Goal: Transaction & Acquisition: Book appointment/travel/reservation

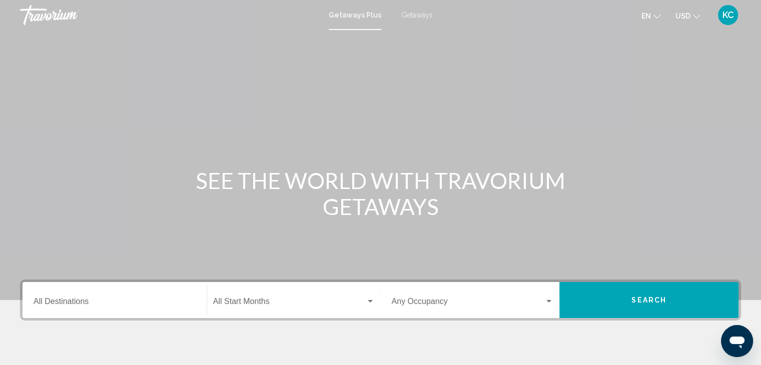
click at [412, 13] on span "Getaways" at bounding box center [417, 15] width 32 height 8
click at [49, 302] on input "Destination All Destinations" at bounding box center [115, 303] width 162 height 9
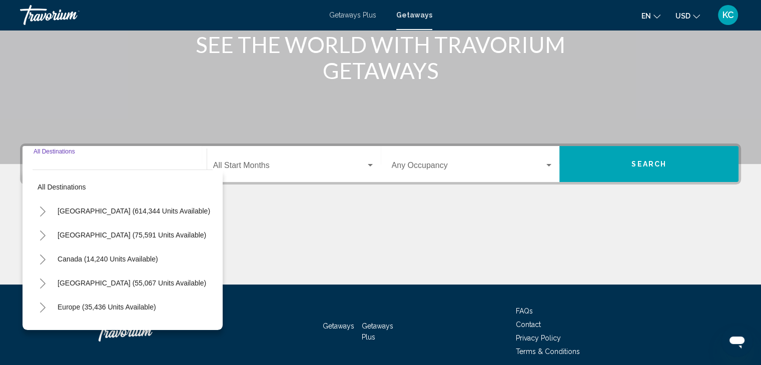
scroll to position [178, 0]
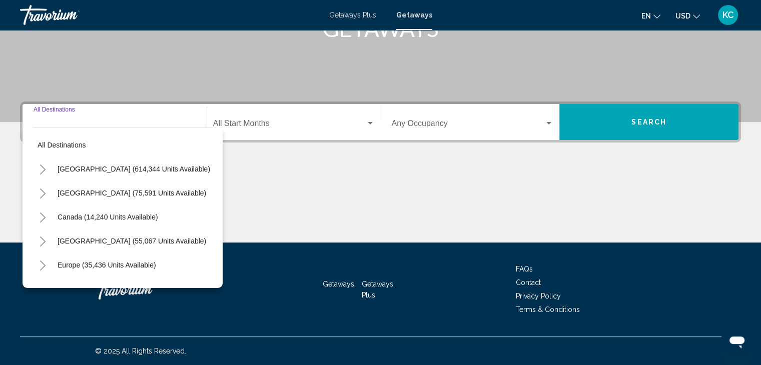
click at [42, 191] on icon "Toggle Mexico (75,591 units available)" at bounding box center [43, 194] width 8 height 10
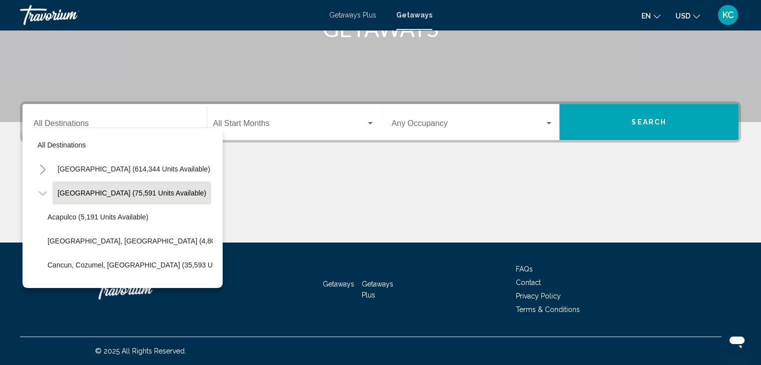
scroll to position [50, 0]
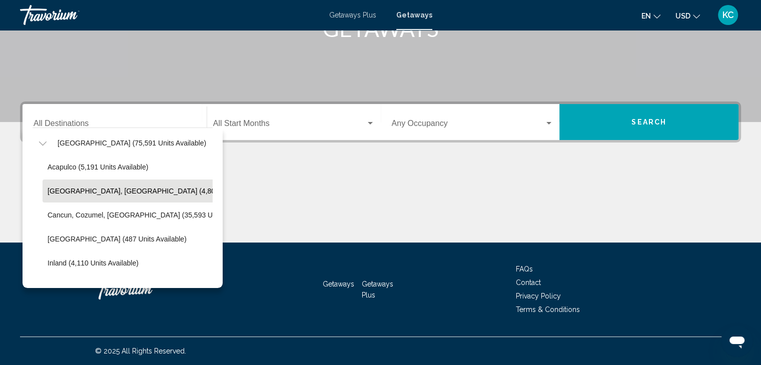
click at [114, 188] on span "[GEOGRAPHIC_DATA], [GEOGRAPHIC_DATA] (4,806 units available)" at bounding box center [159, 191] width 222 height 8
type input "**********"
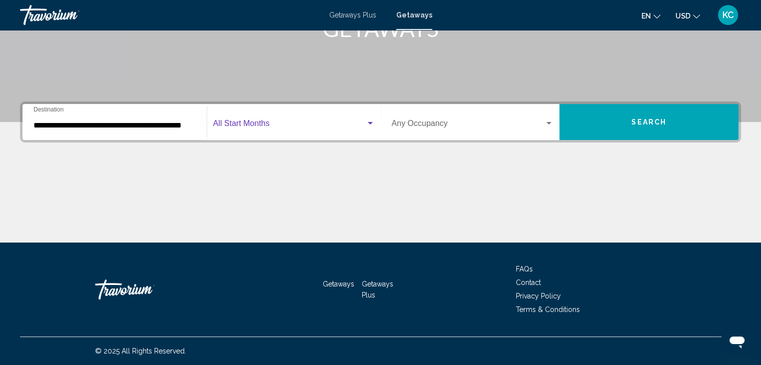
click at [240, 121] on span "Search widget" at bounding box center [289, 125] width 153 height 9
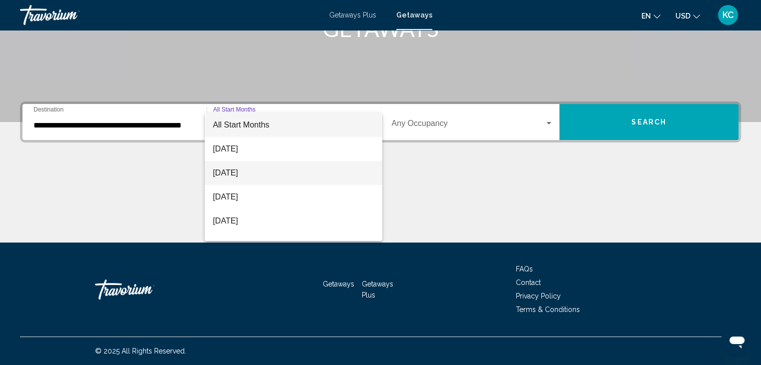
click at [230, 172] on span "[DATE]" at bounding box center [294, 173] width 162 height 24
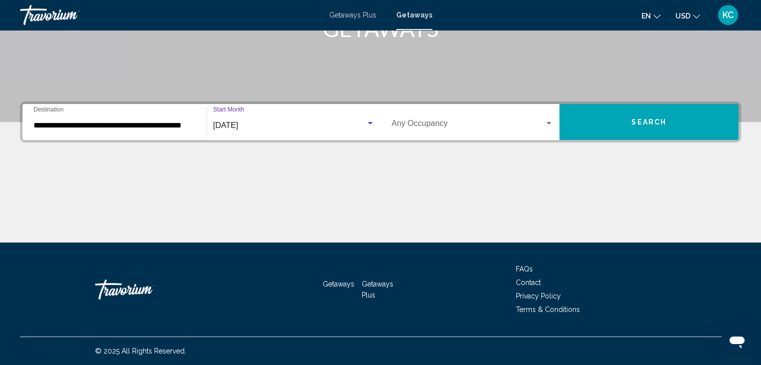
click at [550, 121] on div "Search widget" at bounding box center [548, 124] width 9 height 8
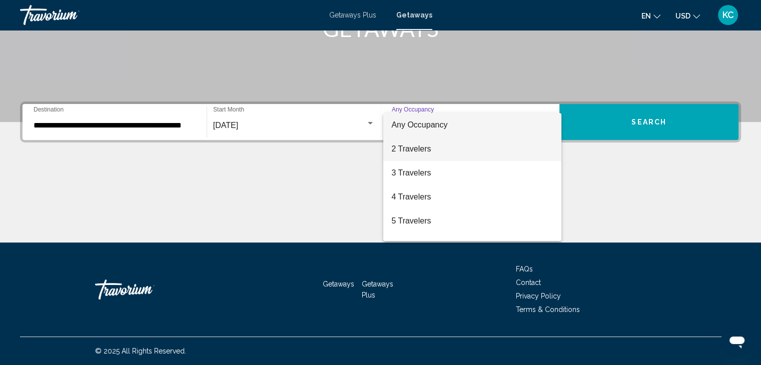
click at [405, 149] on span "2 Travelers" at bounding box center [472, 149] width 162 height 24
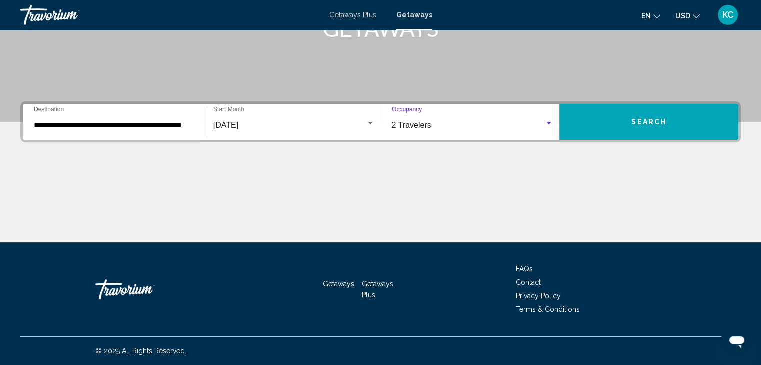
click at [645, 119] on span "Search" at bounding box center [648, 123] width 35 height 8
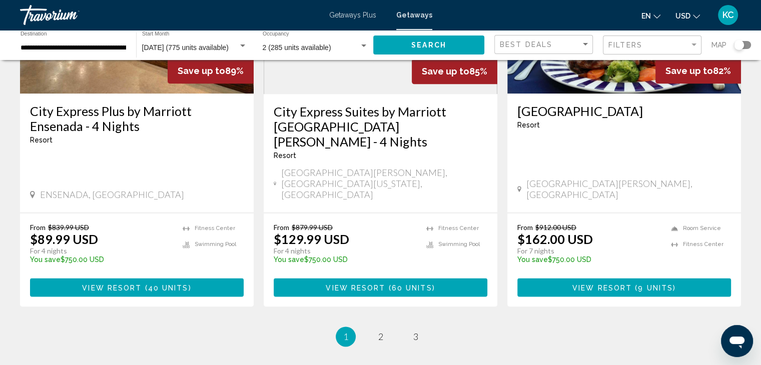
scroll to position [1324, 0]
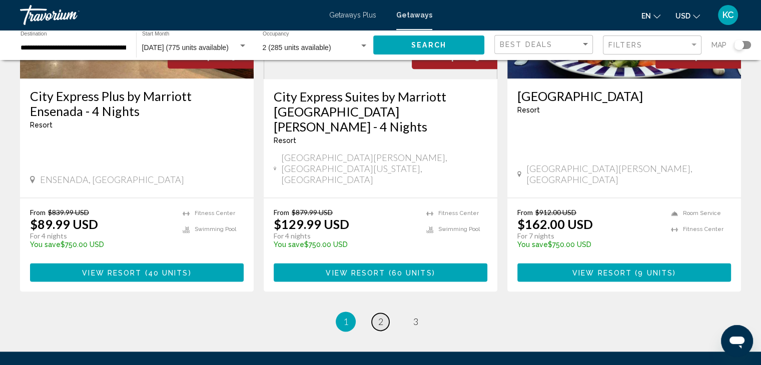
click at [379, 316] on span "2" at bounding box center [380, 321] width 5 height 11
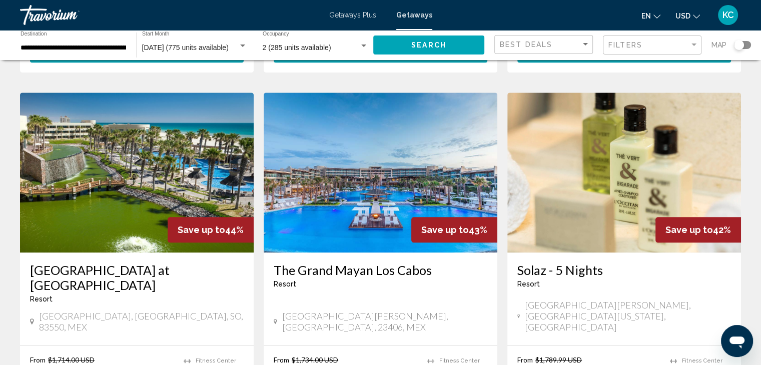
scroll to position [1100, 0]
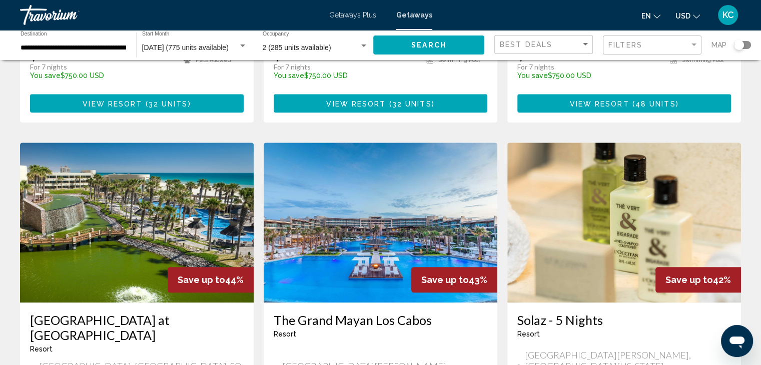
click at [620, 143] on img "Main content" at bounding box center [624, 223] width 234 height 160
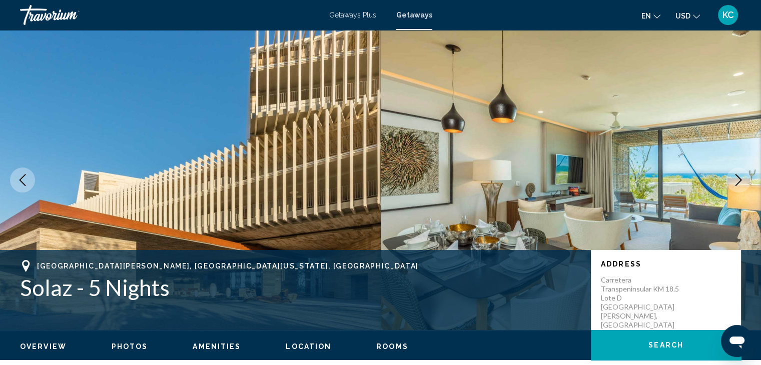
click at [738, 178] on icon "Next image" at bounding box center [738, 180] width 12 height 12
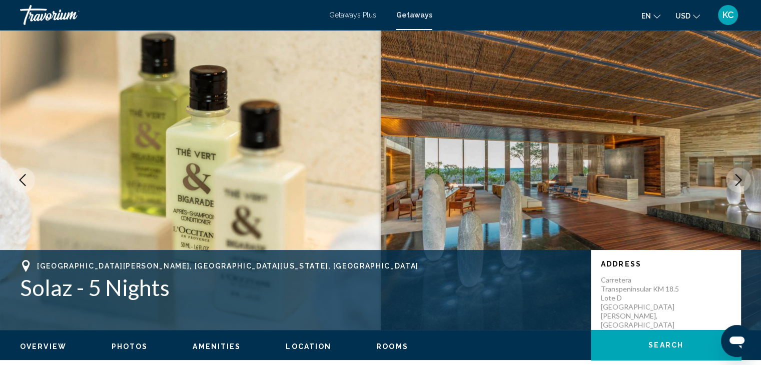
click at [736, 179] on icon "Next image" at bounding box center [738, 180] width 12 height 12
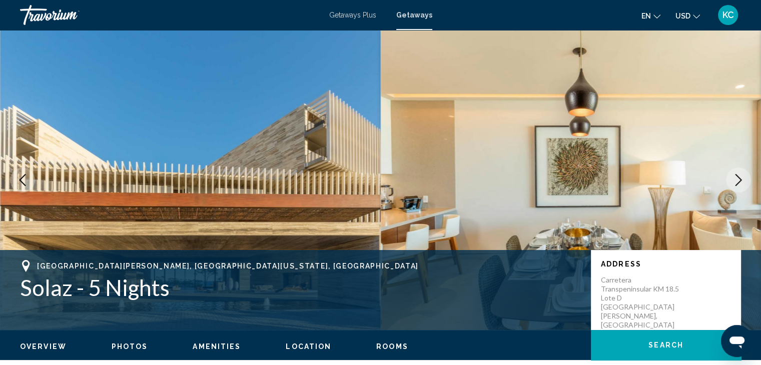
click at [736, 179] on icon "Next image" at bounding box center [738, 180] width 12 height 12
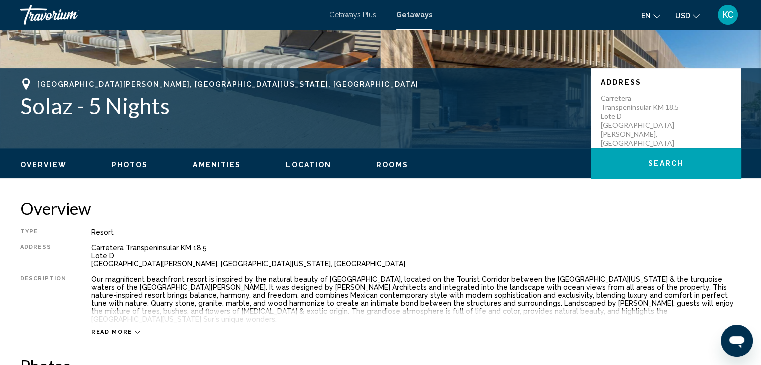
scroll to position [200, 0]
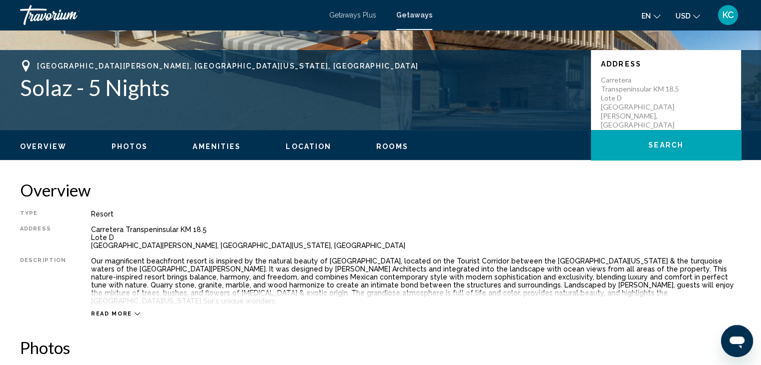
click at [134, 143] on span "Photos" at bounding box center [130, 147] width 37 height 8
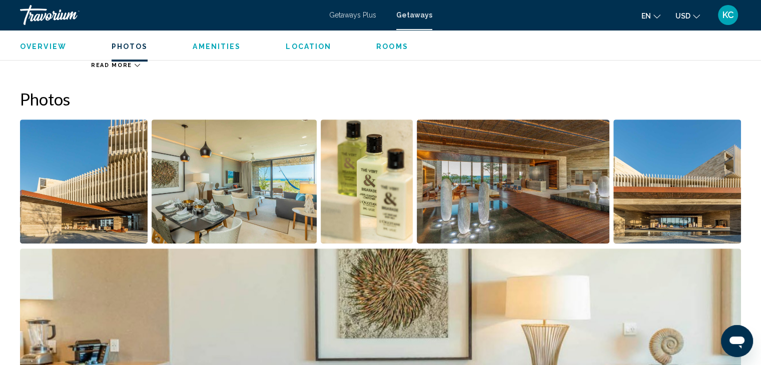
scroll to position [470, 0]
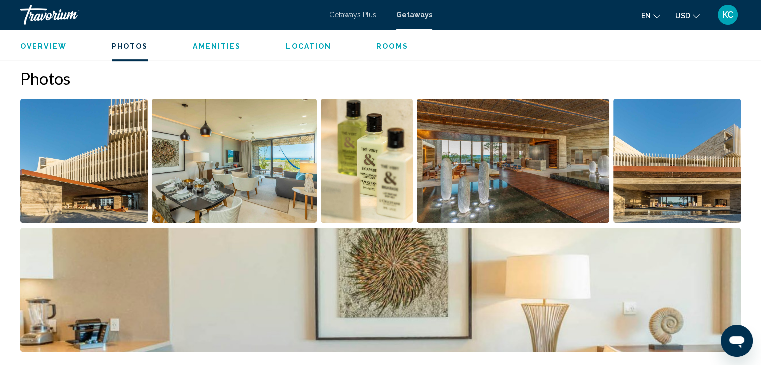
click at [102, 119] on img "Open full-screen image slider" at bounding box center [84, 161] width 128 height 124
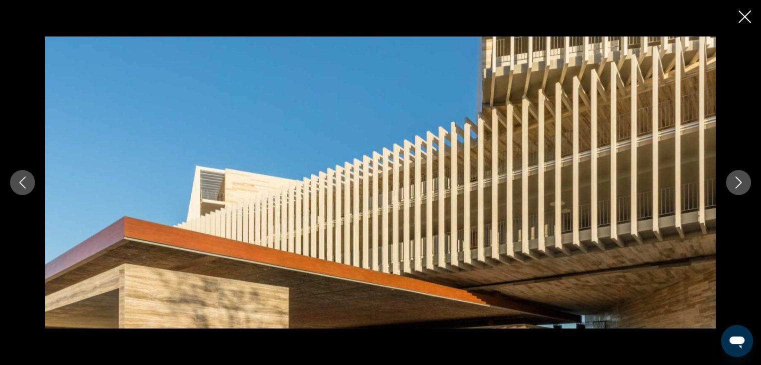
click at [742, 180] on icon "Next image" at bounding box center [738, 183] width 12 height 12
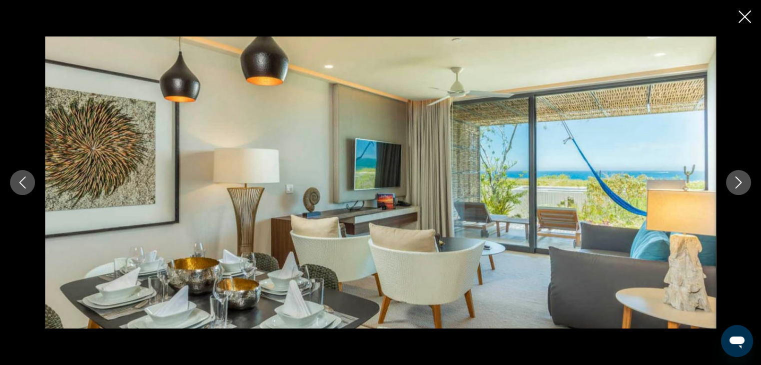
click at [742, 180] on icon "Next image" at bounding box center [738, 183] width 12 height 12
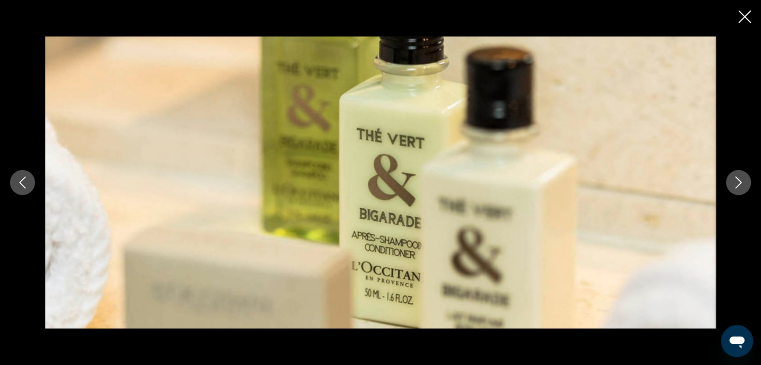
click at [742, 180] on icon "Next image" at bounding box center [738, 183] width 12 height 12
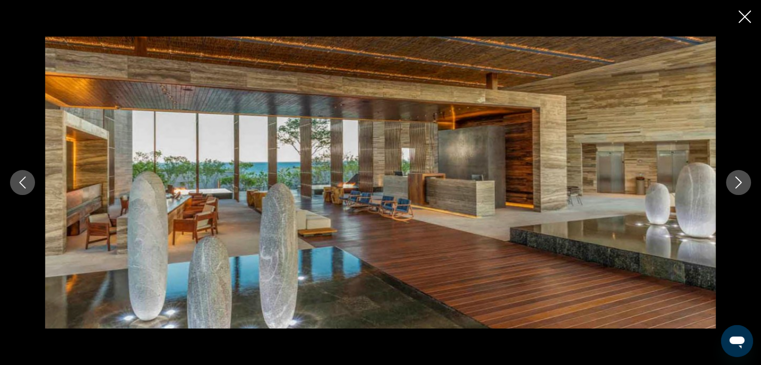
click at [742, 180] on icon "Next image" at bounding box center [738, 183] width 12 height 12
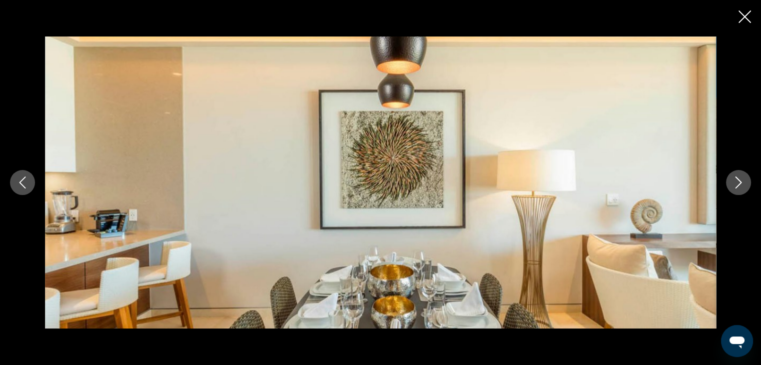
click at [742, 180] on icon "Next image" at bounding box center [738, 183] width 12 height 12
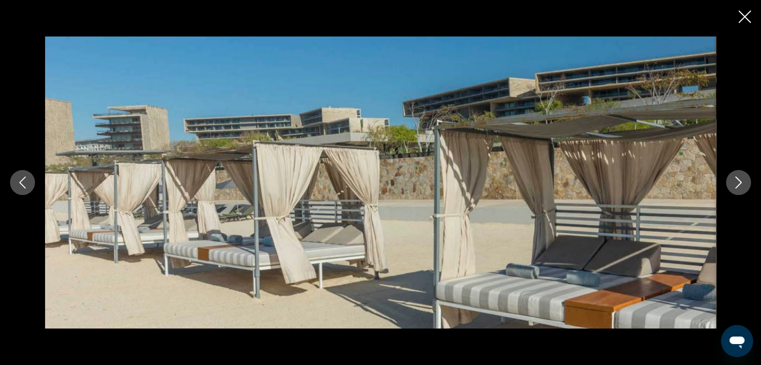
click at [742, 180] on icon "Next image" at bounding box center [738, 183] width 12 height 12
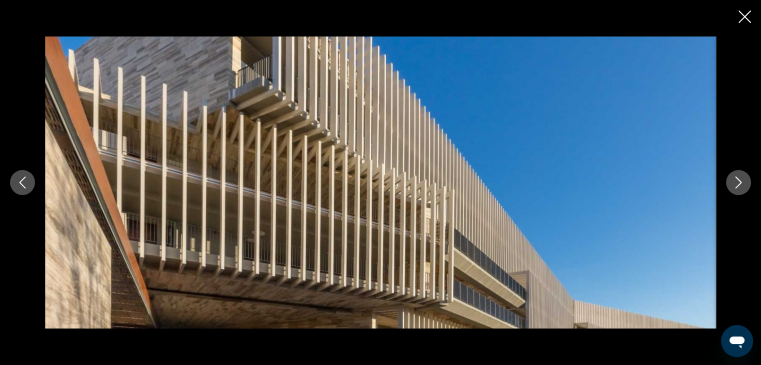
click at [742, 180] on icon "Next image" at bounding box center [738, 183] width 12 height 12
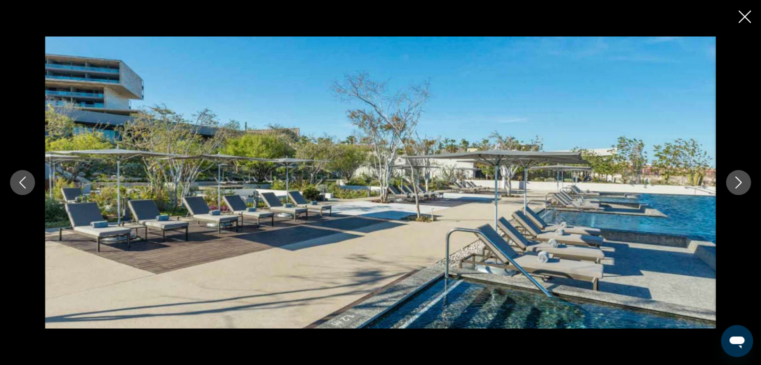
click at [742, 180] on icon "Next image" at bounding box center [738, 183] width 12 height 12
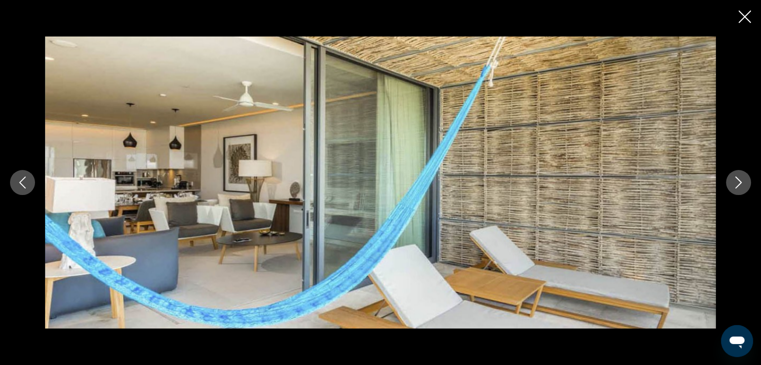
click at [742, 180] on icon "Next image" at bounding box center [738, 183] width 12 height 12
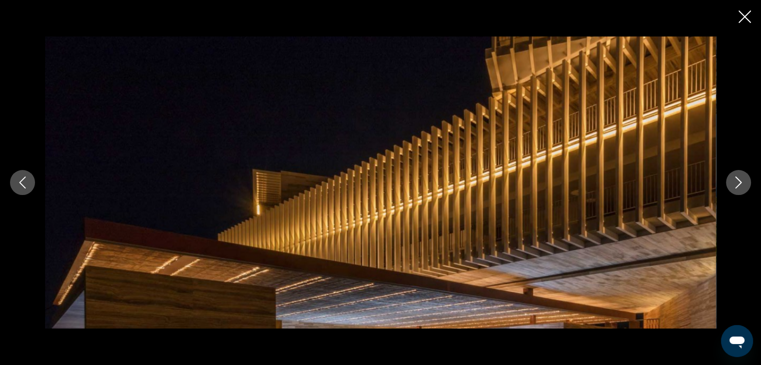
click at [742, 180] on icon "Next image" at bounding box center [738, 183] width 12 height 12
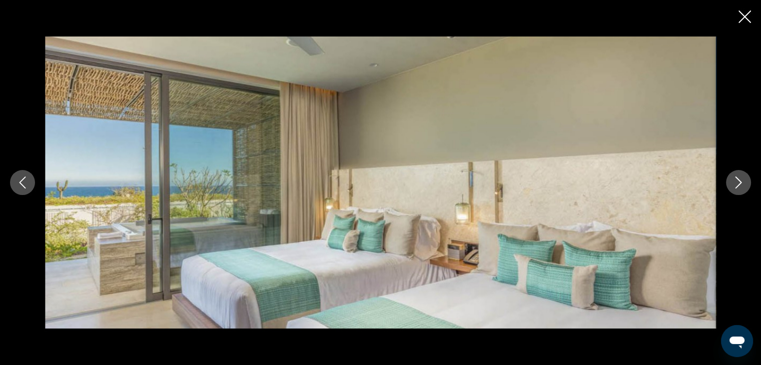
click at [742, 180] on icon "Next image" at bounding box center [738, 183] width 12 height 12
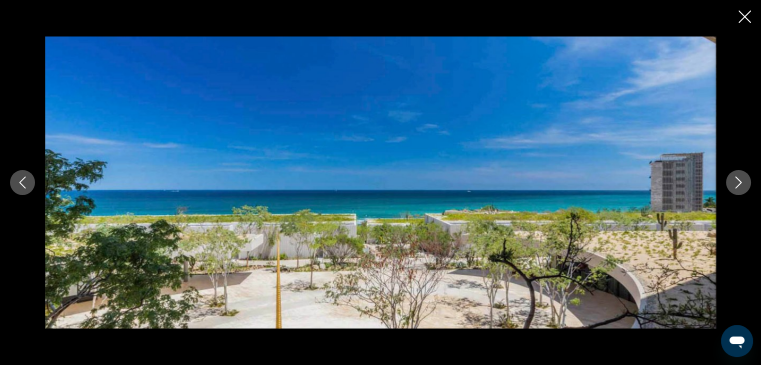
click at [742, 180] on icon "Next image" at bounding box center [738, 183] width 12 height 12
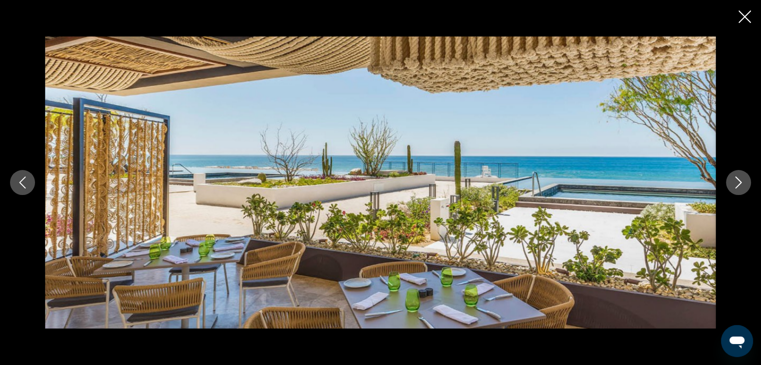
click at [742, 180] on icon "Next image" at bounding box center [738, 183] width 12 height 12
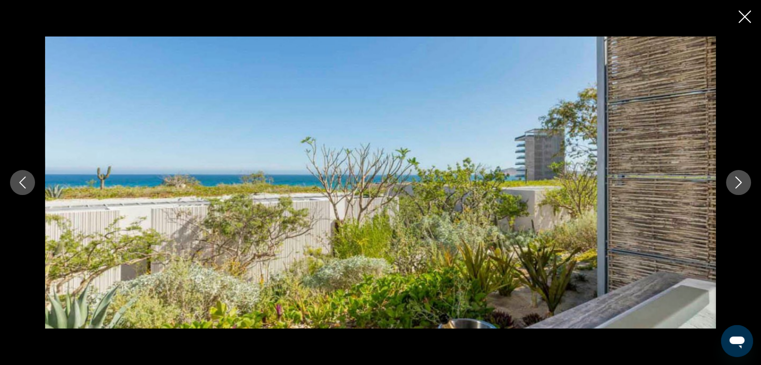
click at [742, 180] on icon "Next image" at bounding box center [738, 183] width 12 height 12
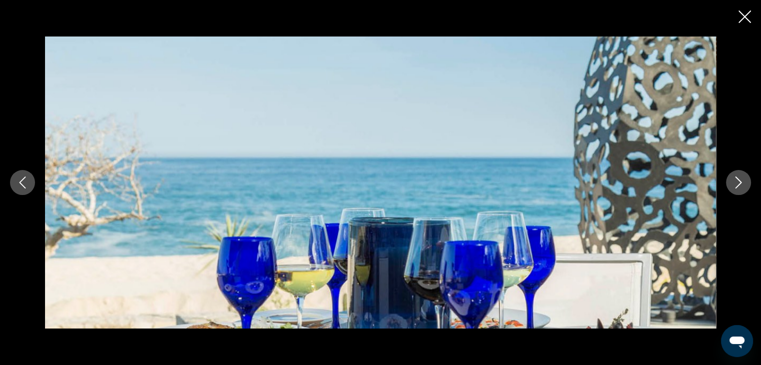
click at [742, 180] on icon "Next image" at bounding box center [738, 183] width 12 height 12
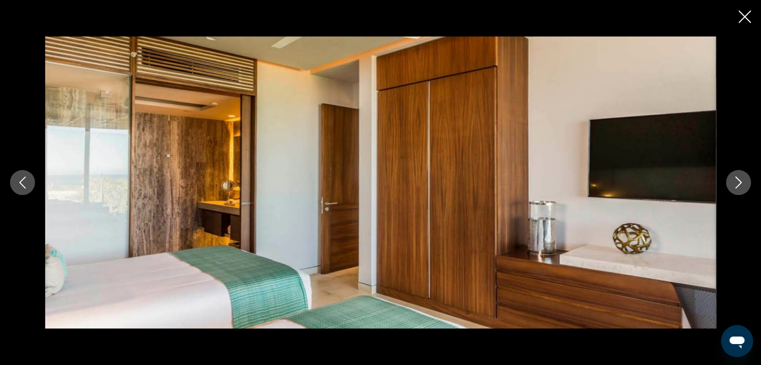
click at [742, 180] on icon "Next image" at bounding box center [738, 183] width 12 height 12
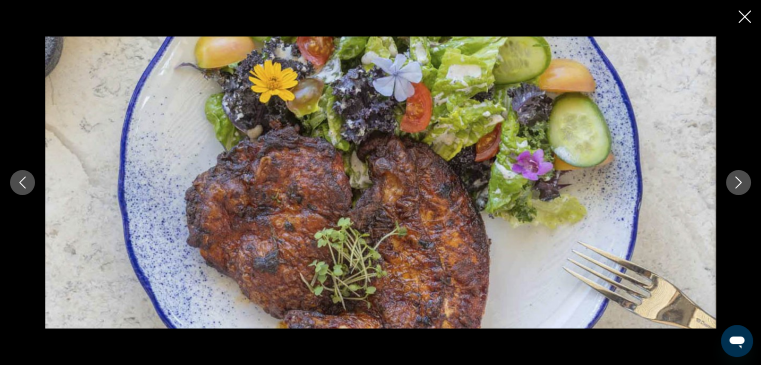
click at [742, 180] on icon "Next image" at bounding box center [738, 183] width 12 height 12
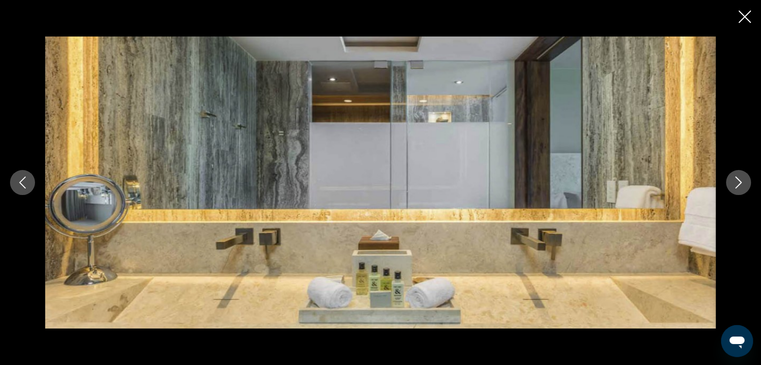
click at [742, 180] on icon "Next image" at bounding box center [738, 183] width 12 height 12
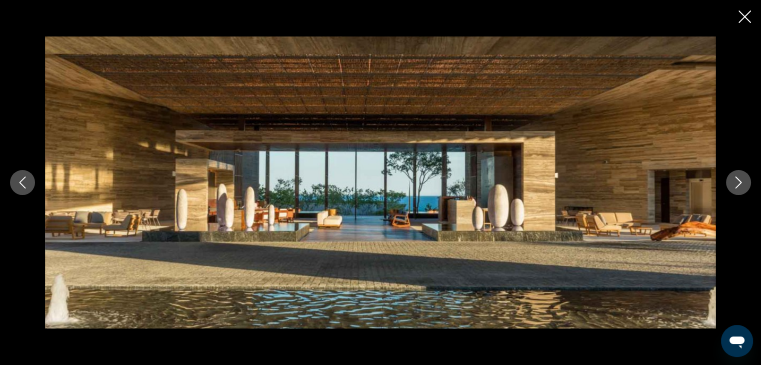
click at [742, 180] on icon "Next image" at bounding box center [738, 183] width 12 height 12
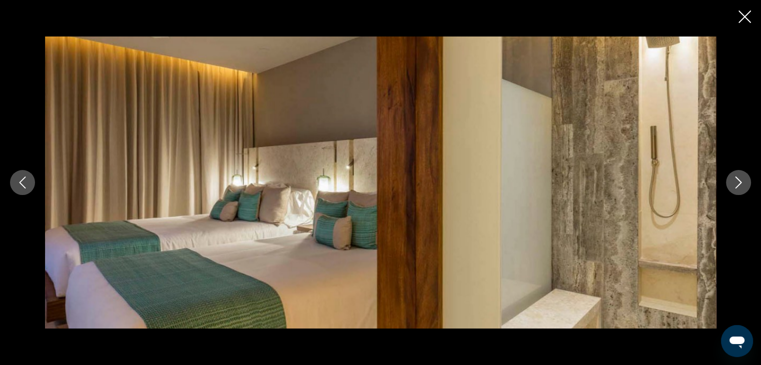
click at [742, 180] on icon "Next image" at bounding box center [738, 183] width 12 height 12
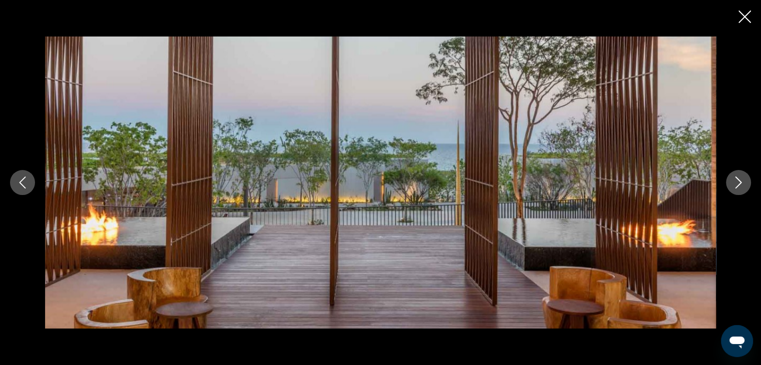
click at [742, 180] on icon "Next image" at bounding box center [738, 183] width 12 height 12
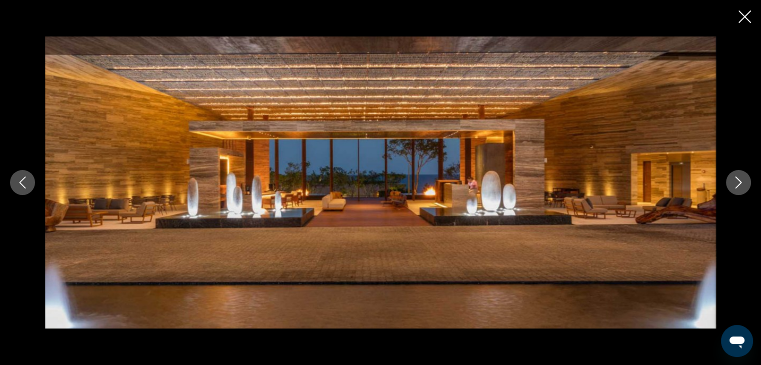
click at [742, 180] on icon "Next image" at bounding box center [738, 183] width 12 height 12
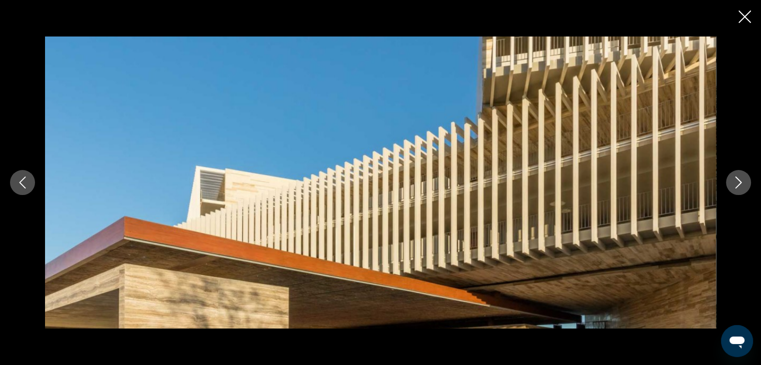
click at [732, 177] on icon "Next image" at bounding box center [738, 183] width 12 height 12
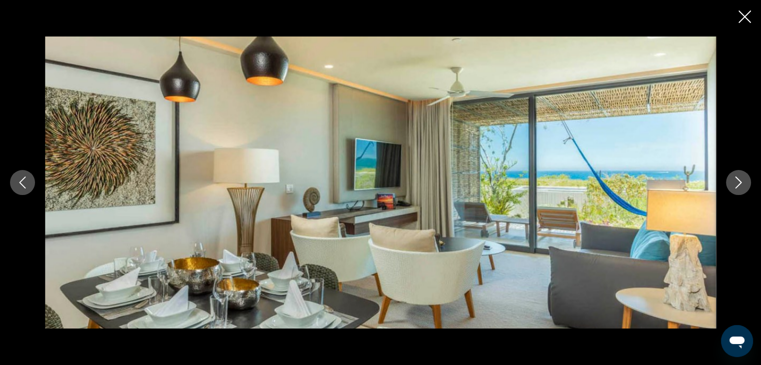
click at [746, 17] on icon "Close slideshow" at bounding box center [744, 17] width 13 height 13
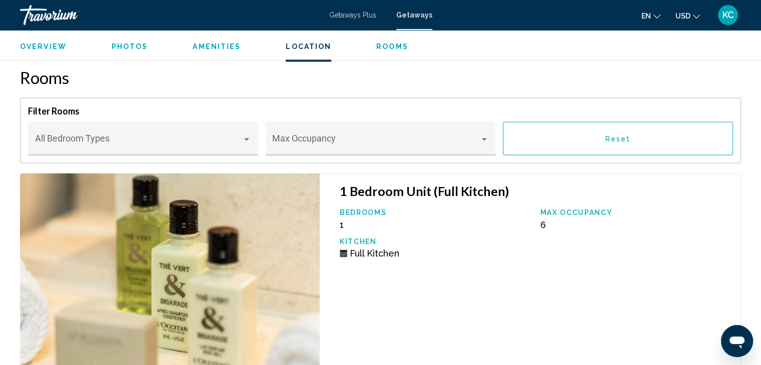
scroll to position [1470, 0]
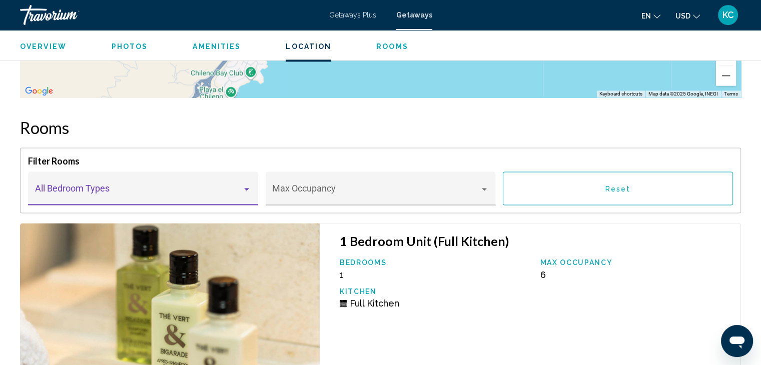
click at [245, 185] on div "Main content" at bounding box center [246, 189] width 9 height 8
click at [245, 188] on div "Main content" at bounding box center [246, 189] width 5 height 3
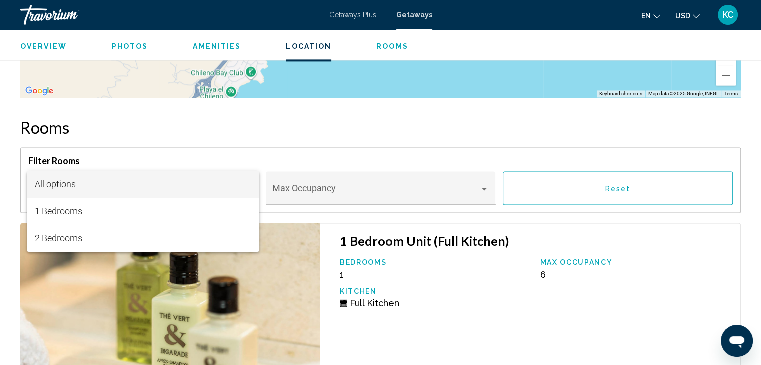
click at [307, 206] on div at bounding box center [380, 182] width 761 height 365
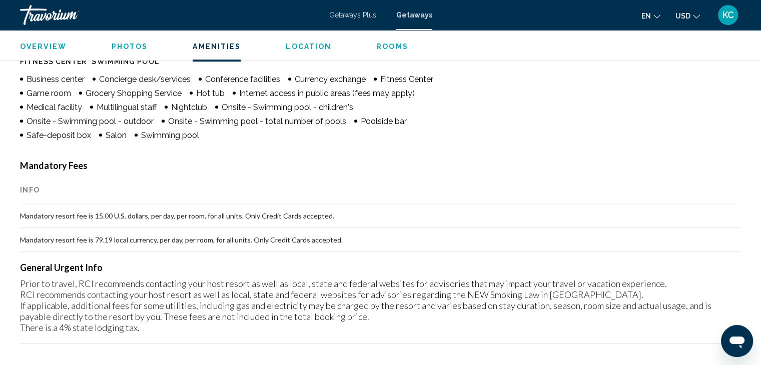
scroll to position [870, 0]
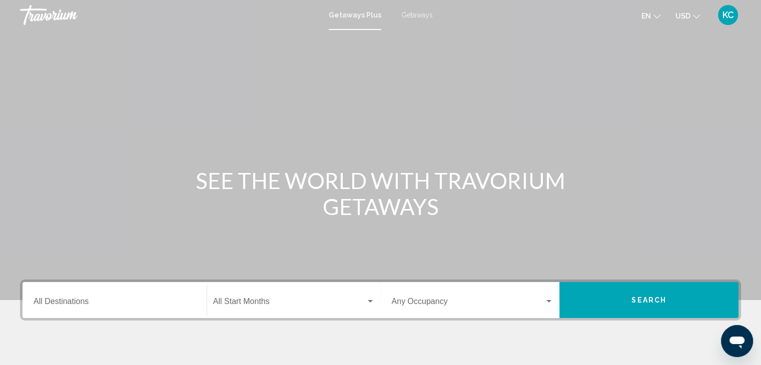
click at [351, 12] on span "Getaways Plus" at bounding box center [355, 15] width 53 height 8
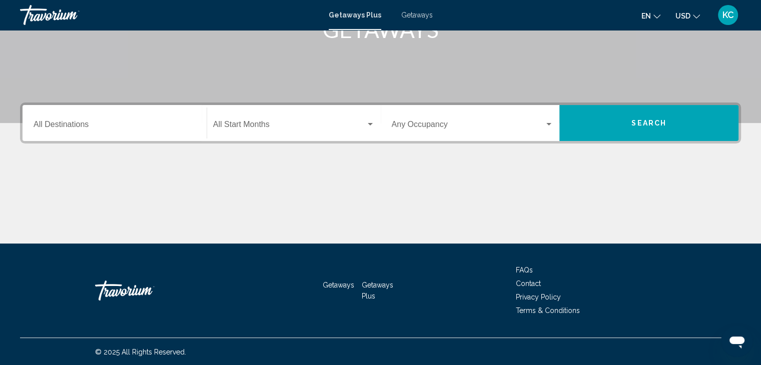
scroll to position [178, 0]
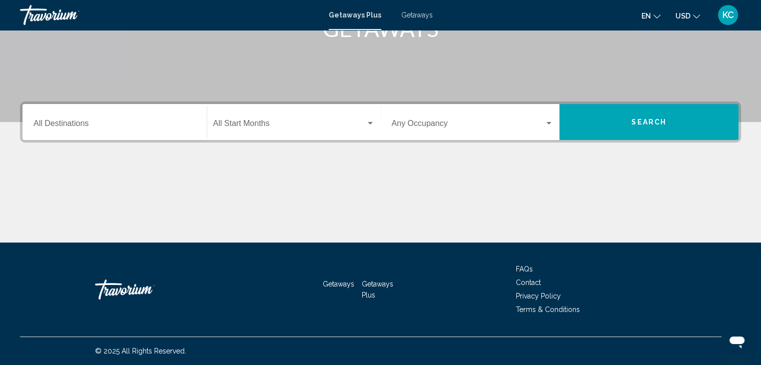
click at [69, 120] on div "Destination All Destinations" at bounding box center [115, 123] width 162 height 32
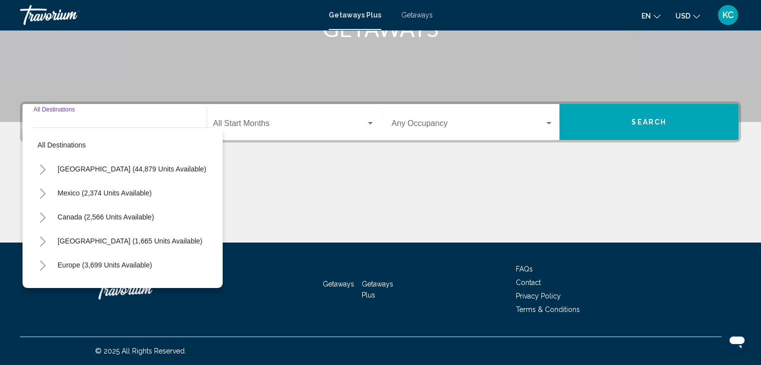
click at [44, 192] on icon "Toggle Mexico (2,374 units available)" at bounding box center [43, 194] width 8 height 10
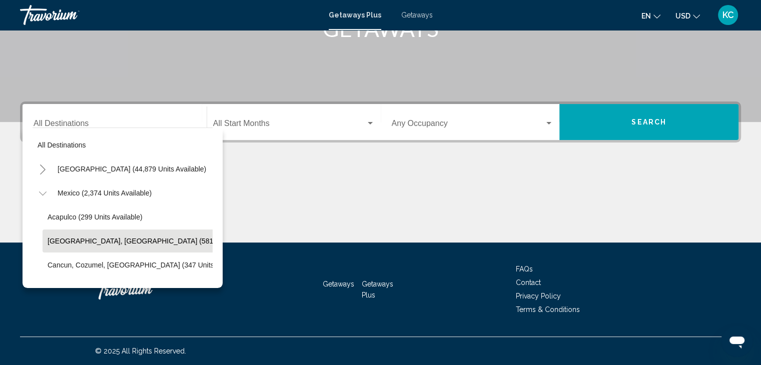
click at [122, 238] on span "Baja Peninsula, Los Cabos (581 units available)" at bounding box center [156, 241] width 216 height 8
type input "**********"
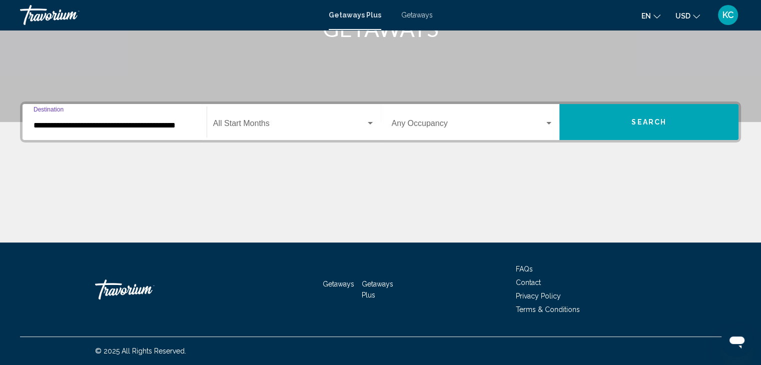
click at [252, 123] on span "Search widget" at bounding box center [289, 125] width 153 height 9
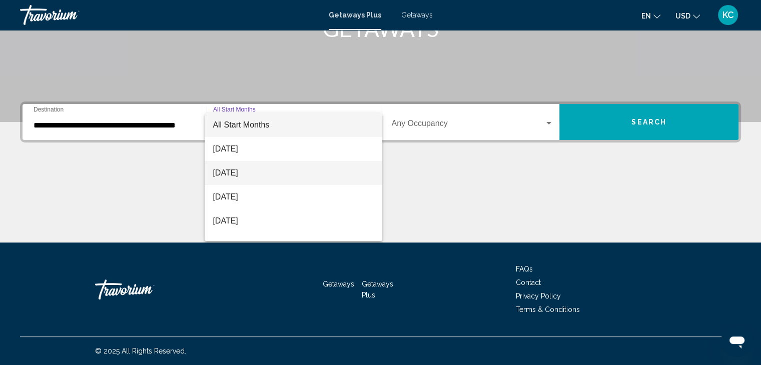
click at [221, 172] on span "[DATE]" at bounding box center [294, 173] width 162 height 24
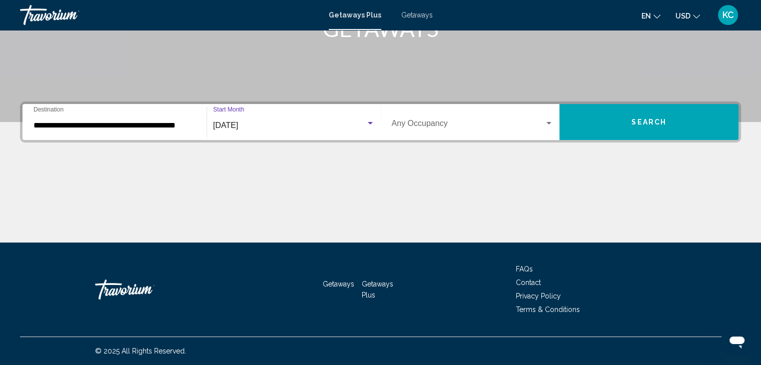
click at [547, 121] on div "Search widget" at bounding box center [548, 124] width 9 height 8
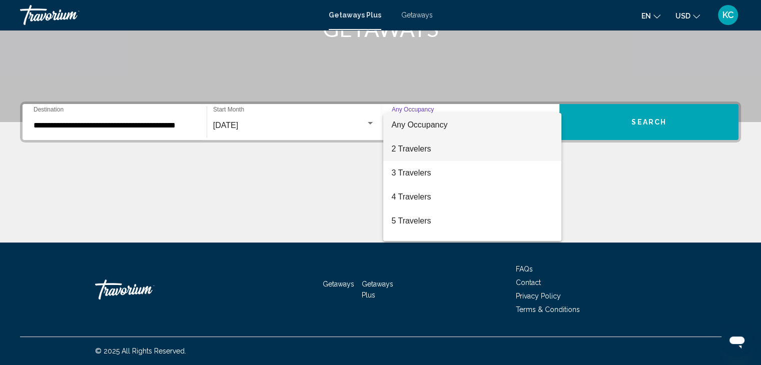
click at [415, 148] on span "2 Travelers" at bounding box center [472, 149] width 162 height 24
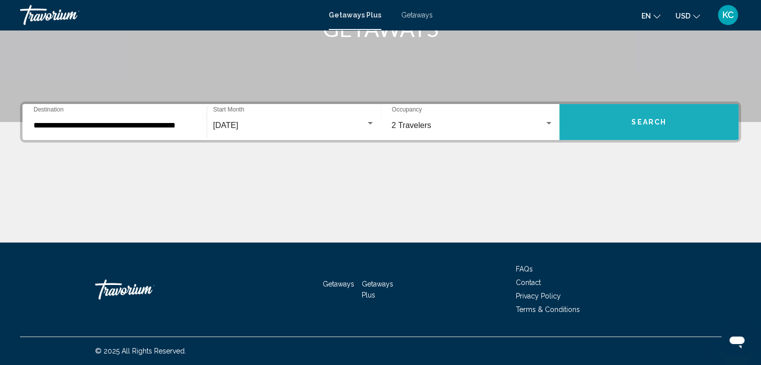
click at [641, 121] on span "Search" at bounding box center [648, 123] width 35 height 8
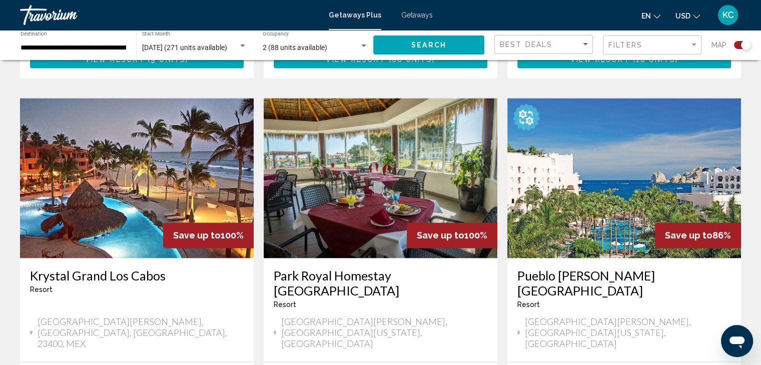
scroll to position [1389, 0]
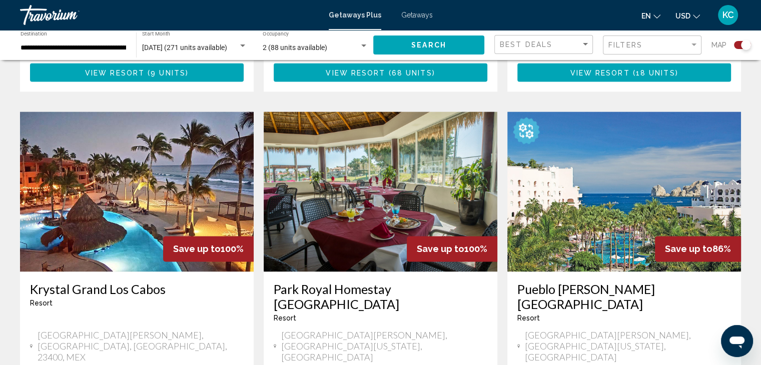
click at [617, 165] on img "Main content" at bounding box center [624, 192] width 234 height 160
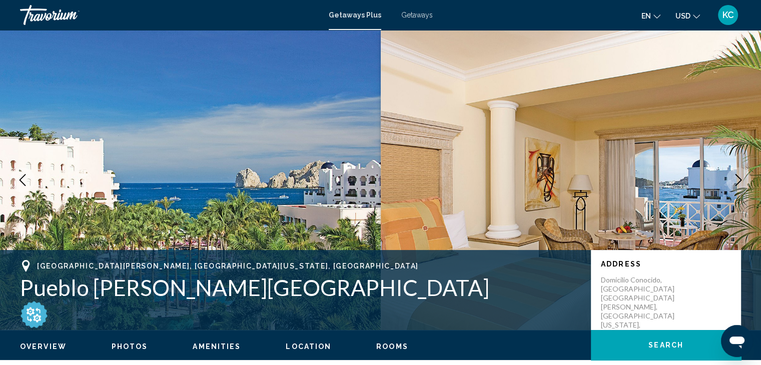
click at [127, 345] on span "Photos" at bounding box center [130, 347] width 37 height 8
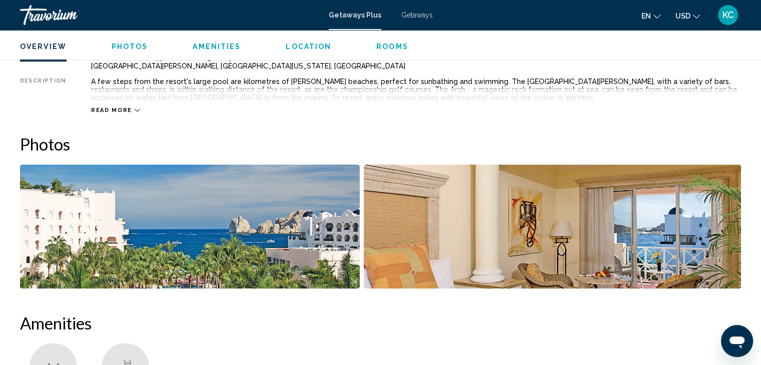
scroll to position [446, 0]
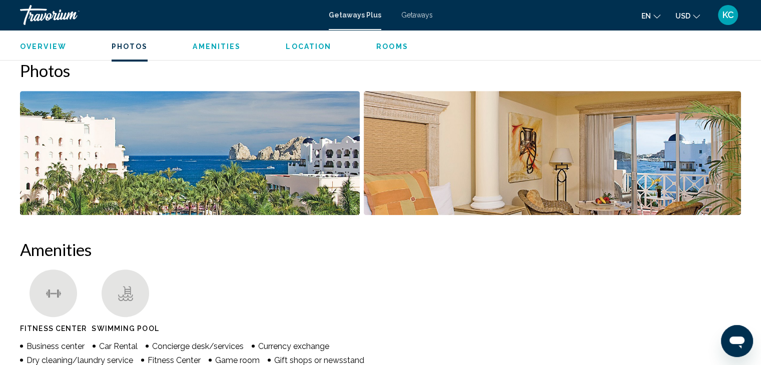
click at [542, 136] on img "Open full-screen image slider" at bounding box center [552, 153] width 377 height 124
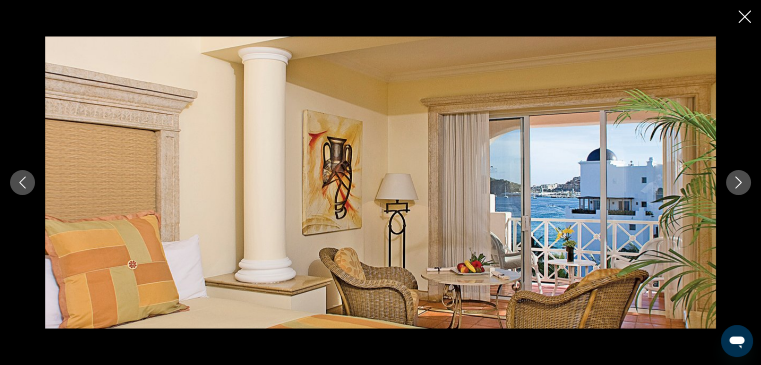
click at [740, 182] on icon "Next image" at bounding box center [738, 183] width 7 height 12
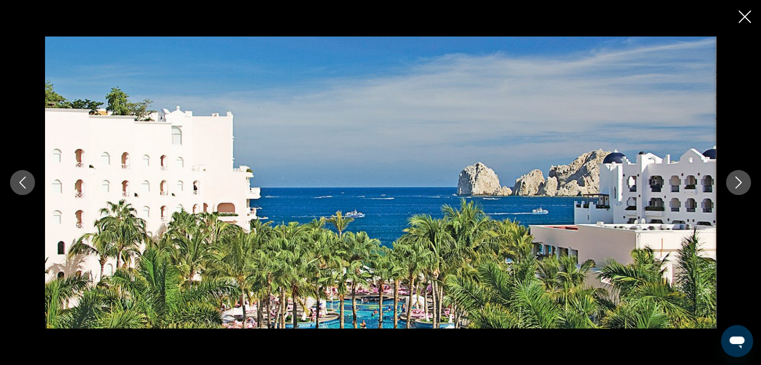
click at [740, 182] on icon "Next image" at bounding box center [738, 183] width 7 height 12
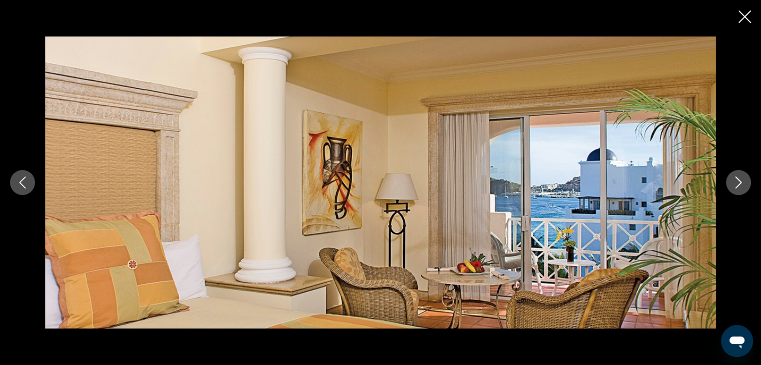
click at [741, 13] on icon "Close slideshow" at bounding box center [744, 17] width 13 height 13
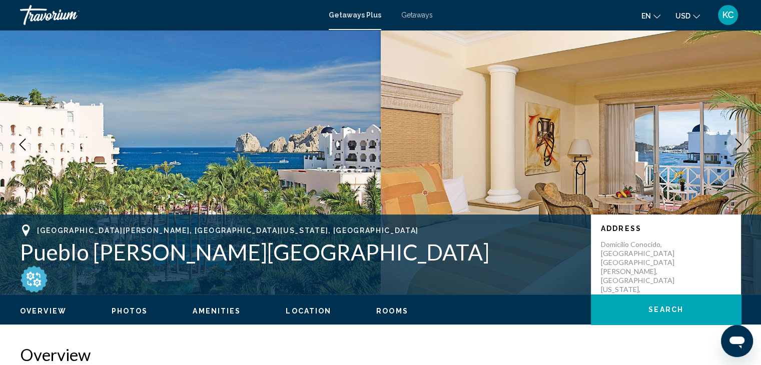
scroll to position [0, 0]
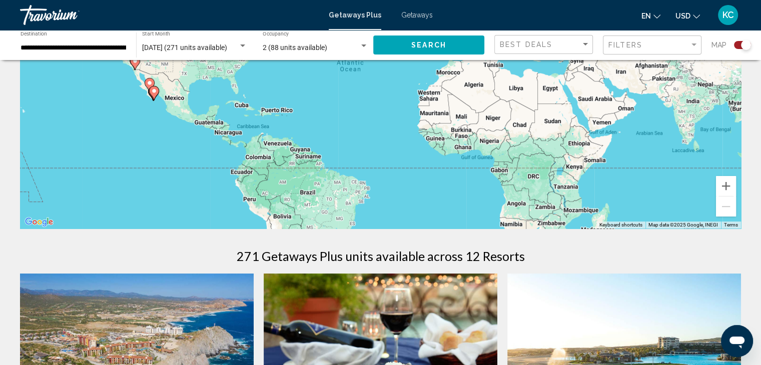
scroll to position [139, 0]
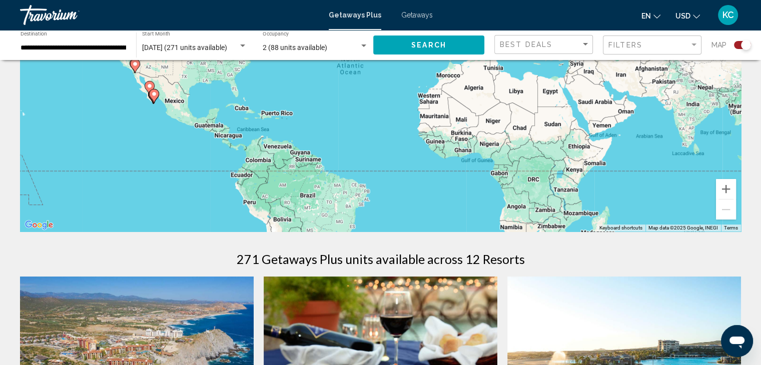
click at [412, 13] on span "Getaways" at bounding box center [417, 15] width 32 height 8
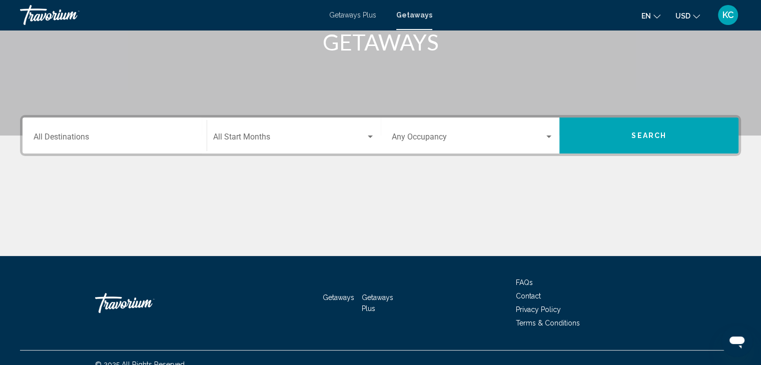
scroll to position [178, 0]
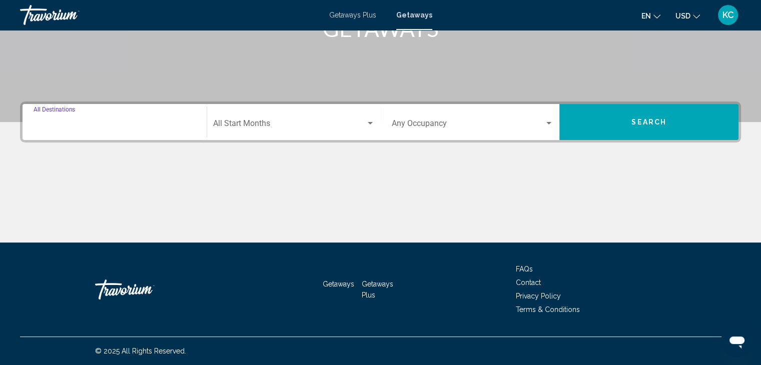
click at [60, 125] on input "Destination All Destinations" at bounding box center [115, 125] width 162 height 9
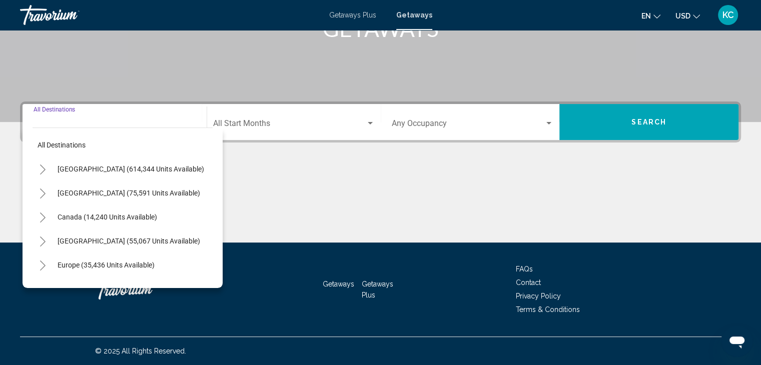
click at [40, 193] on icon "Toggle Mexico (75,591 units available)" at bounding box center [43, 194] width 8 height 10
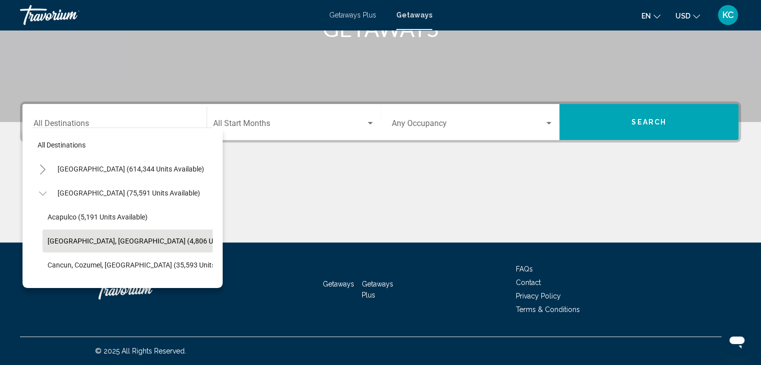
click at [96, 241] on span "[GEOGRAPHIC_DATA], [GEOGRAPHIC_DATA] (4,806 units available)" at bounding box center [152, 241] width 209 height 8
type input "**********"
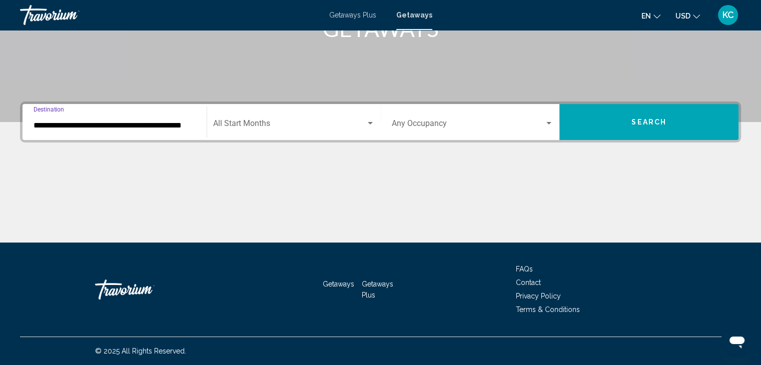
click at [225, 121] on span "Search widget" at bounding box center [289, 125] width 153 height 9
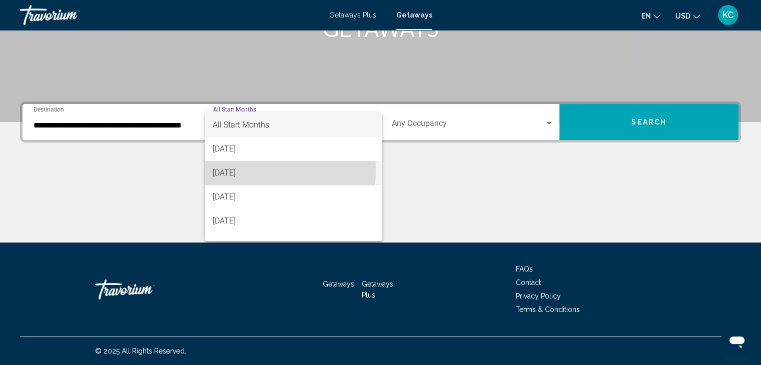
click at [226, 171] on span "[DATE]" at bounding box center [294, 173] width 162 height 24
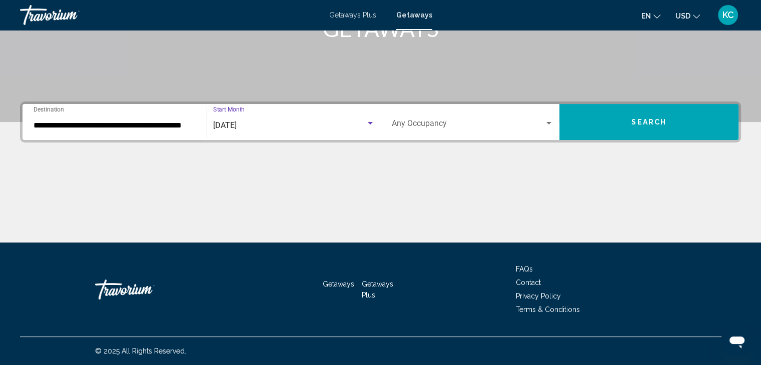
click at [549, 121] on div "Search widget" at bounding box center [548, 124] width 9 height 8
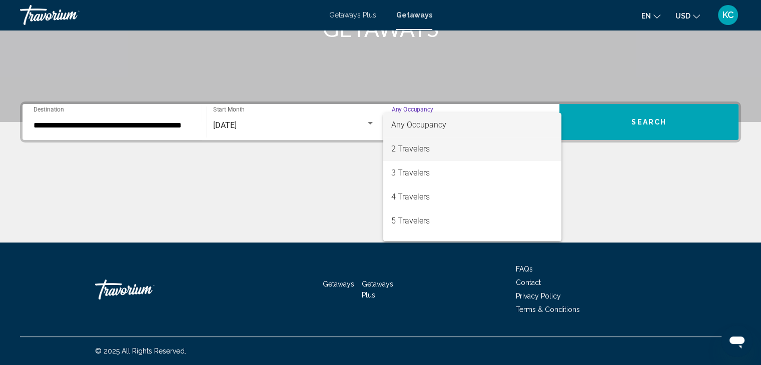
click at [412, 147] on span "2 Travelers" at bounding box center [472, 149] width 162 height 24
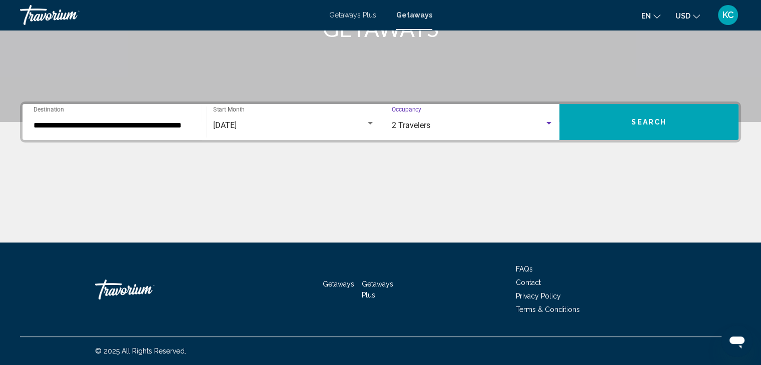
click at [643, 117] on button "Search" at bounding box center [648, 122] width 179 height 36
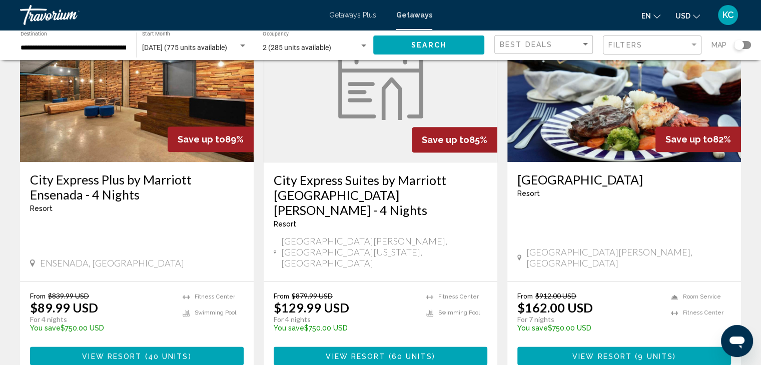
scroll to position [1324, 0]
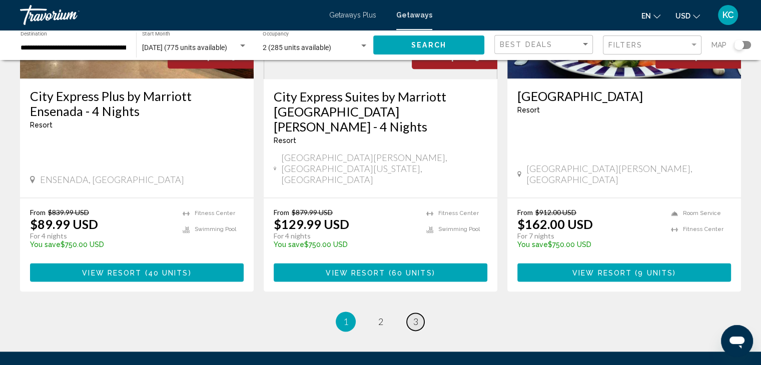
click at [412, 313] on link "page 3" at bounding box center [416, 322] width 18 height 18
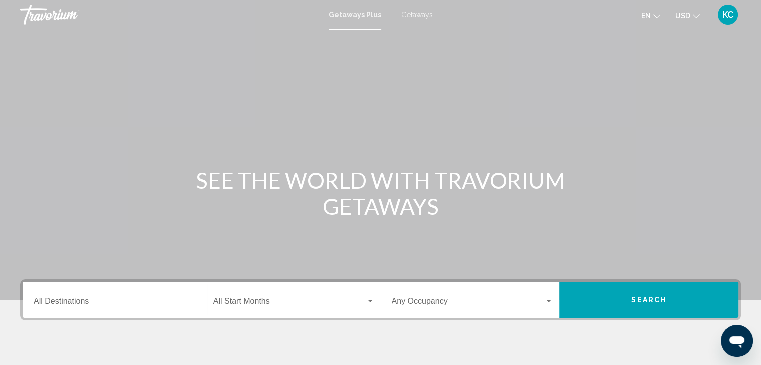
click at [415, 12] on span "Getaways" at bounding box center [417, 15] width 32 height 8
click at [55, 299] on input "Destination All Destinations" at bounding box center [115, 303] width 162 height 9
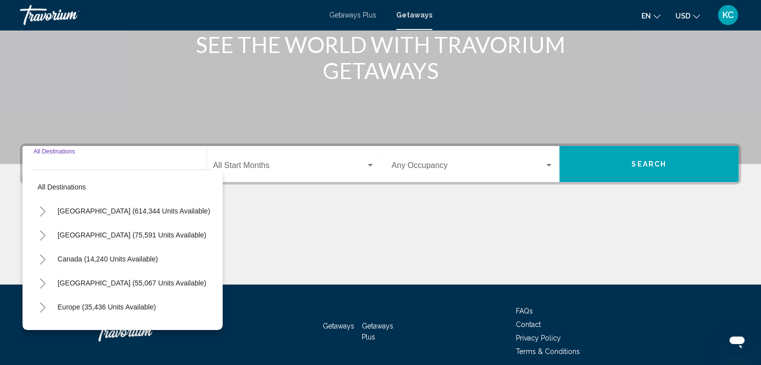
scroll to position [178, 0]
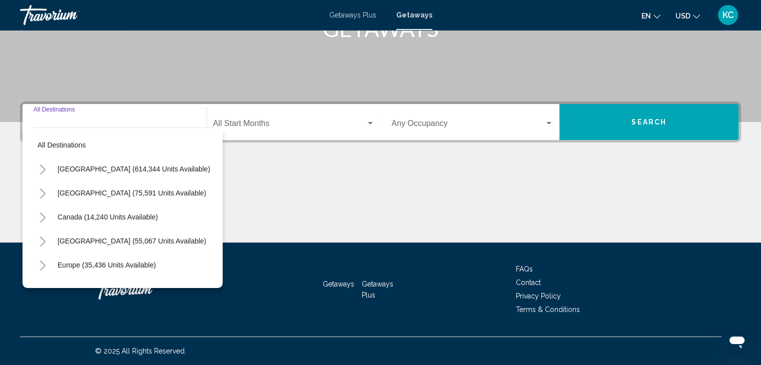
click at [43, 193] on icon "Toggle Mexico (75,591 units available)" at bounding box center [43, 194] width 8 height 10
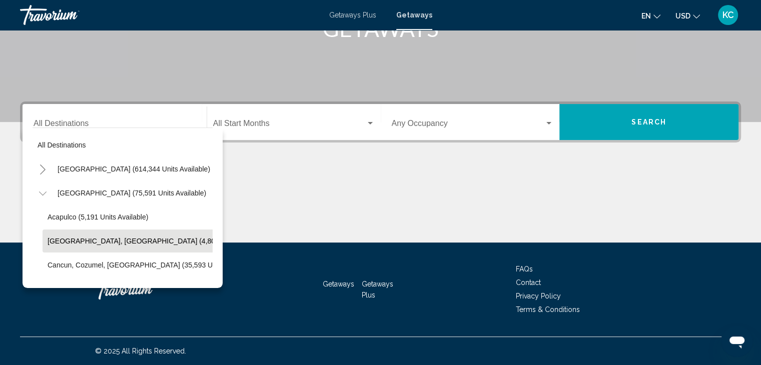
click at [102, 237] on span "Baja Peninsula, Los Cabos (4,806 units available)" at bounding box center [159, 241] width 222 height 8
type input "**********"
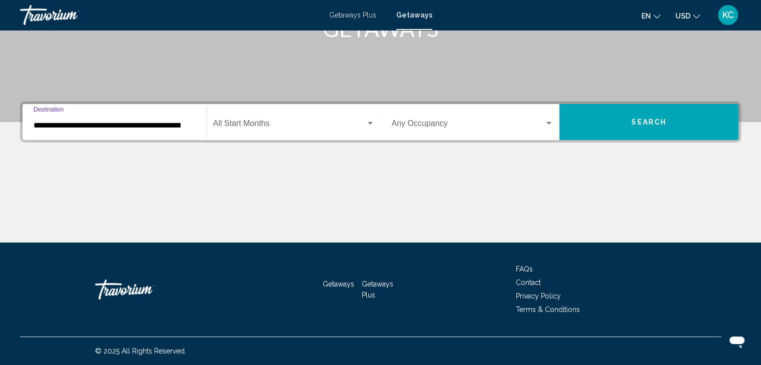
click at [222, 119] on div "Start Month All Start Months" at bounding box center [294, 123] width 162 height 32
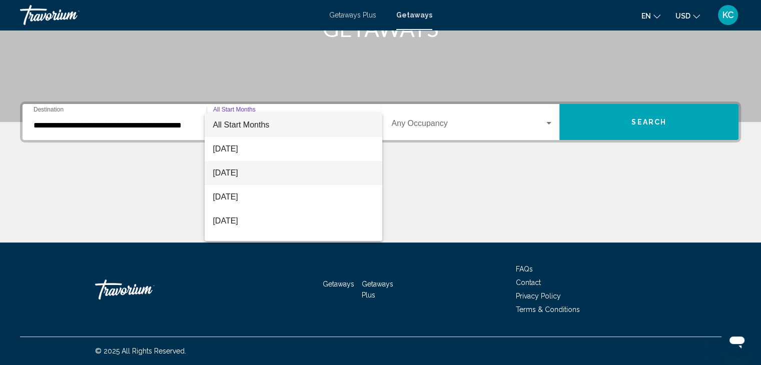
click at [226, 172] on span "[DATE]" at bounding box center [294, 173] width 162 height 24
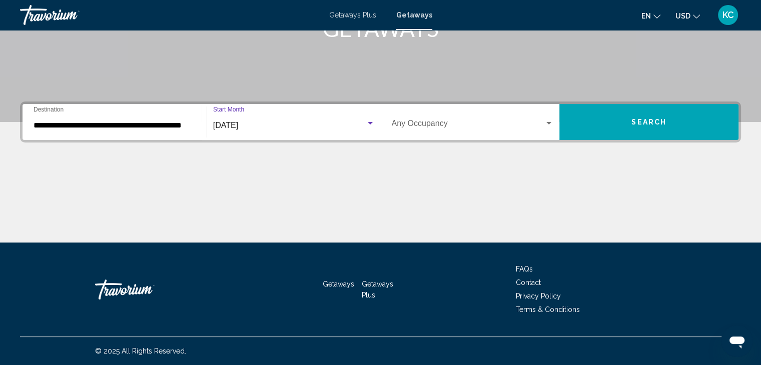
click at [426, 120] on div "Occupancy Any Occupancy" at bounding box center [473, 123] width 162 height 32
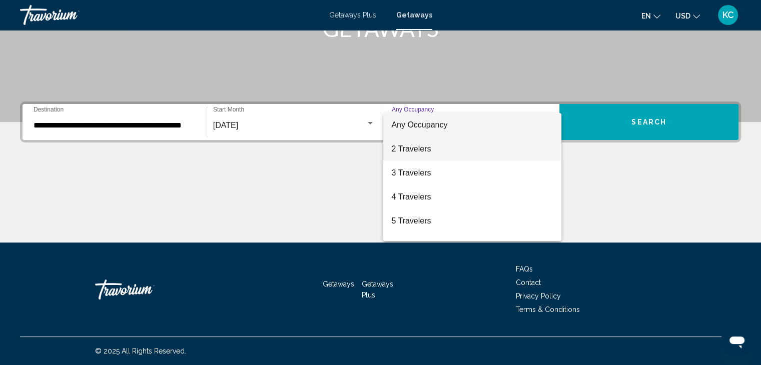
click at [408, 148] on span "2 Travelers" at bounding box center [472, 149] width 162 height 24
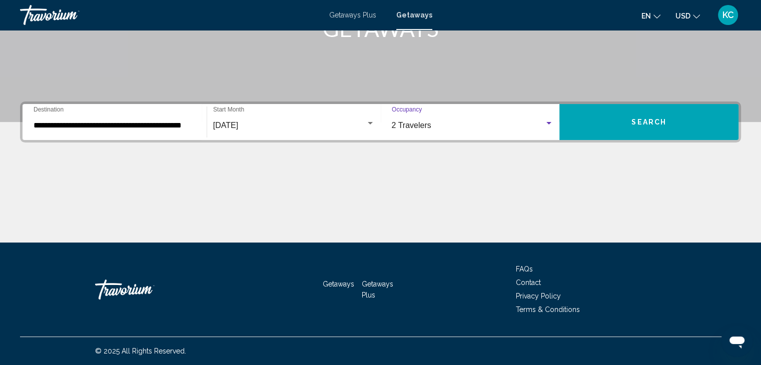
click at [625, 121] on button "Search" at bounding box center [648, 122] width 179 height 36
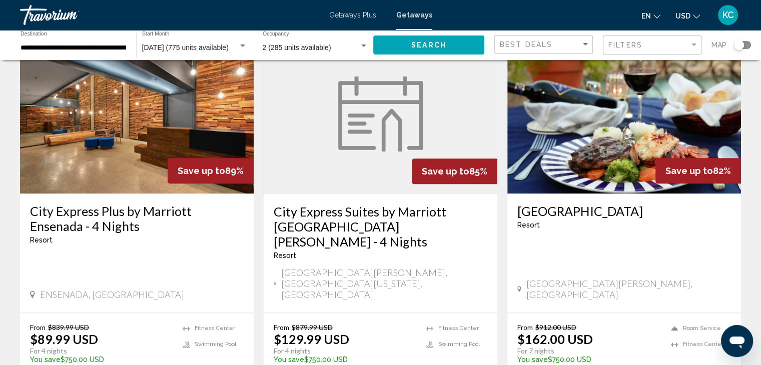
scroll to position [1324, 0]
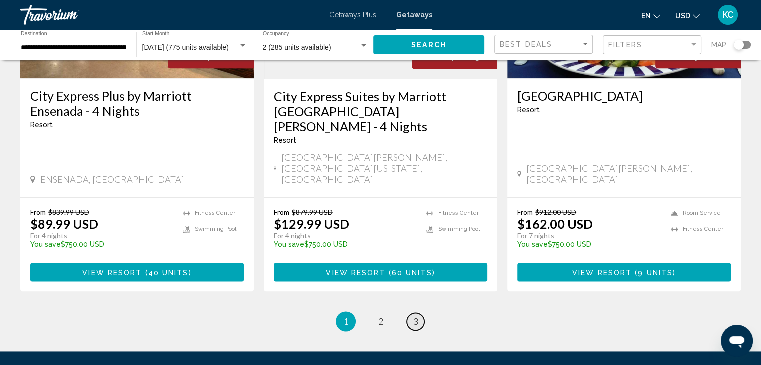
click at [415, 316] on span "3" at bounding box center [415, 321] width 5 height 11
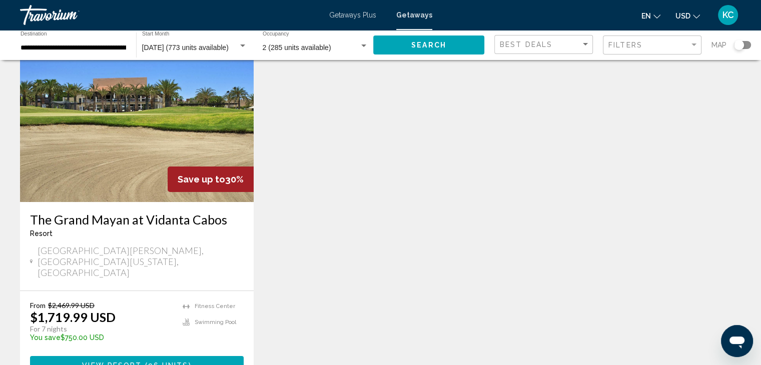
scroll to position [50, 0]
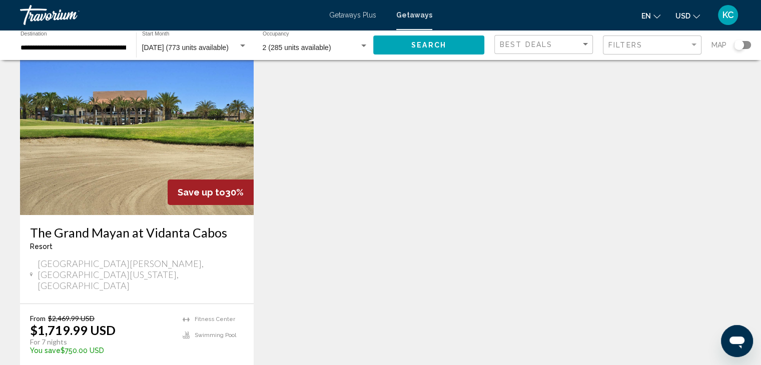
click at [100, 185] on img "Main content" at bounding box center [137, 135] width 234 height 160
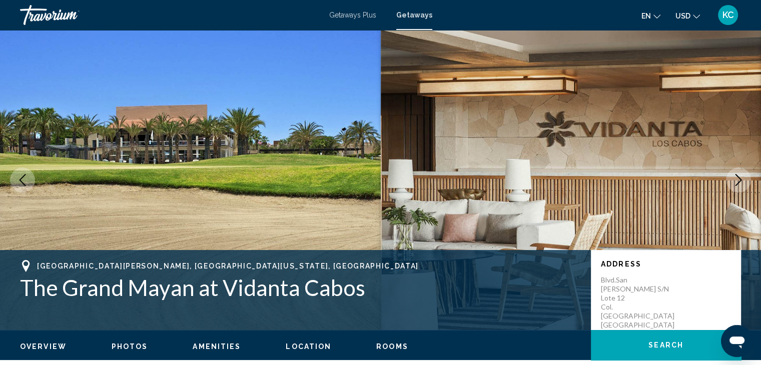
click at [125, 344] on span "Photos" at bounding box center [130, 347] width 37 height 8
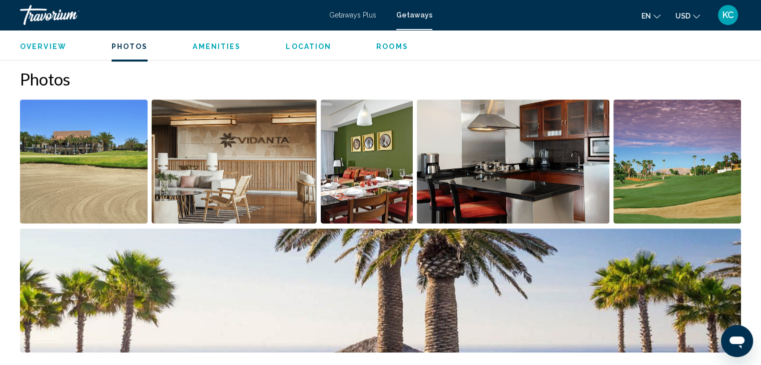
scroll to position [454, 0]
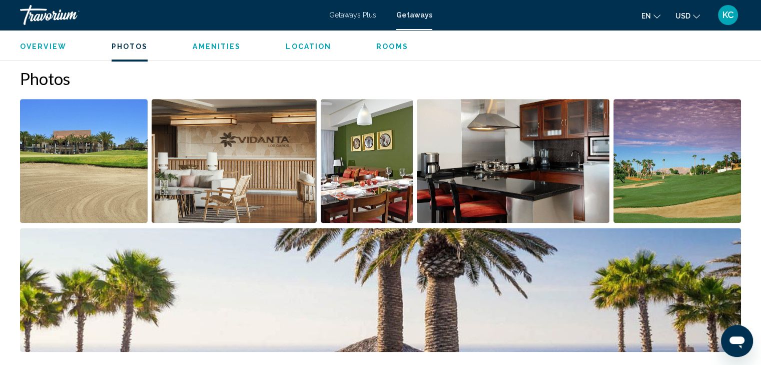
click at [116, 156] on img "Open full-screen image slider" at bounding box center [84, 161] width 128 height 124
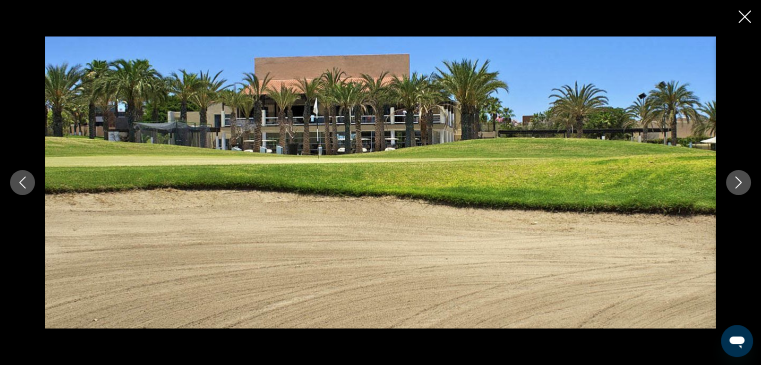
click at [739, 180] on icon "Next image" at bounding box center [738, 183] width 12 height 12
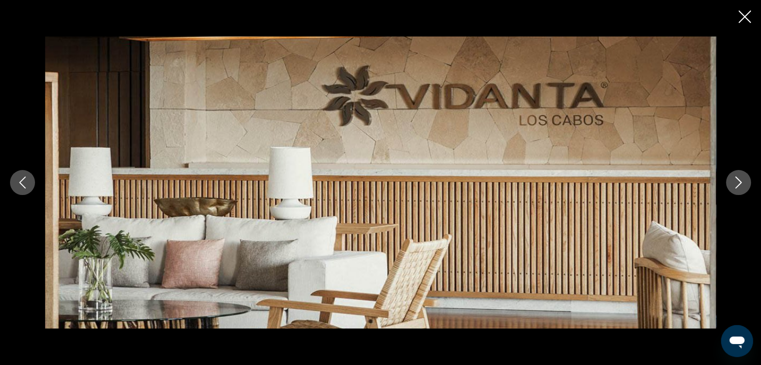
click at [739, 180] on icon "Next image" at bounding box center [738, 183] width 12 height 12
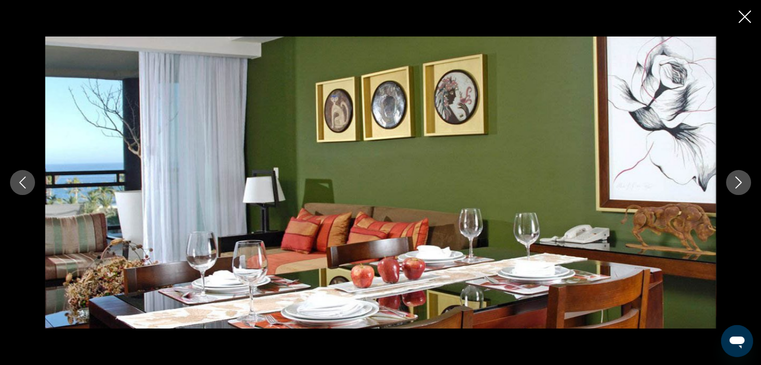
click at [739, 180] on icon "Next image" at bounding box center [738, 183] width 12 height 12
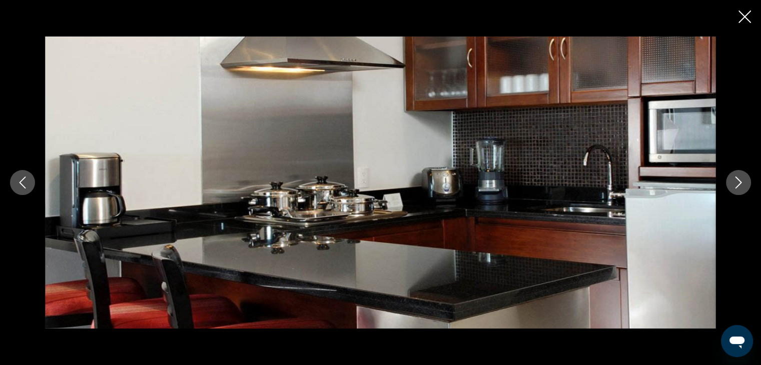
click at [739, 180] on icon "Next image" at bounding box center [738, 183] width 12 height 12
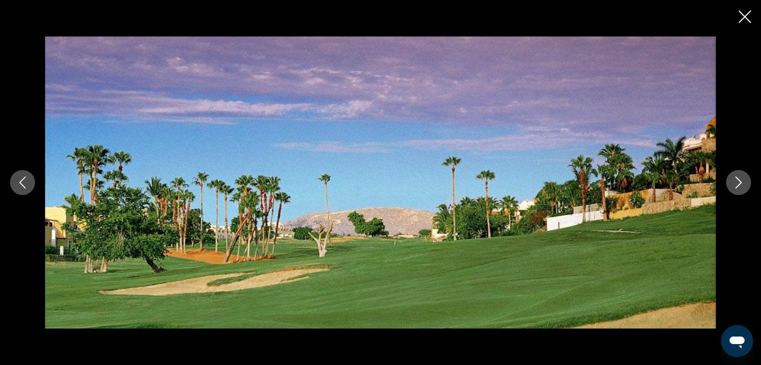
click at [739, 180] on icon "Next image" at bounding box center [738, 183] width 12 height 12
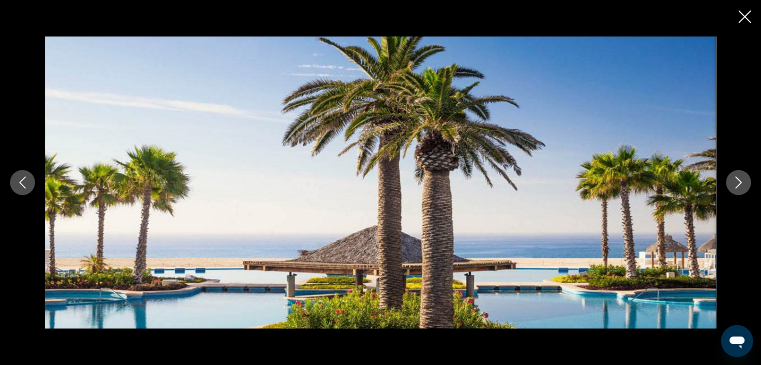
click at [739, 180] on icon "Next image" at bounding box center [738, 183] width 12 height 12
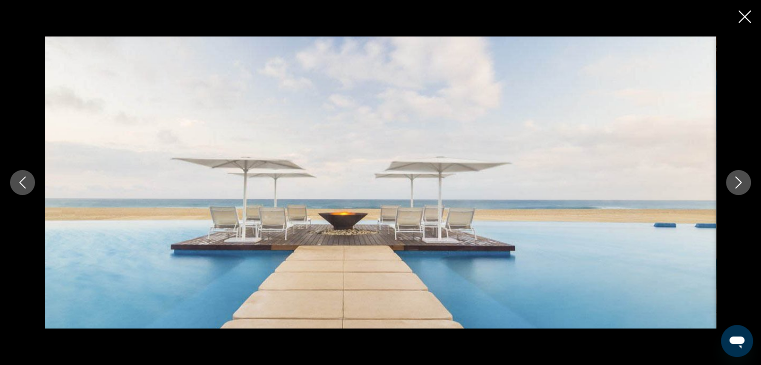
click at [739, 180] on icon "Next image" at bounding box center [738, 183] width 12 height 12
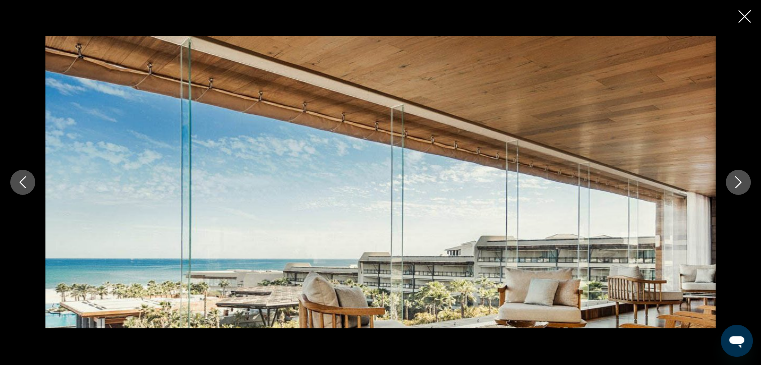
click at [739, 180] on icon "Next image" at bounding box center [738, 183] width 12 height 12
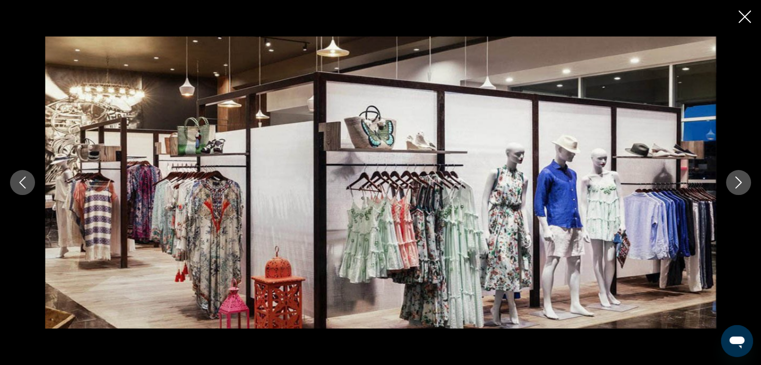
click at [739, 180] on icon "Next image" at bounding box center [738, 183] width 12 height 12
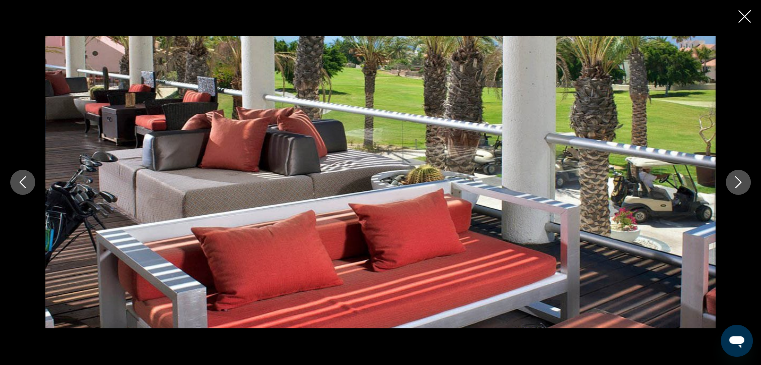
click at [739, 180] on icon "Next image" at bounding box center [738, 183] width 12 height 12
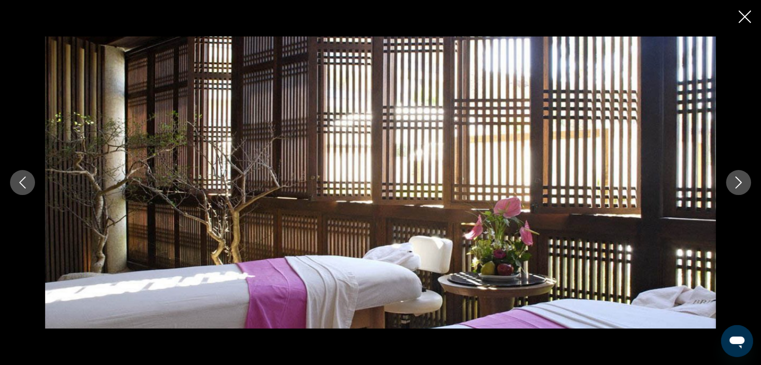
click at [739, 180] on icon "Next image" at bounding box center [738, 183] width 12 height 12
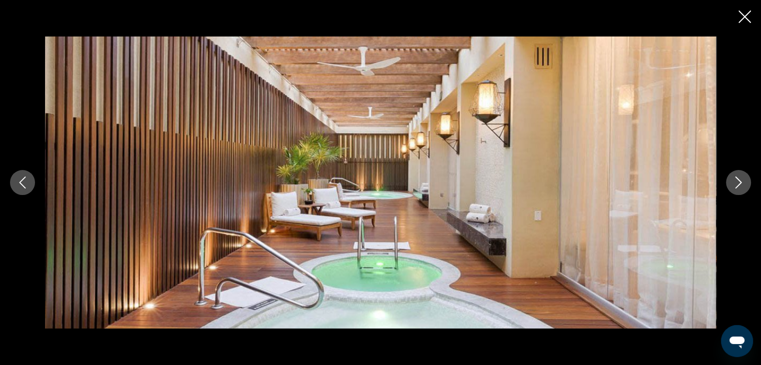
click at [739, 180] on icon "Next image" at bounding box center [738, 183] width 12 height 12
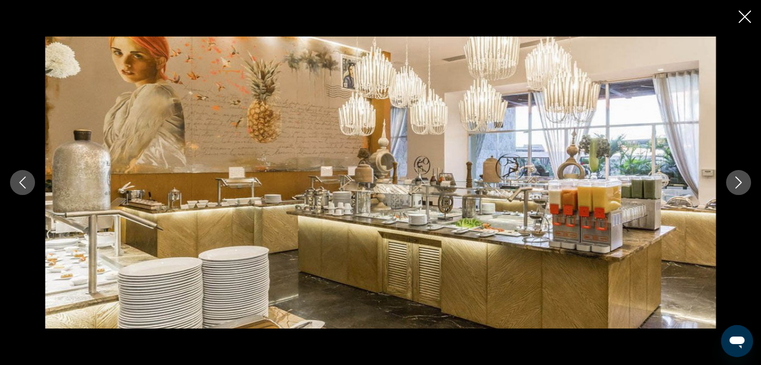
click at [739, 180] on icon "Next image" at bounding box center [738, 183] width 12 height 12
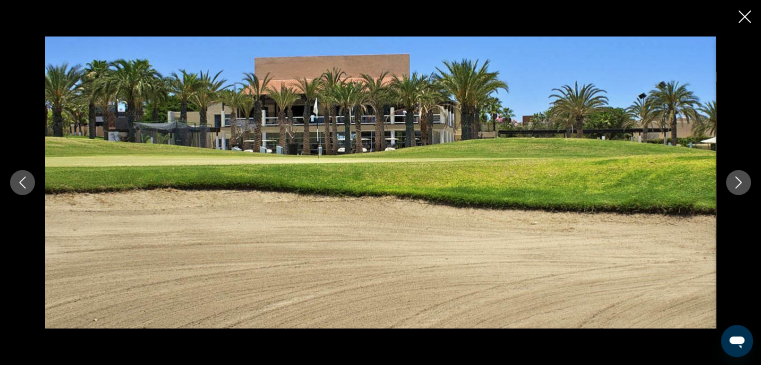
click at [739, 180] on icon "Next image" at bounding box center [738, 183] width 12 height 12
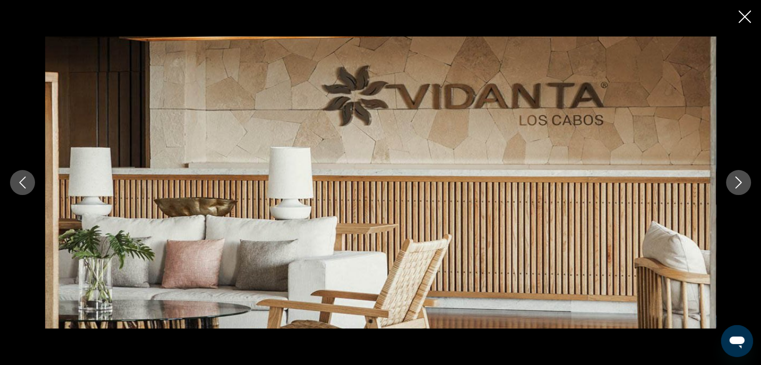
click at [739, 180] on icon "Next image" at bounding box center [738, 183] width 12 height 12
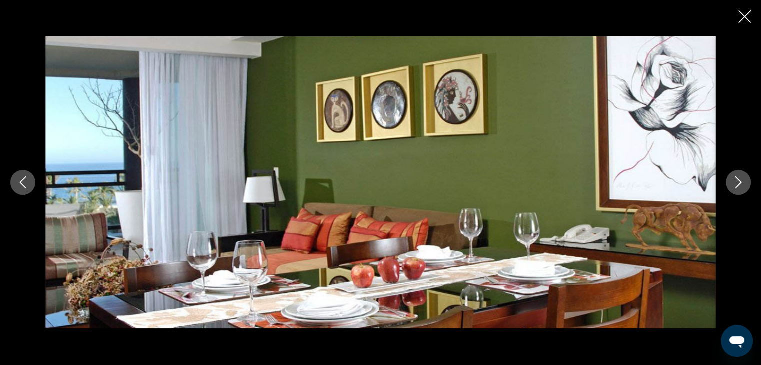
click at [739, 180] on icon "Next image" at bounding box center [738, 183] width 12 height 12
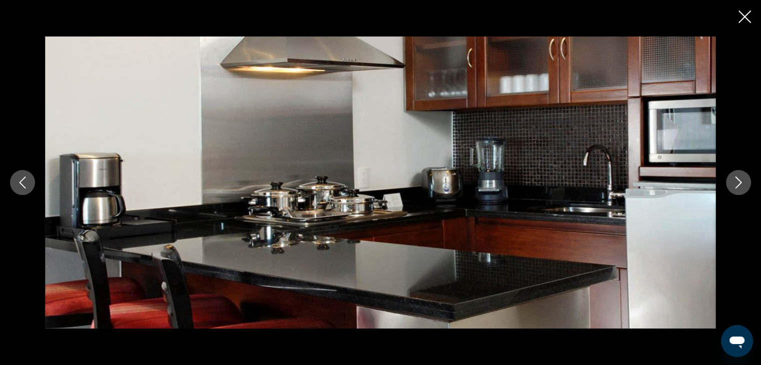
scroll to position [654, 0]
click at [698, 227] on img "Main content" at bounding box center [380, 183] width 671 height 292
click at [744, 14] on icon "Close slideshow" at bounding box center [744, 17] width 13 height 13
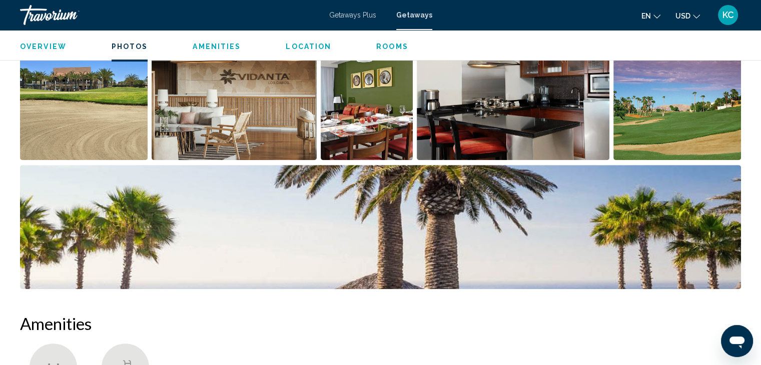
scroll to position [404, 0]
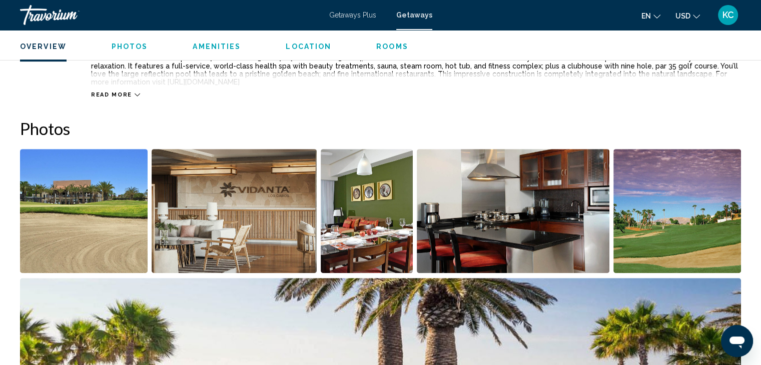
click at [664, 209] on img "Open full-screen image slider" at bounding box center [677, 211] width 128 height 124
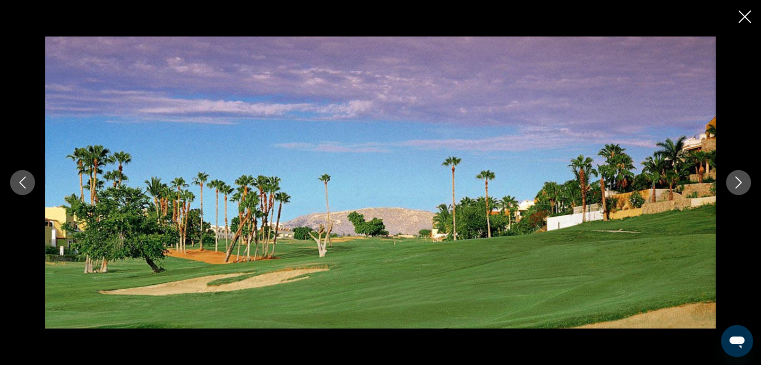
click at [734, 181] on icon "Next image" at bounding box center [738, 183] width 12 height 12
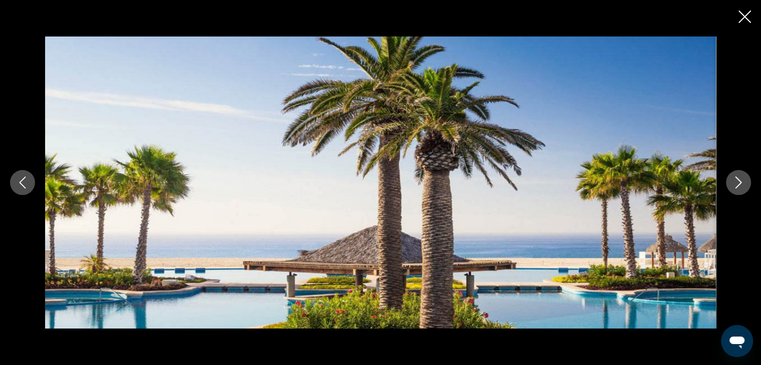
click at [734, 181] on icon "Next image" at bounding box center [738, 183] width 12 height 12
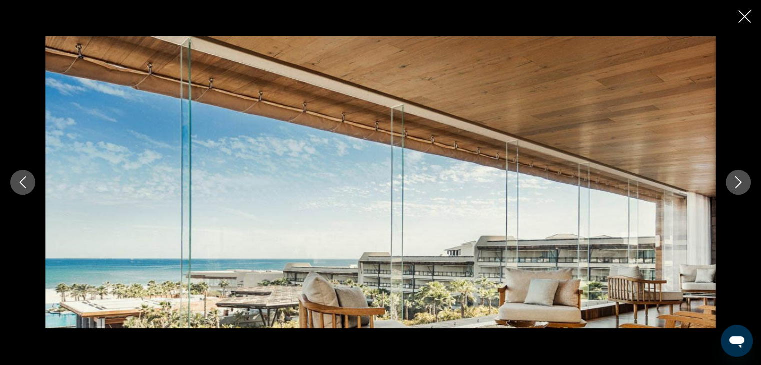
click at [734, 181] on icon "Next image" at bounding box center [738, 183] width 12 height 12
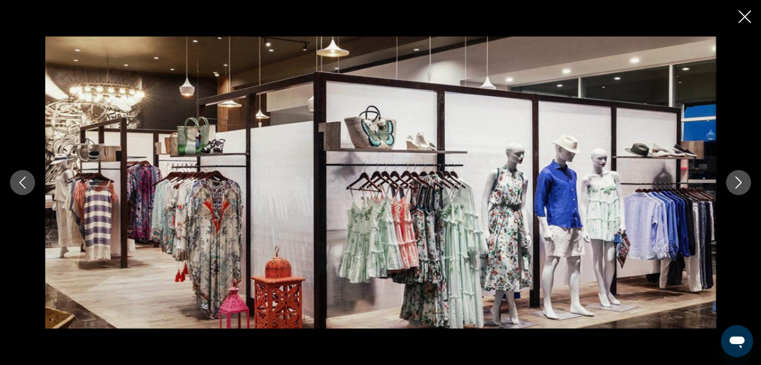
click at [734, 181] on icon "Next image" at bounding box center [738, 183] width 12 height 12
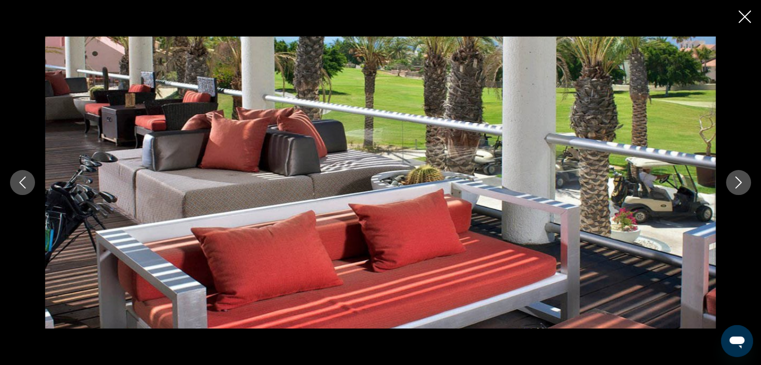
click at [734, 181] on icon "Next image" at bounding box center [738, 183] width 12 height 12
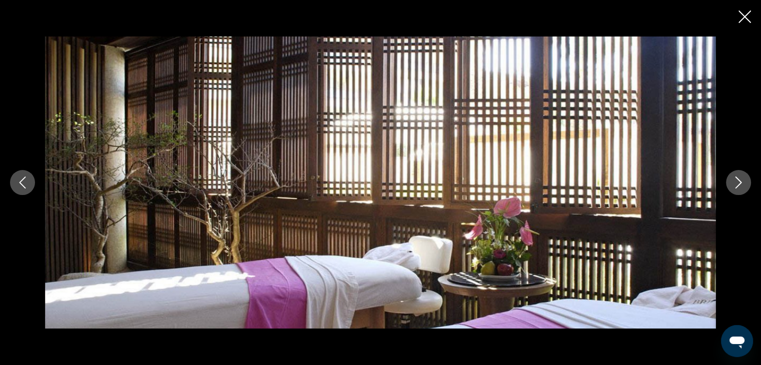
click at [734, 181] on icon "Next image" at bounding box center [738, 183] width 12 height 12
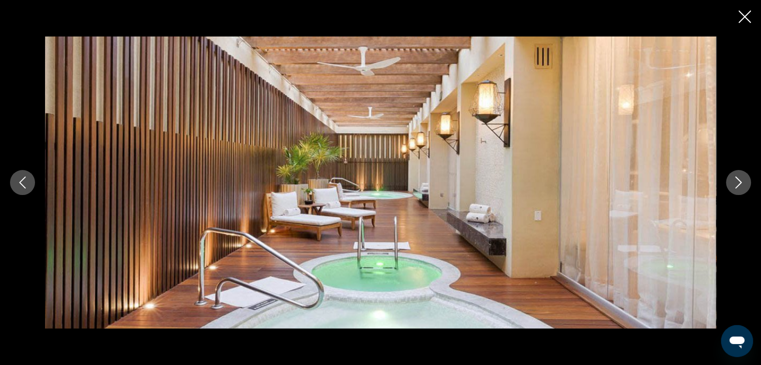
click at [734, 181] on icon "Next image" at bounding box center [738, 183] width 12 height 12
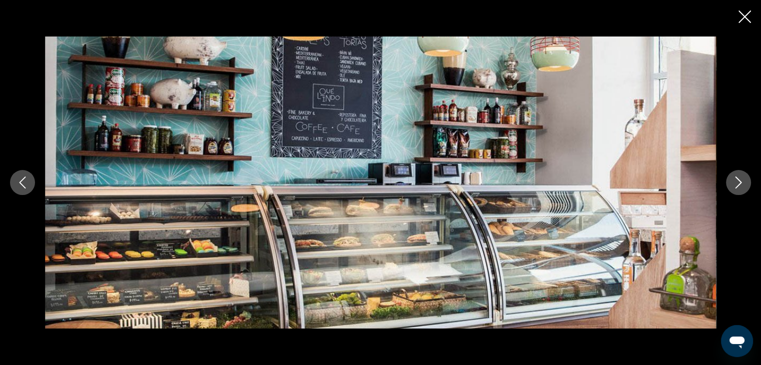
click at [734, 181] on icon "Next image" at bounding box center [738, 183] width 12 height 12
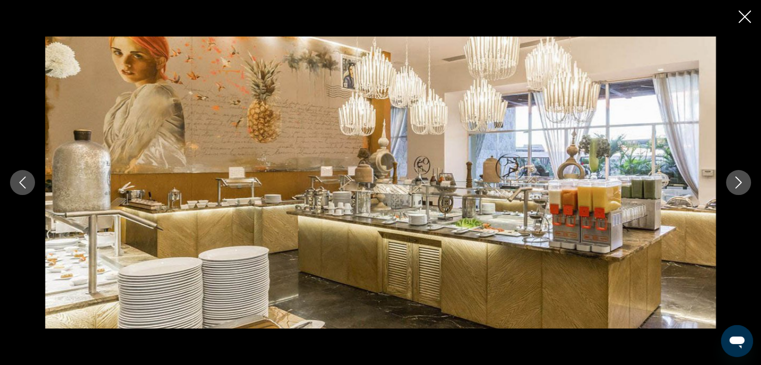
click at [734, 180] on icon "Next image" at bounding box center [738, 183] width 12 height 12
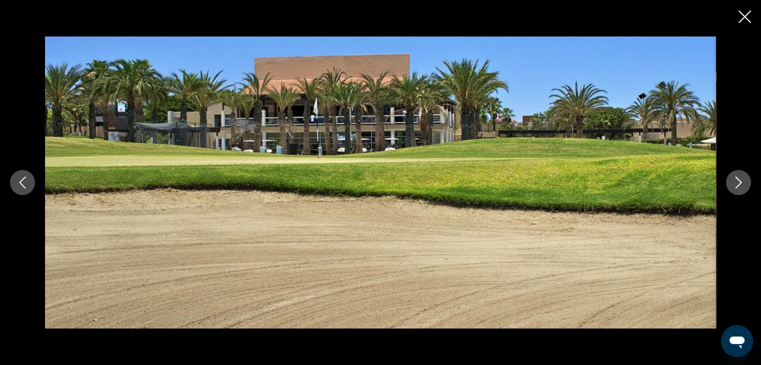
click at [742, 13] on icon "Close slideshow" at bounding box center [744, 17] width 13 height 13
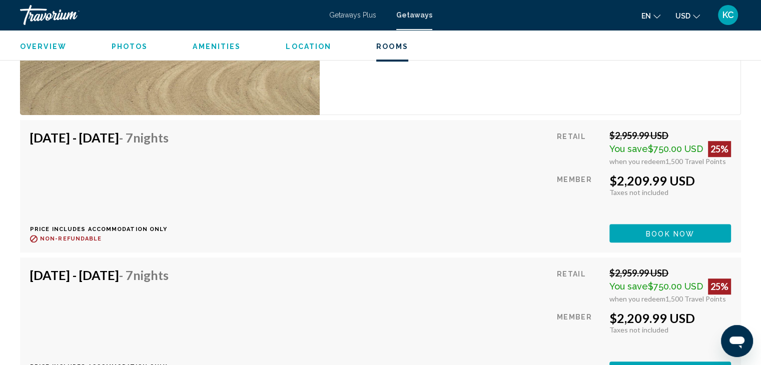
scroll to position [4304, 0]
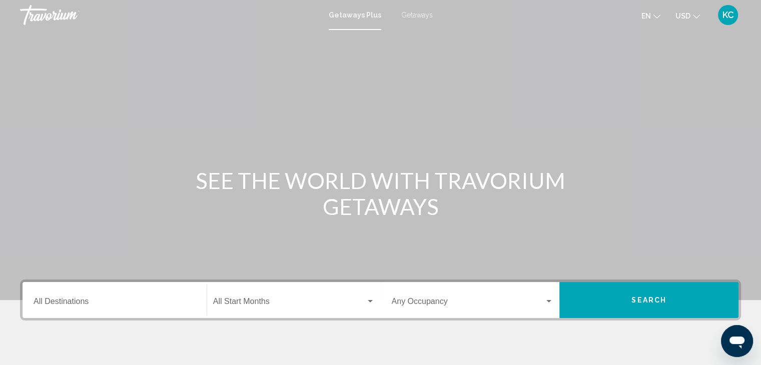
click at [413, 11] on span "Getaways" at bounding box center [417, 15] width 32 height 8
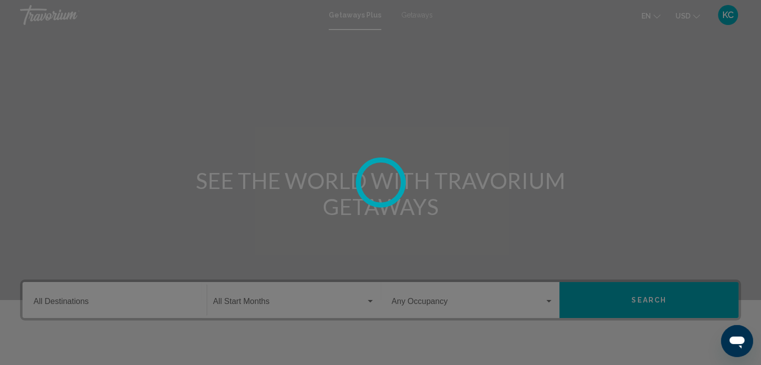
click at [413, 11] on div at bounding box center [380, 182] width 761 height 365
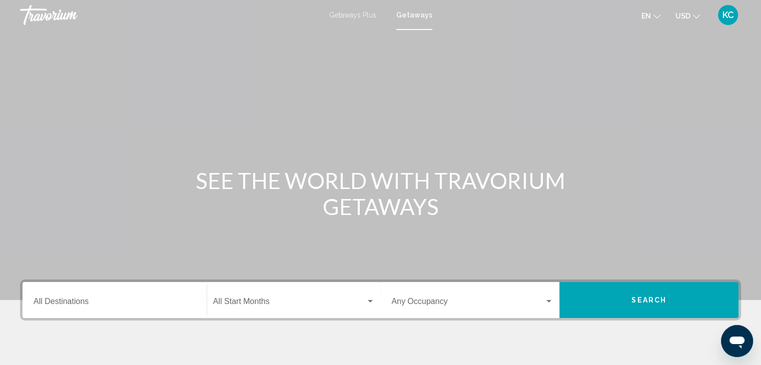
click at [48, 301] on input "Destination All Destinations" at bounding box center [115, 303] width 162 height 9
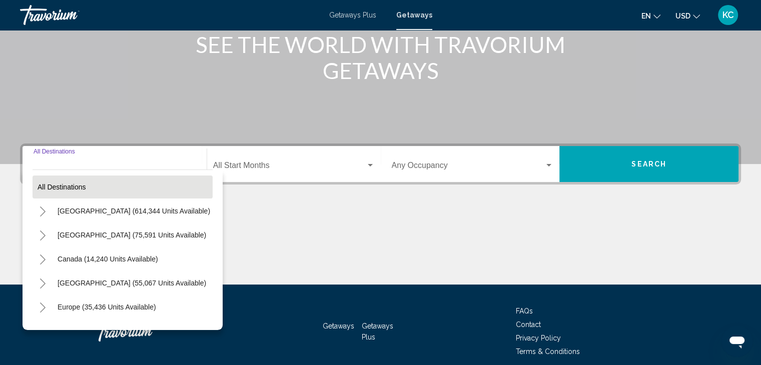
scroll to position [178, 0]
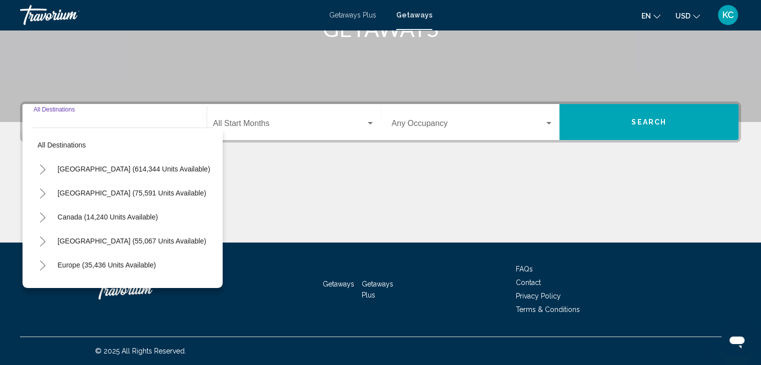
click at [43, 192] on icon "Toggle Mexico (75,591 units available)" at bounding box center [43, 194] width 6 height 10
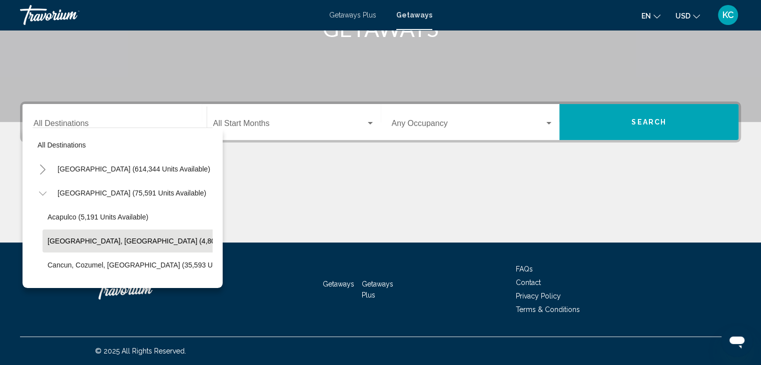
click at [115, 237] on span "[GEOGRAPHIC_DATA], [GEOGRAPHIC_DATA] (4,806 units available)" at bounding box center [159, 241] width 222 height 8
type input "**********"
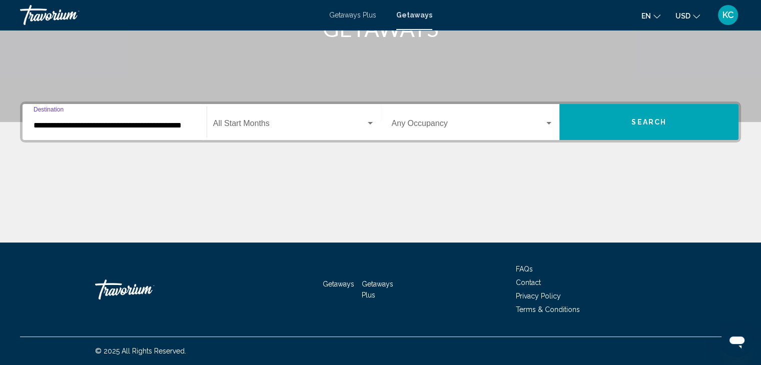
click at [241, 120] on div "Start Month All Start Months" at bounding box center [294, 123] width 162 height 32
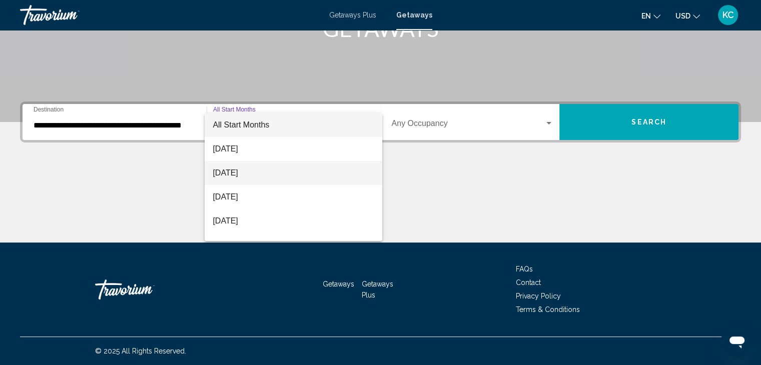
click at [231, 173] on span "[DATE]" at bounding box center [294, 173] width 162 height 24
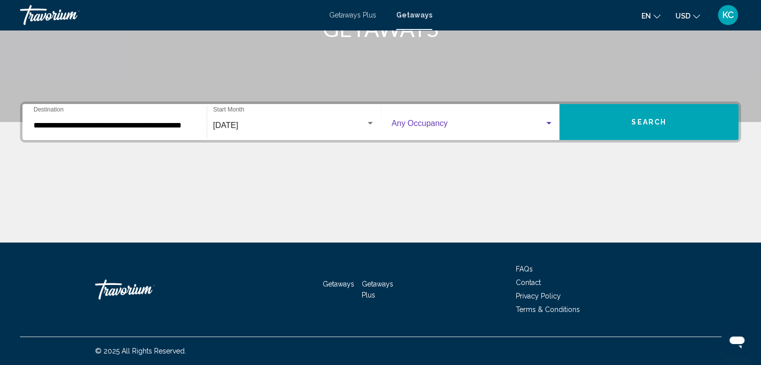
click at [545, 121] on div "Search widget" at bounding box center [548, 124] width 9 height 8
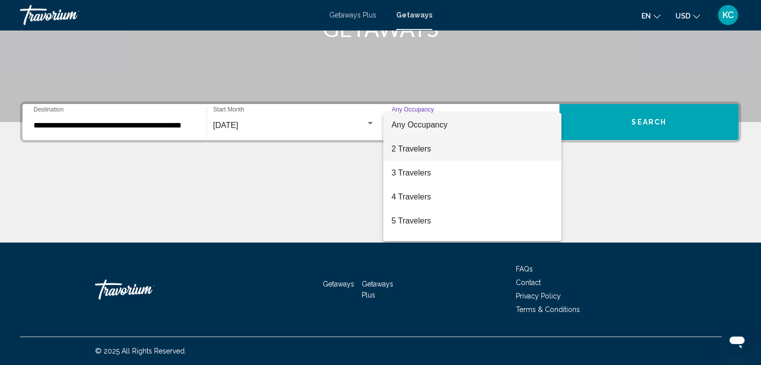
click at [421, 151] on span "2 Travelers" at bounding box center [472, 149] width 162 height 24
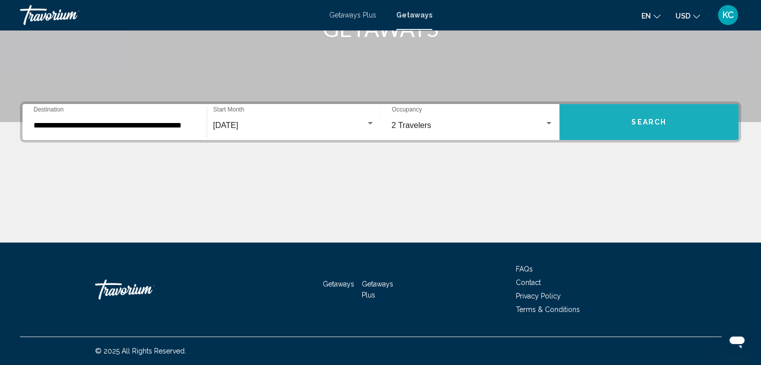
click at [634, 120] on span "Search" at bounding box center [648, 123] width 35 height 8
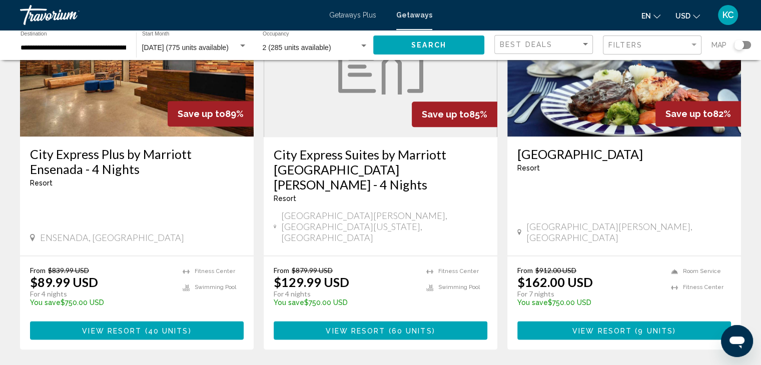
scroll to position [1324, 0]
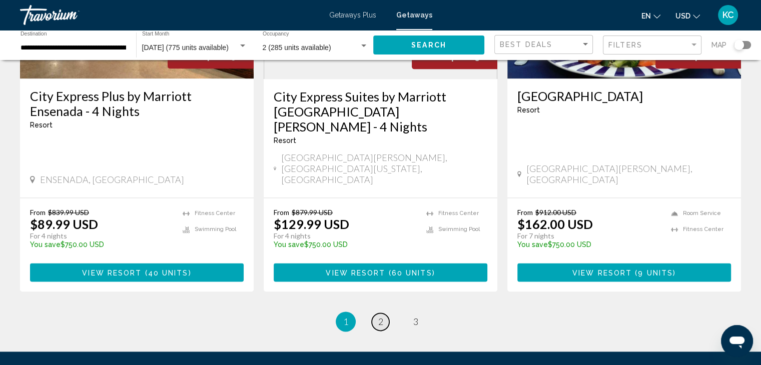
click at [378, 316] on span "2" at bounding box center [380, 321] width 5 height 11
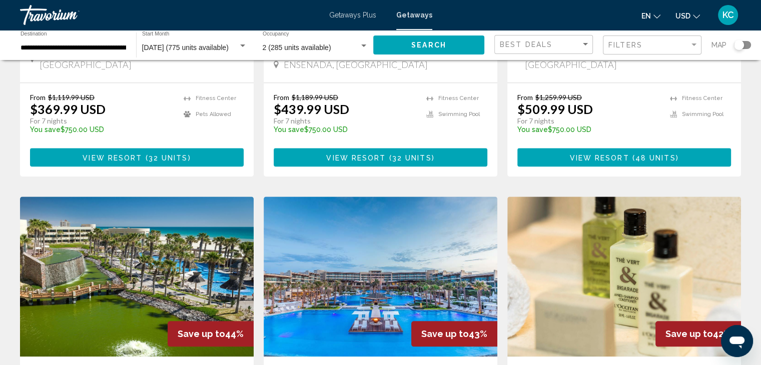
scroll to position [1044, 0]
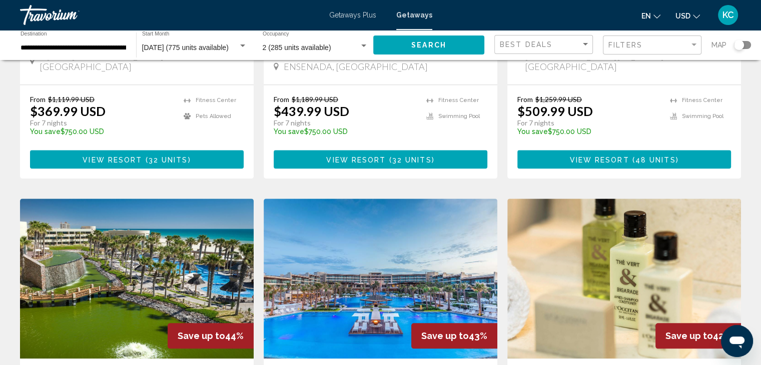
click at [428, 199] on img "Main content" at bounding box center [381, 279] width 234 height 160
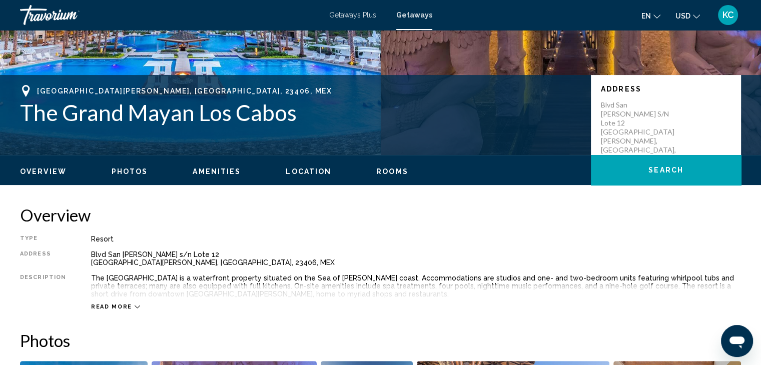
scroll to position [200, 0]
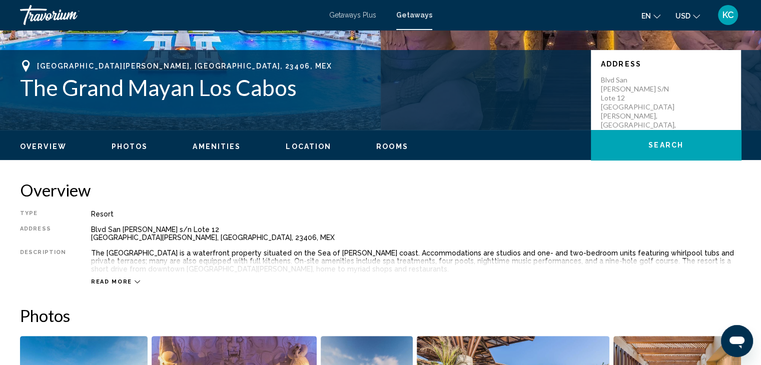
click at [130, 143] on span "Photos" at bounding box center [130, 147] width 37 height 8
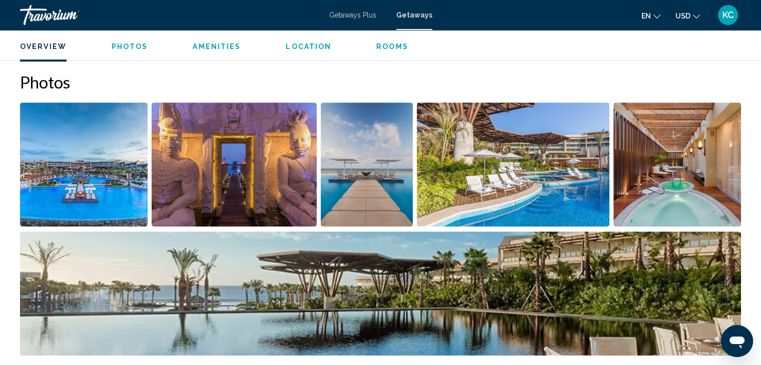
scroll to position [446, 0]
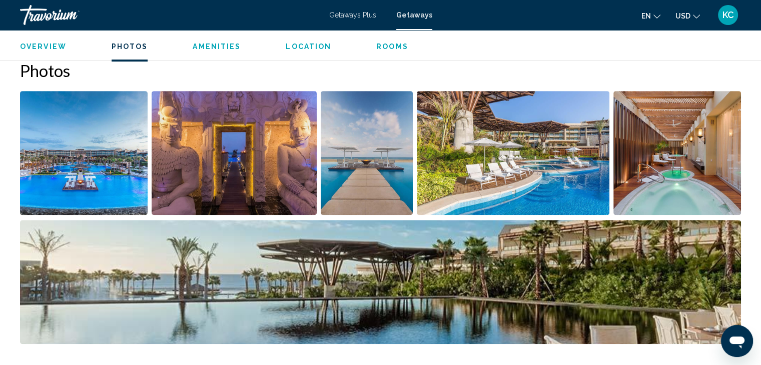
click at [112, 159] on img "Open full-screen image slider" at bounding box center [84, 153] width 128 height 124
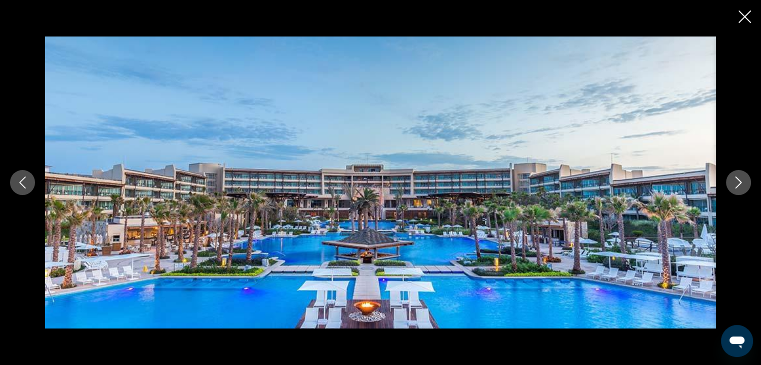
click at [731, 187] on button "Next image" at bounding box center [738, 182] width 25 height 25
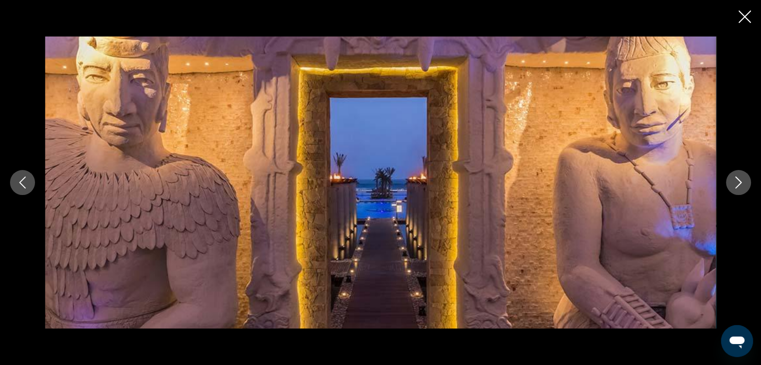
click at [731, 187] on button "Next image" at bounding box center [738, 182] width 25 height 25
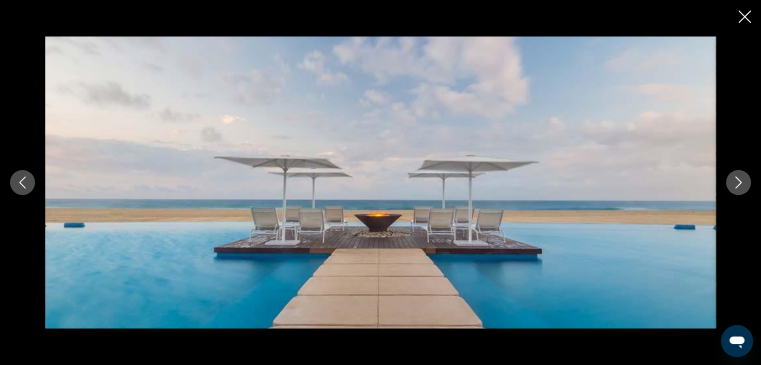
click at [731, 187] on button "Next image" at bounding box center [738, 182] width 25 height 25
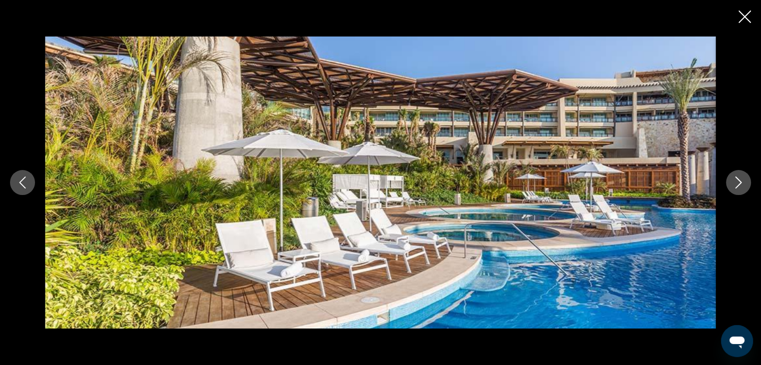
click at [731, 187] on button "Next image" at bounding box center [738, 182] width 25 height 25
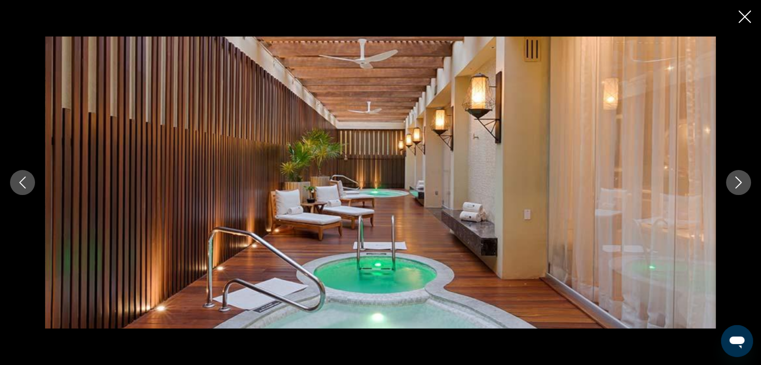
click at [731, 187] on button "Next image" at bounding box center [738, 182] width 25 height 25
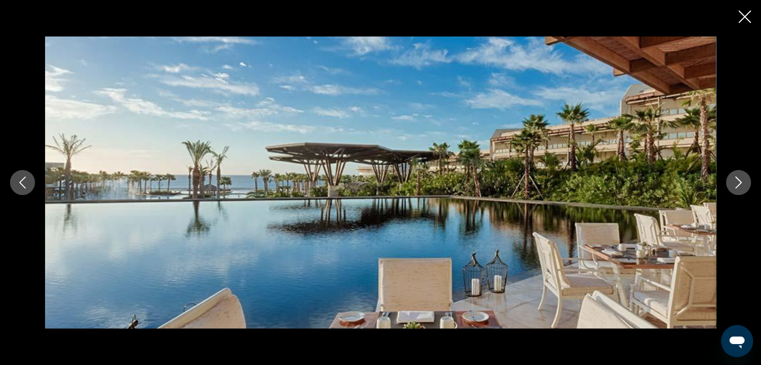
click at [731, 187] on button "Next image" at bounding box center [738, 182] width 25 height 25
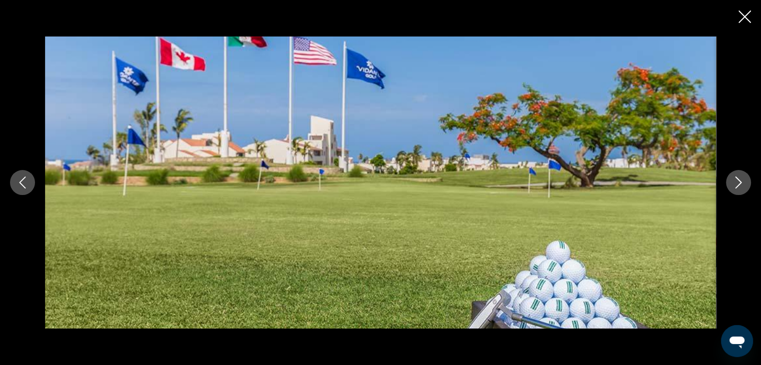
click at [735, 185] on icon "Next image" at bounding box center [738, 183] width 12 height 12
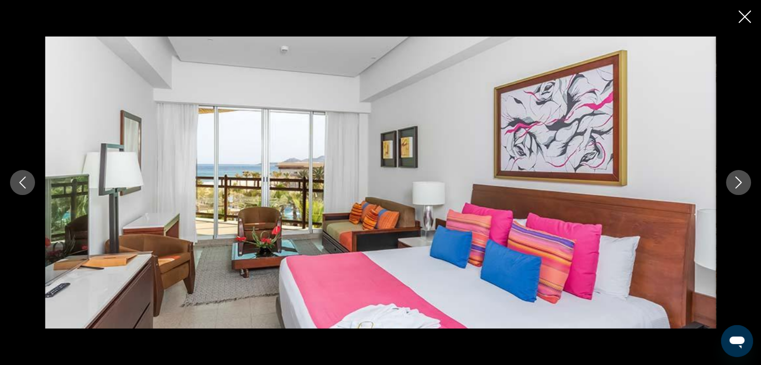
click at [735, 185] on icon "Next image" at bounding box center [738, 183] width 12 height 12
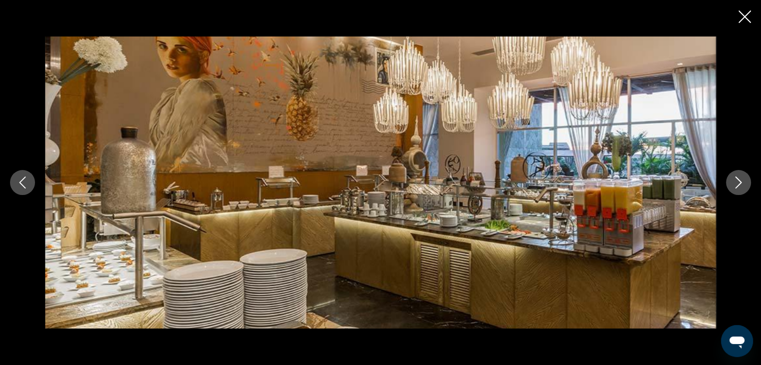
click at [735, 185] on icon "Next image" at bounding box center [738, 183] width 12 height 12
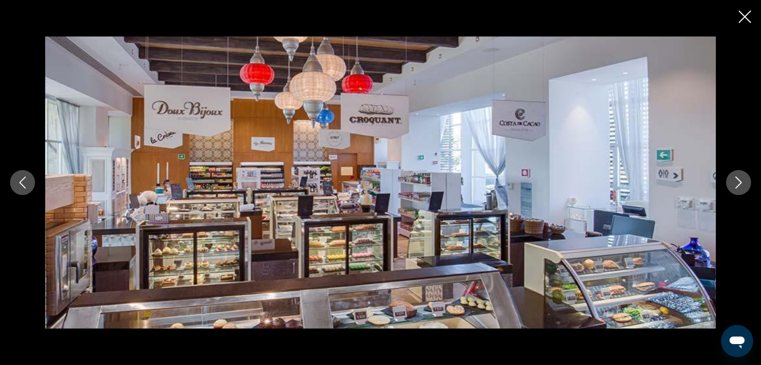
click at [735, 185] on icon "Next image" at bounding box center [738, 183] width 12 height 12
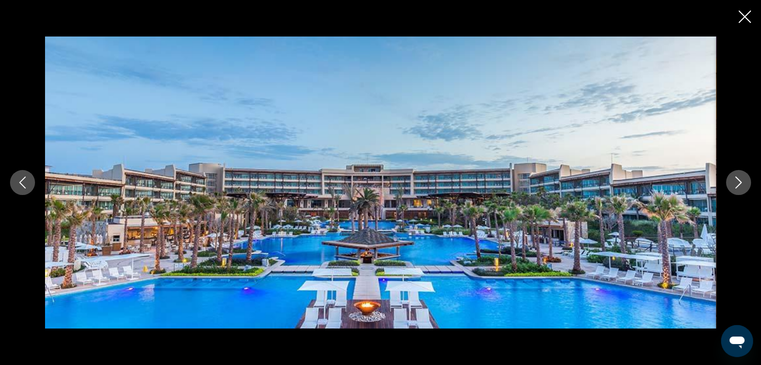
click at [735, 185] on icon "Next image" at bounding box center [738, 183] width 12 height 12
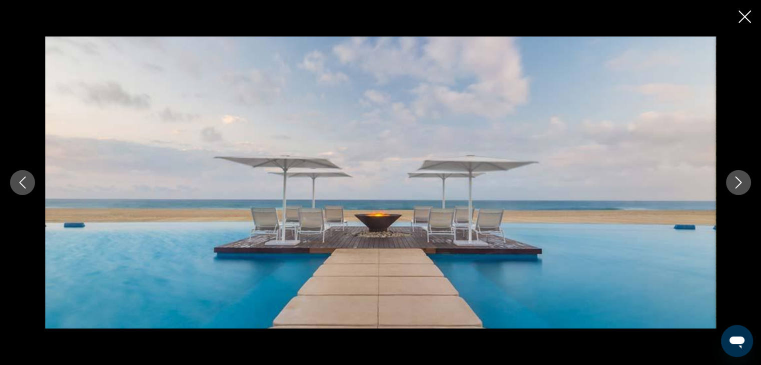
click at [735, 185] on icon "Next image" at bounding box center [738, 183] width 12 height 12
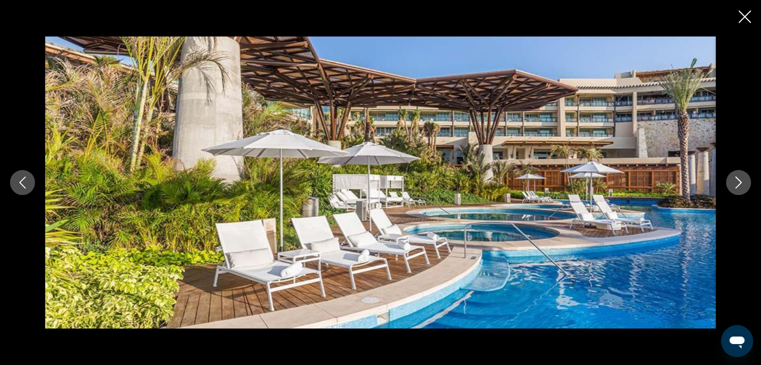
click at [735, 185] on icon "Next image" at bounding box center [738, 183] width 12 height 12
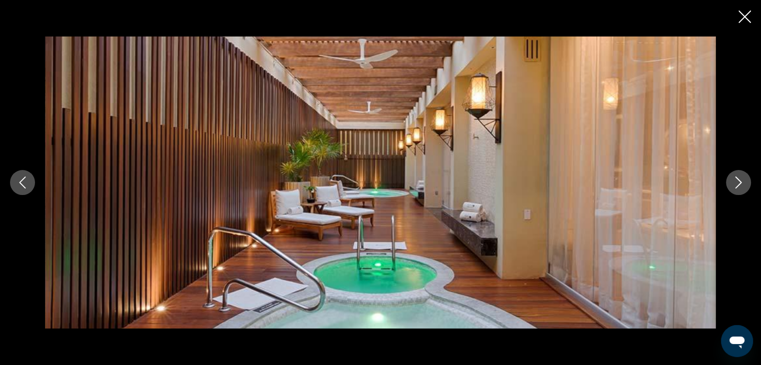
click at [735, 185] on icon "Next image" at bounding box center [738, 183] width 12 height 12
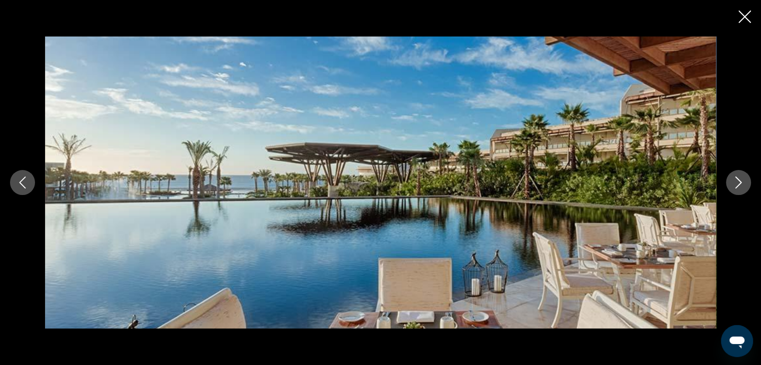
click at [734, 186] on icon "Next image" at bounding box center [738, 183] width 12 height 12
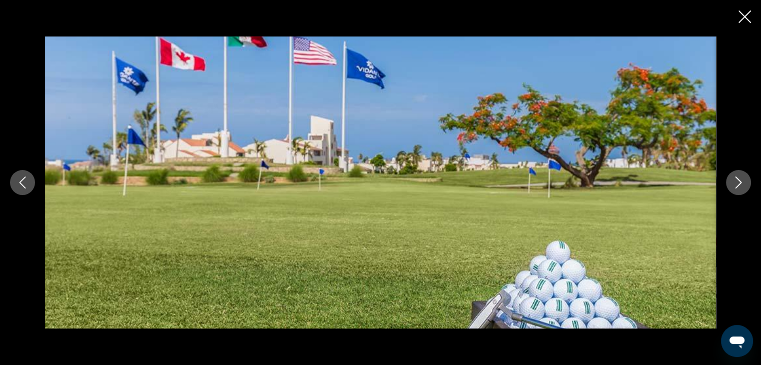
click at [734, 186] on icon "Next image" at bounding box center [738, 183] width 12 height 12
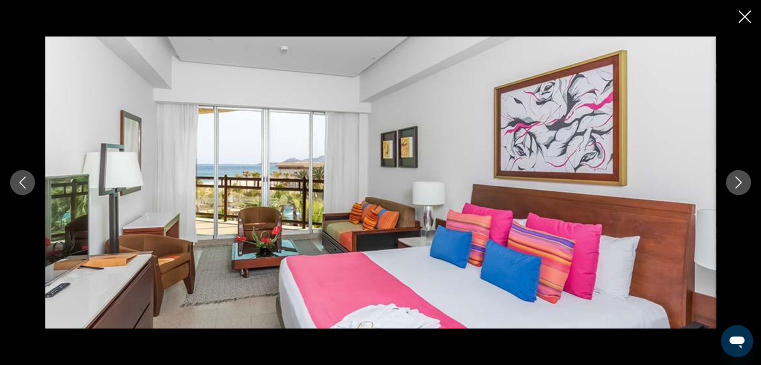
click at [734, 186] on icon "Next image" at bounding box center [738, 183] width 12 height 12
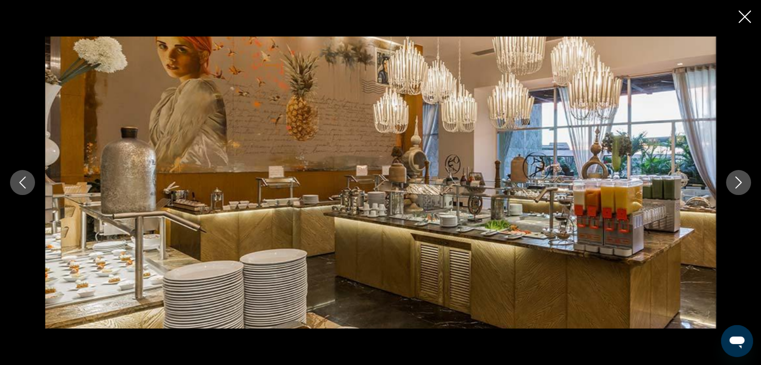
click at [734, 186] on icon "Next image" at bounding box center [738, 183] width 12 height 12
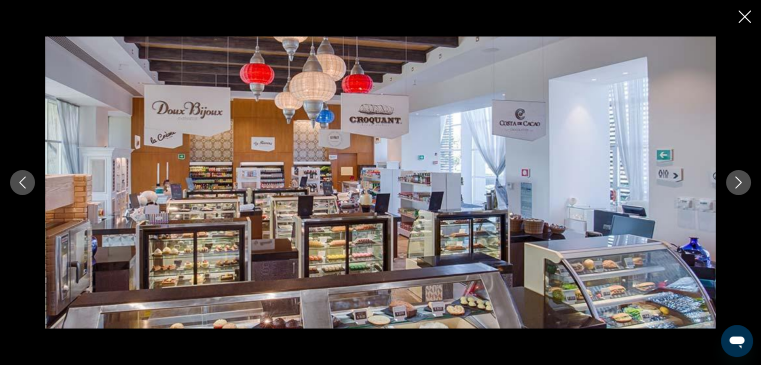
click at [734, 186] on icon "Next image" at bounding box center [738, 183] width 12 height 12
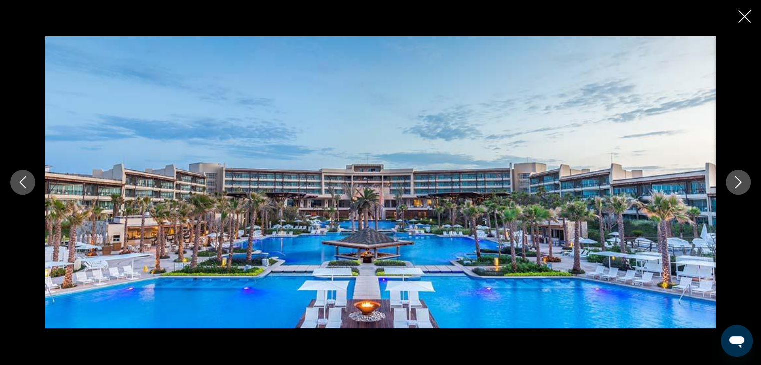
click at [734, 186] on icon "Next image" at bounding box center [738, 183] width 12 height 12
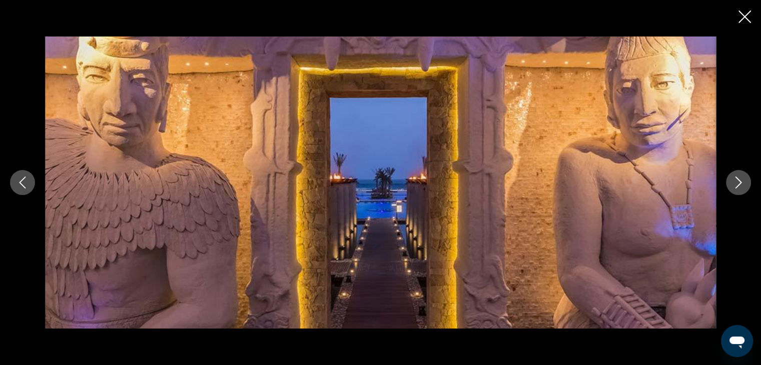
click at [734, 186] on icon "Next image" at bounding box center [738, 183] width 12 height 12
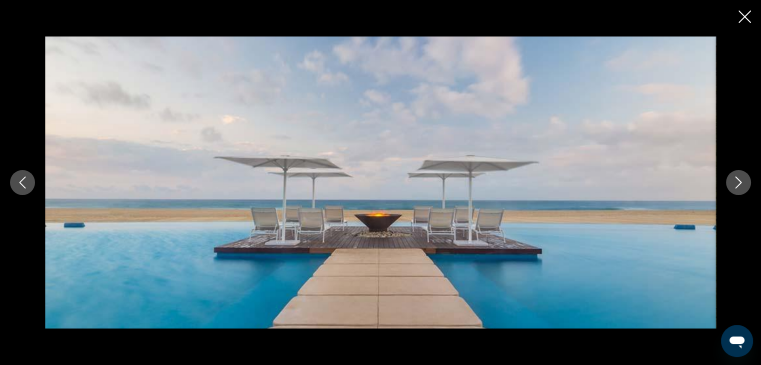
click at [734, 186] on icon "Next image" at bounding box center [738, 183] width 12 height 12
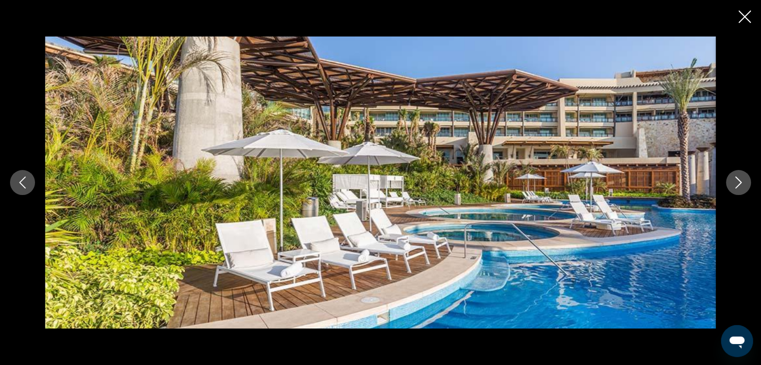
click at [734, 186] on icon "Next image" at bounding box center [738, 183] width 12 height 12
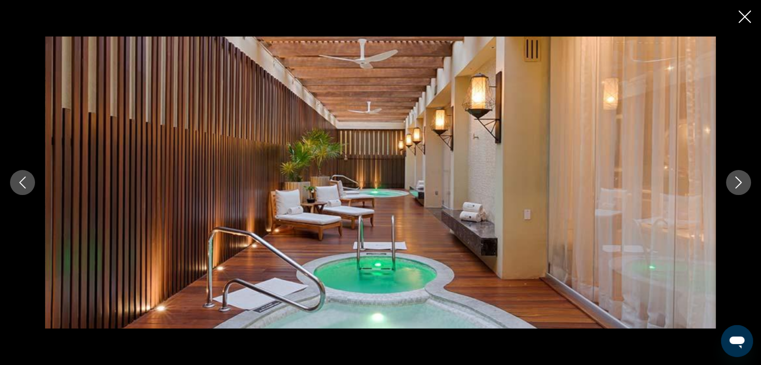
click at [741, 15] on icon "Close slideshow" at bounding box center [744, 17] width 13 height 13
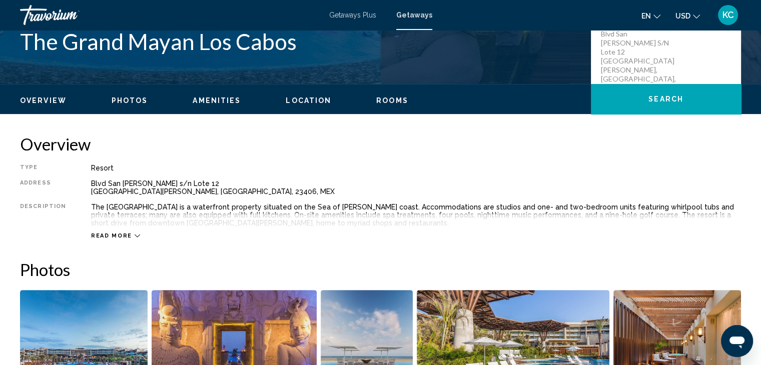
scroll to position [246, 0]
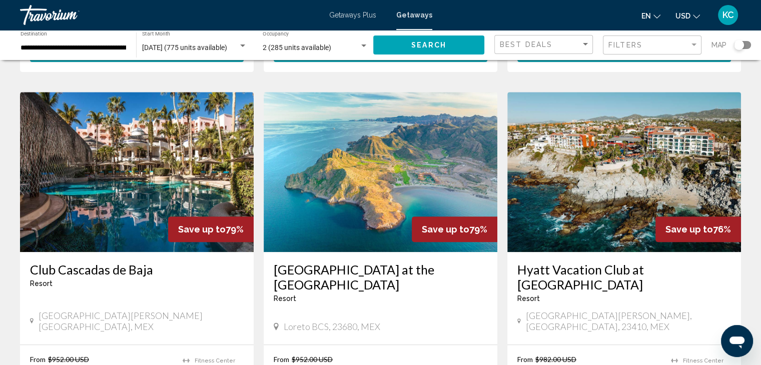
scroll to position [400, 0]
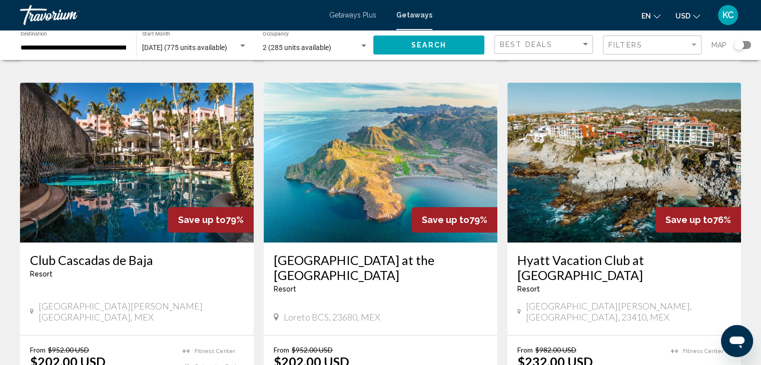
click at [138, 141] on img "Main content" at bounding box center [137, 163] width 234 height 160
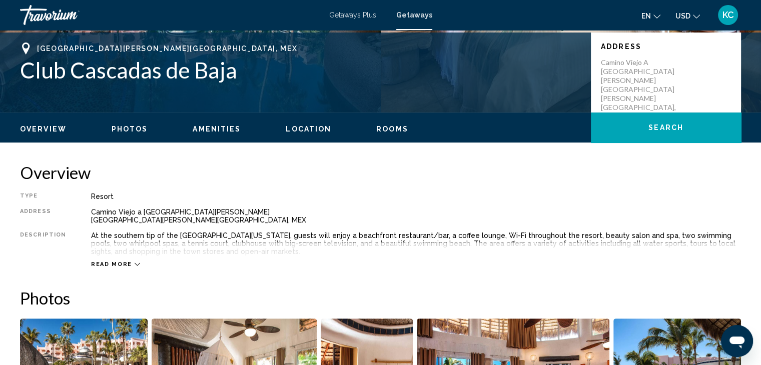
scroll to position [250, 0]
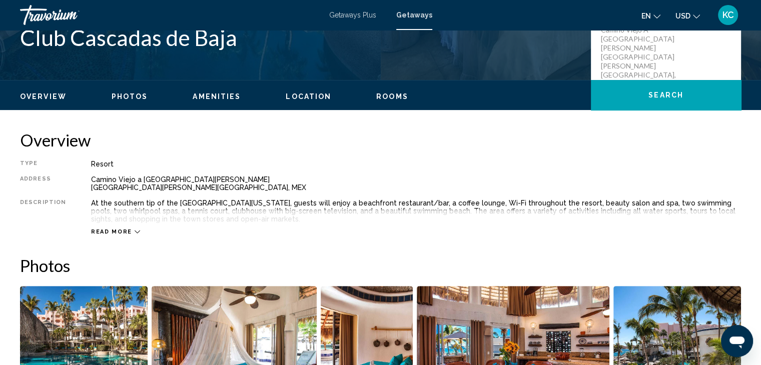
click at [115, 93] on span "Photos" at bounding box center [130, 97] width 37 height 8
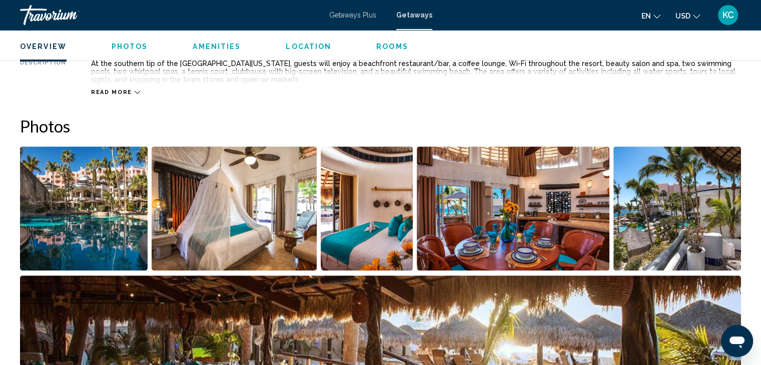
scroll to position [446, 0]
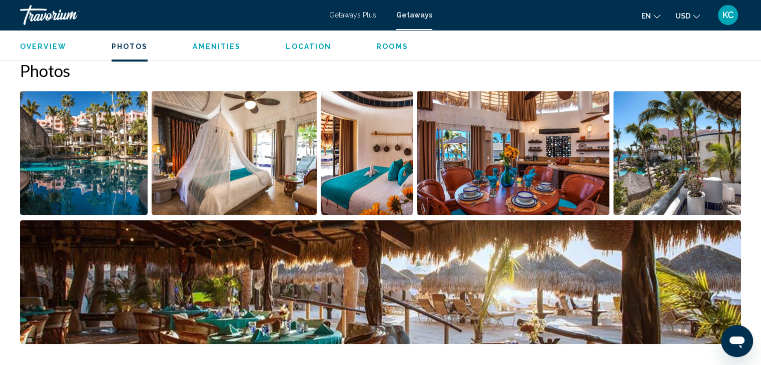
click at [92, 125] on img "Open full-screen image slider" at bounding box center [84, 153] width 128 height 124
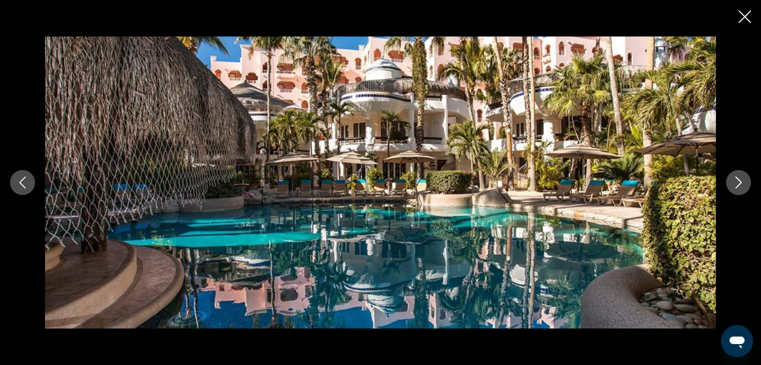
click at [730, 181] on button "Next image" at bounding box center [738, 182] width 25 height 25
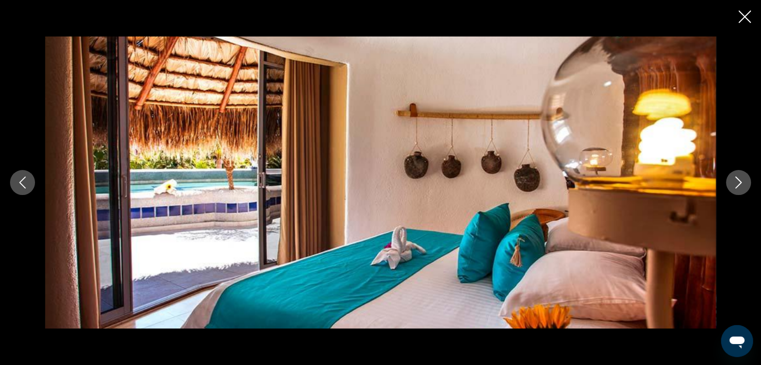
click at [731, 181] on button "Next image" at bounding box center [738, 182] width 25 height 25
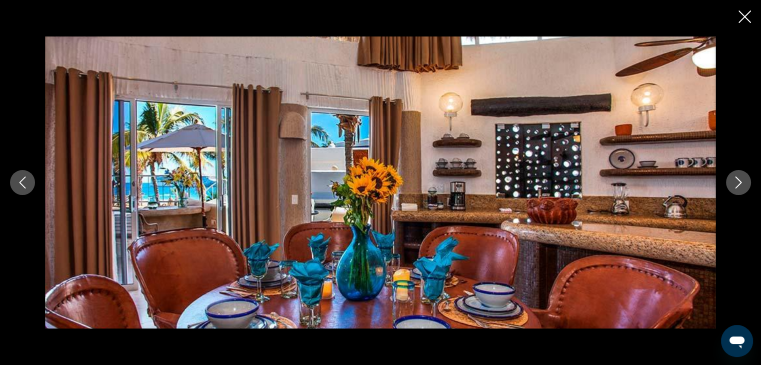
click at [731, 181] on button "Next image" at bounding box center [738, 182] width 25 height 25
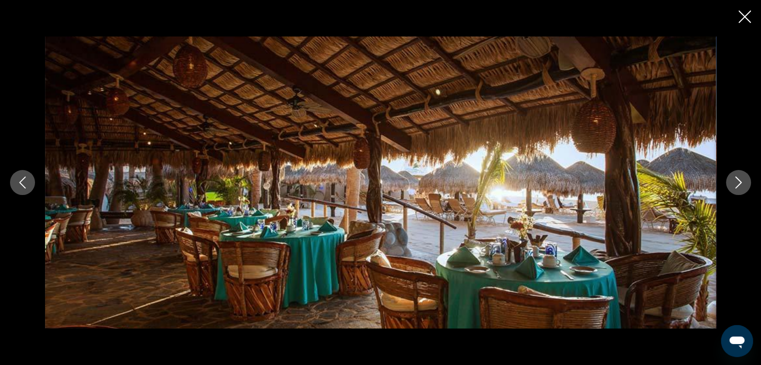
click at [732, 182] on icon "Next image" at bounding box center [738, 183] width 12 height 12
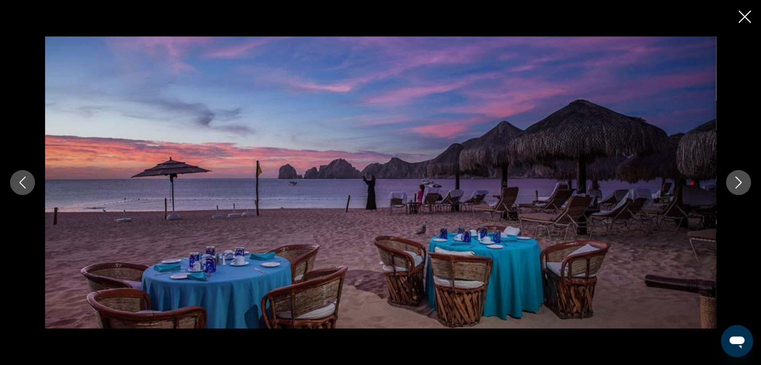
click at [732, 182] on icon "Next image" at bounding box center [738, 183] width 12 height 12
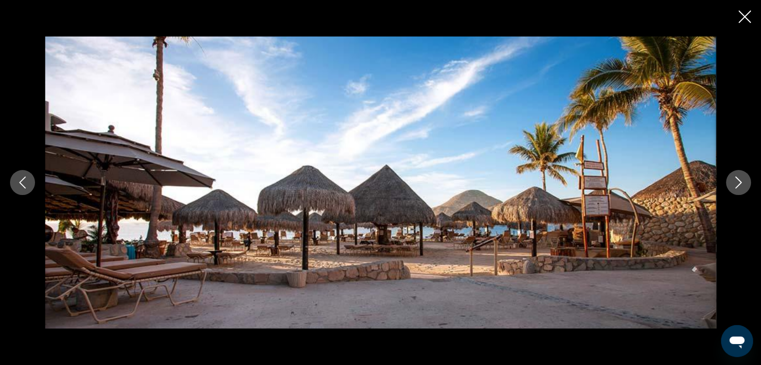
click at [732, 182] on icon "Next image" at bounding box center [738, 183] width 12 height 12
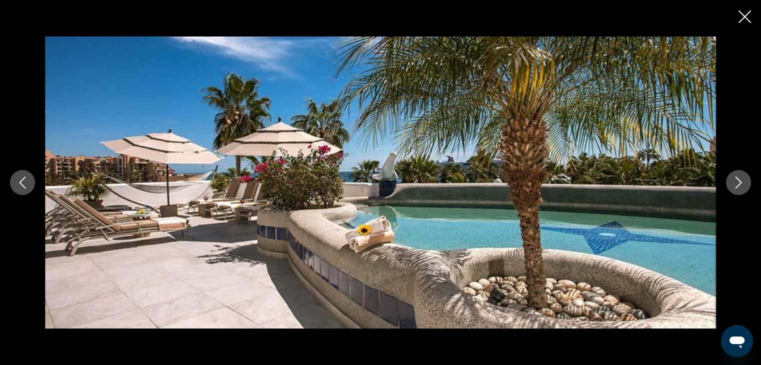
click at [732, 182] on icon "Next image" at bounding box center [738, 183] width 12 height 12
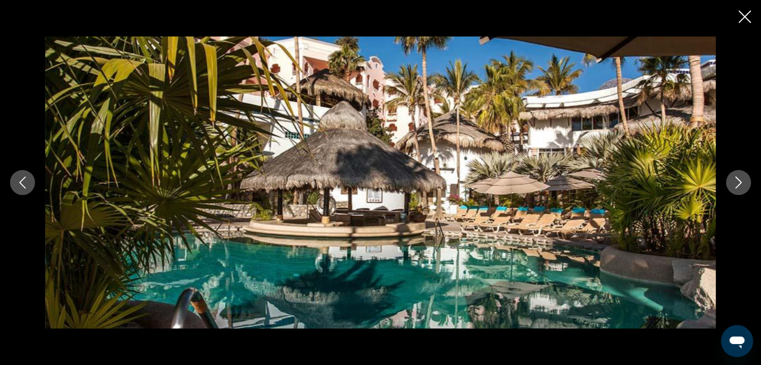
click at [732, 182] on icon "Next image" at bounding box center [738, 183] width 12 height 12
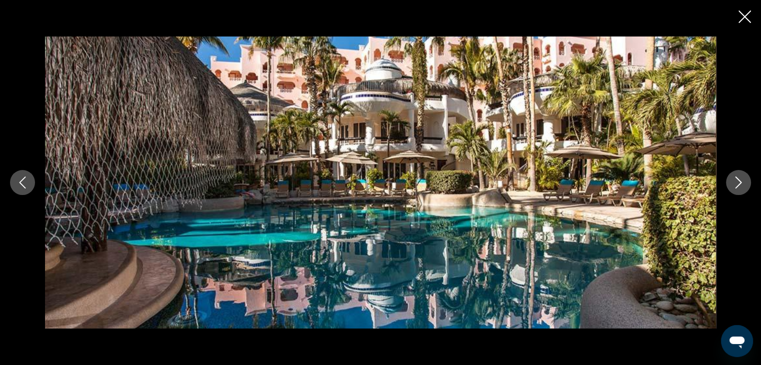
click at [732, 182] on icon "Next image" at bounding box center [738, 183] width 12 height 12
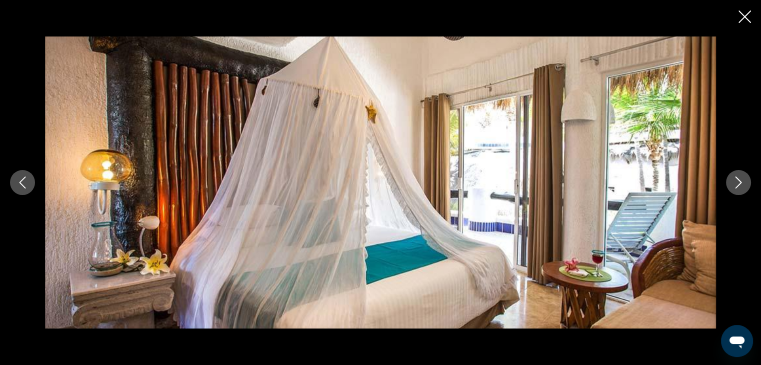
click at [732, 182] on icon "Next image" at bounding box center [738, 183] width 12 height 12
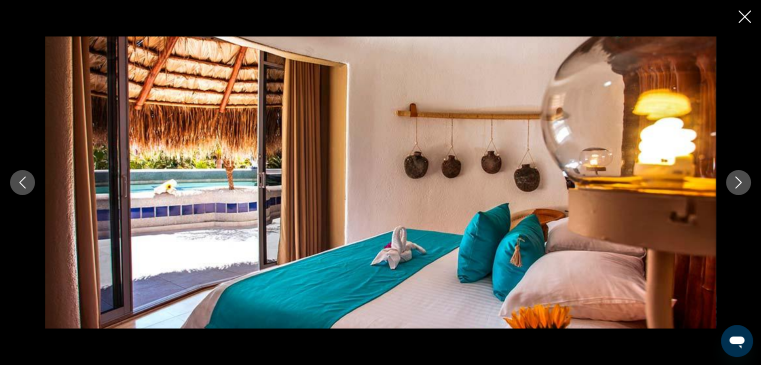
click at [732, 182] on icon "Next image" at bounding box center [738, 183] width 12 height 12
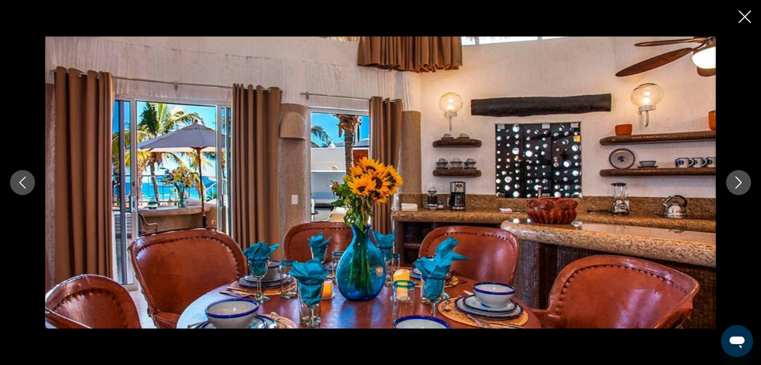
click at [732, 182] on icon "Next image" at bounding box center [738, 183] width 12 height 12
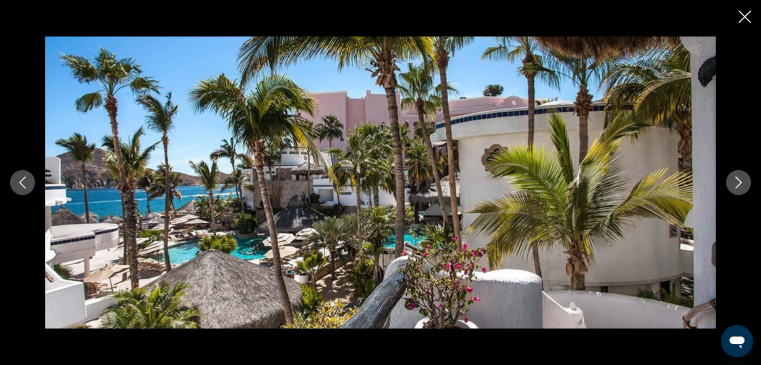
click at [732, 182] on icon "Next image" at bounding box center [738, 183] width 12 height 12
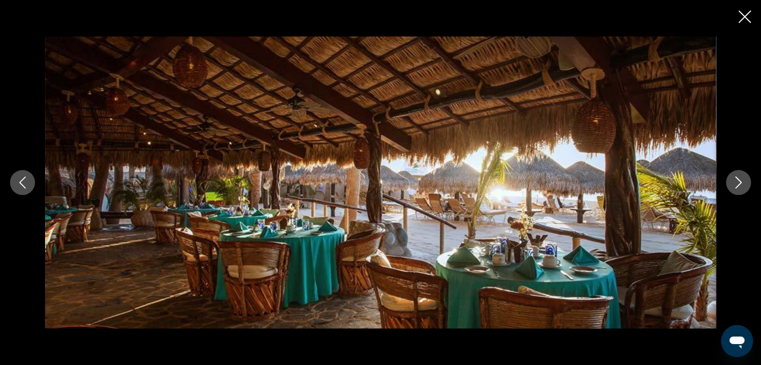
click at [732, 182] on icon "Next image" at bounding box center [738, 183] width 12 height 12
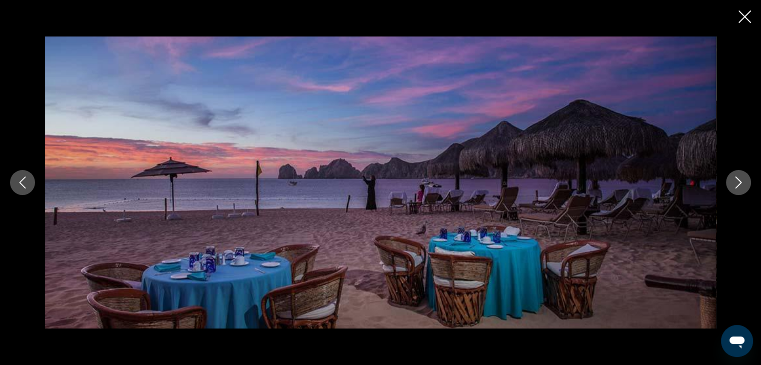
click at [732, 182] on icon "Next image" at bounding box center [738, 183] width 12 height 12
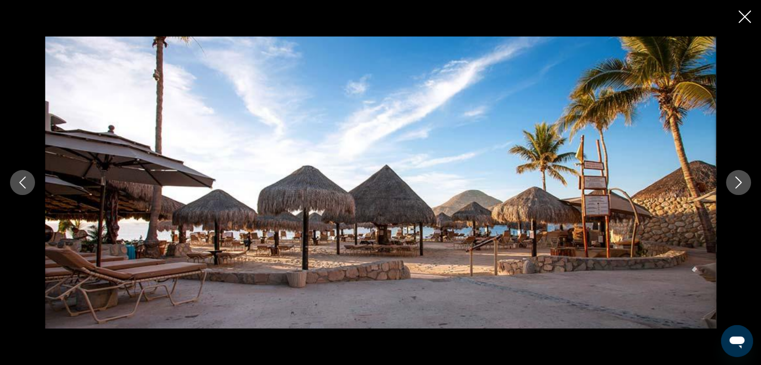
click at [732, 182] on icon "Next image" at bounding box center [738, 183] width 12 height 12
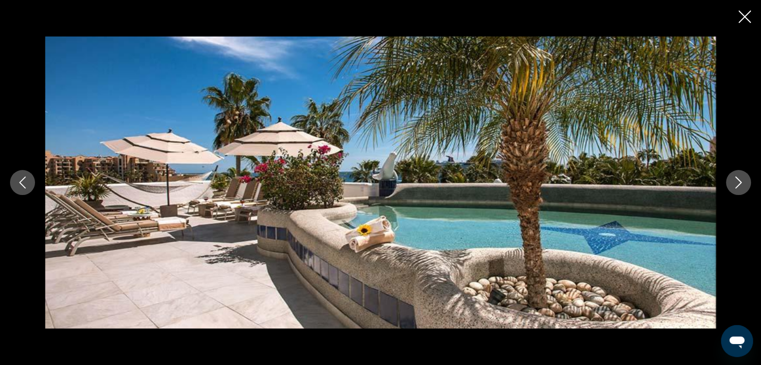
click at [732, 182] on icon "Next image" at bounding box center [738, 183] width 12 height 12
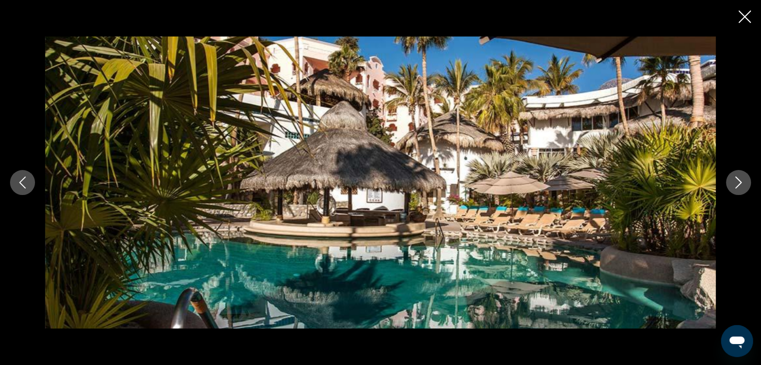
click at [738, 179] on icon "Next image" at bounding box center [738, 183] width 12 height 12
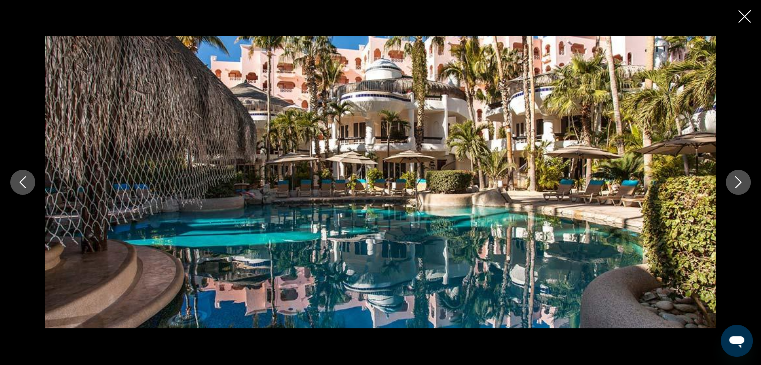
click at [742, 17] on icon "Close slideshow" at bounding box center [744, 17] width 13 height 13
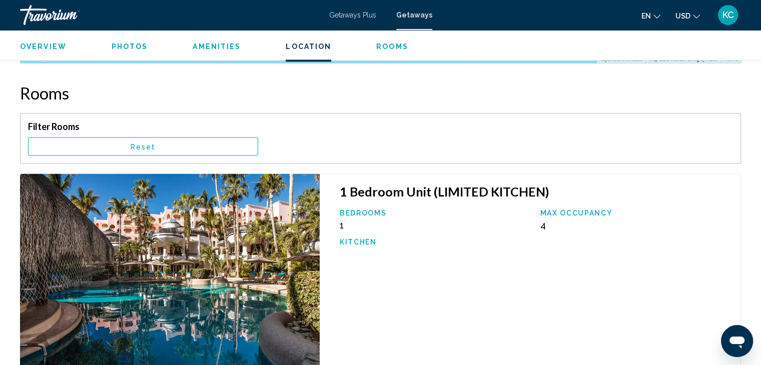
scroll to position [1519, 0]
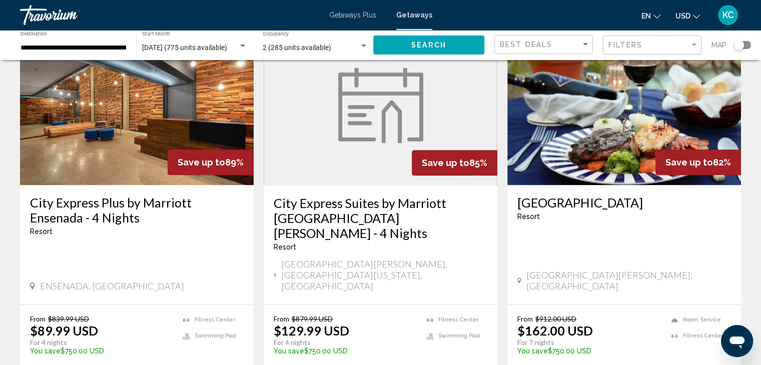
scroll to position [1324, 0]
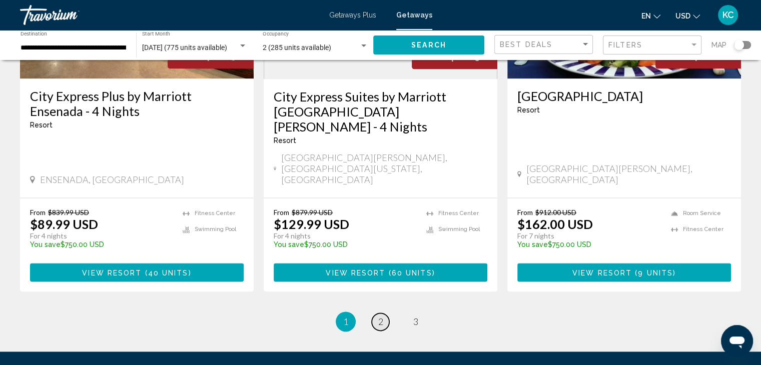
click at [380, 316] on span "2" at bounding box center [380, 321] width 5 height 11
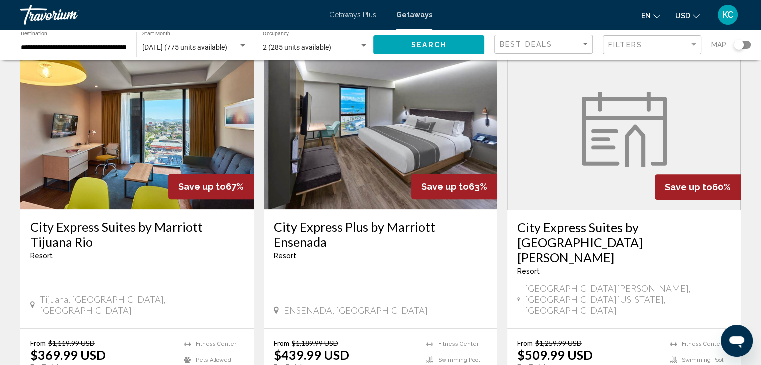
scroll to position [700, 0]
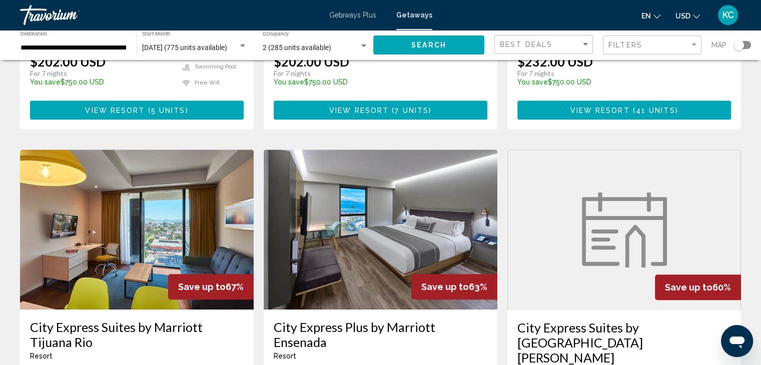
click at [132, 150] on img "Main content" at bounding box center [137, 230] width 234 height 160
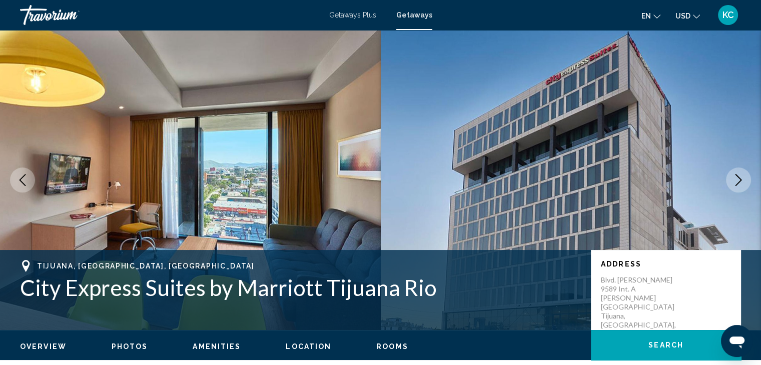
click at [738, 177] on icon "Next image" at bounding box center [738, 180] width 7 height 12
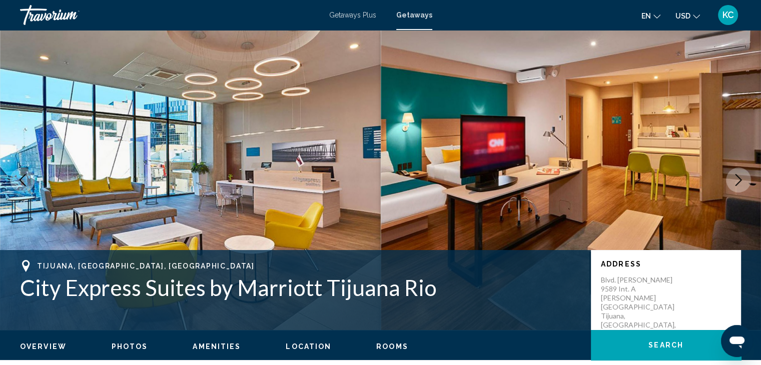
click at [737, 179] on icon "Next image" at bounding box center [738, 180] width 12 height 12
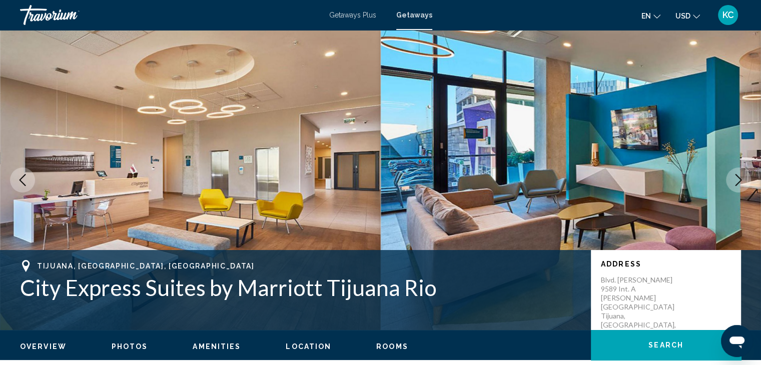
click at [737, 179] on icon "Next image" at bounding box center [738, 180] width 12 height 12
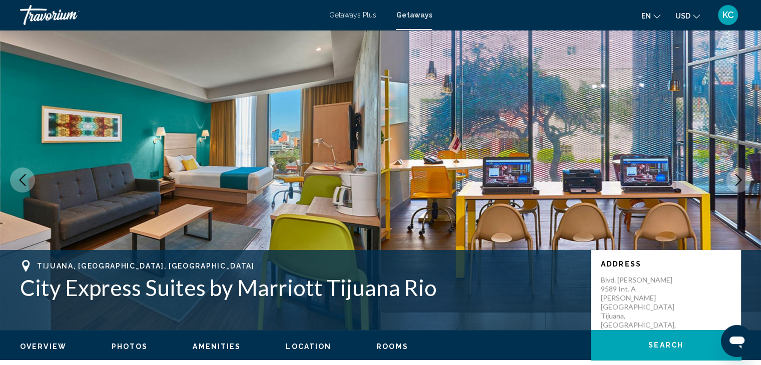
click at [737, 179] on icon "Next image" at bounding box center [738, 180] width 12 height 12
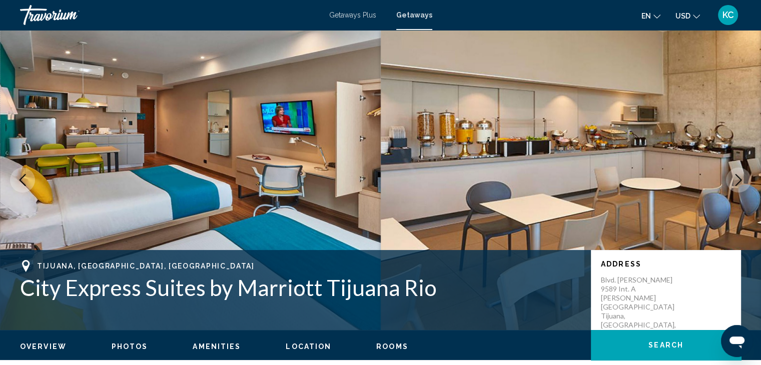
click at [737, 179] on icon "Next image" at bounding box center [738, 180] width 12 height 12
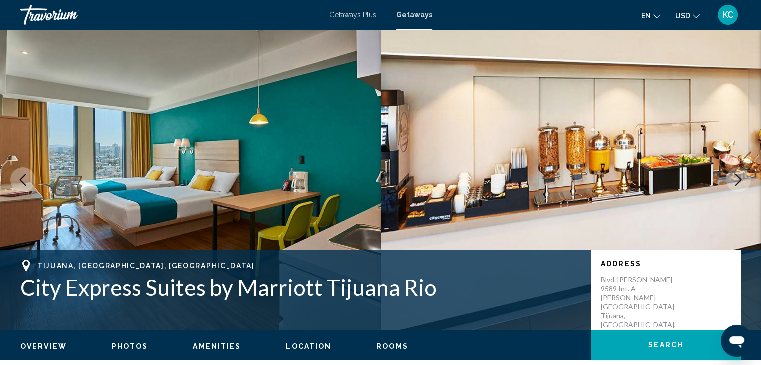
click at [737, 181] on icon "Next image" at bounding box center [738, 180] width 12 height 12
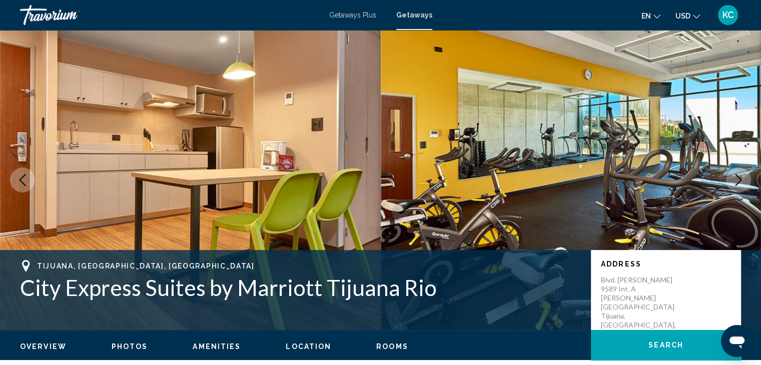
click at [737, 181] on icon "Next image" at bounding box center [738, 180] width 12 height 12
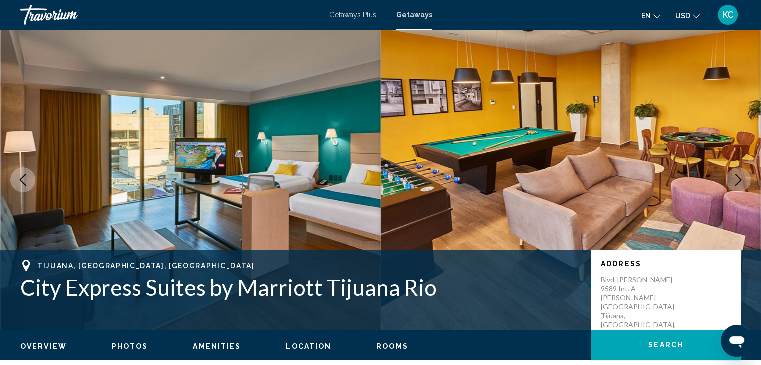
click at [737, 181] on icon "Next image" at bounding box center [738, 180] width 12 height 12
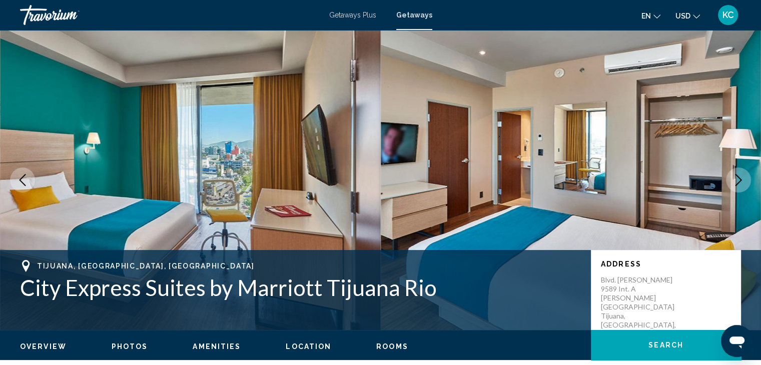
click at [737, 181] on icon "Next image" at bounding box center [738, 180] width 12 height 12
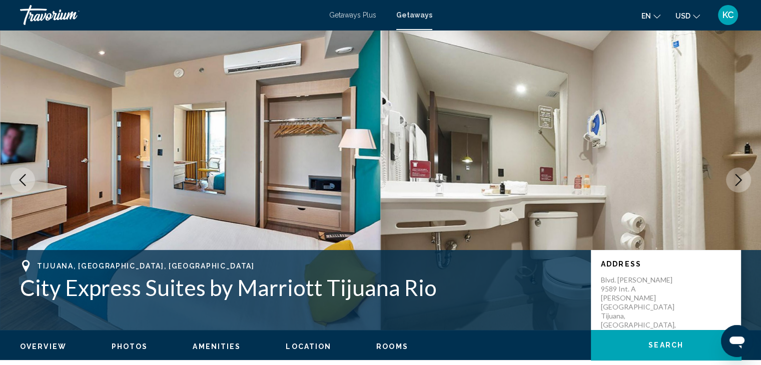
click at [737, 181] on icon "Next image" at bounding box center [738, 180] width 12 height 12
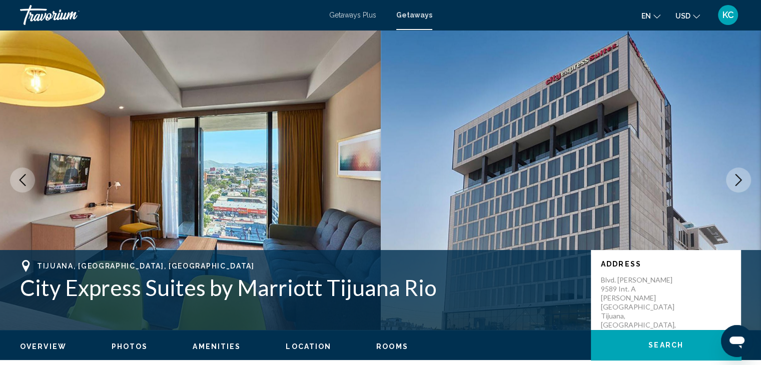
click at [737, 181] on icon "Next image" at bounding box center [738, 180] width 12 height 12
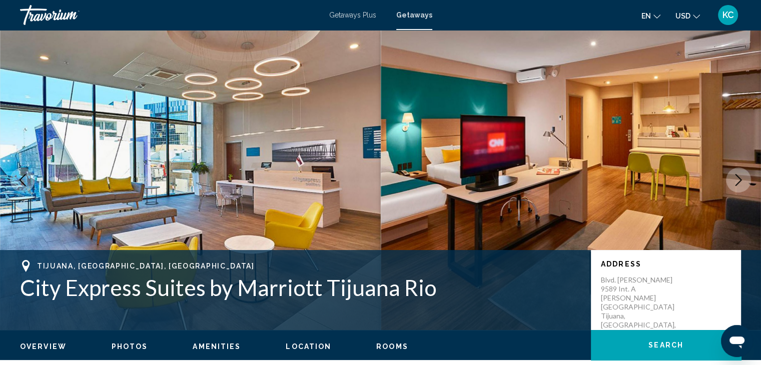
click at [737, 181] on icon "Next image" at bounding box center [738, 180] width 12 height 12
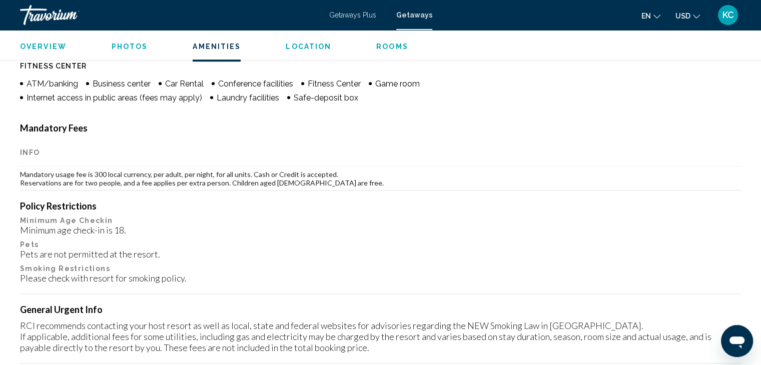
scroll to position [750, 0]
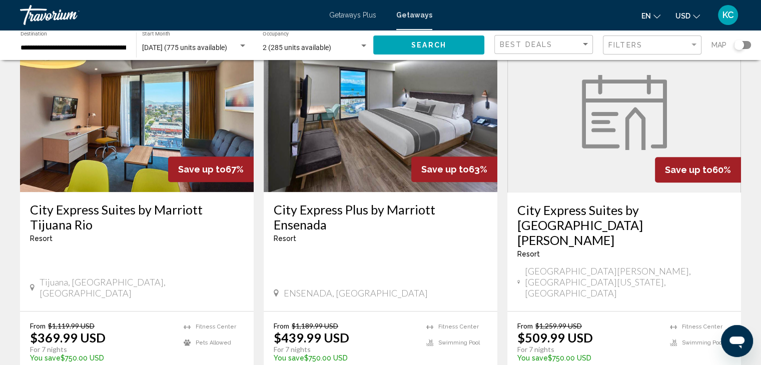
scroll to position [744, 0]
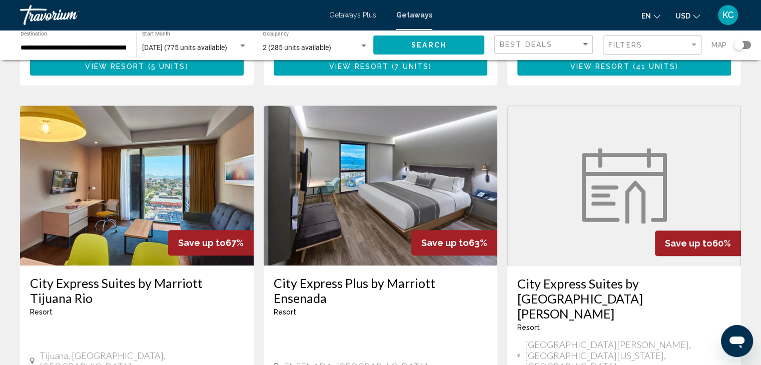
click at [552, 147] on figure "Main content" at bounding box center [624, 186] width 233 height 160
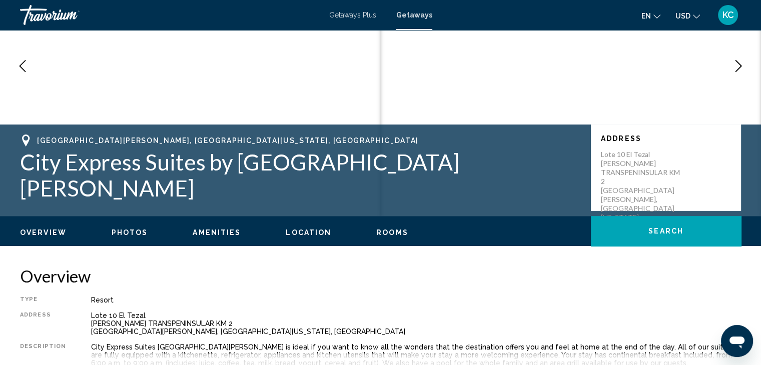
scroll to position [250, 0]
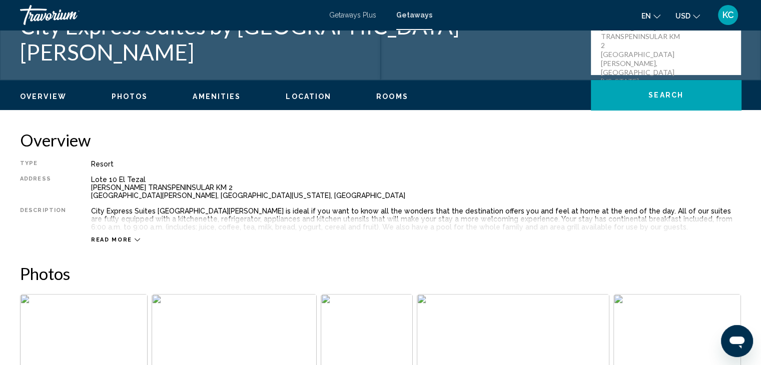
click at [136, 93] on span "Photos" at bounding box center [130, 97] width 37 height 8
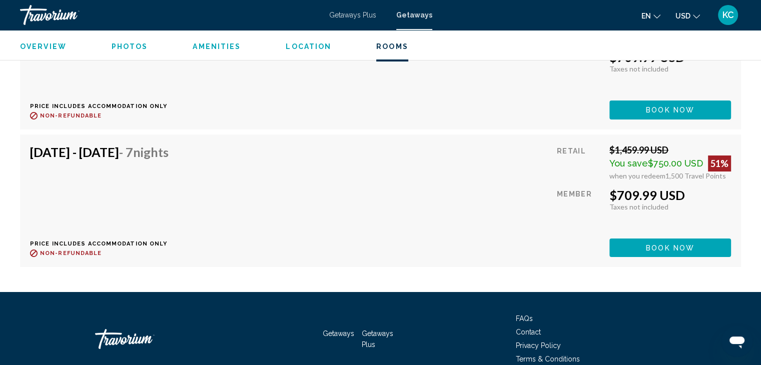
scroll to position [3559, 0]
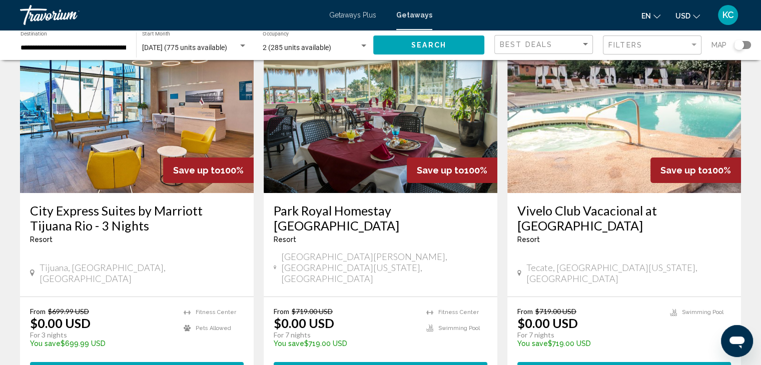
scroll to position [100, 0]
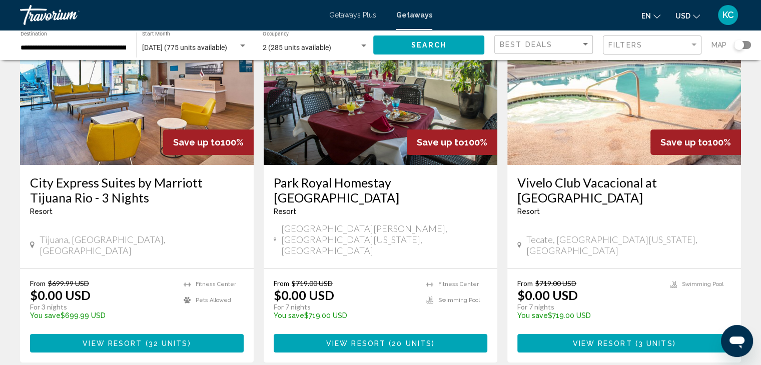
click at [347, 143] on img "Main content" at bounding box center [381, 85] width 234 height 160
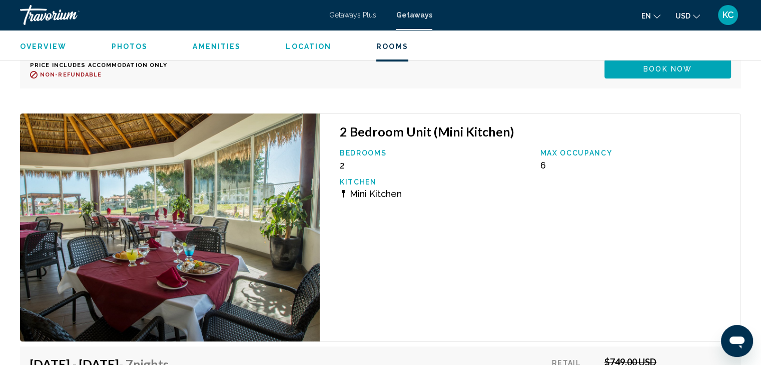
scroll to position [3838, 0]
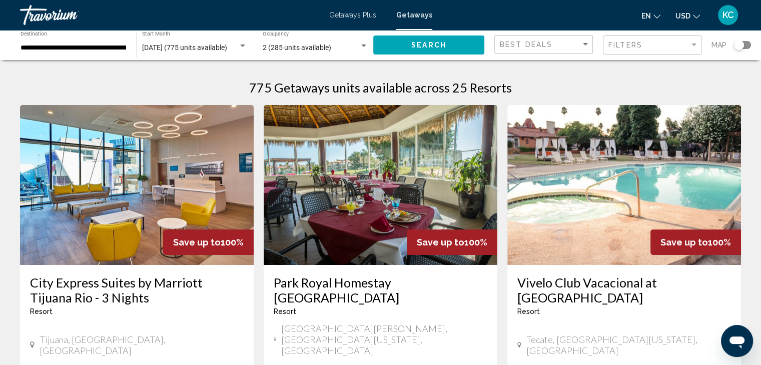
click at [33, 13] on div "Travorium" at bounding box center [70, 15] width 100 height 20
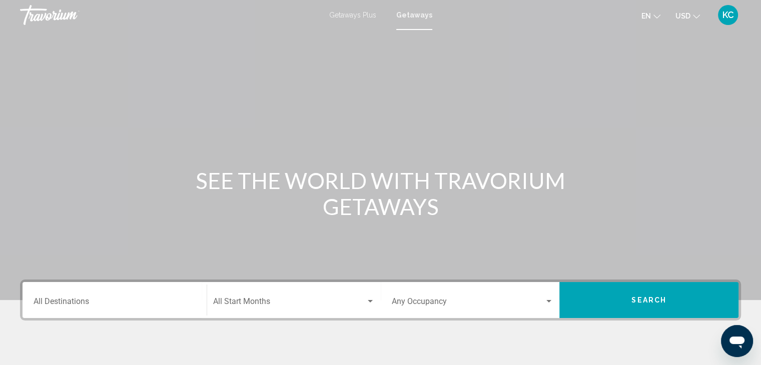
click at [48, 303] on input "Destination All Destinations" at bounding box center [115, 303] width 162 height 9
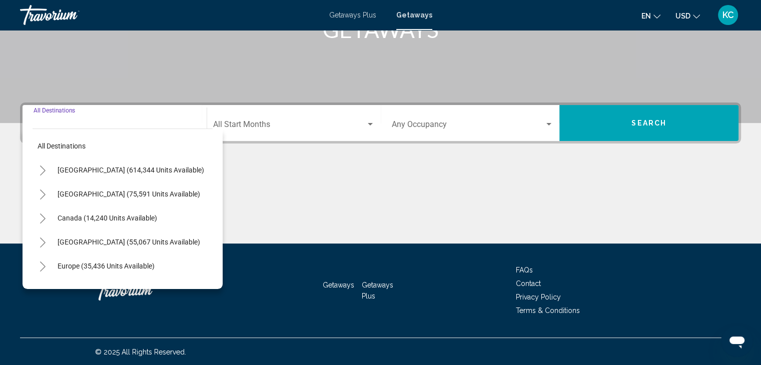
scroll to position [178, 0]
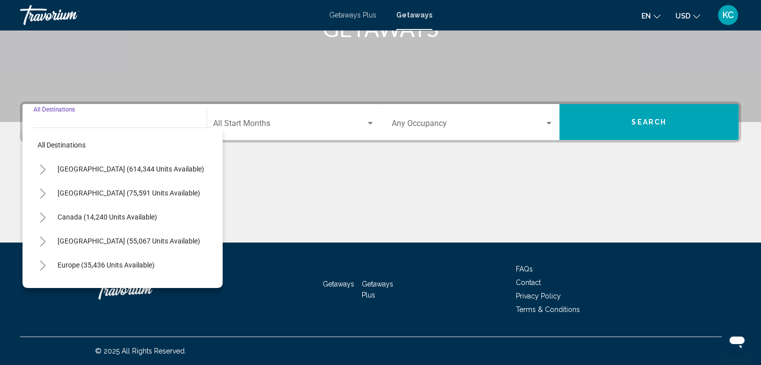
click at [44, 167] on icon "Toggle United States (614,344 units available)" at bounding box center [43, 170] width 8 height 10
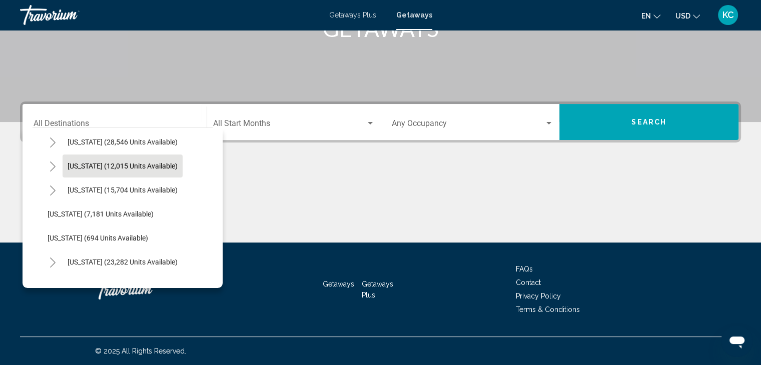
scroll to position [850, 0]
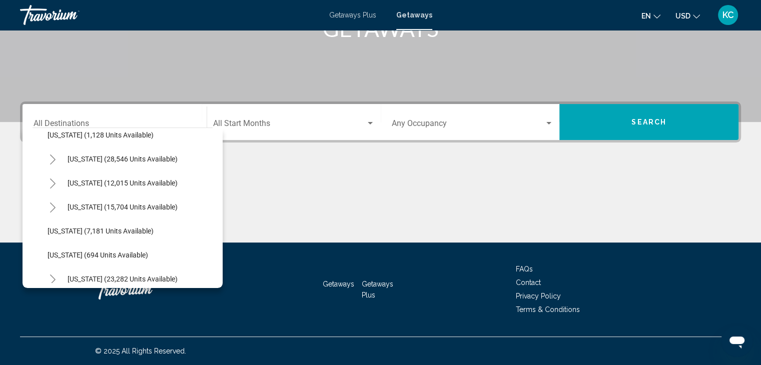
click at [51, 180] on icon "Toggle Tennessee (12,015 units available)" at bounding box center [53, 184] width 6 height 10
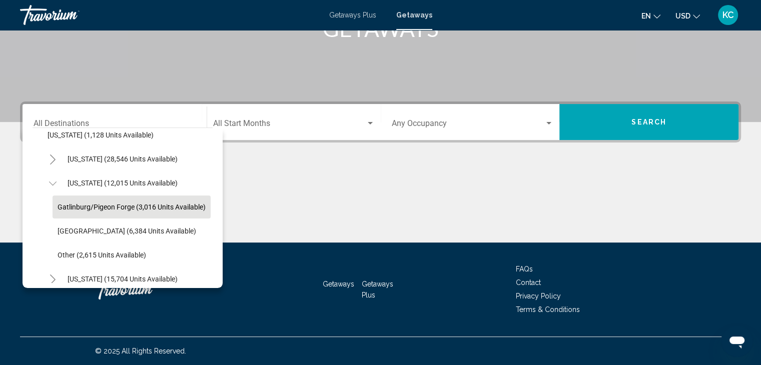
click at [75, 205] on span "Gatlinburg/Pigeon Forge (3,016 units available)" at bounding box center [132, 207] width 148 height 8
type input "**********"
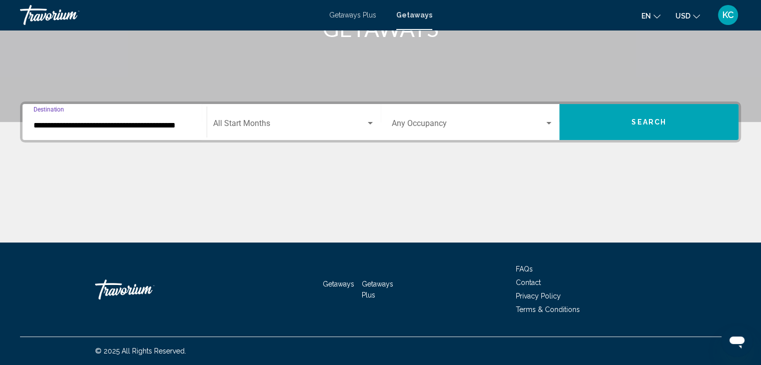
click at [227, 124] on span "Search widget" at bounding box center [289, 125] width 153 height 9
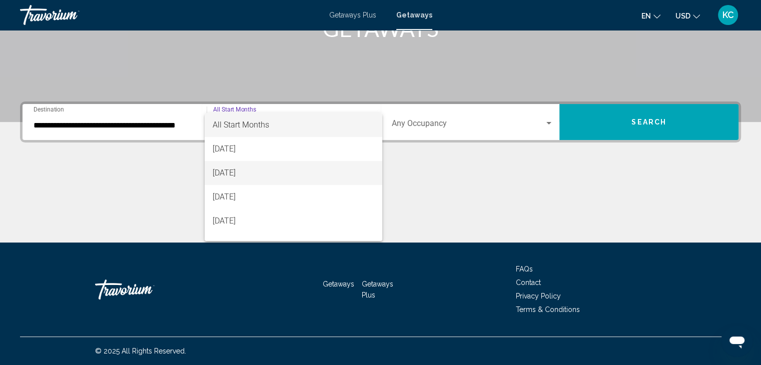
click at [220, 171] on span "[DATE]" at bounding box center [294, 173] width 162 height 24
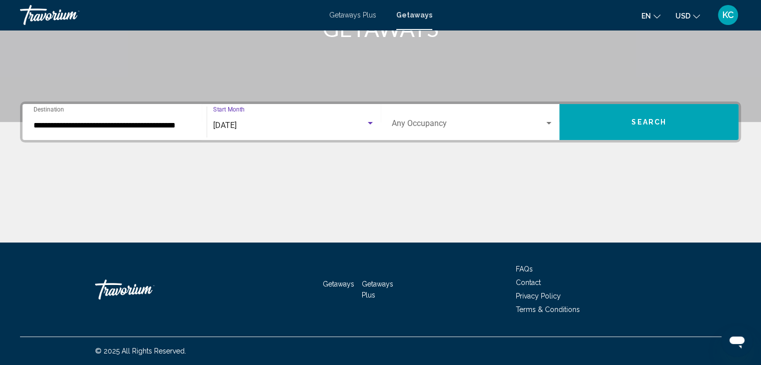
click at [549, 123] on div "Search widget" at bounding box center [548, 123] width 5 height 3
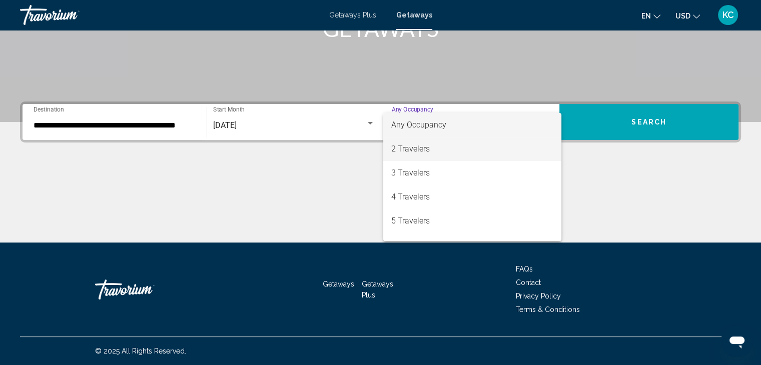
click at [430, 147] on span "2 Travelers" at bounding box center [472, 149] width 162 height 24
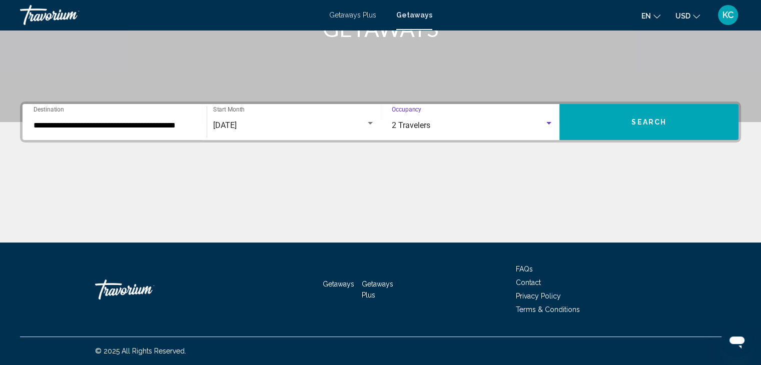
click at [610, 119] on button "Search" at bounding box center [648, 122] width 179 height 36
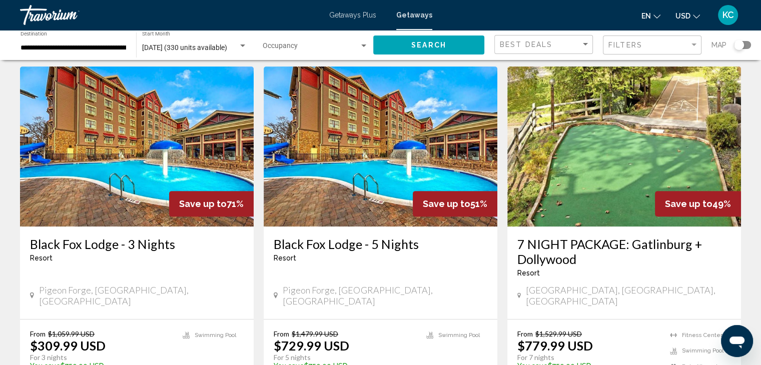
scroll to position [404, 0]
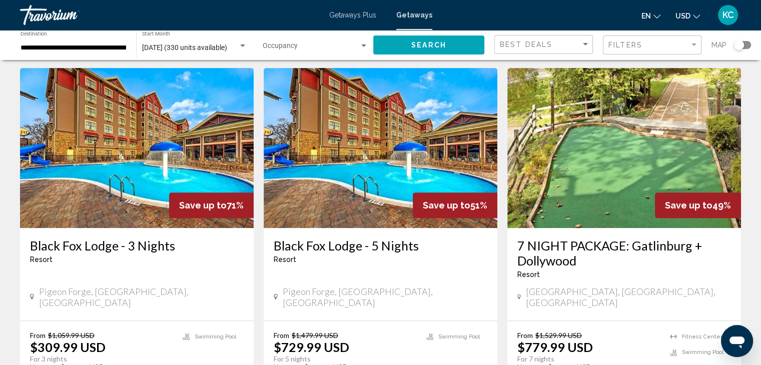
click at [146, 130] on img "Main content" at bounding box center [137, 148] width 234 height 160
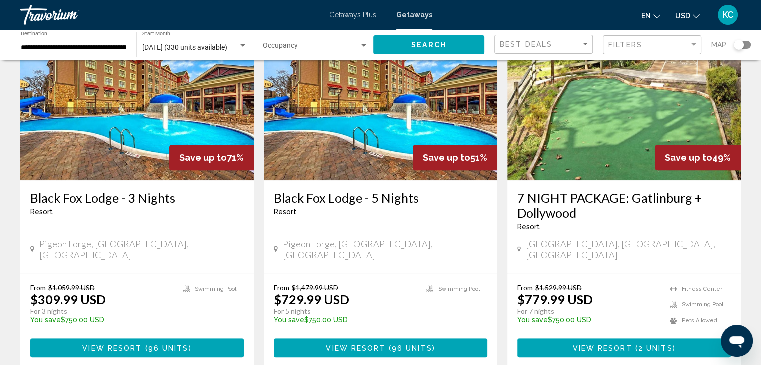
scroll to position [500, 0]
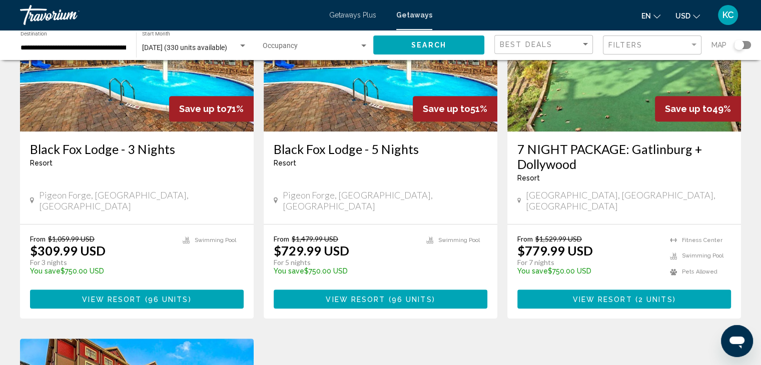
click at [376, 84] on img "Main content" at bounding box center [381, 51] width 234 height 160
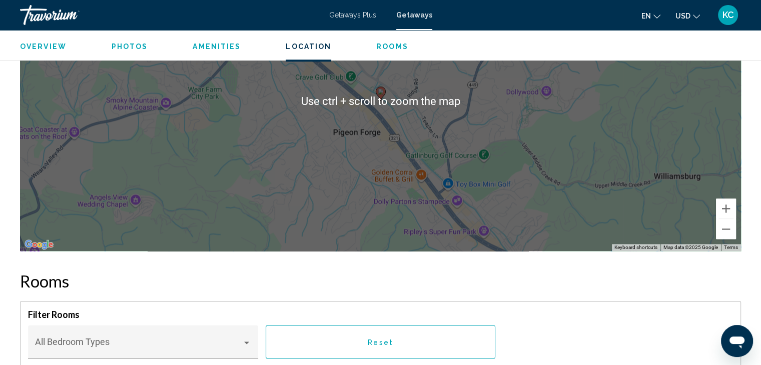
scroll to position [1250, 0]
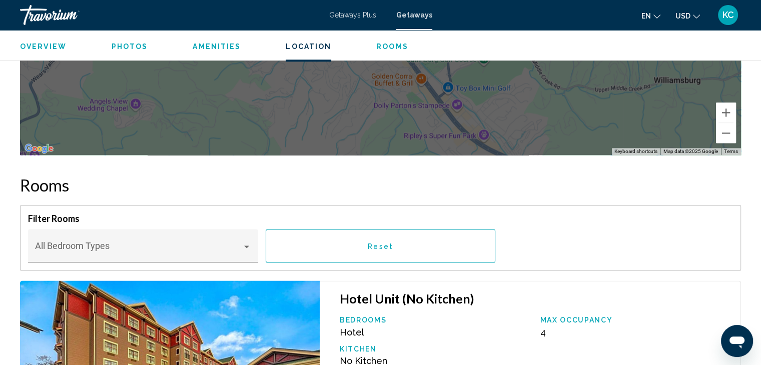
click at [131, 45] on span "Photos" at bounding box center [130, 47] width 37 height 8
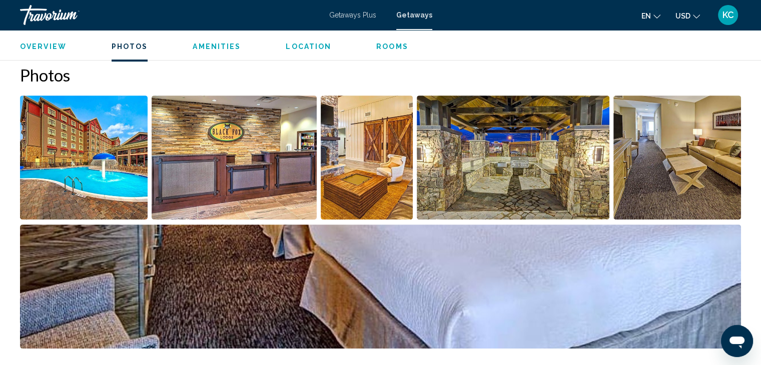
scroll to position [438, 0]
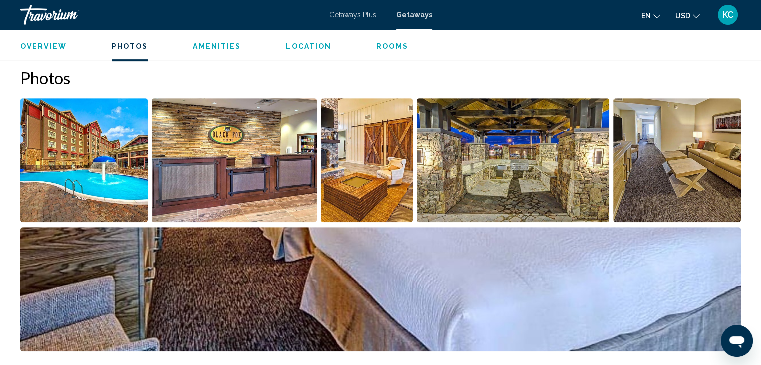
click at [90, 89] on div "Photos" at bounding box center [380, 212] width 721 height 288
click at [90, 107] on img "Open full-screen image slider" at bounding box center [84, 161] width 128 height 124
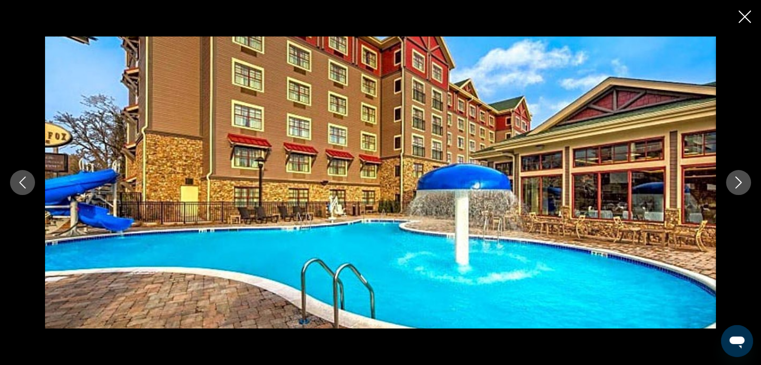
click at [741, 177] on icon "Next image" at bounding box center [738, 183] width 12 height 12
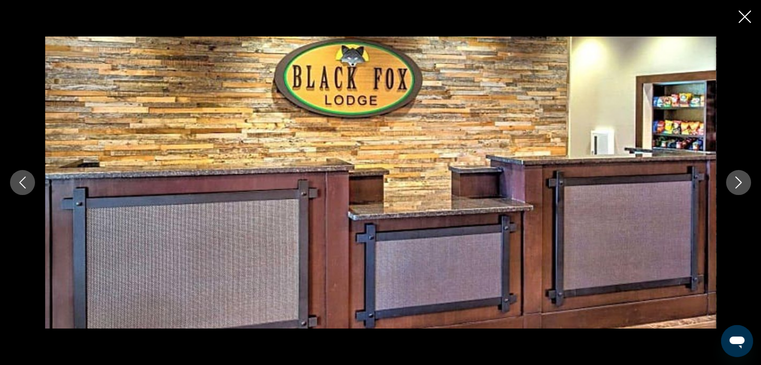
click at [741, 177] on icon "Next image" at bounding box center [738, 183] width 12 height 12
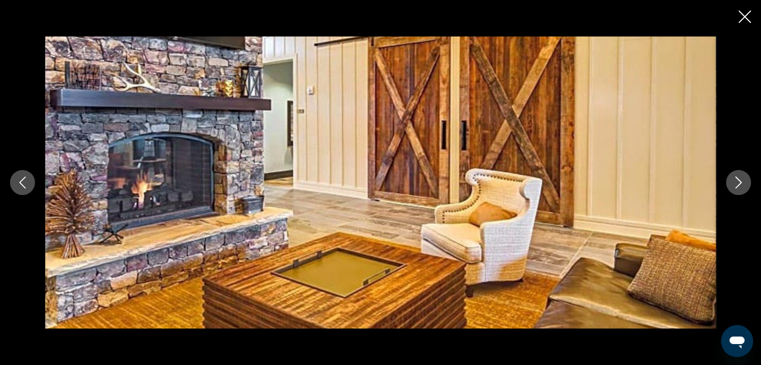
click at [741, 177] on icon "Next image" at bounding box center [738, 183] width 12 height 12
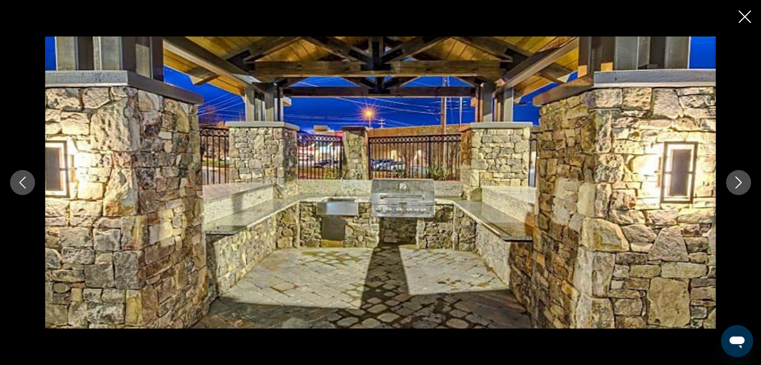
click at [741, 177] on icon "Next image" at bounding box center [738, 183] width 12 height 12
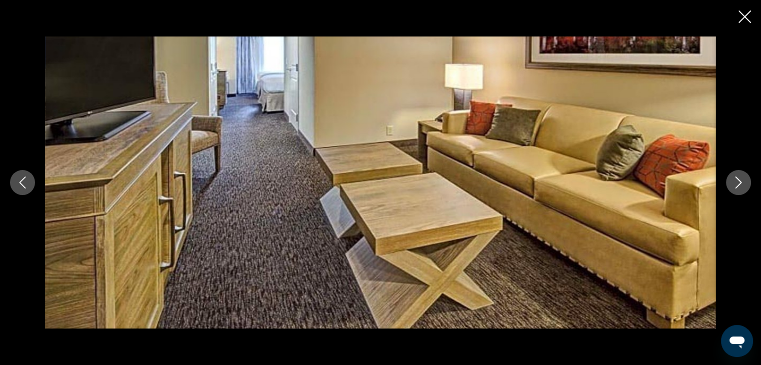
click at [741, 177] on icon "Next image" at bounding box center [738, 183] width 12 height 12
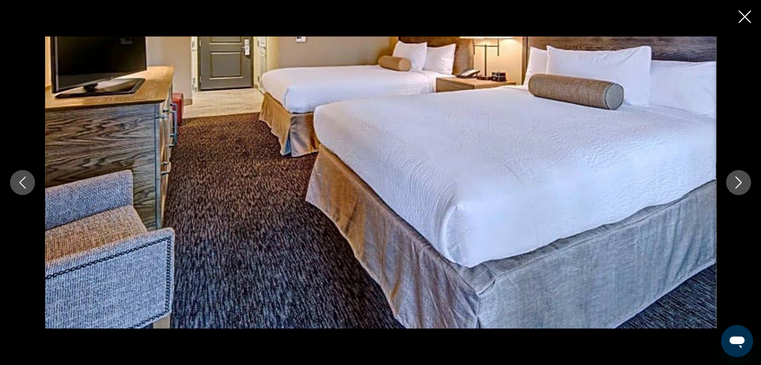
click at [741, 177] on icon "Next image" at bounding box center [738, 183] width 12 height 12
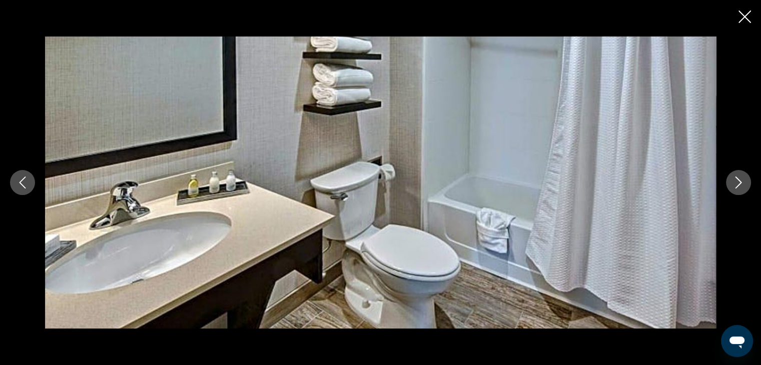
click at [741, 177] on icon "Next image" at bounding box center [738, 183] width 12 height 12
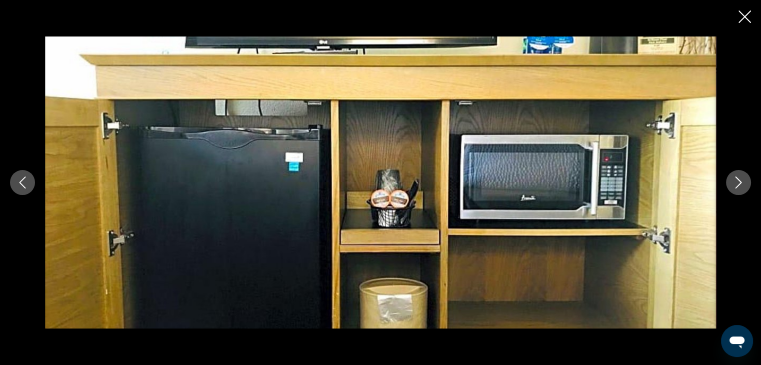
click at [741, 177] on icon "Next image" at bounding box center [738, 183] width 12 height 12
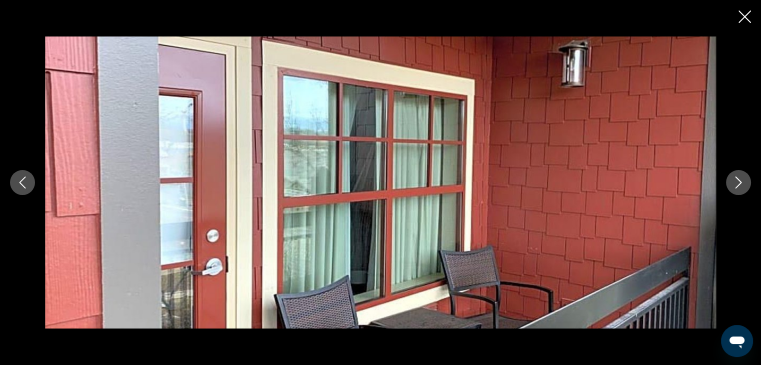
click at [741, 177] on icon "Next image" at bounding box center [738, 183] width 12 height 12
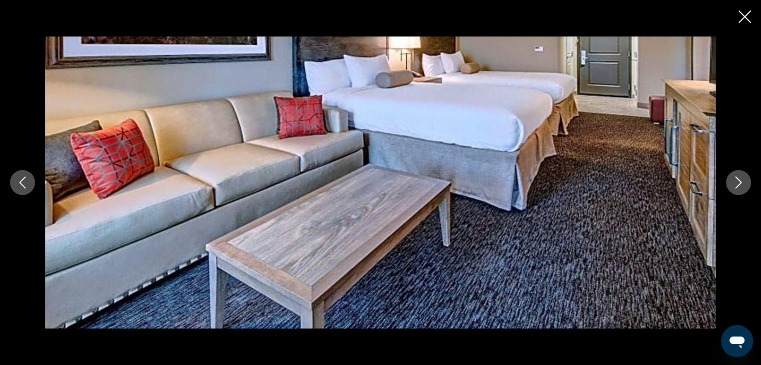
click at [741, 177] on icon "Next image" at bounding box center [738, 183] width 12 height 12
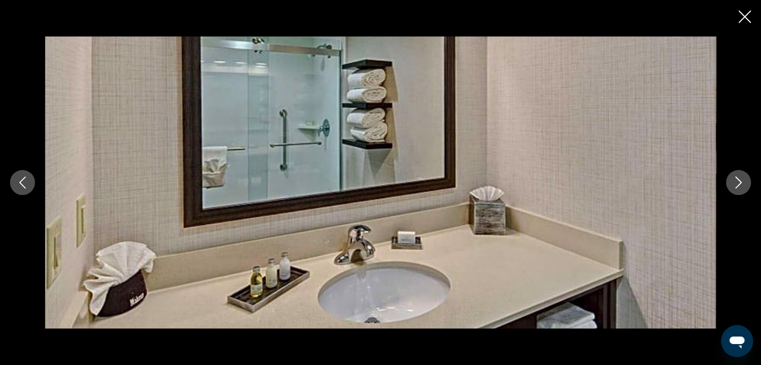
click at [741, 177] on icon "Next image" at bounding box center [738, 183] width 12 height 12
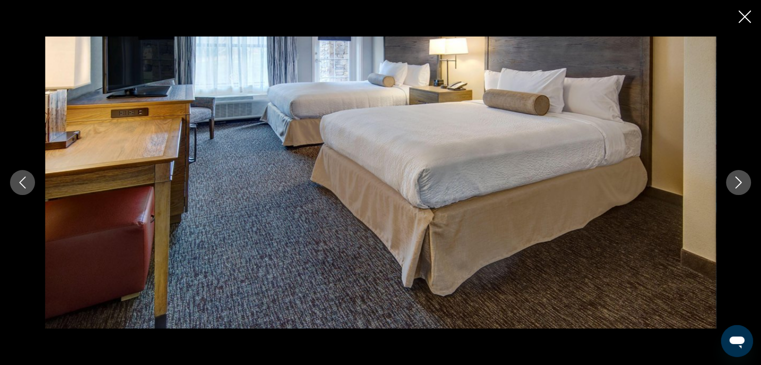
click at [741, 177] on icon "Next image" at bounding box center [738, 183] width 12 height 12
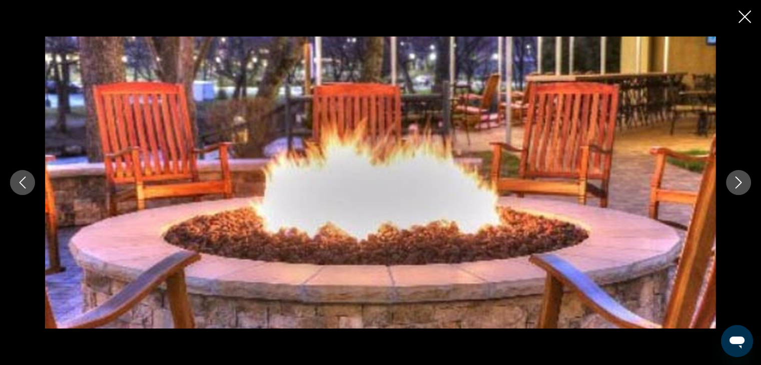
click at [741, 177] on icon "Next image" at bounding box center [738, 183] width 12 height 12
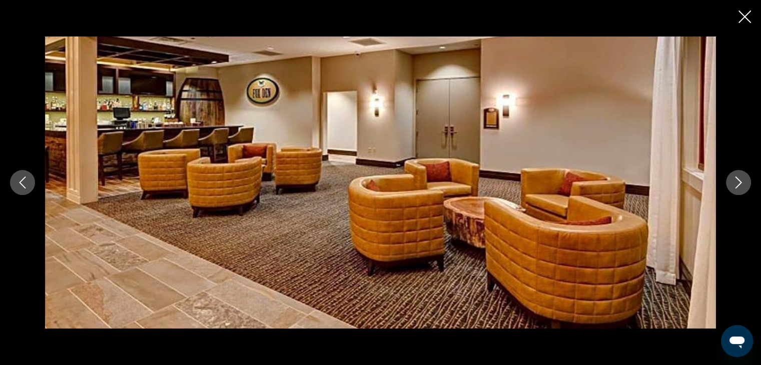
click at [741, 177] on icon "Next image" at bounding box center [738, 183] width 12 height 12
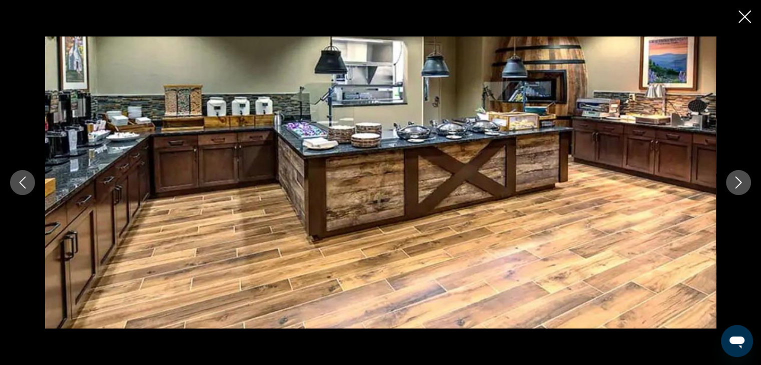
click at [741, 177] on icon "Next image" at bounding box center [738, 183] width 12 height 12
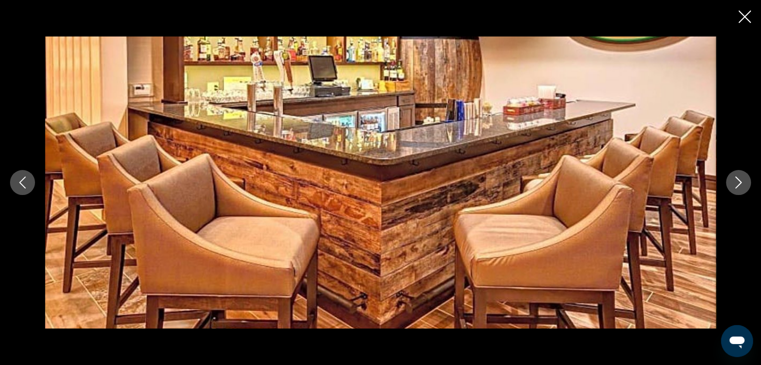
click at [741, 177] on icon "Next image" at bounding box center [738, 183] width 12 height 12
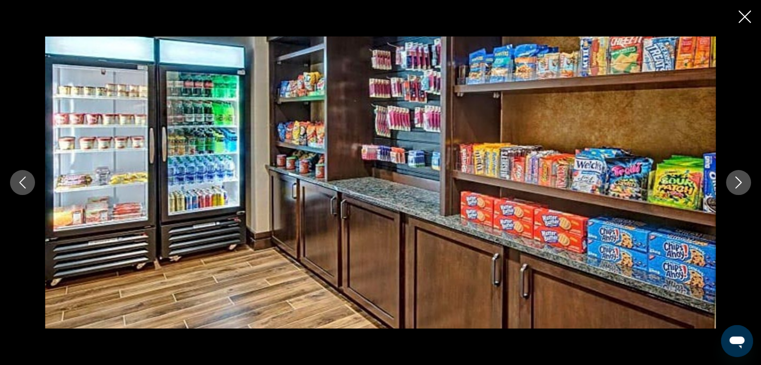
click at [741, 177] on icon "Next image" at bounding box center [738, 183] width 12 height 12
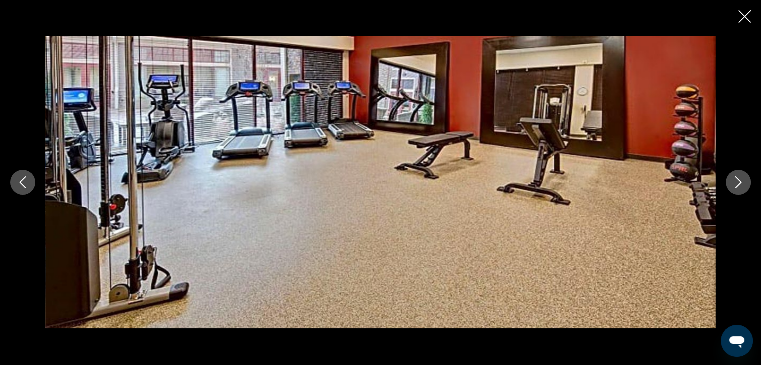
click at [741, 177] on icon "Next image" at bounding box center [738, 183] width 12 height 12
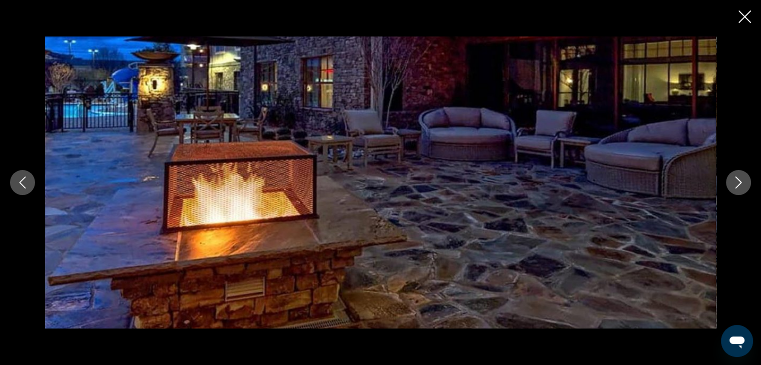
click at [741, 177] on icon "Next image" at bounding box center [738, 183] width 12 height 12
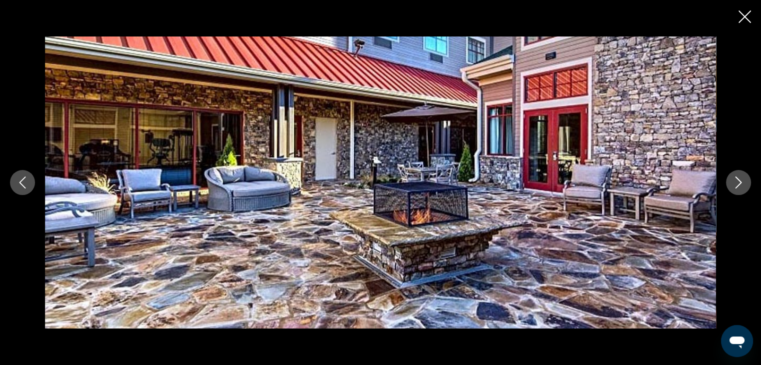
click at [741, 177] on icon "Next image" at bounding box center [738, 183] width 12 height 12
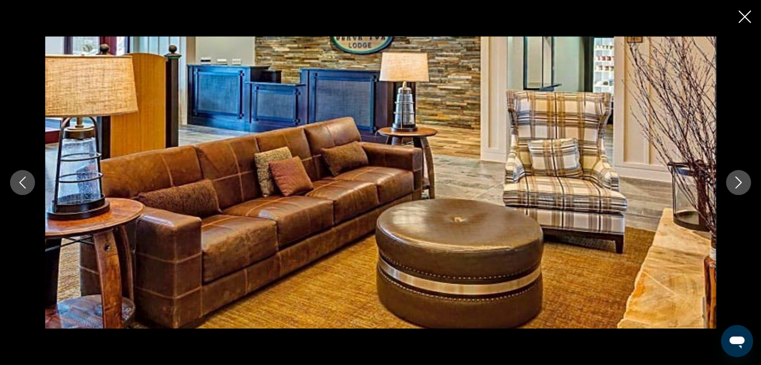
click at [741, 177] on icon "Next image" at bounding box center [738, 183] width 12 height 12
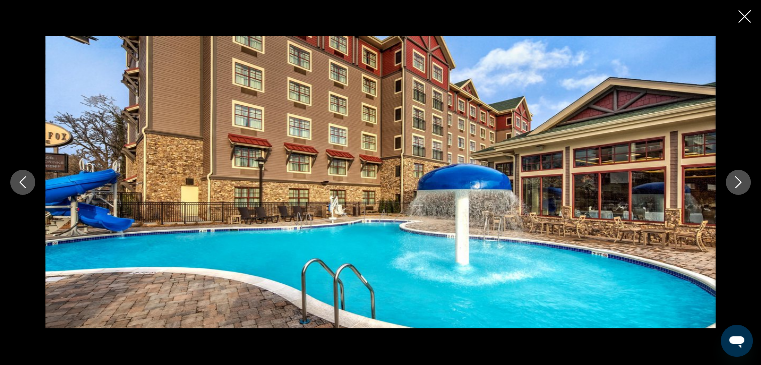
click at [741, 177] on icon "Next image" at bounding box center [738, 183] width 12 height 12
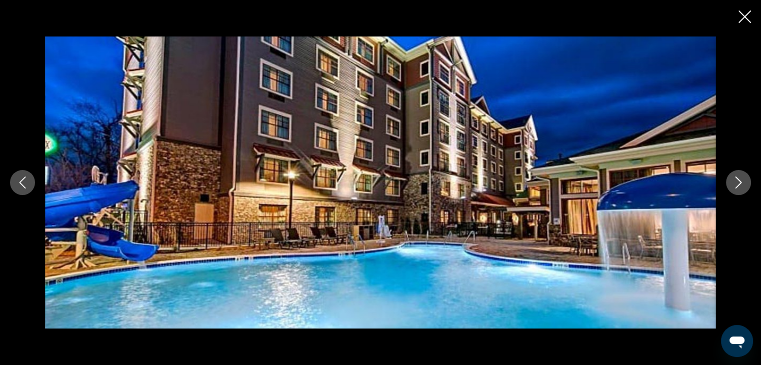
click at [741, 177] on icon "Next image" at bounding box center [738, 183] width 12 height 12
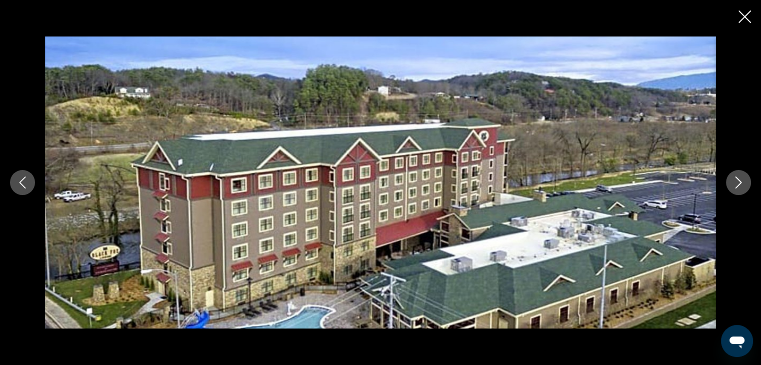
click at [741, 177] on icon "Next image" at bounding box center [738, 183] width 12 height 12
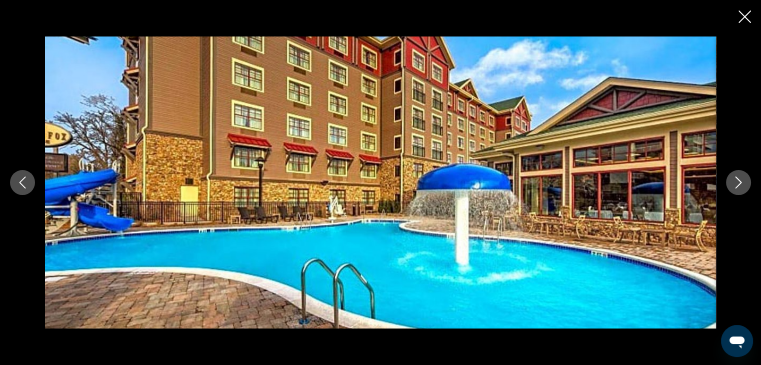
click at [743, 15] on icon "Close slideshow" at bounding box center [744, 17] width 13 height 13
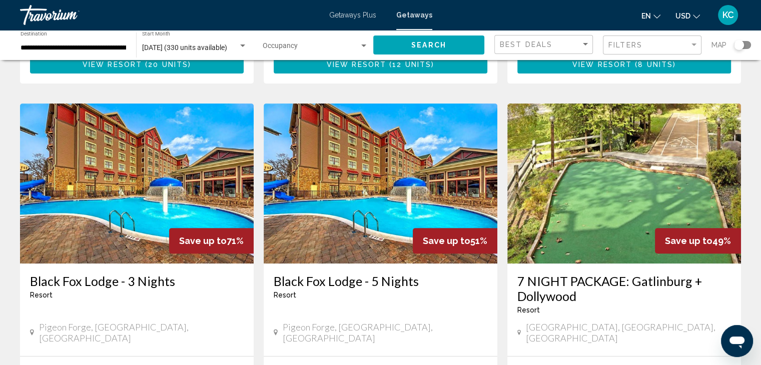
scroll to position [400, 0]
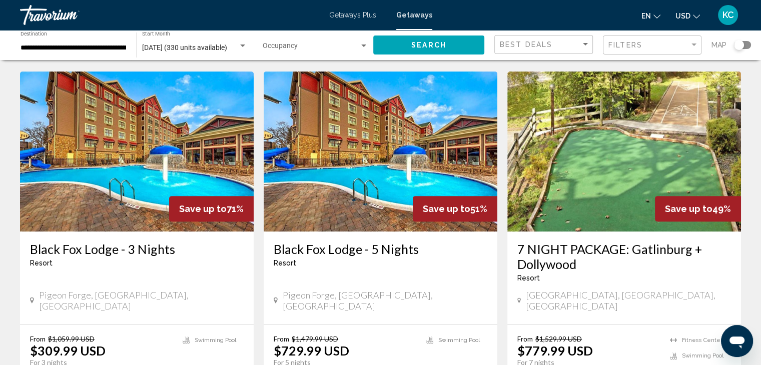
click at [592, 138] on img "Main content" at bounding box center [624, 152] width 234 height 160
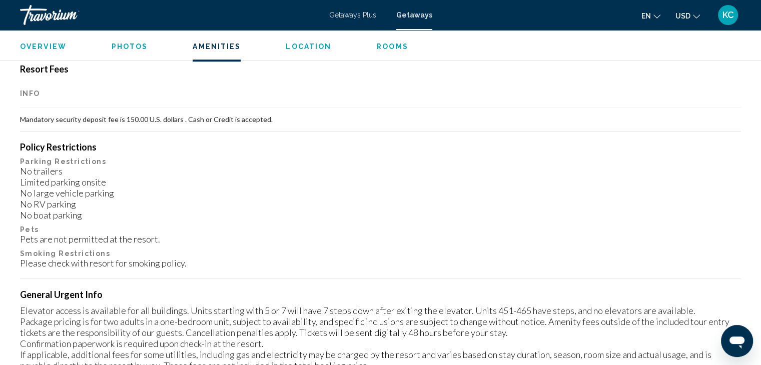
scroll to position [858, 0]
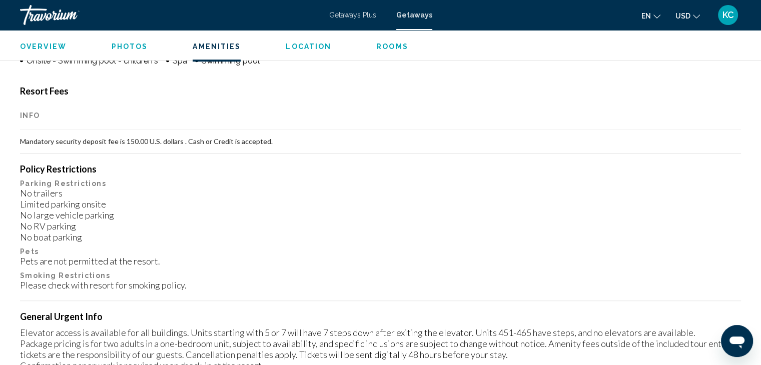
click at [121, 44] on span "Photos" at bounding box center [130, 47] width 37 height 8
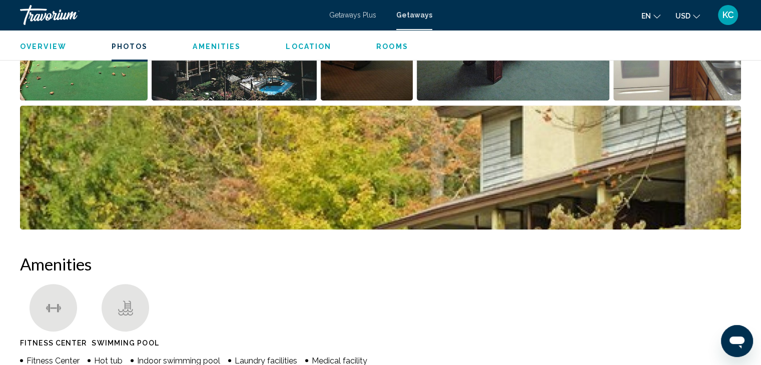
scroll to position [430, 0]
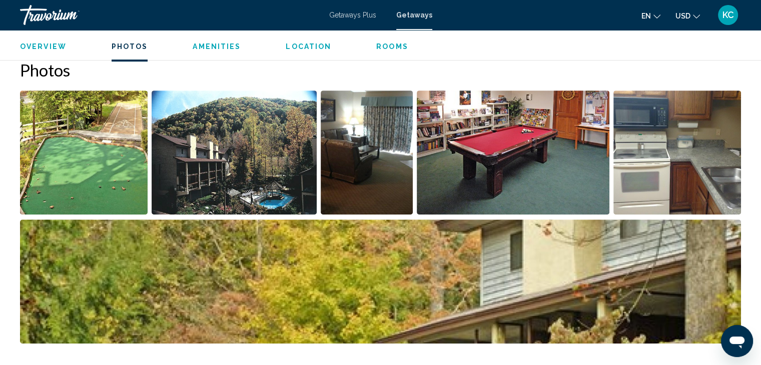
click at [101, 123] on img "Open full-screen image slider" at bounding box center [84, 153] width 128 height 124
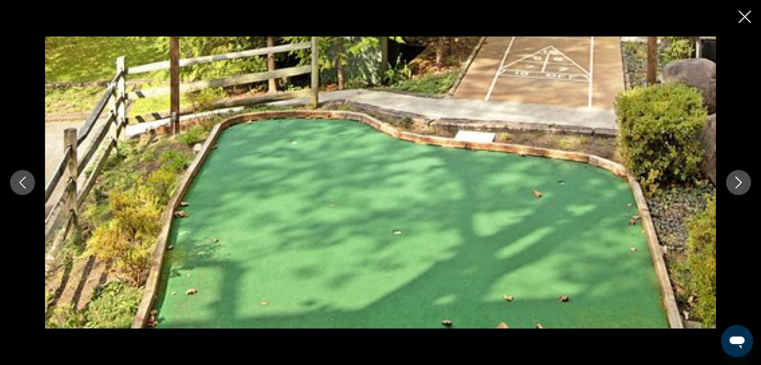
click at [738, 180] on icon "Next image" at bounding box center [738, 183] width 7 height 12
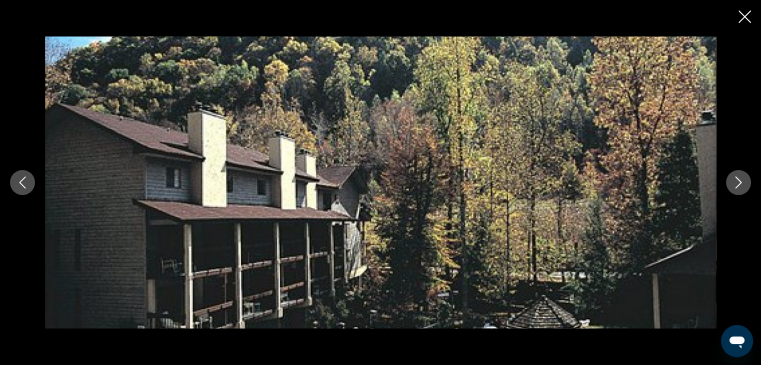
click at [738, 179] on icon "Next image" at bounding box center [738, 183] width 7 height 12
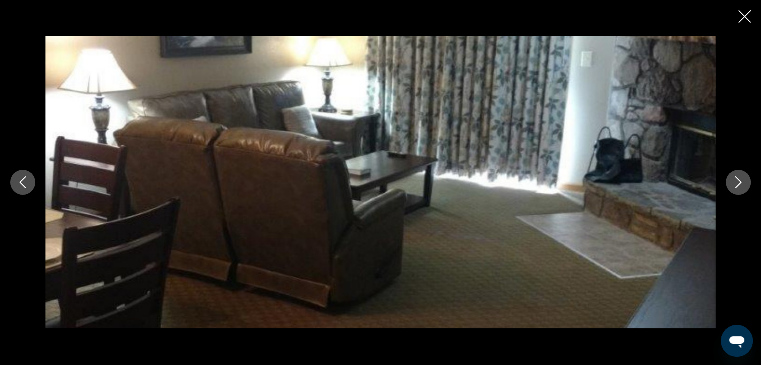
click at [738, 179] on icon "Next image" at bounding box center [738, 183] width 7 height 12
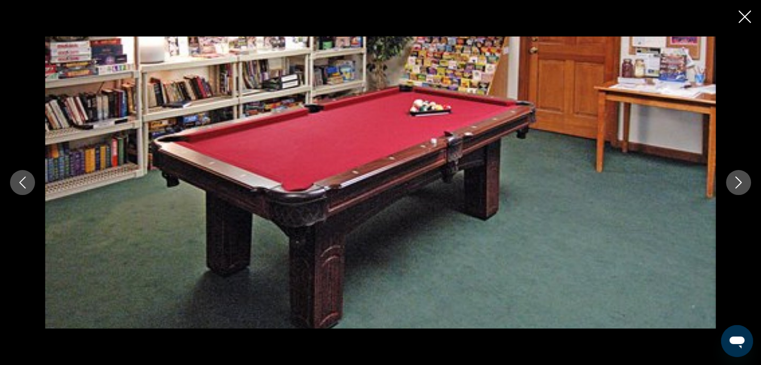
click at [738, 179] on icon "Next image" at bounding box center [738, 183] width 12 height 12
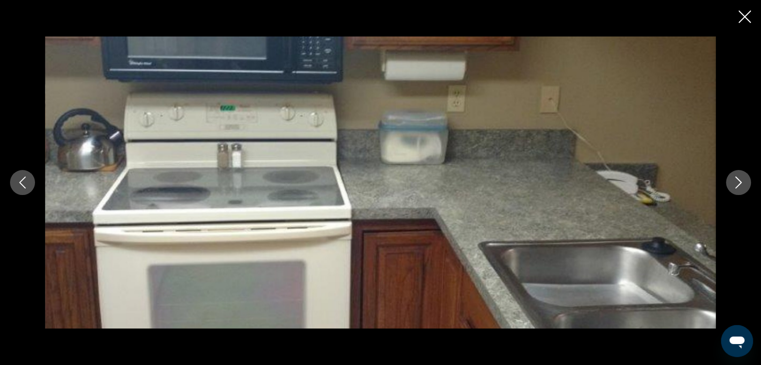
click at [738, 179] on icon "Next image" at bounding box center [738, 183] width 12 height 12
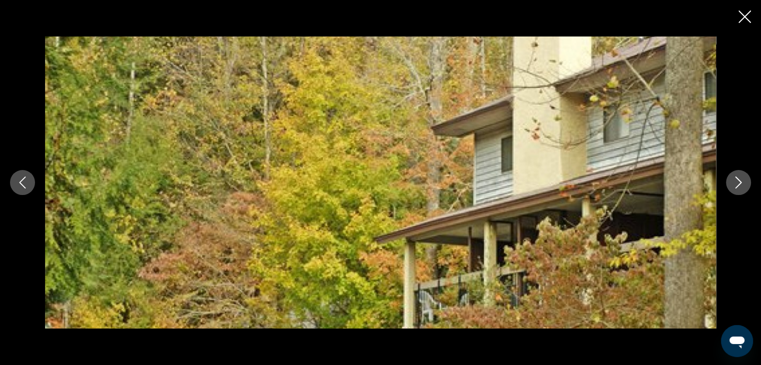
click at [738, 179] on icon "Next image" at bounding box center [738, 183] width 12 height 12
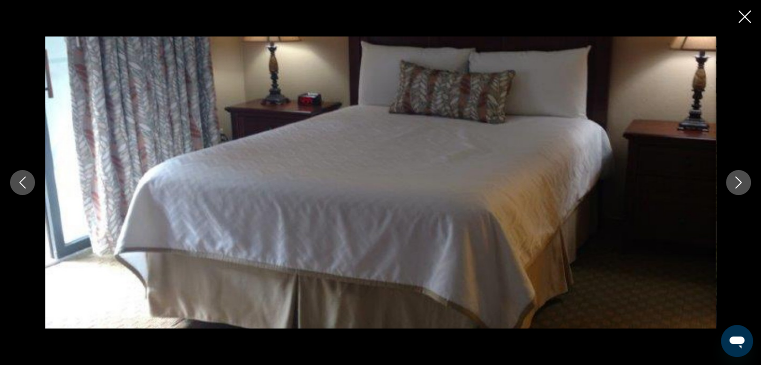
click at [738, 179] on icon "Next image" at bounding box center [738, 183] width 12 height 12
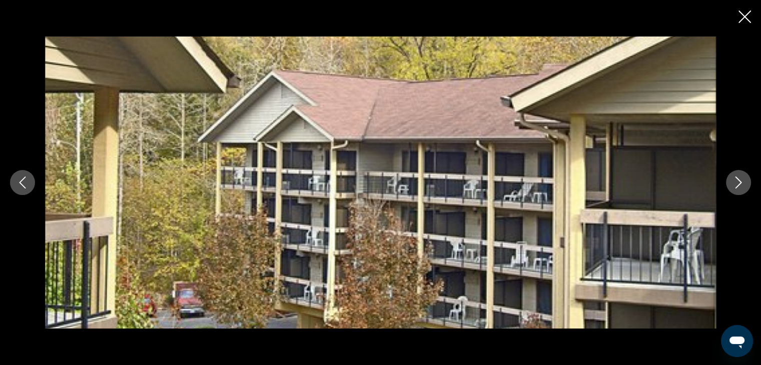
click at [738, 179] on icon "Next image" at bounding box center [738, 183] width 12 height 12
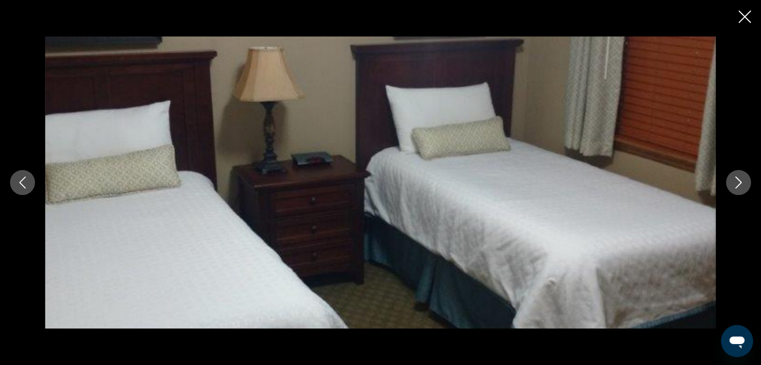
click at [738, 179] on icon "Next image" at bounding box center [738, 183] width 12 height 12
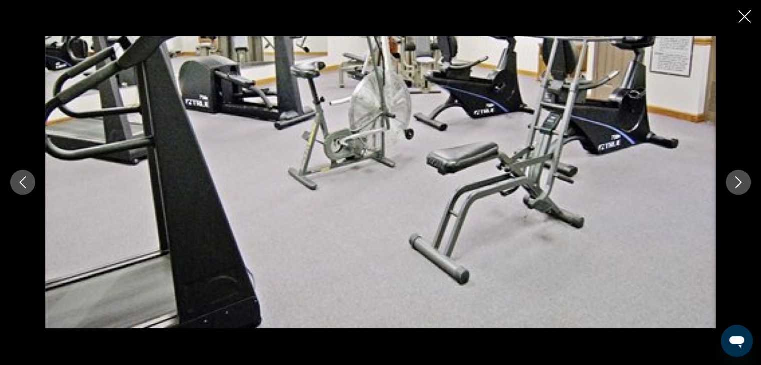
click at [738, 179] on icon "Next image" at bounding box center [738, 183] width 12 height 12
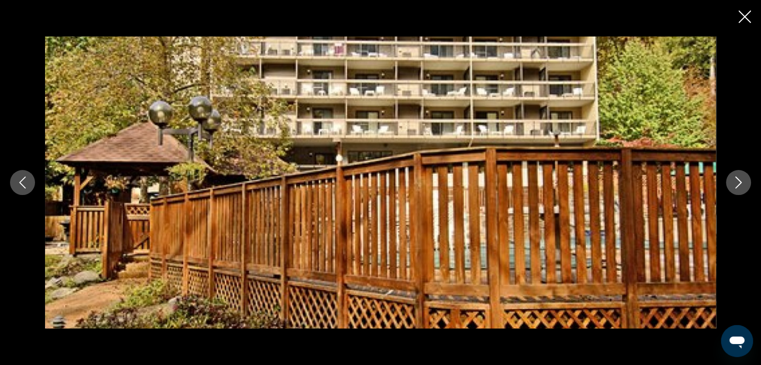
click at [738, 179] on icon "Next image" at bounding box center [738, 183] width 12 height 12
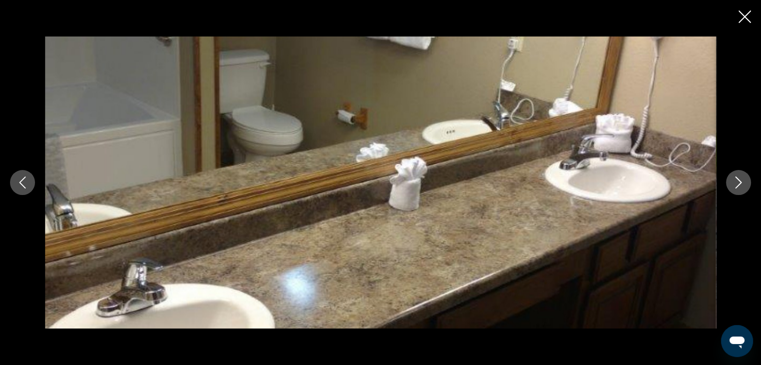
click at [738, 179] on icon "Next image" at bounding box center [738, 183] width 12 height 12
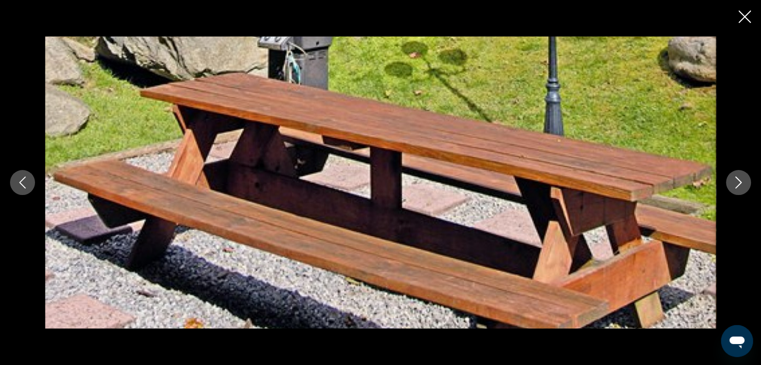
click at [738, 179] on icon "Next image" at bounding box center [738, 183] width 12 height 12
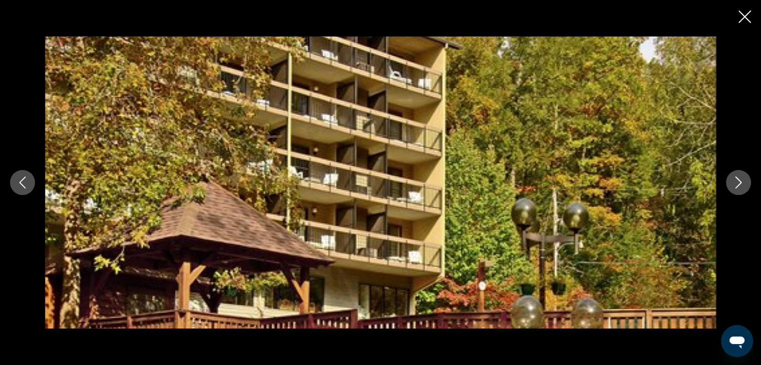
click at [738, 179] on icon "Next image" at bounding box center [738, 183] width 12 height 12
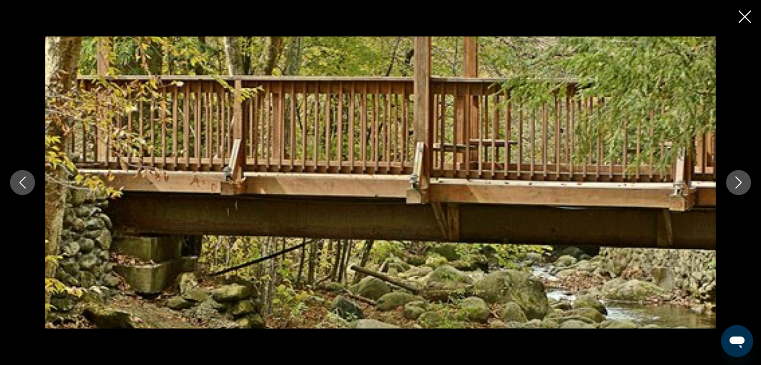
click at [738, 179] on icon "Next image" at bounding box center [738, 183] width 12 height 12
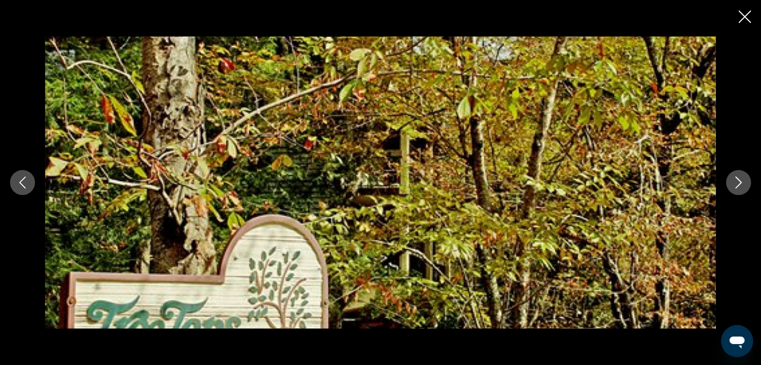
click at [738, 179] on icon "Next image" at bounding box center [738, 183] width 12 height 12
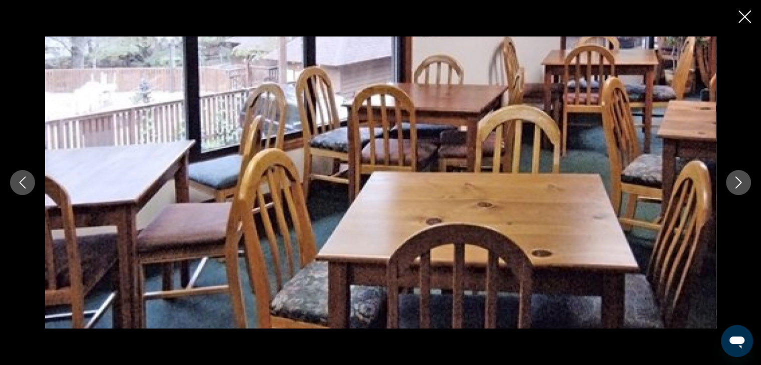
click at [738, 179] on icon "Next image" at bounding box center [738, 183] width 12 height 12
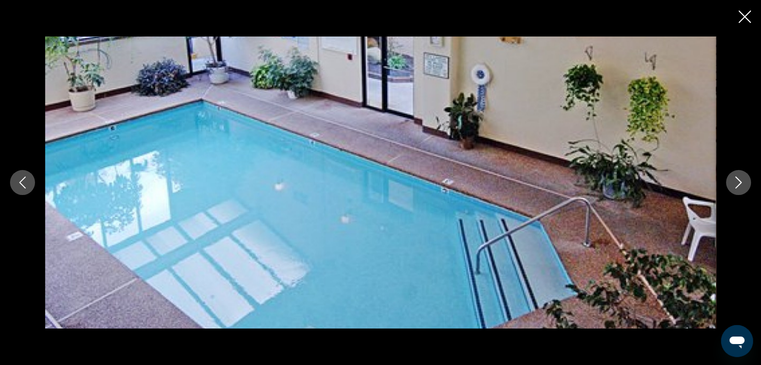
click at [738, 179] on icon "Next image" at bounding box center [738, 183] width 12 height 12
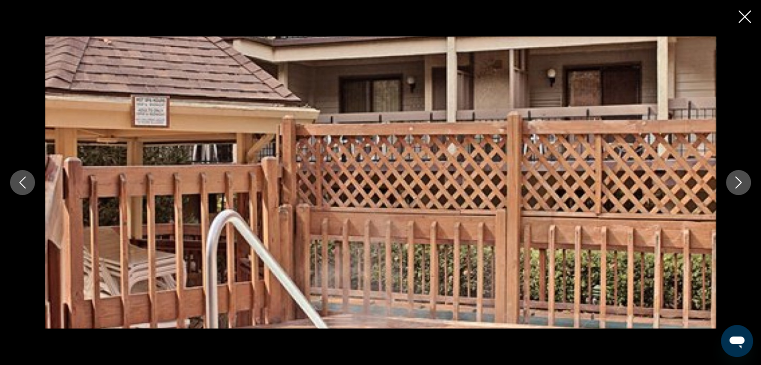
click at [738, 179] on icon "Next image" at bounding box center [738, 183] width 12 height 12
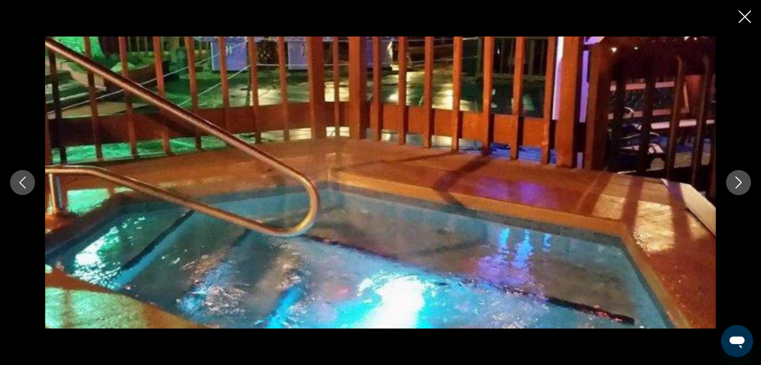
click at [738, 179] on icon "Next image" at bounding box center [738, 183] width 12 height 12
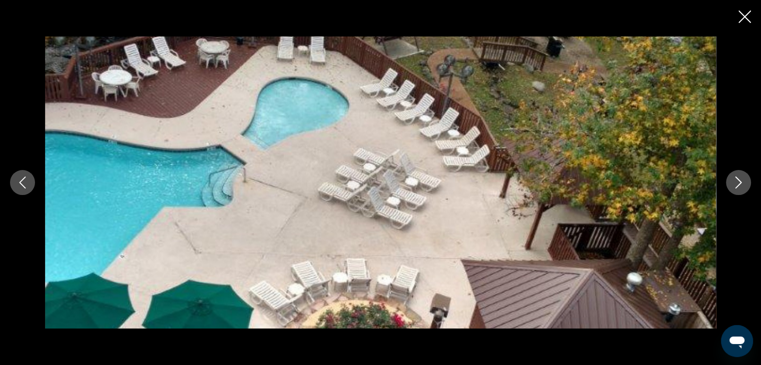
click at [738, 179] on icon "Next image" at bounding box center [738, 183] width 12 height 12
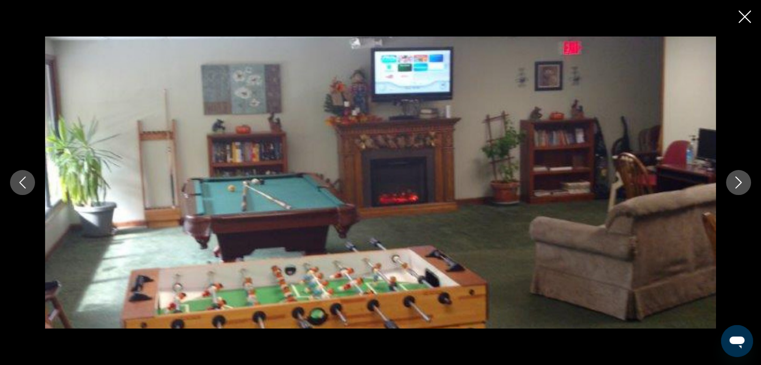
click at [738, 179] on icon "Next image" at bounding box center [738, 183] width 12 height 12
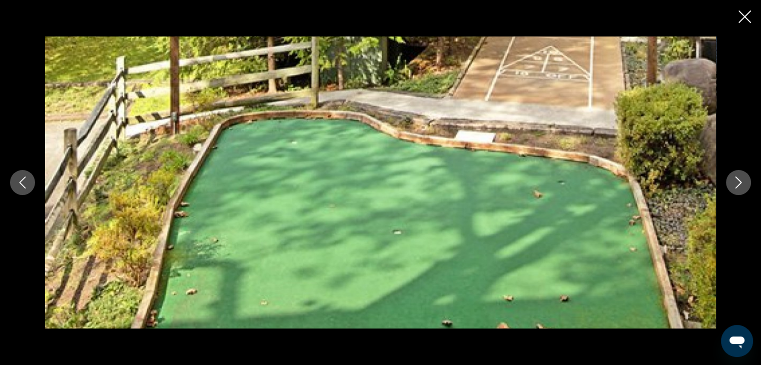
click at [737, 11] on div "Main content" at bounding box center [380, 182] width 761 height 365
click at [749, 12] on icon "Close slideshow" at bounding box center [744, 17] width 13 height 13
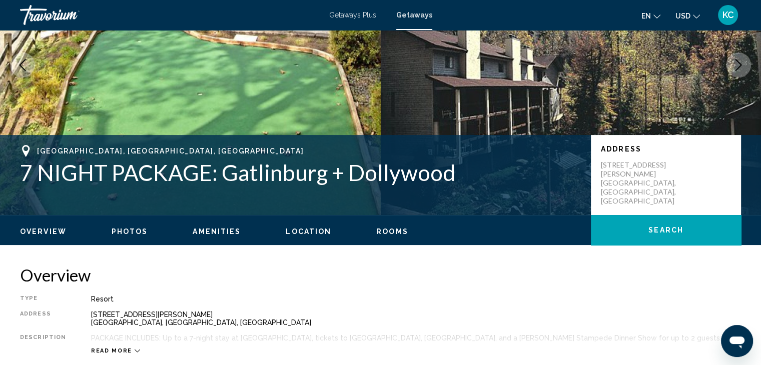
scroll to position [0, 0]
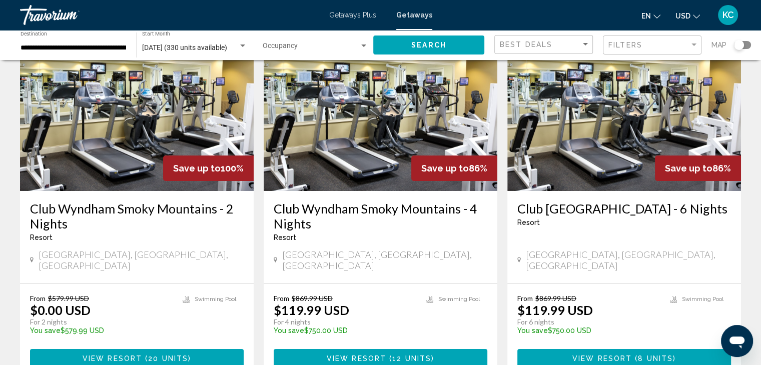
scroll to position [100, 0]
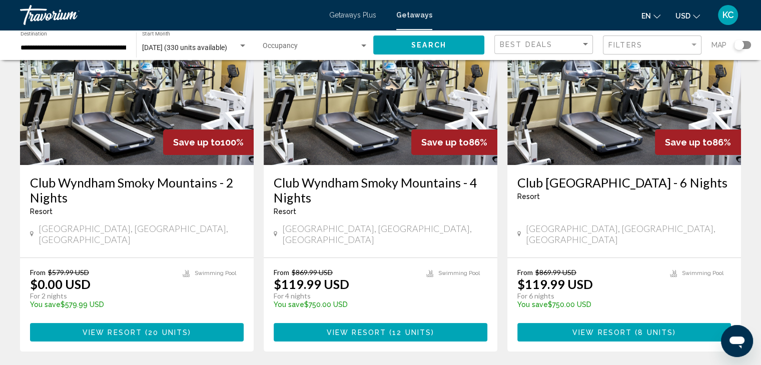
click at [413, 157] on img "Main content" at bounding box center [381, 85] width 234 height 160
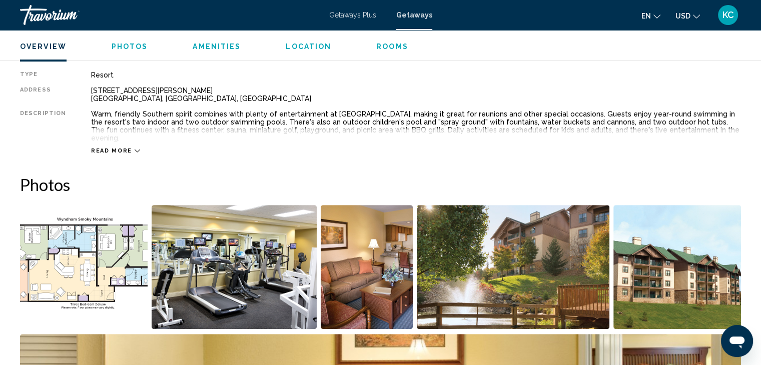
scroll to position [400, 0]
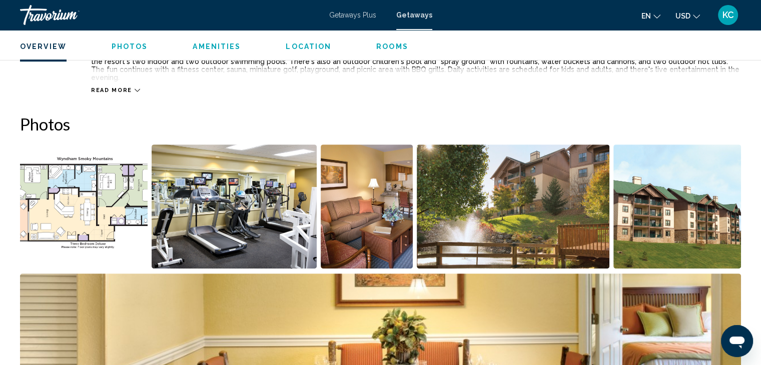
click at [137, 49] on span "Photos" at bounding box center [130, 47] width 37 height 8
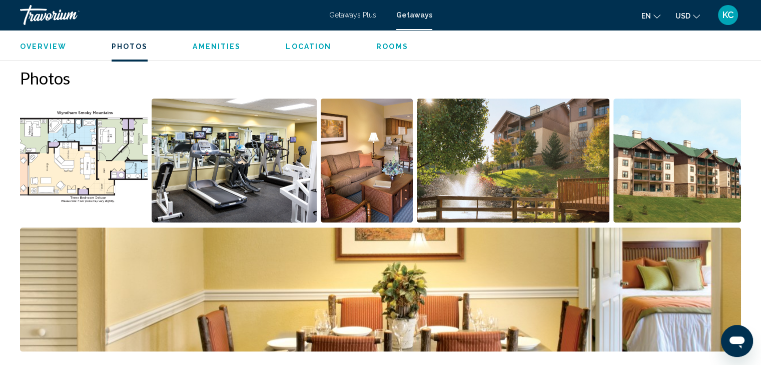
click at [215, 119] on img "Open full-screen image slider" at bounding box center [234, 161] width 165 height 124
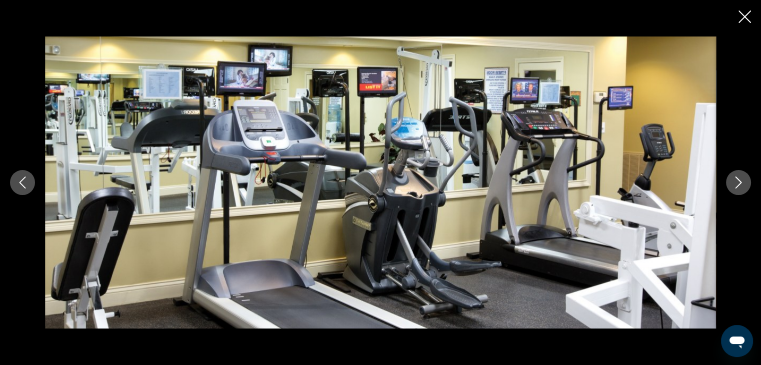
click at [744, 181] on icon "Next image" at bounding box center [738, 183] width 12 height 12
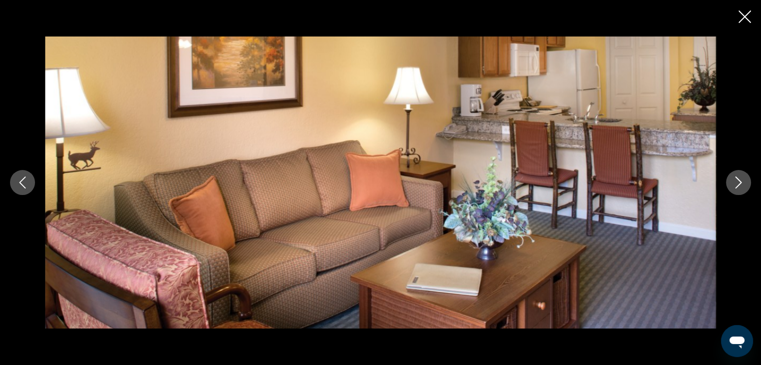
click at [744, 181] on icon "Next image" at bounding box center [738, 183] width 12 height 12
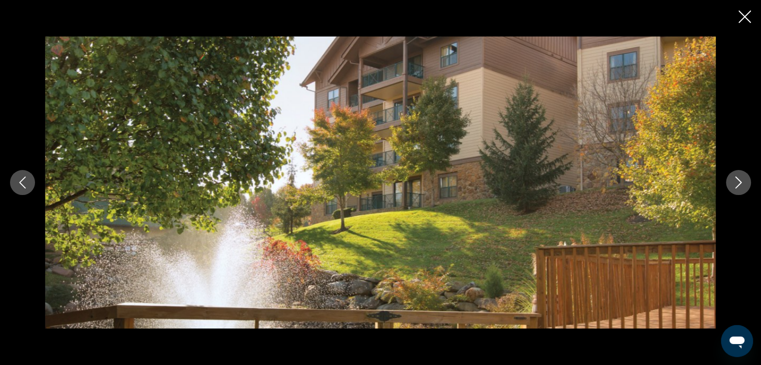
click at [744, 181] on icon "Next image" at bounding box center [738, 183] width 12 height 12
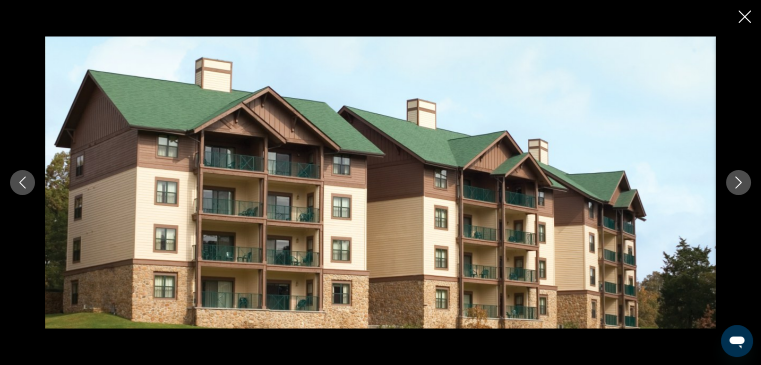
click at [744, 181] on icon "Next image" at bounding box center [738, 183] width 12 height 12
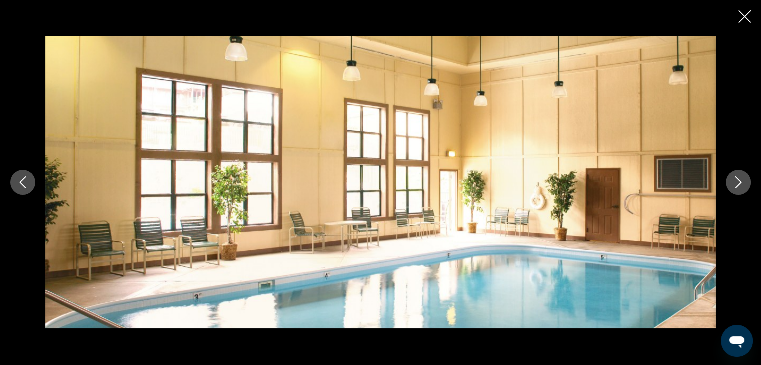
click at [744, 181] on icon "Next image" at bounding box center [738, 183] width 12 height 12
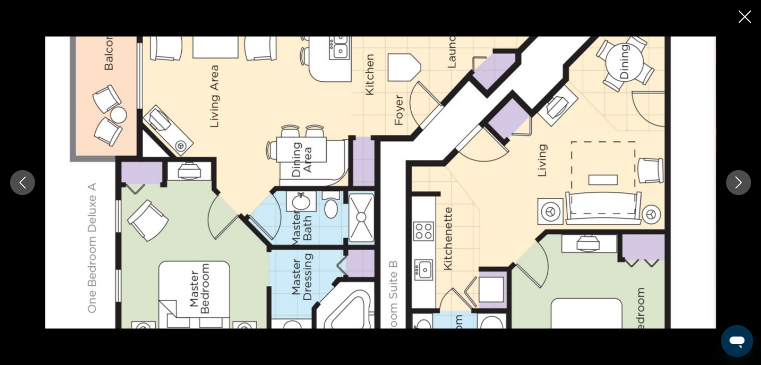
click at [744, 181] on icon "Next image" at bounding box center [738, 183] width 12 height 12
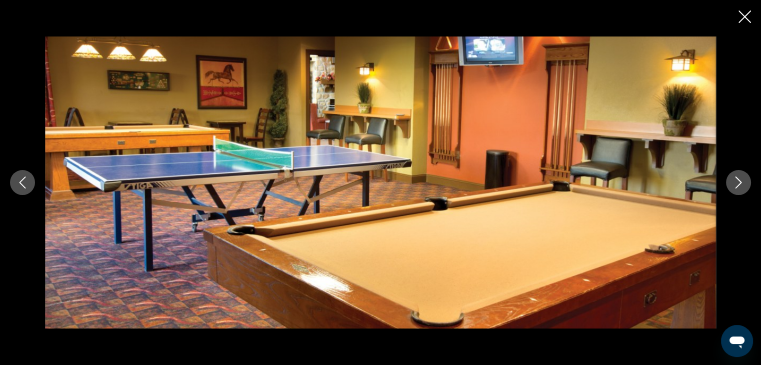
click at [744, 181] on icon "Next image" at bounding box center [738, 183] width 12 height 12
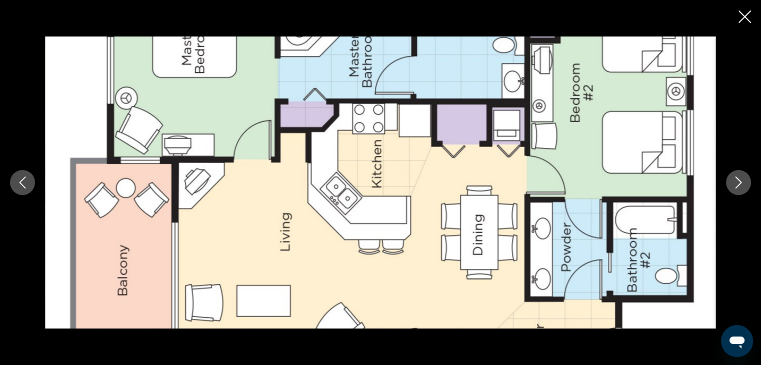
click at [744, 181] on icon "Next image" at bounding box center [738, 183] width 12 height 12
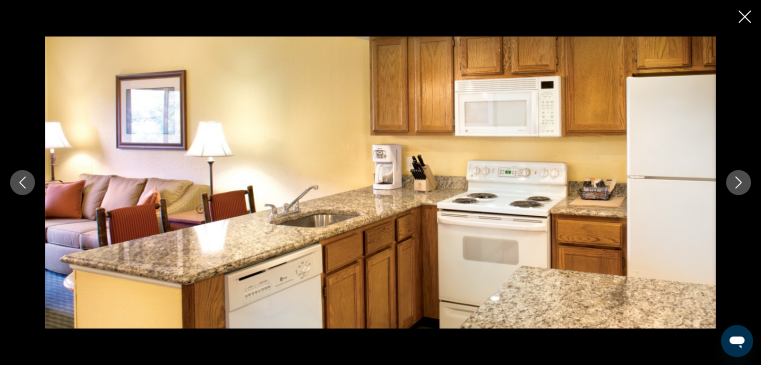
click at [744, 181] on icon "Next image" at bounding box center [738, 183] width 12 height 12
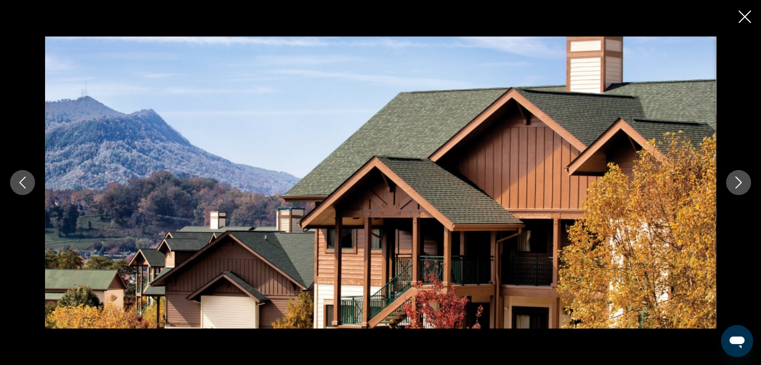
click at [744, 181] on icon "Next image" at bounding box center [738, 183] width 12 height 12
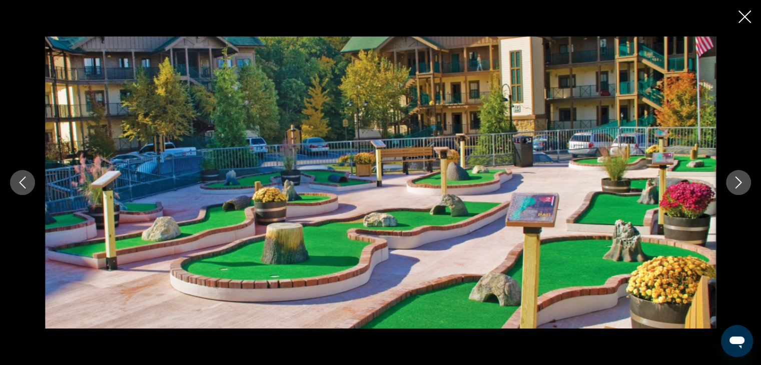
click at [744, 181] on icon "Next image" at bounding box center [738, 183] width 12 height 12
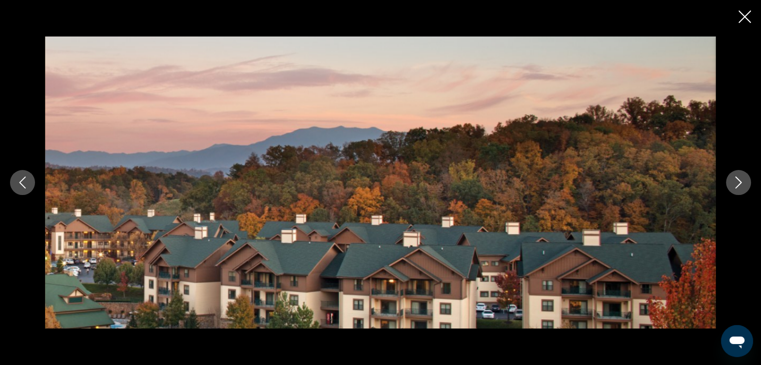
click at [744, 181] on icon "Next image" at bounding box center [738, 183] width 12 height 12
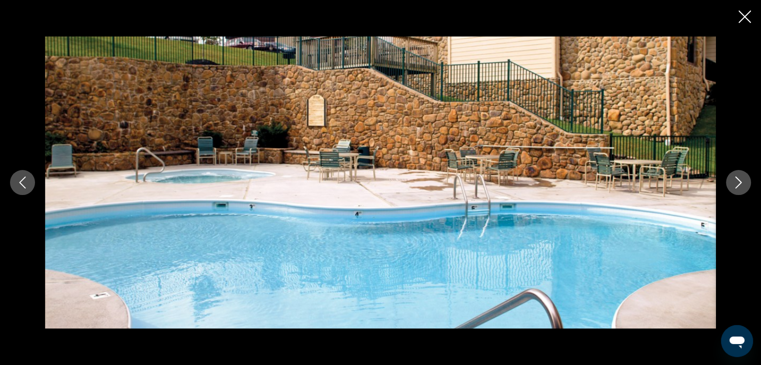
click at [744, 181] on icon "Next image" at bounding box center [738, 183] width 12 height 12
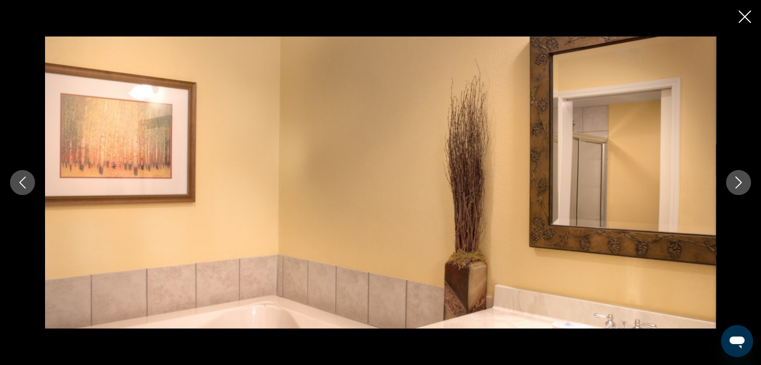
click at [744, 181] on icon "Next image" at bounding box center [738, 183] width 12 height 12
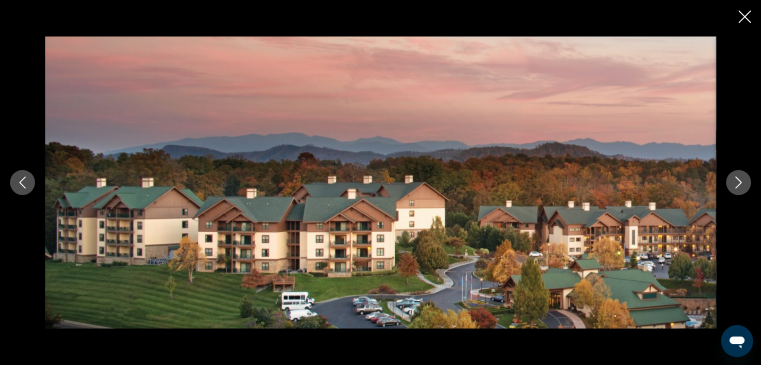
click at [744, 181] on icon "Next image" at bounding box center [738, 183] width 12 height 12
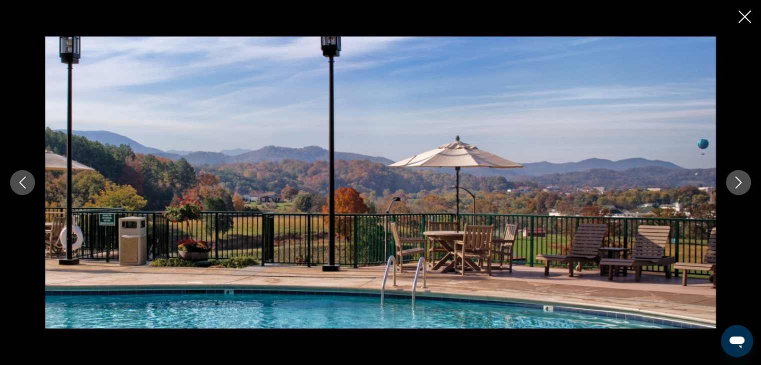
click at [744, 181] on icon "Next image" at bounding box center [738, 183] width 12 height 12
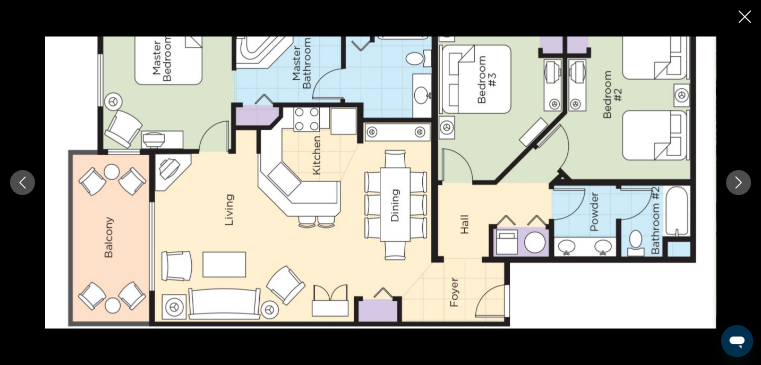
click at [744, 181] on icon "Next image" at bounding box center [738, 183] width 12 height 12
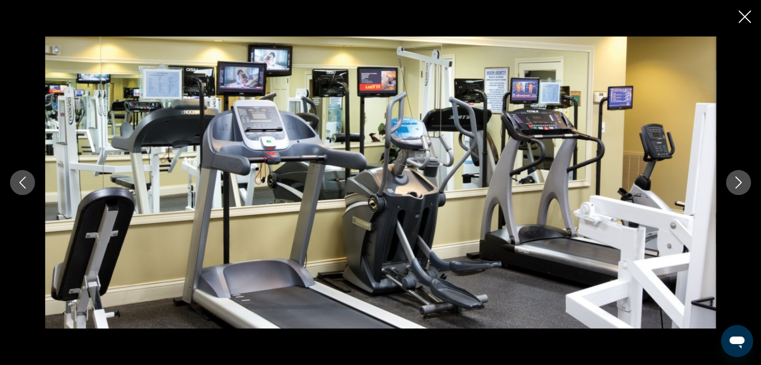
click at [744, 181] on icon "Next image" at bounding box center [738, 183] width 12 height 12
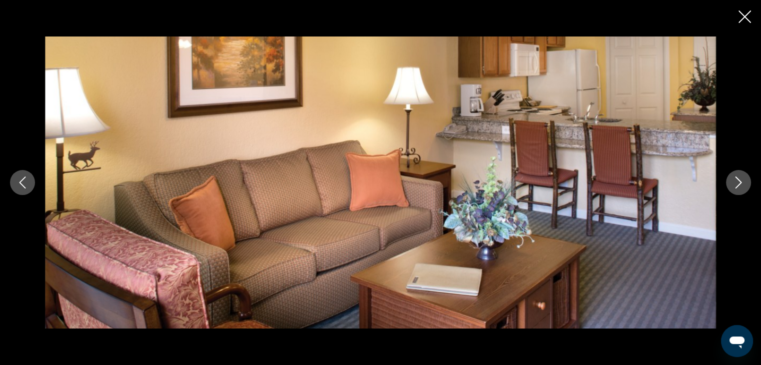
drag, startPoint x: 744, startPoint y: 181, endPoint x: 738, endPoint y: 133, distance: 48.4
click at [744, 177] on icon "Next image" at bounding box center [738, 183] width 12 height 12
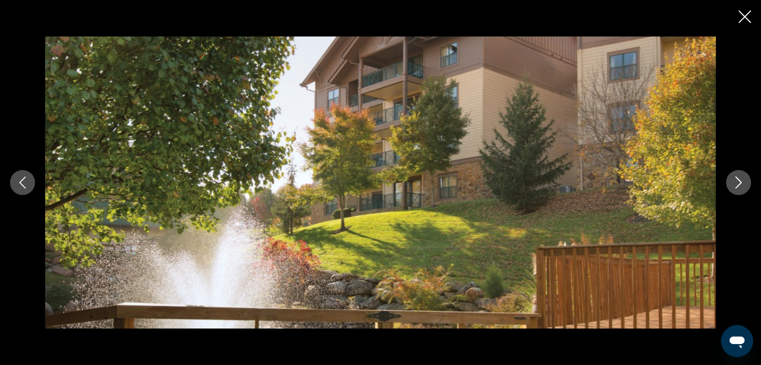
click at [744, 13] on icon "Close slideshow" at bounding box center [744, 17] width 13 height 13
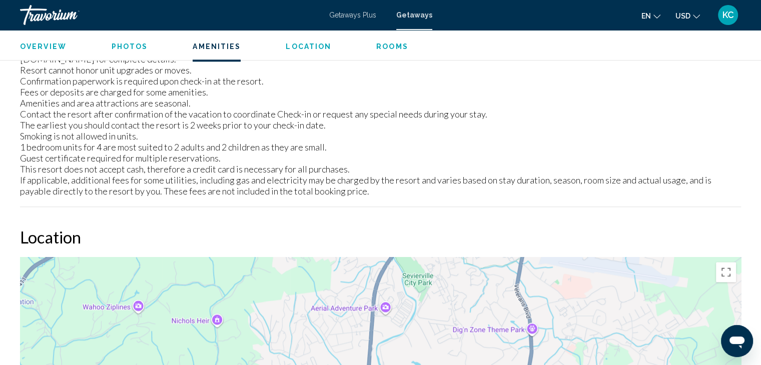
scroll to position [1149, 0]
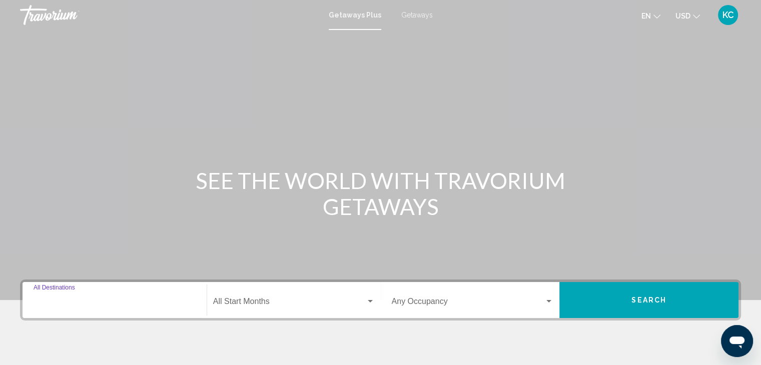
click at [42, 300] on input "Destination All Destinations" at bounding box center [115, 303] width 162 height 9
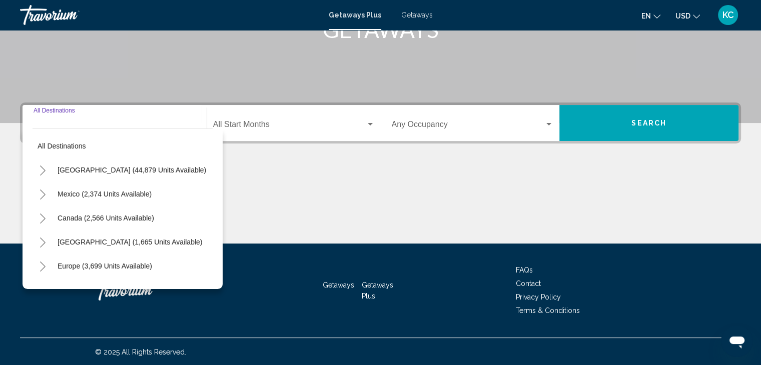
scroll to position [178, 0]
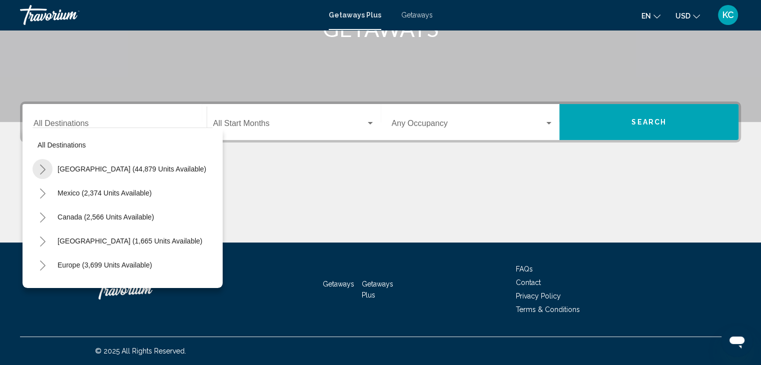
click at [41, 170] on icon "Toggle United States (44,879 units available)" at bounding box center [43, 170] width 8 height 10
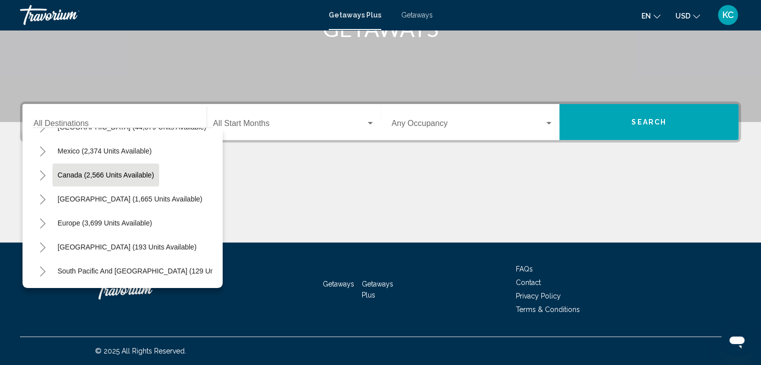
scroll to position [0, 0]
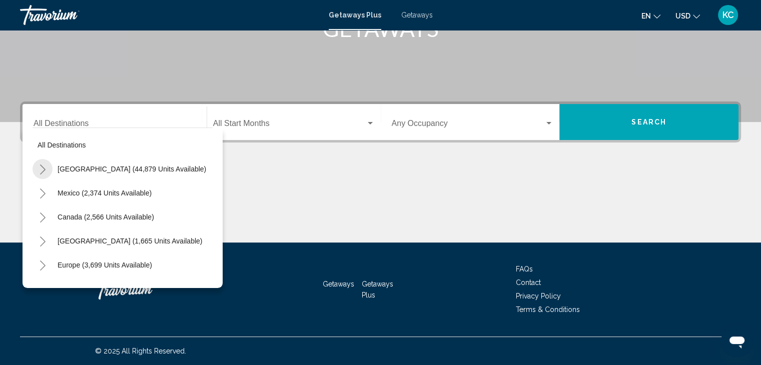
click at [42, 167] on icon "Toggle United States (44,879 units available)" at bounding box center [43, 170] width 8 height 10
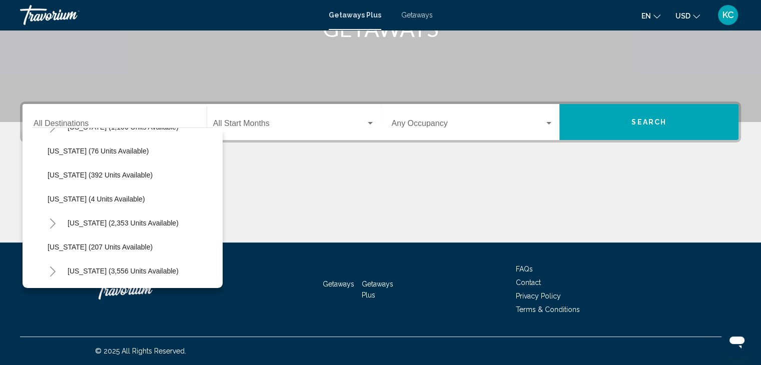
scroll to position [500, 0]
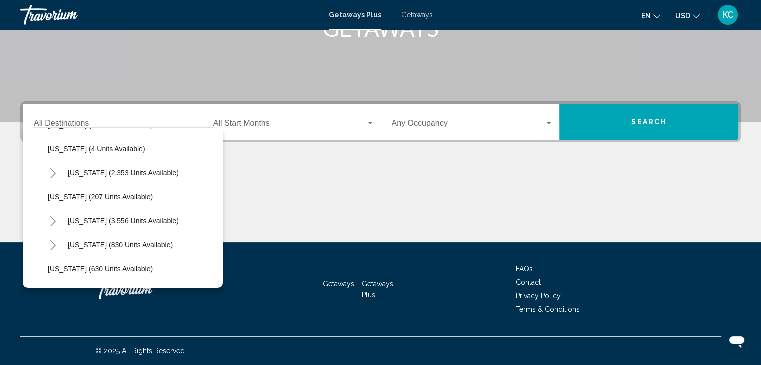
click at [52, 219] on icon "Toggle Nevada (3,556 units available)" at bounding box center [53, 222] width 6 height 10
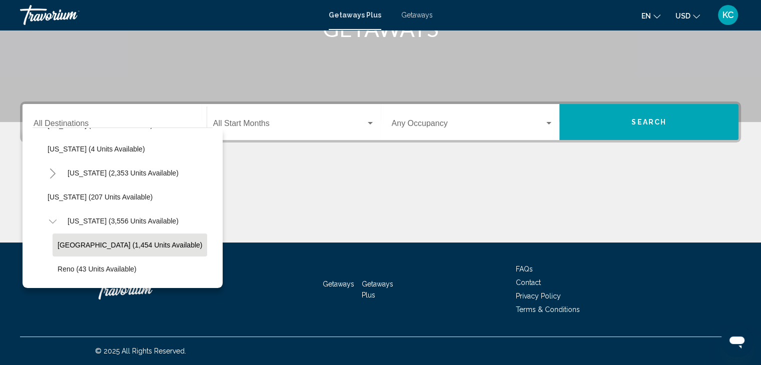
click at [63, 243] on span "[GEOGRAPHIC_DATA] (1,454 units available)" at bounding box center [130, 245] width 145 height 8
type input "**********"
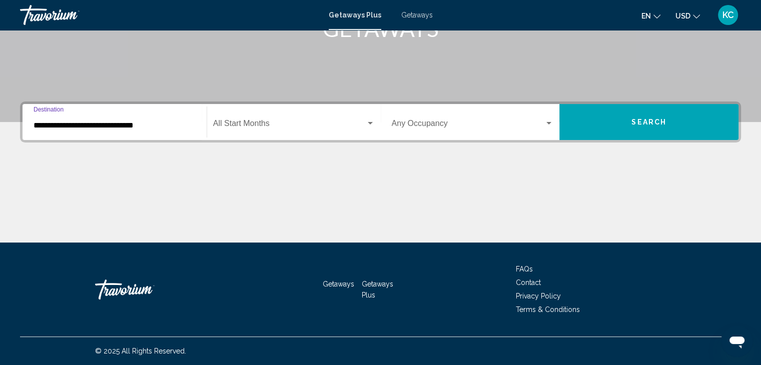
click at [232, 122] on span "Search widget" at bounding box center [289, 125] width 153 height 9
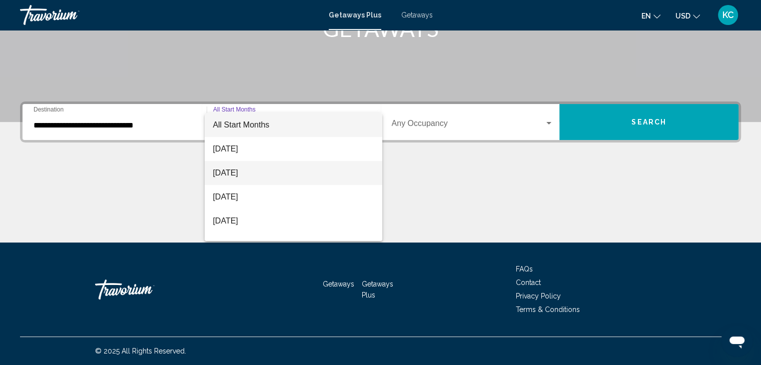
click at [228, 172] on span "[DATE]" at bounding box center [294, 173] width 162 height 24
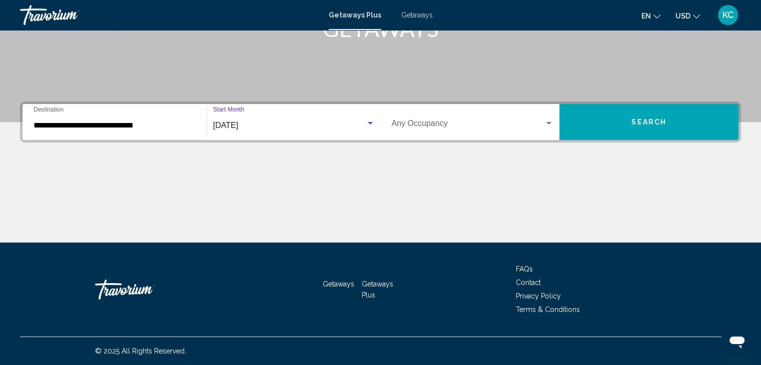
click at [550, 123] on div "Search widget" at bounding box center [548, 123] width 5 height 3
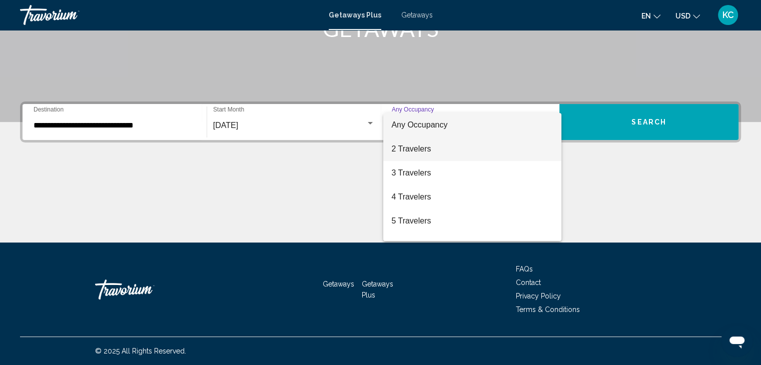
click at [417, 147] on span "2 Travelers" at bounding box center [472, 149] width 162 height 24
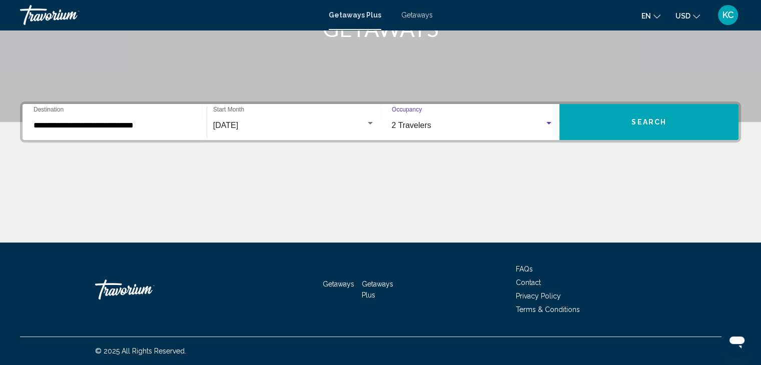
click at [627, 119] on button "Search" at bounding box center [648, 122] width 179 height 36
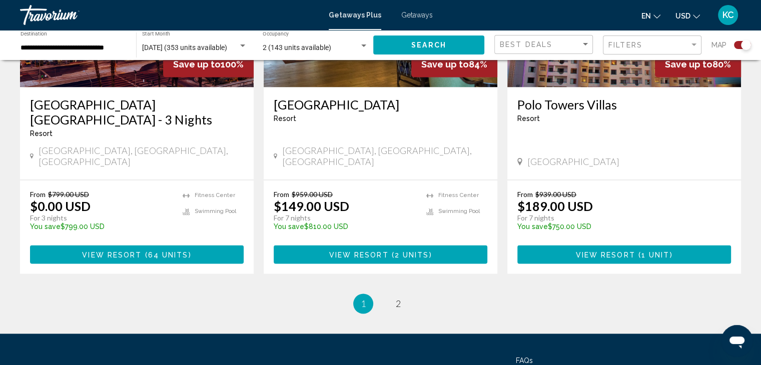
scroll to position [1600, 0]
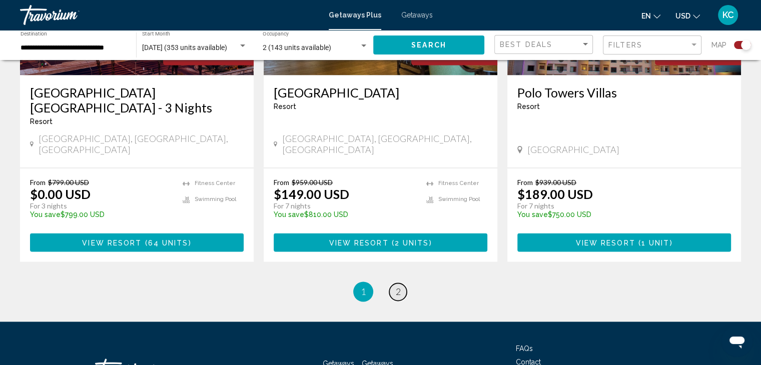
click at [396, 286] on span "2" at bounding box center [398, 291] width 5 height 11
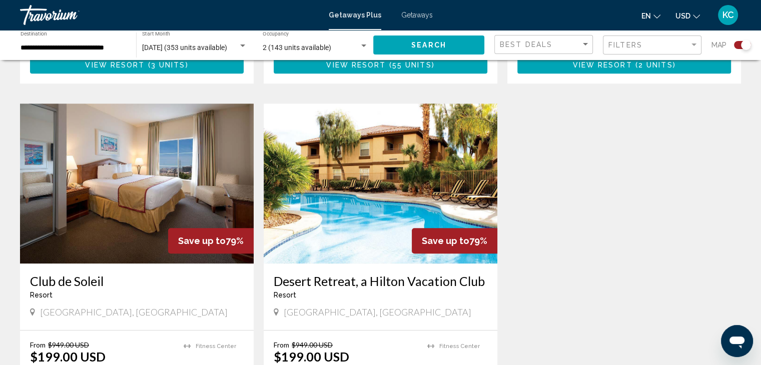
scroll to position [693, 0]
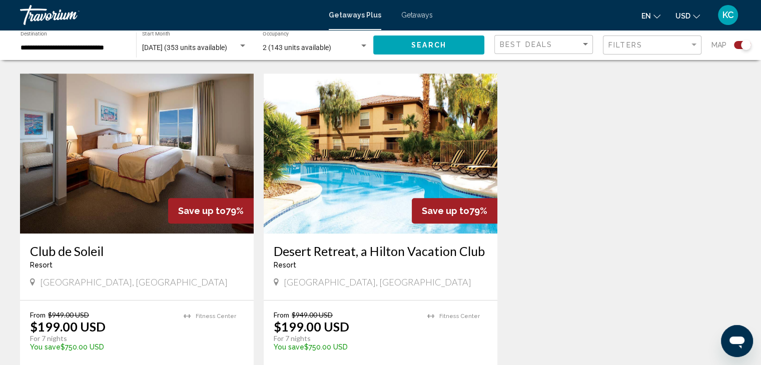
click at [340, 191] on img "Main content" at bounding box center [381, 154] width 234 height 160
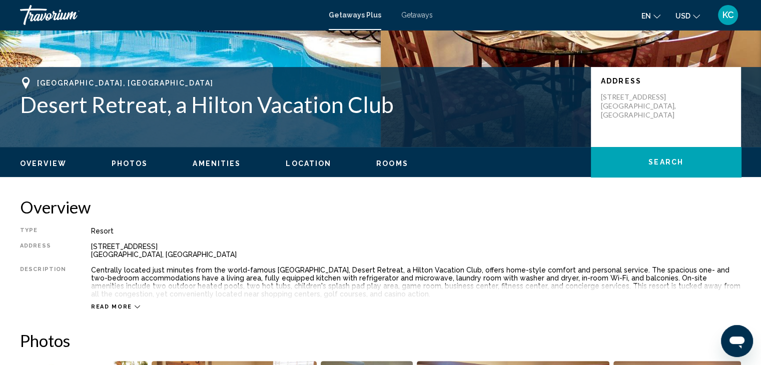
scroll to position [200, 0]
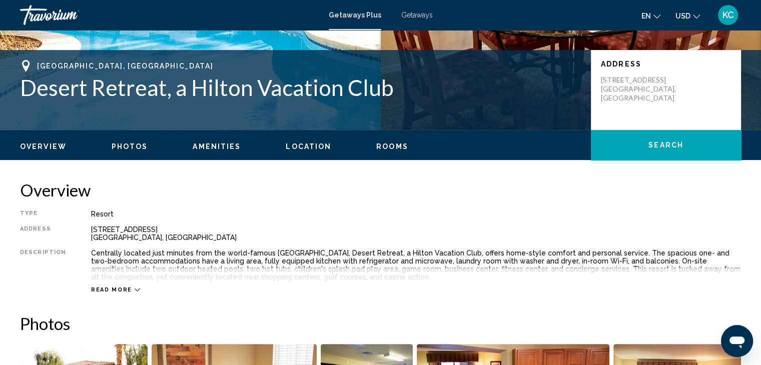
click at [123, 144] on span "Photos" at bounding box center [130, 147] width 37 height 8
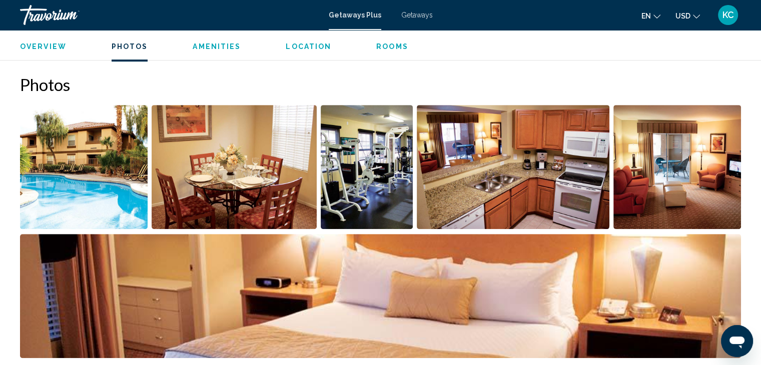
scroll to position [454, 0]
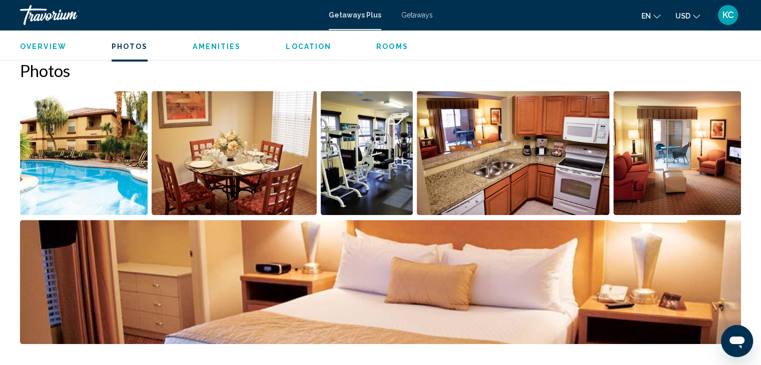
click at [99, 140] on img "Open full-screen image slider" at bounding box center [84, 153] width 128 height 124
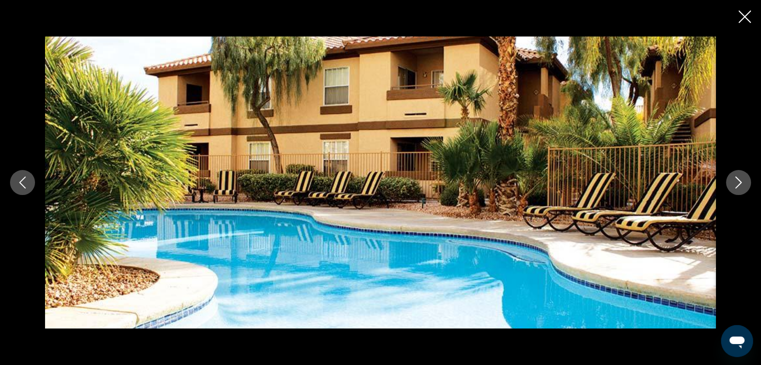
click at [737, 186] on icon "Next image" at bounding box center [738, 183] width 7 height 12
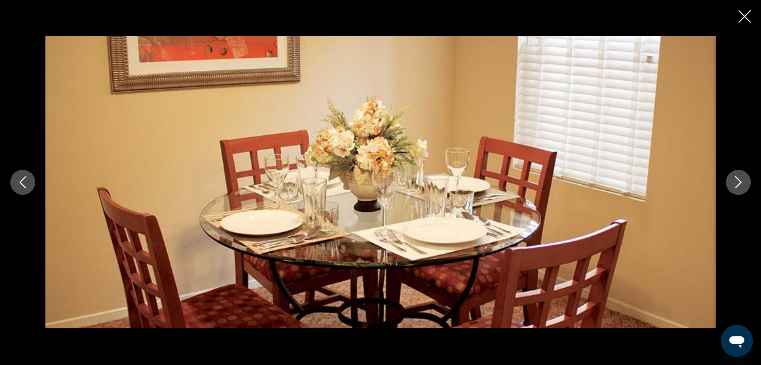
click at [737, 186] on icon "Next image" at bounding box center [738, 183] width 7 height 12
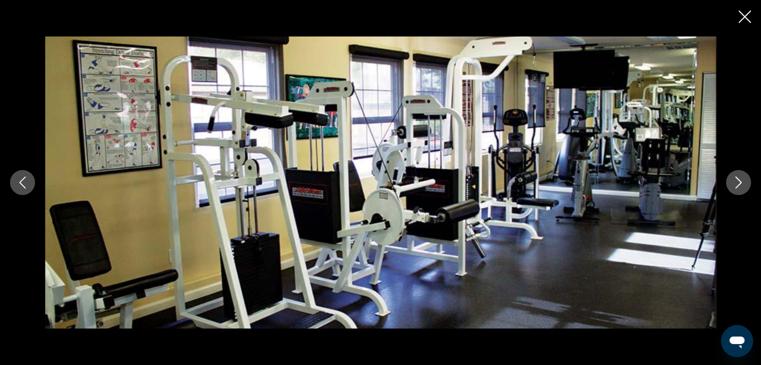
click at [737, 186] on icon "Next image" at bounding box center [738, 183] width 7 height 12
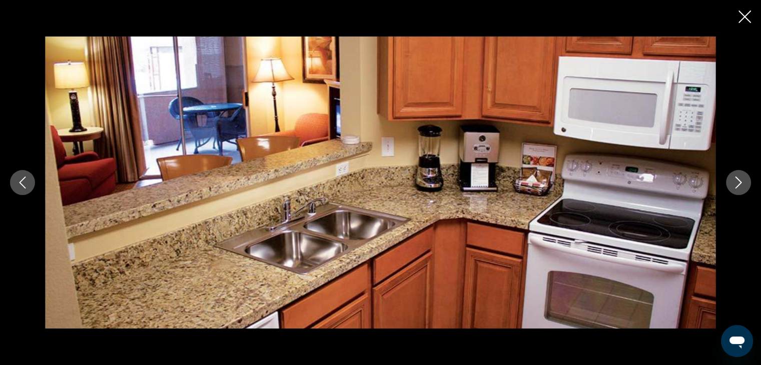
click at [737, 186] on icon "Next image" at bounding box center [738, 183] width 7 height 12
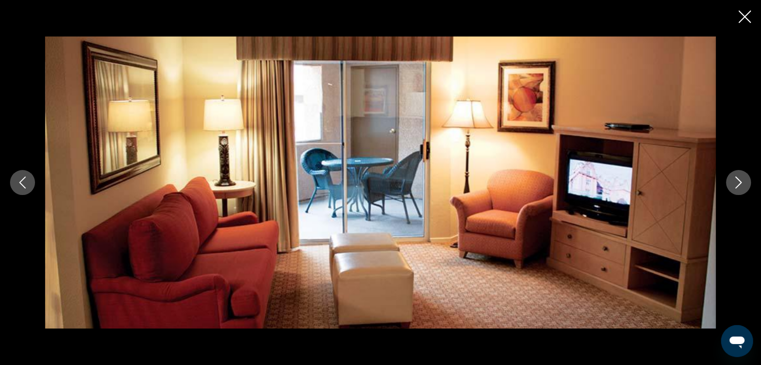
click at [737, 186] on icon "Next image" at bounding box center [738, 183] width 7 height 12
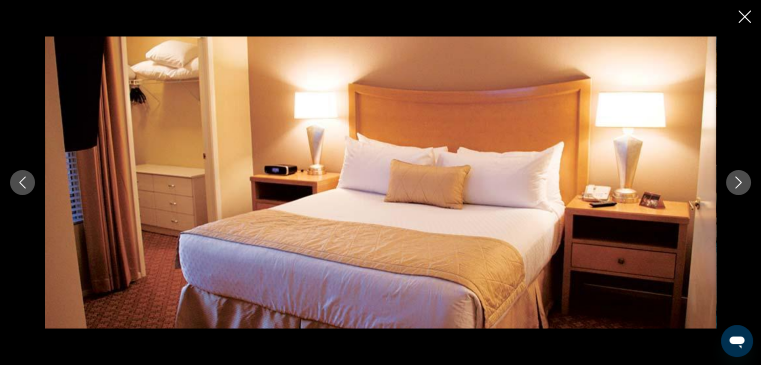
click at [737, 186] on icon "Next image" at bounding box center [738, 183] width 7 height 12
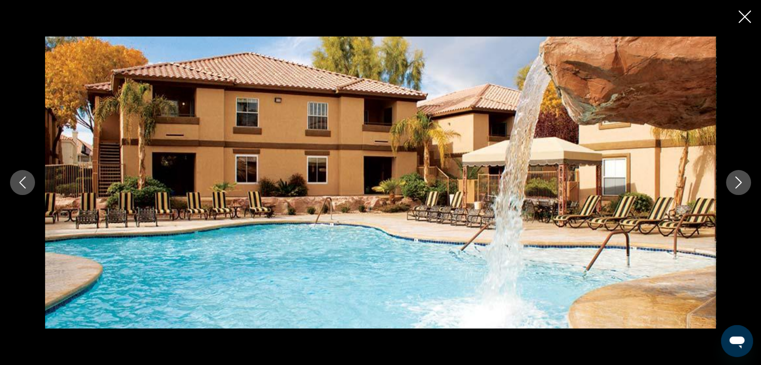
click at [737, 186] on icon "Next image" at bounding box center [738, 183] width 7 height 12
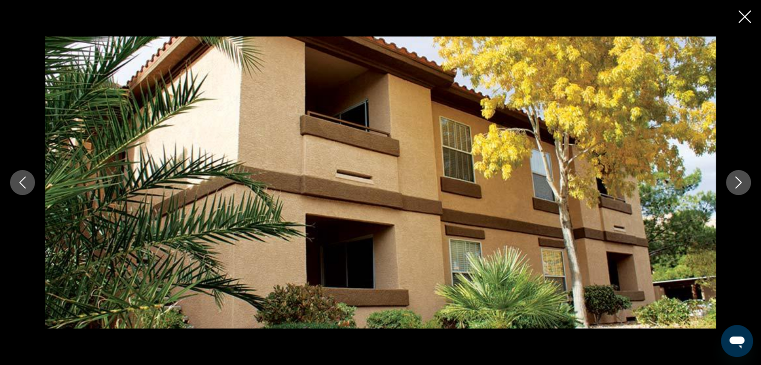
click at [737, 186] on icon "Next image" at bounding box center [738, 183] width 7 height 12
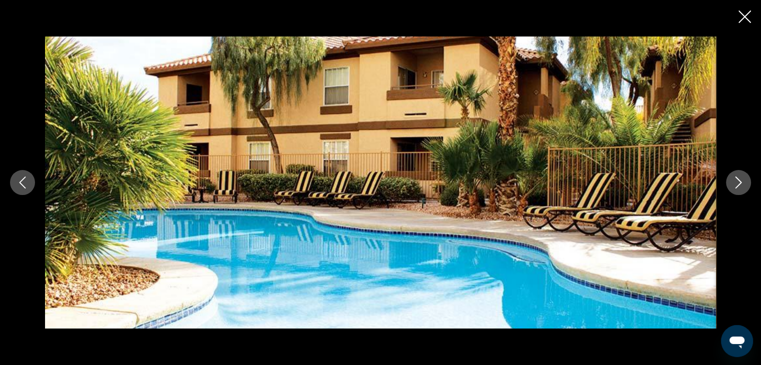
click at [737, 186] on icon "Next image" at bounding box center [738, 183] width 7 height 12
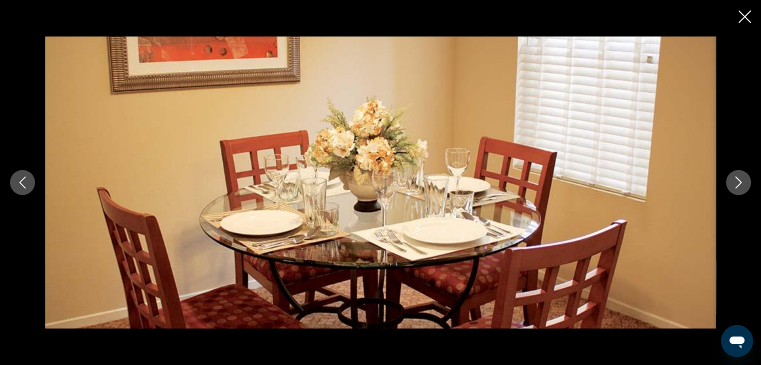
click at [737, 186] on icon "Next image" at bounding box center [738, 183] width 7 height 12
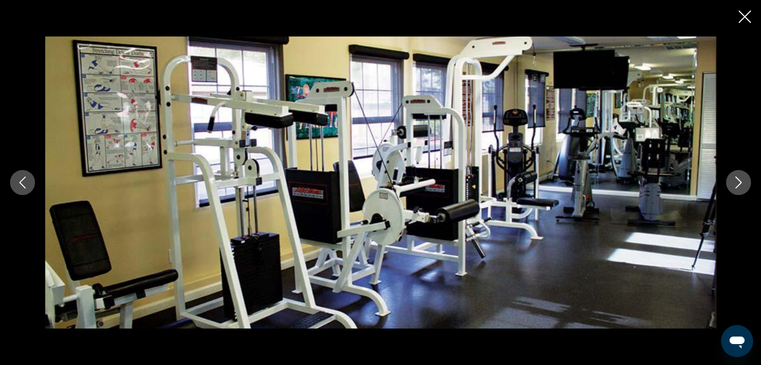
click at [746, 14] on icon "Close slideshow" at bounding box center [744, 17] width 13 height 13
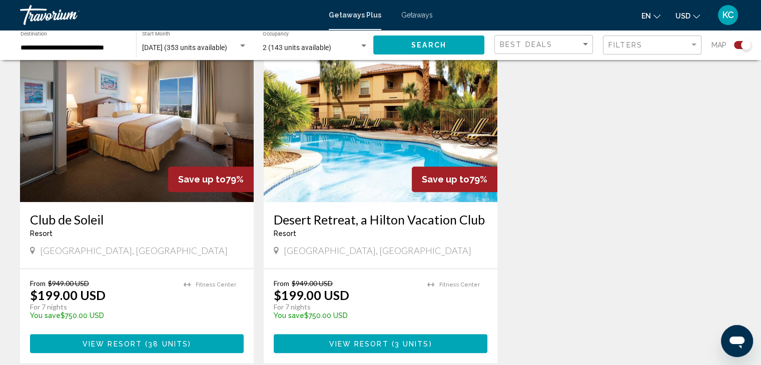
scroll to position [750, 0]
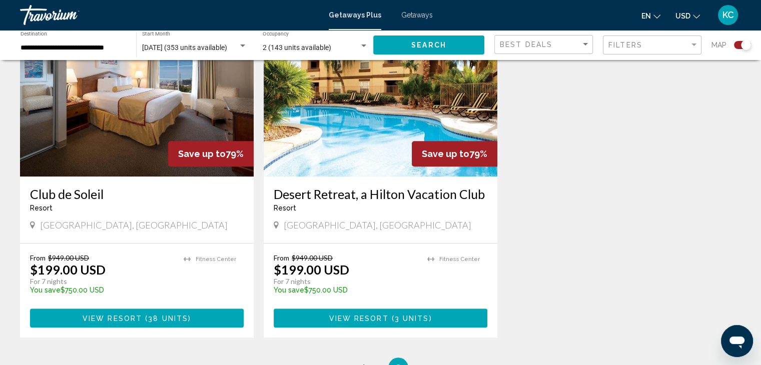
click at [132, 111] on img "Main content" at bounding box center [137, 97] width 234 height 160
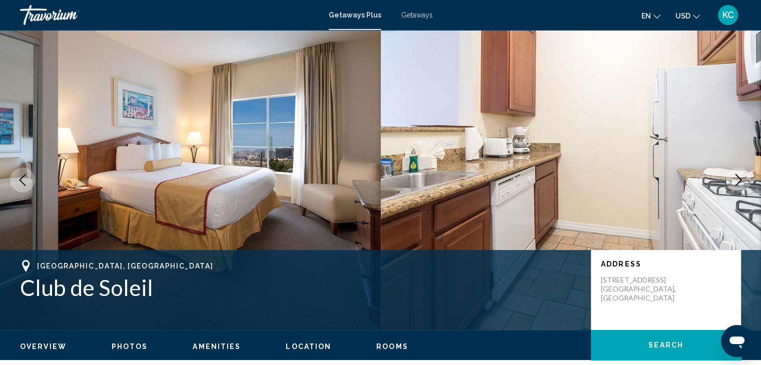
click at [118, 344] on span "Photos" at bounding box center [130, 347] width 37 height 8
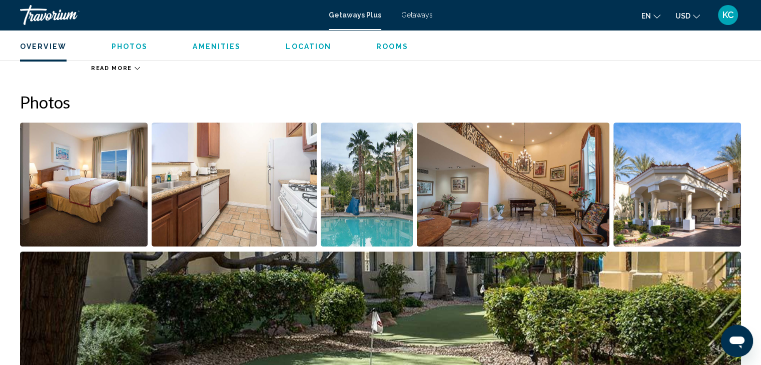
scroll to position [446, 0]
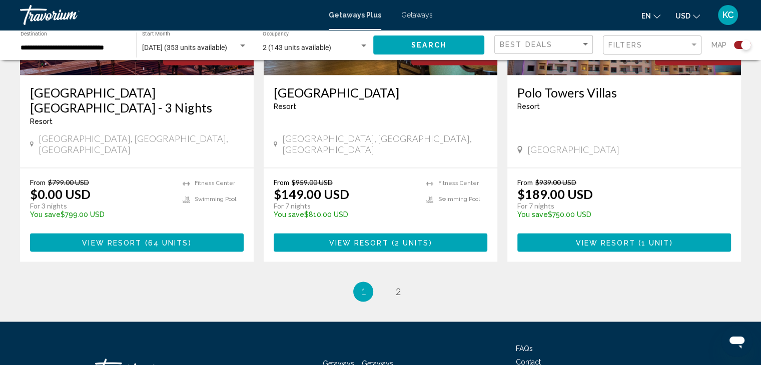
scroll to position [1400, 0]
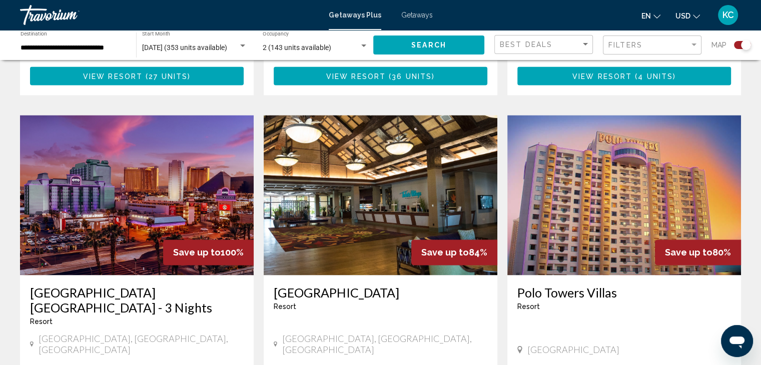
click at [570, 174] on img "Main content" at bounding box center [624, 195] width 234 height 160
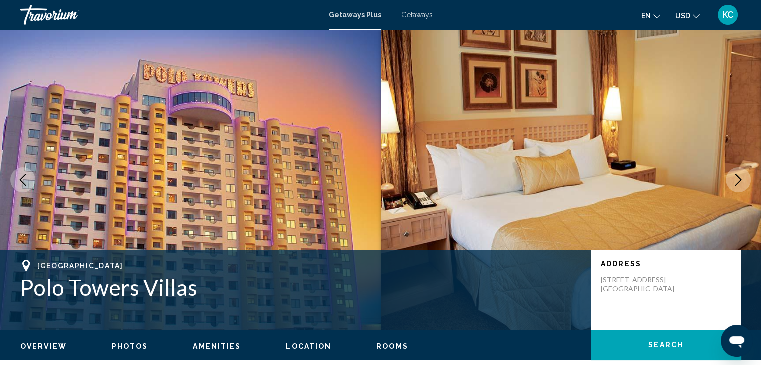
drag, startPoint x: 127, startPoint y: 343, endPoint x: 131, endPoint y: 337, distance: 6.9
click at [127, 343] on span "Photos" at bounding box center [130, 347] width 37 height 8
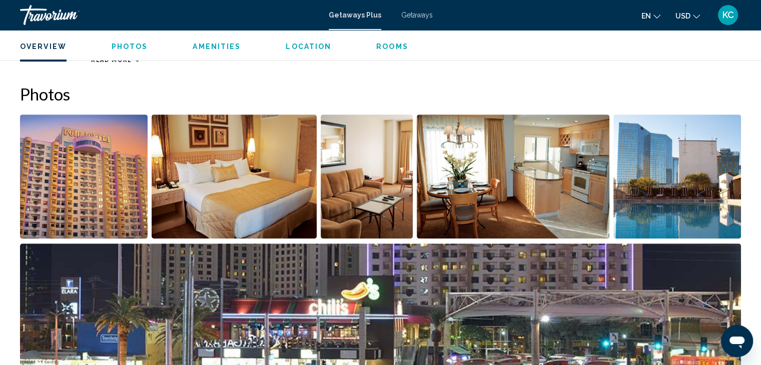
scroll to position [446, 0]
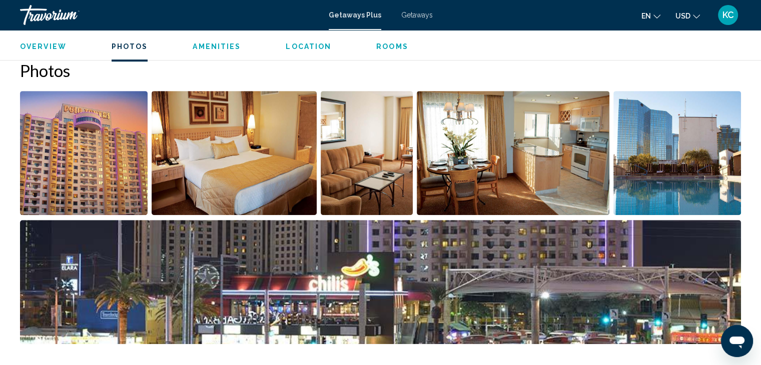
click at [116, 153] on img "Open full-screen image slider" at bounding box center [84, 153] width 128 height 124
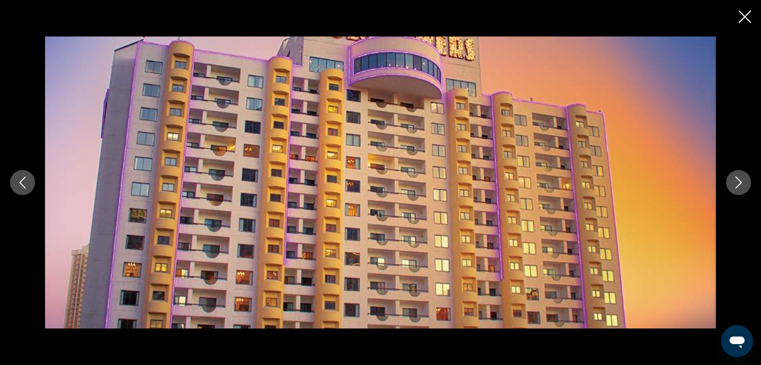
click at [738, 181] on icon "Next image" at bounding box center [738, 183] width 12 height 12
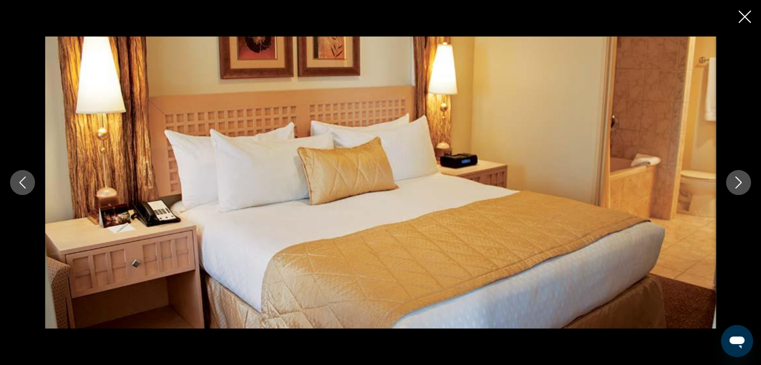
click at [738, 181] on icon "Next image" at bounding box center [738, 183] width 12 height 12
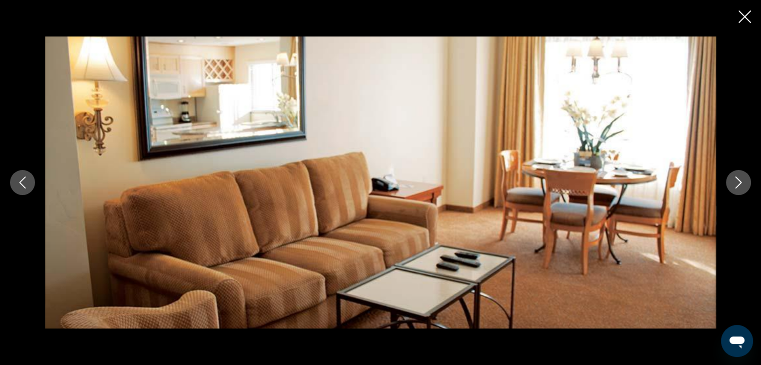
click at [739, 181] on icon "Next image" at bounding box center [738, 183] width 7 height 12
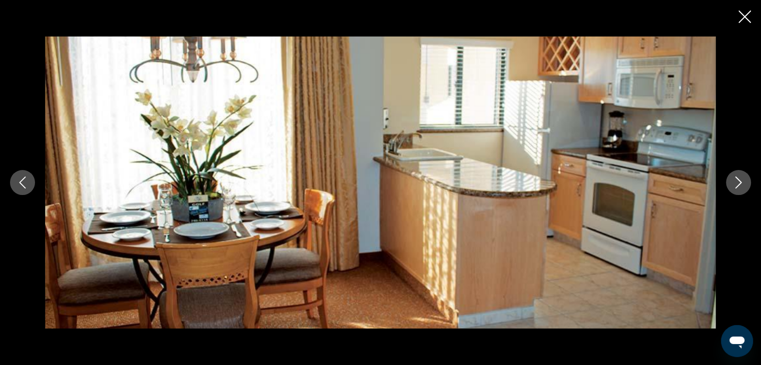
click at [740, 181] on icon "Next image" at bounding box center [738, 183] width 12 height 12
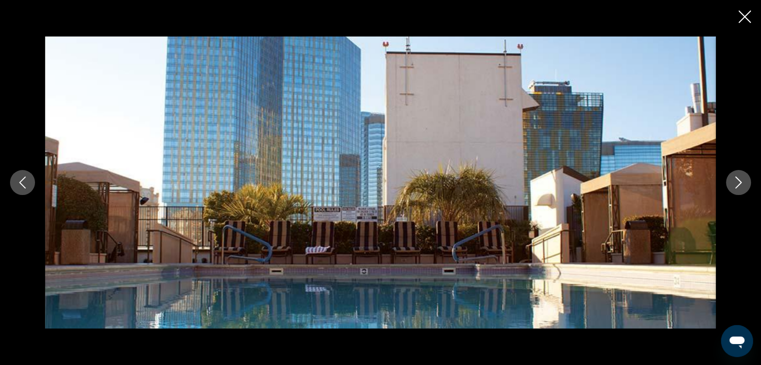
click at [741, 181] on icon "Next image" at bounding box center [738, 183] width 12 height 12
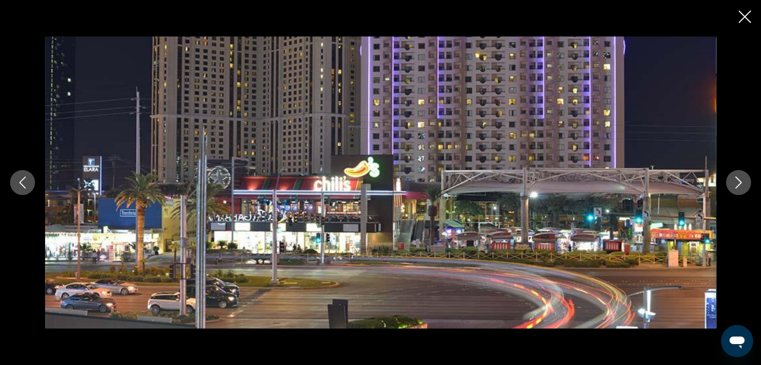
click at [741, 181] on icon "Next image" at bounding box center [738, 183] width 12 height 12
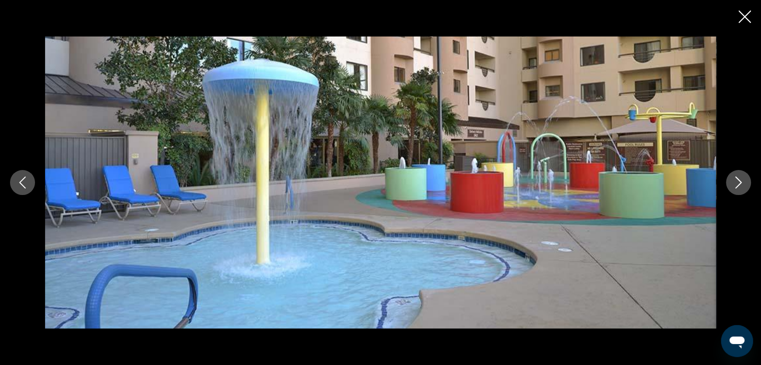
click at [741, 181] on icon "Next image" at bounding box center [738, 183] width 12 height 12
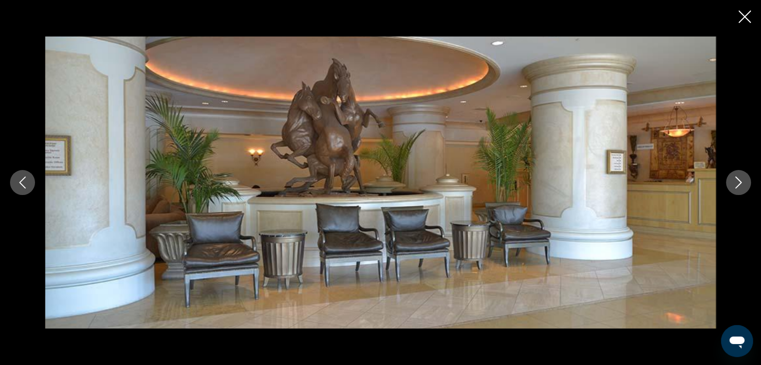
click at [741, 181] on icon "Next image" at bounding box center [738, 183] width 12 height 12
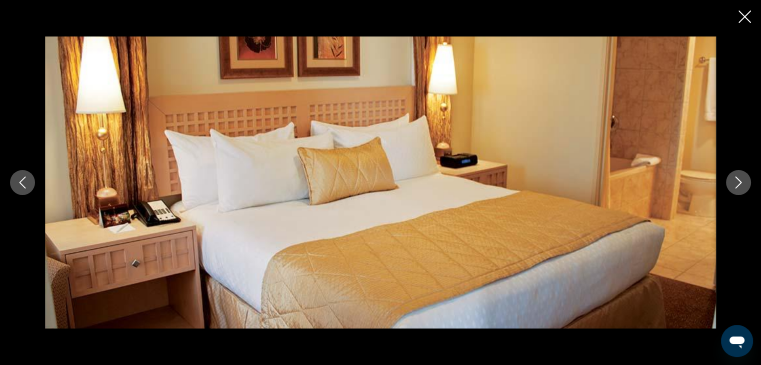
click at [741, 181] on icon "Next image" at bounding box center [738, 183] width 12 height 12
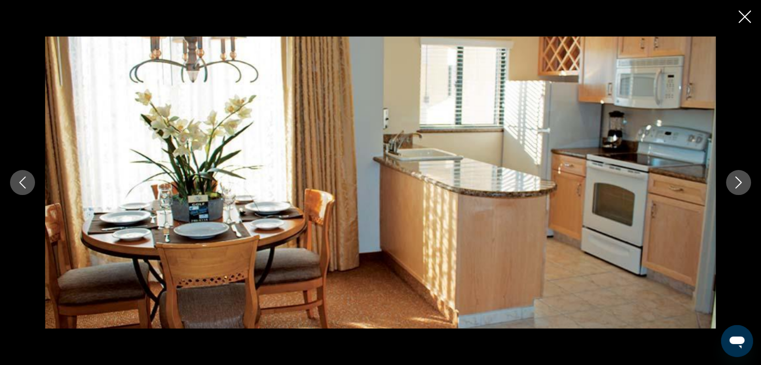
click at [743, 12] on icon "Close slideshow" at bounding box center [744, 17] width 13 height 13
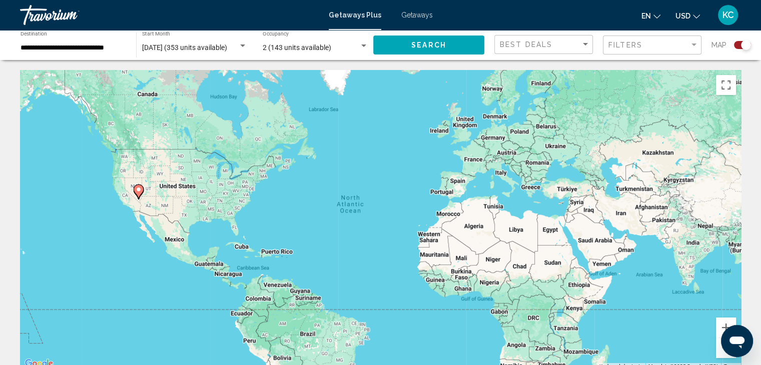
click at [415, 14] on span "Getaways" at bounding box center [417, 15] width 32 height 8
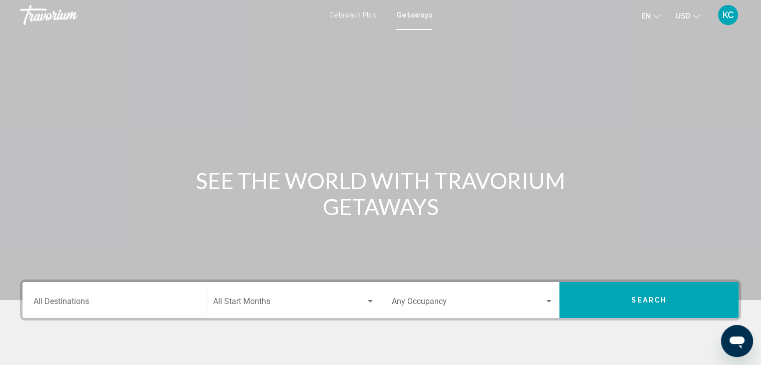
click at [44, 305] on input "Destination All Destinations" at bounding box center [115, 303] width 162 height 9
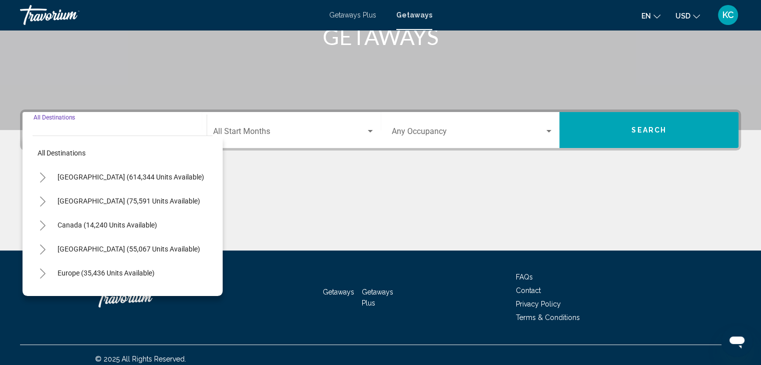
scroll to position [178, 0]
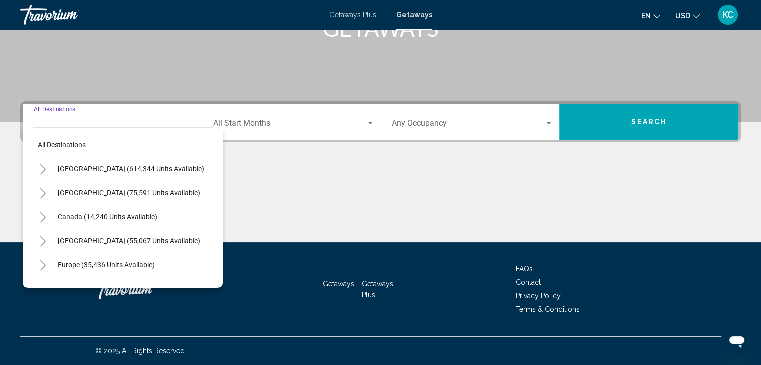
click at [44, 167] on icon "Toggle United States (614,344 units available)" at bounding box center [43, 170] width 8 height 10
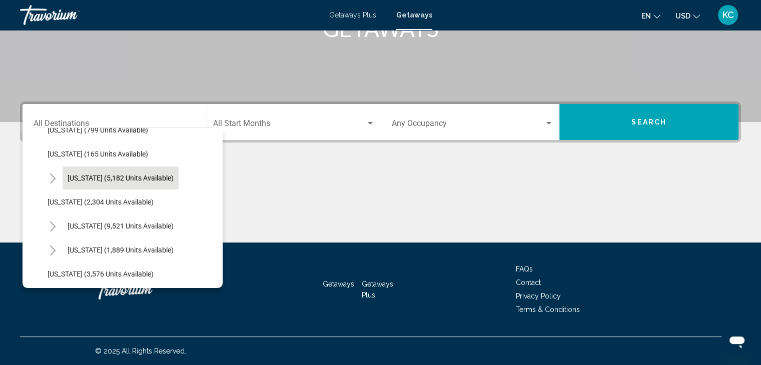
scroll to position [550, 0]
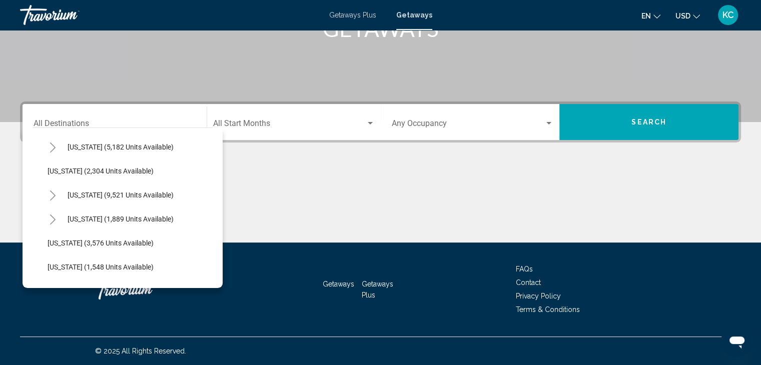
click at [52, 192] on icon "Toggle Nevada (9,521 units available)" at bounding box center [53, 196] width 8 height 10
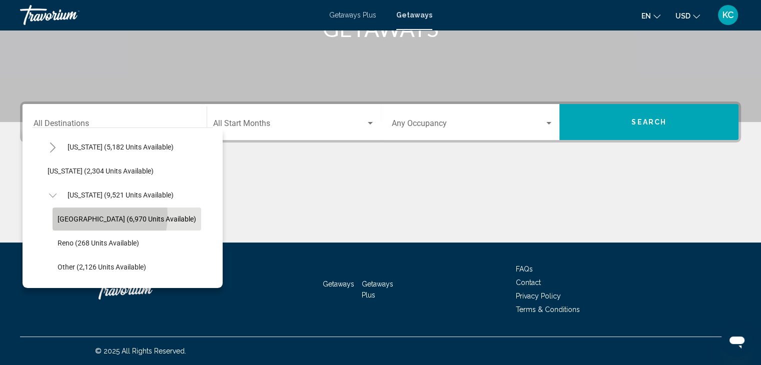
click at [79, 215] on span "[GEOGRAPHIC_DATA] (6,970 units available)" at bounding box center [127, 219] width 139 height 8
type input "**********"
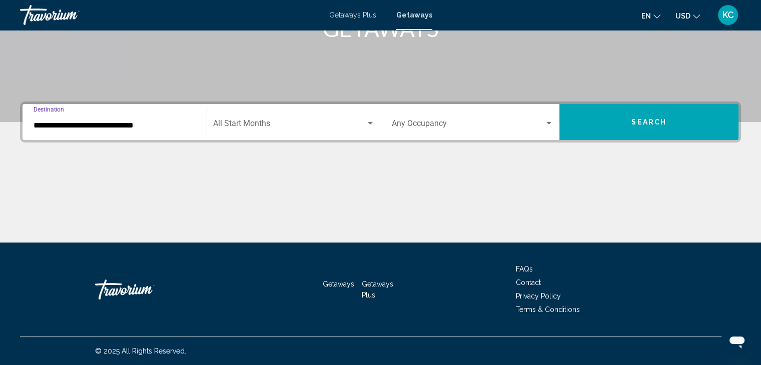
click at [238, 121] on span "Search widget" at bounding box center [289, 125] width 153 height 9
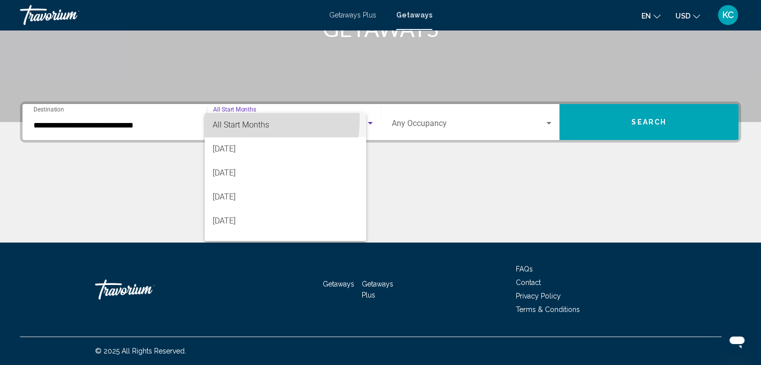
click at [238, 121] on span "All Start Months" at bounding box center [241, 125] width 57 height 10
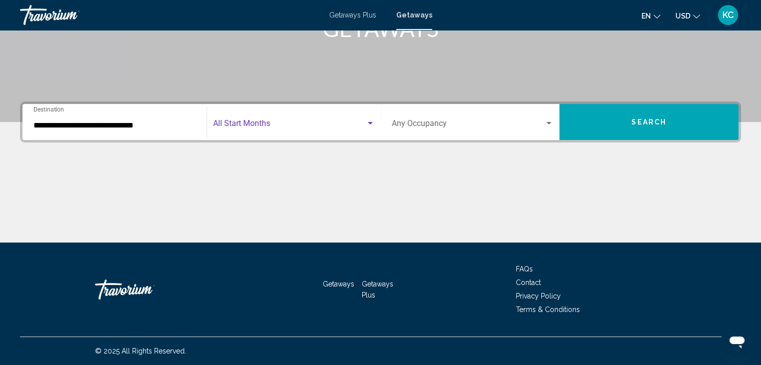
click at [242, 121] on span "Search widget" at bounding box center [289, 125] width 153 height 9
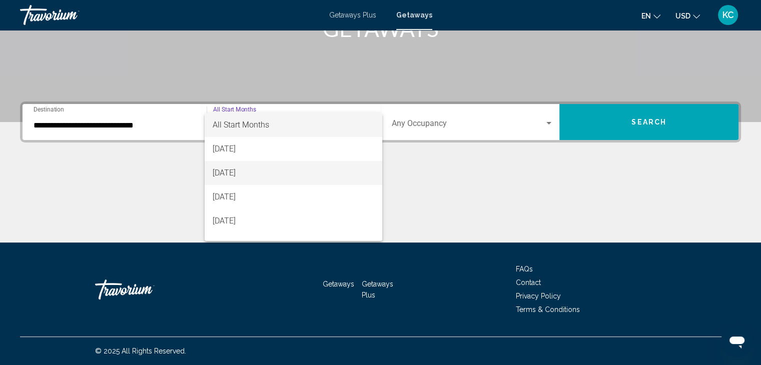
click at [222, 171] on span "[DATE]" at bounding box center [294, 173] width 162 height 24
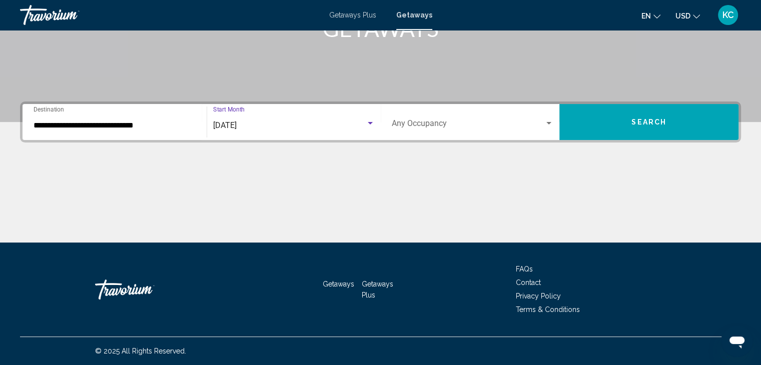
click at [403, 125] on span "Search widget" at bounding box center [468, 125] width 153 height 9
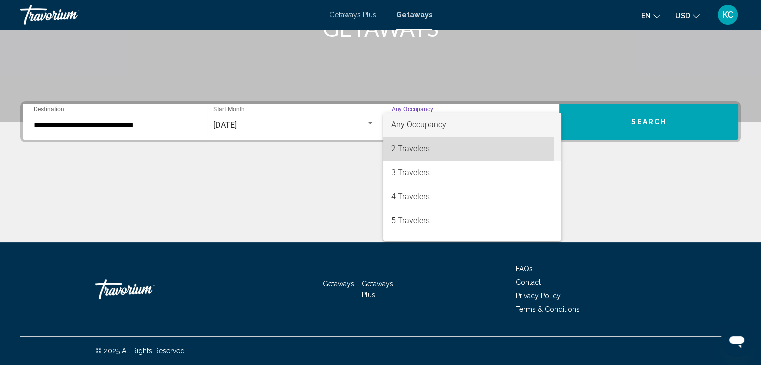
click at [416, 149] on span "2 Travelers" at bounding box center [472, 149] width 162 height 24
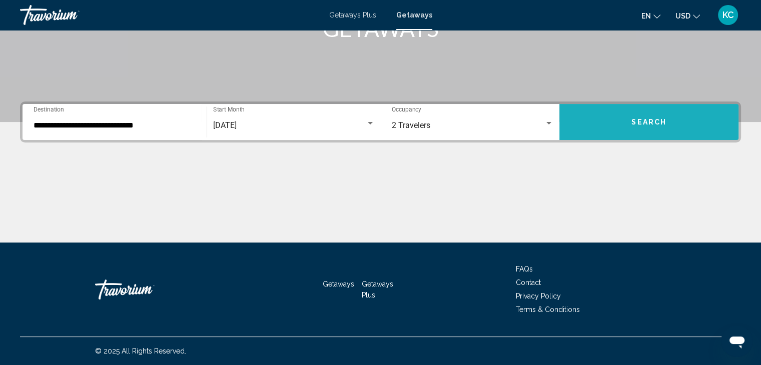
click at [630, 119] on button "Search" at bounding box center [648, 122] width 179 height 36
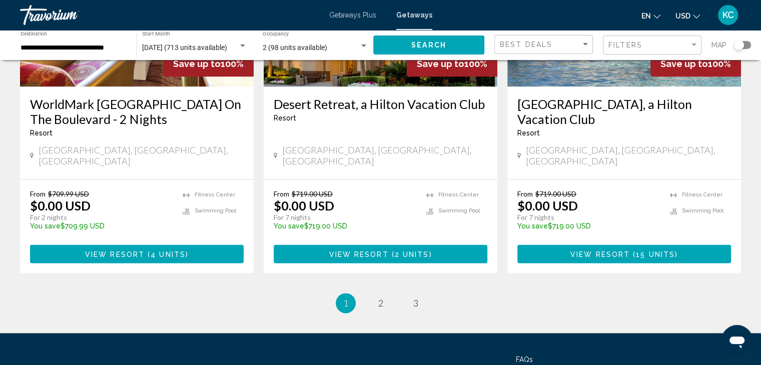
scroll to position [1324, 0]
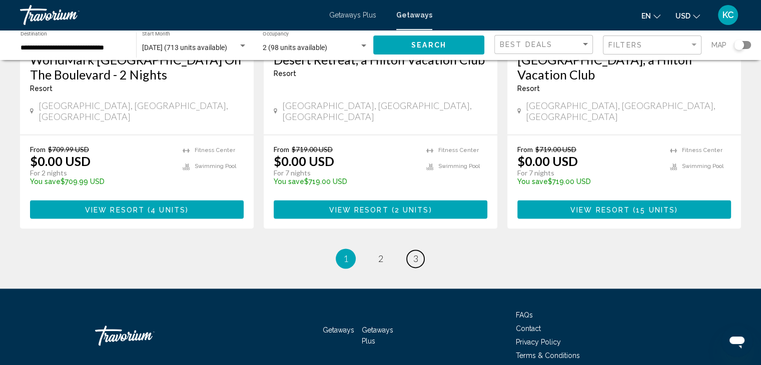
click at [417, 253] on span "3" at bounding box center [415, 258] width 5 height 11
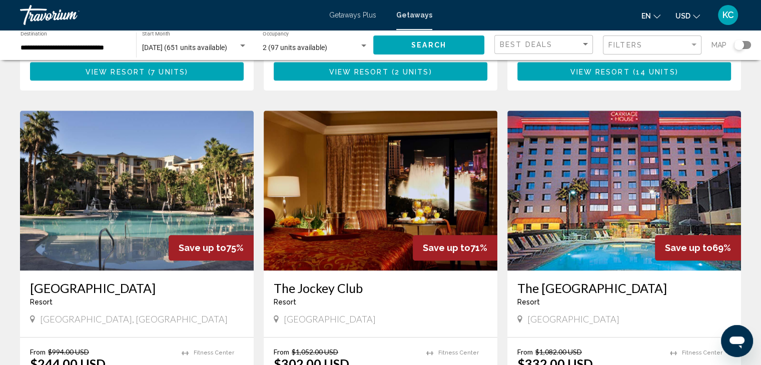
scroll to position [1144, 0]
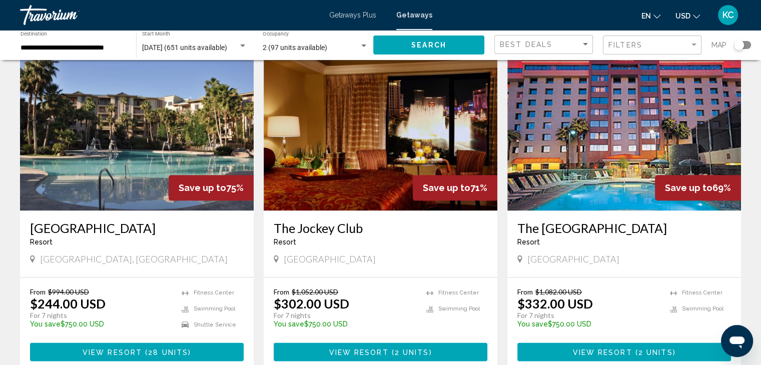
click at [567, 149] on img "Main content" at bounding box center [624, 131] width 234 height 160
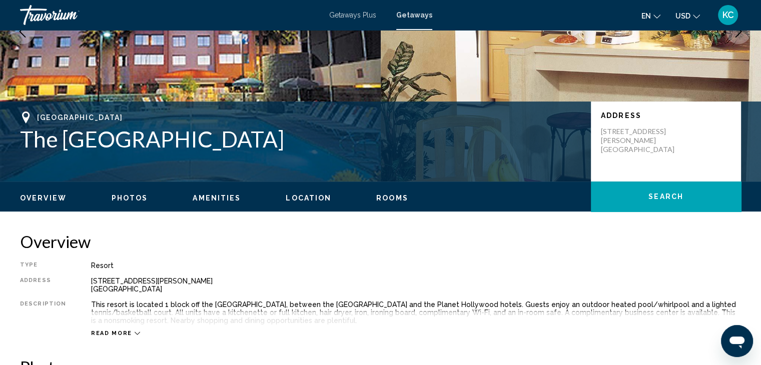
scroll to position [150, 0]
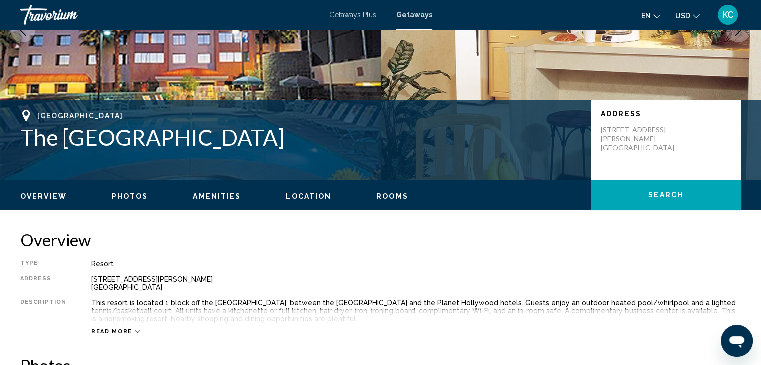
click at [126, 195] on span "Photos" at bounding box center [130, 197] width 37 height 8
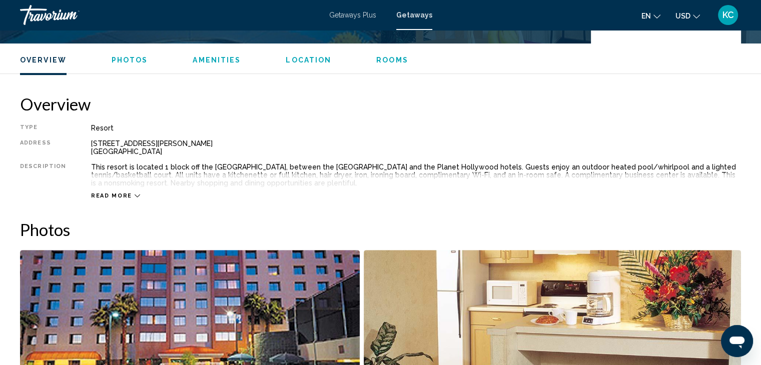
scroll to position [446, 0]
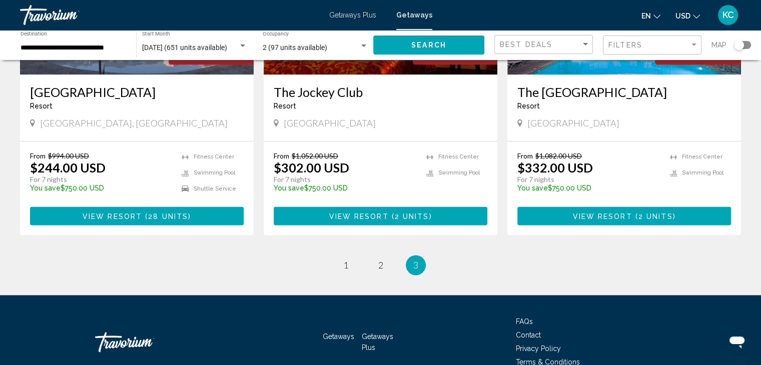
scroll to position [1294, 0]
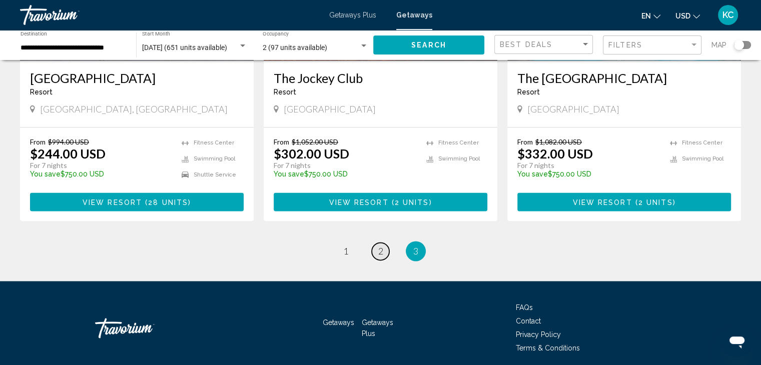
click at [379, 246] on span "2" at bounding box center [380, 251] width 5 height 11
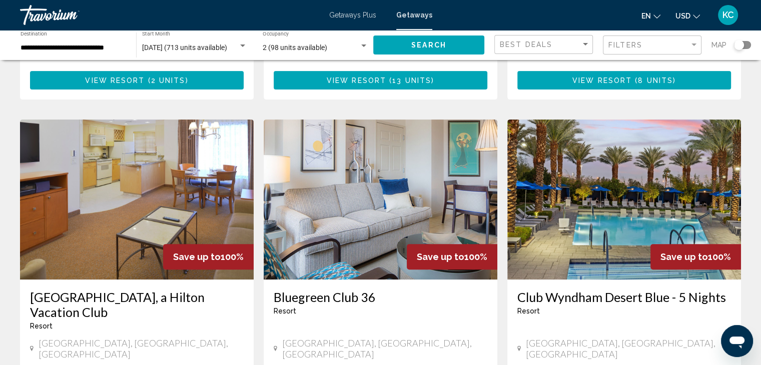
scroll to position [350, 0]
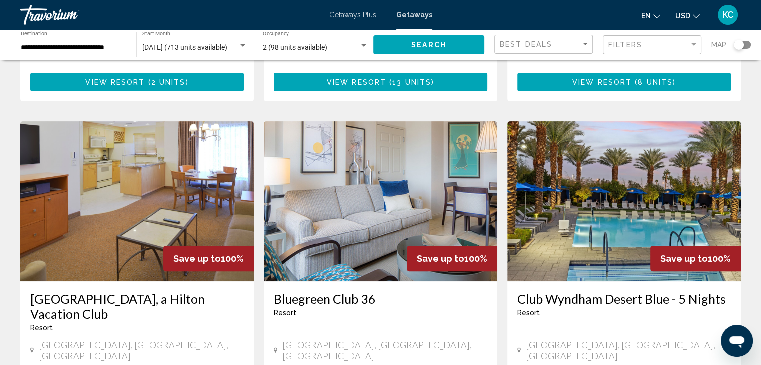
click at [612, 191] on img "Main content" at bounding box center [624, 202] width 234 height 160
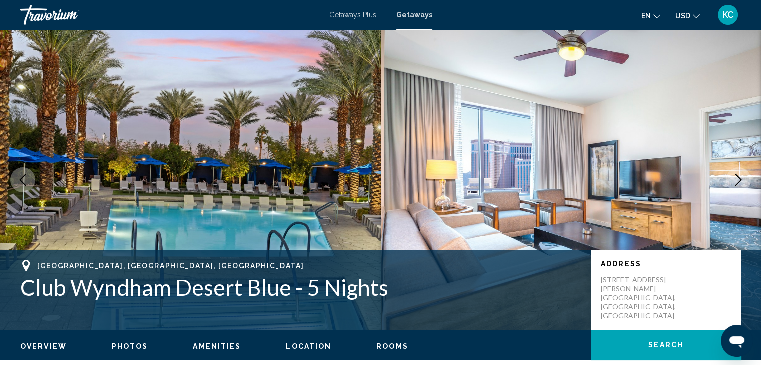
click at [140, 345] on span "Photos" at bounding box center [130, 347] width 37 height 8
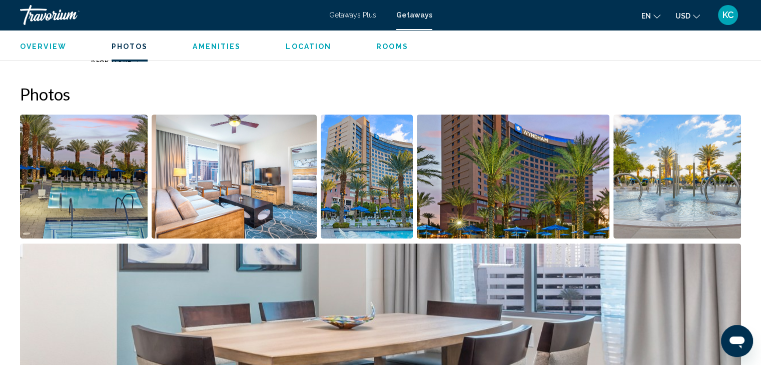
scroll to position [446, 0]
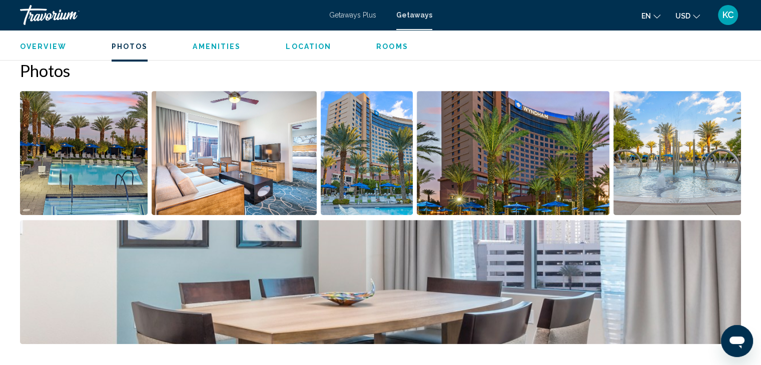
click at [97, 170] on img "Open full-screen image slider" at bounding box center [84, 153] width 128 height 124
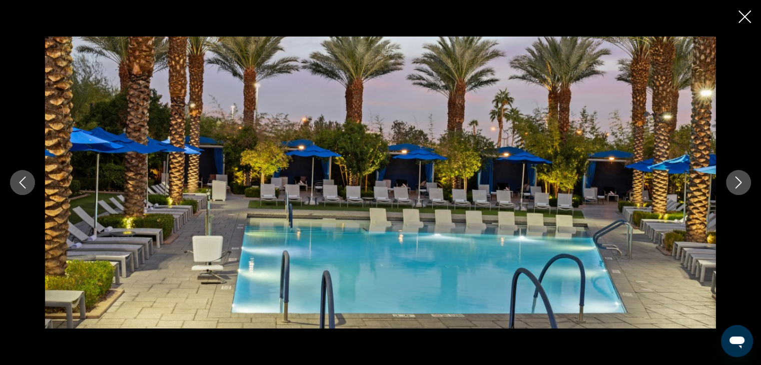
click at [744, 182] on button "Next image" at bounding box center [738, 182] width 25 height 25
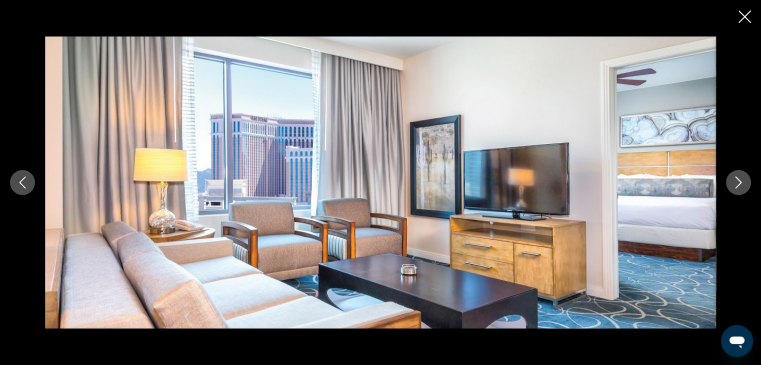
click at [740, 185] on icon "Next image" at bounding box center [738, 183] width 12 height 12
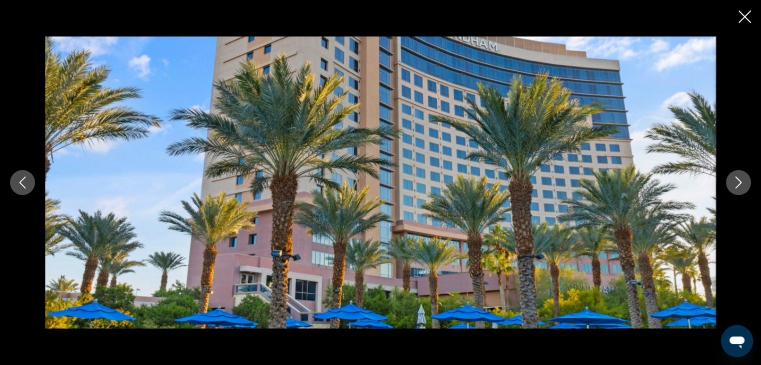
click at [740, 185] on icon "Next image" at bounding box center [738, 183] width 12 height 12
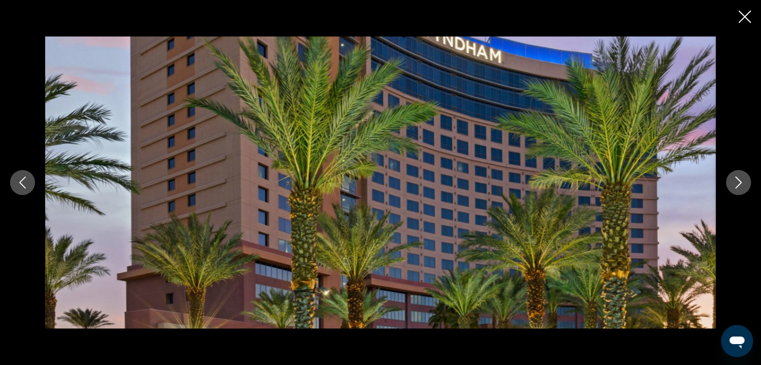
click at [739, 187] on icon "Next image" at bounding box center [738, 183] width 12 height 12
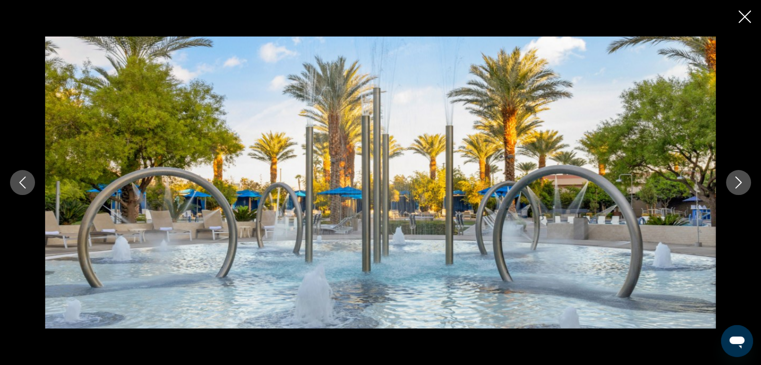
click at [739, 187] on icon "Next image" at bounding box center [738, 183] width 12 height 12
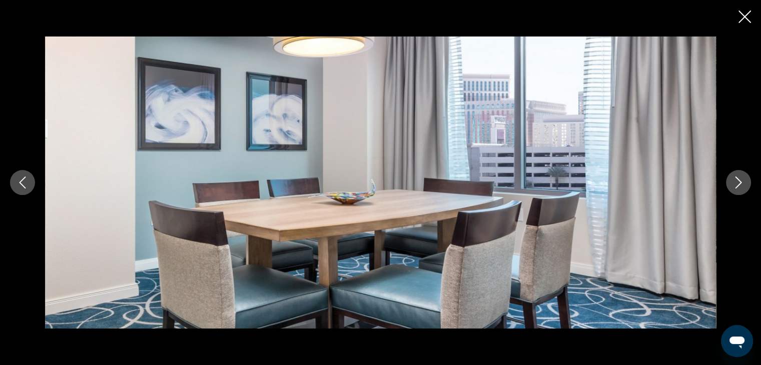
click at [734, 190] on button "Next image" at bounding box center [738, 182] width 25 height 25
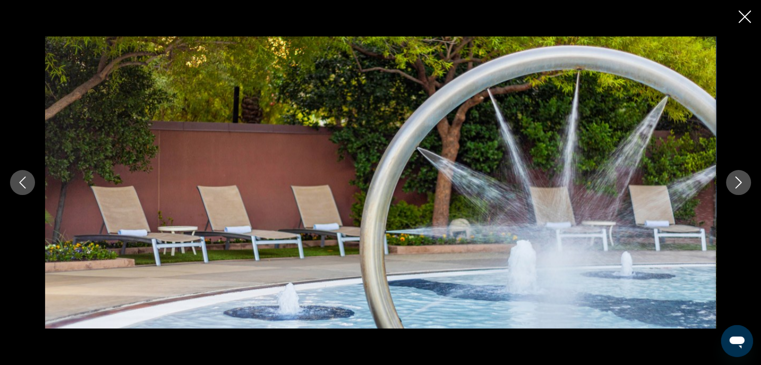
click at [734, 191] on button "Next image" at bounding box center [738, 182] width 25 height 25
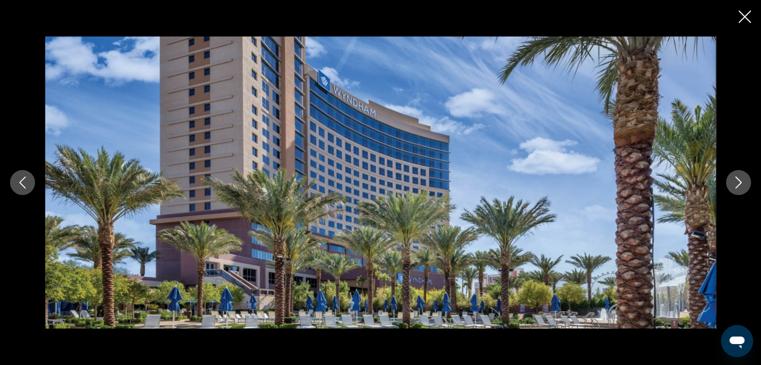
click at [732, 192] on button "Next image" at bounding box center [738, 182] width 25 height 25
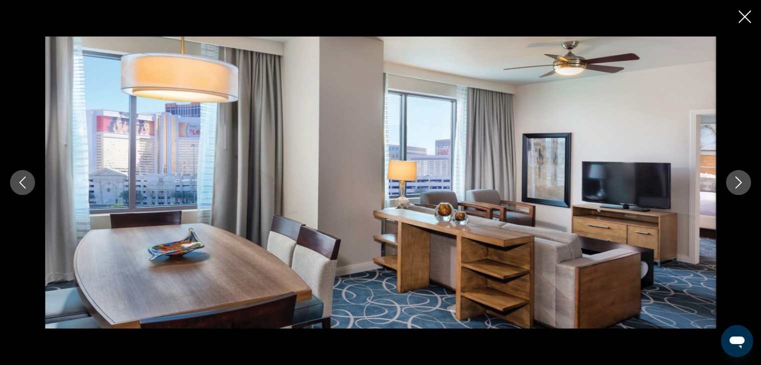
click at [732, 192] on button "Next image" at bounding box center [738, 182] width 25 height 25
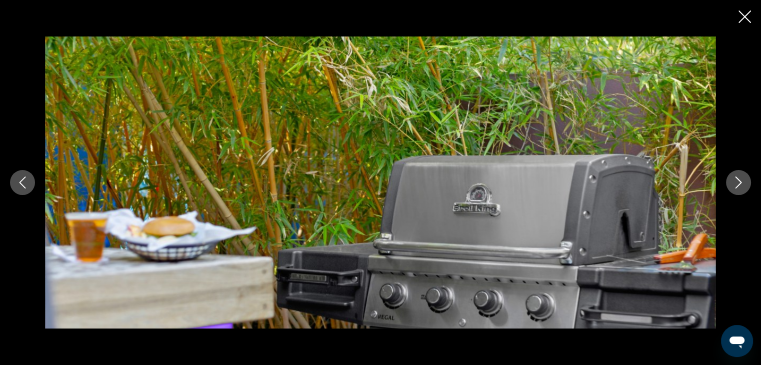
click at [732, 192] on button "Next image" at bounding box center [738, 182] width 25 height 25
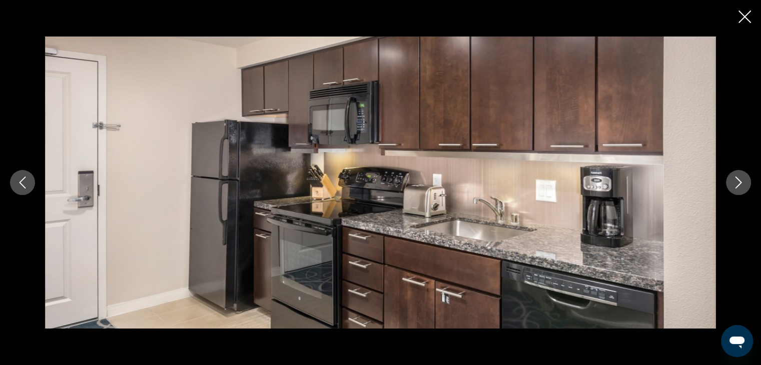
click at [732, 192] on button "Next image" at bounding box center [738, 182] width 25 height 25
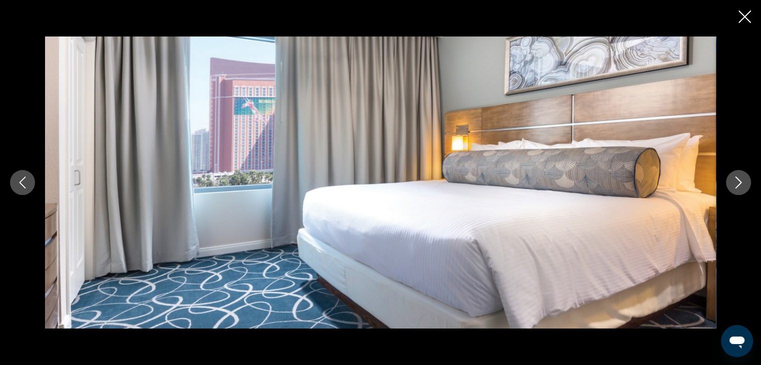
click at [732, 192] on button "Next image" at bounding box center [738, 182] width 25 height 25
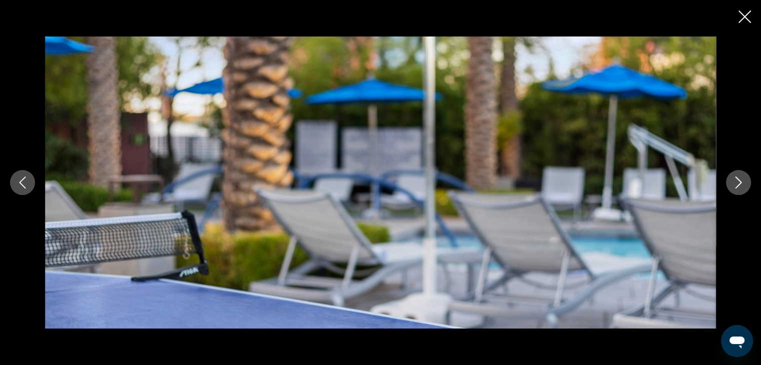
click at [732, 192] on button "Next image" at bounding box center [738, 182] width 25 height 25
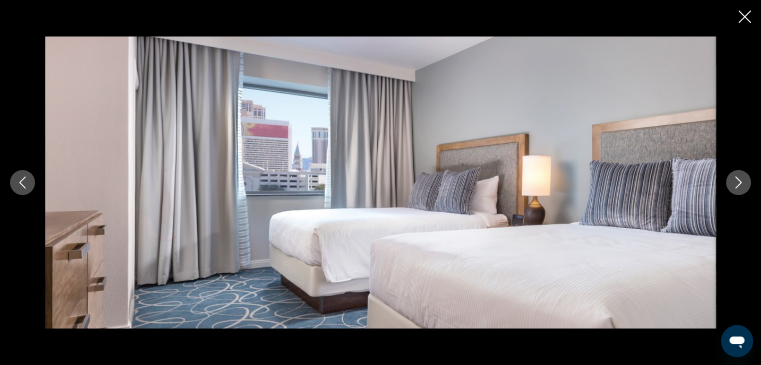
click at [732, 193] on button "Next image" at bounding box center [738, 182] width 25 height 25
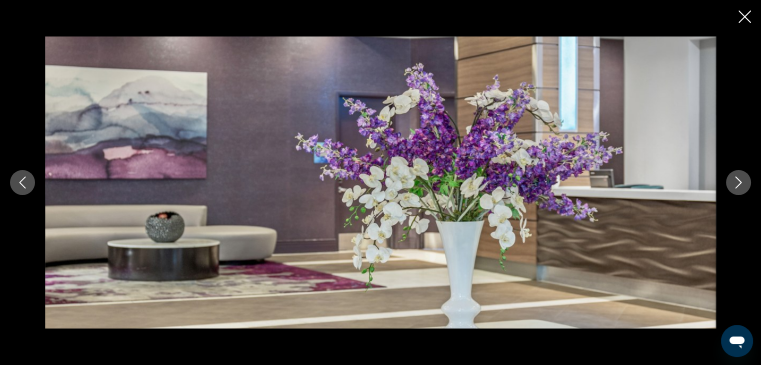
click at [731, 194] on div "Main content" at bounding box center [380, 183] width 761 height 292
click at [734, 185] on icon "Next image" at bounding box center [738, 183] width 12 height 12
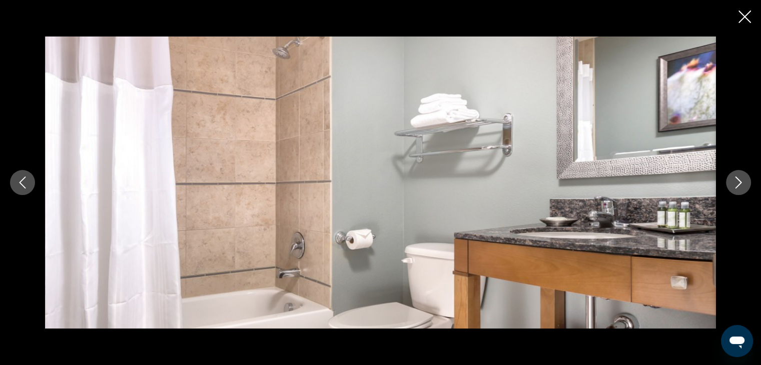
click at [734, 185] on icon "Next image" at bounding box center [738, 183] width 12 height 12
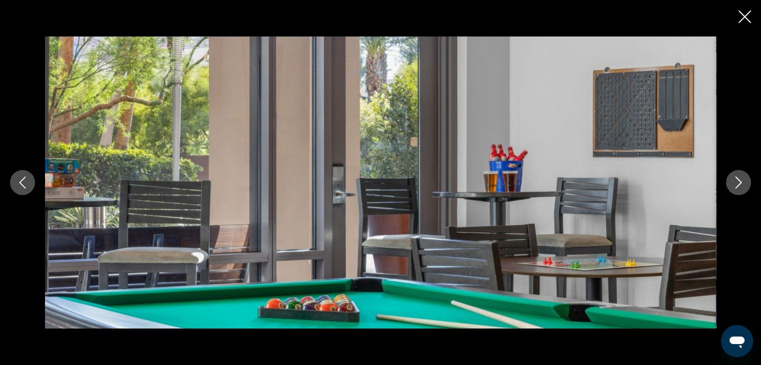
click at [733, 185] on icon "Next image" at bounding box center [738, 183] width 12 height 12
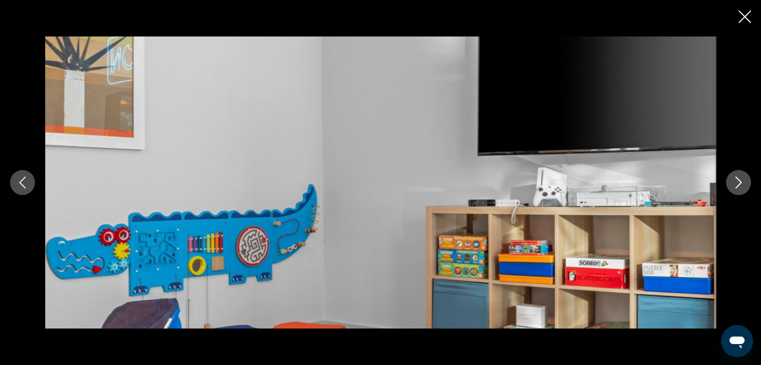
click at [733, 185] on icon "Next image" at bounding box center [738, 183] width 12 height 12
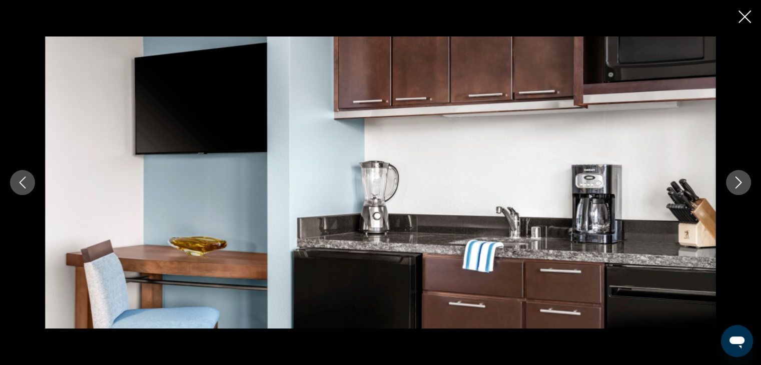
click at [733, 185] on icon "Next image" at bounding box center [738, 183] width 12 height 12
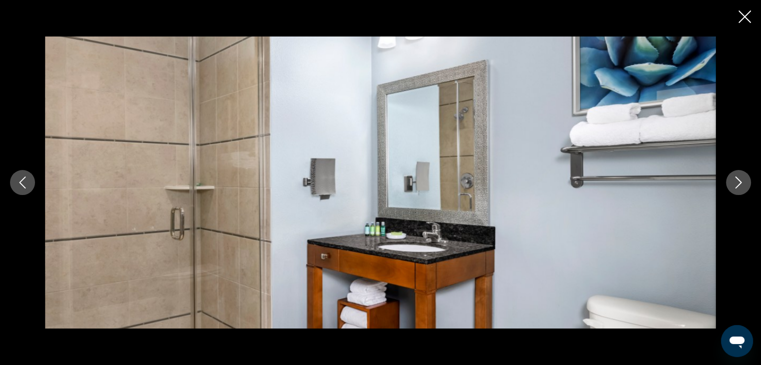
click at [733, 185] on icon "Next image" at bounding box center [738, 183] width 12 height 12
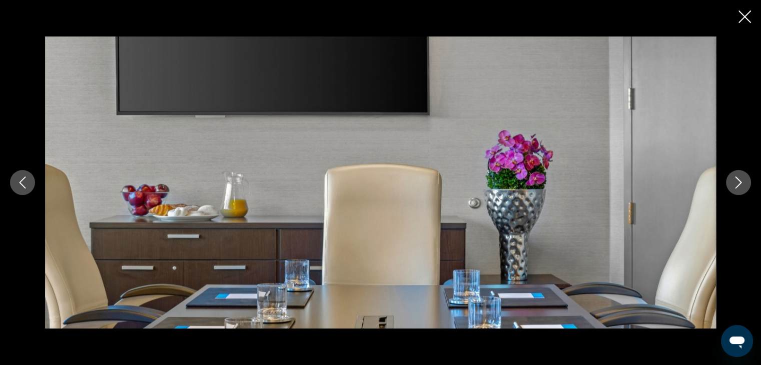
click at [733, 185] on icon "Next image" at bounding box center [738, 183] width 12 height 12
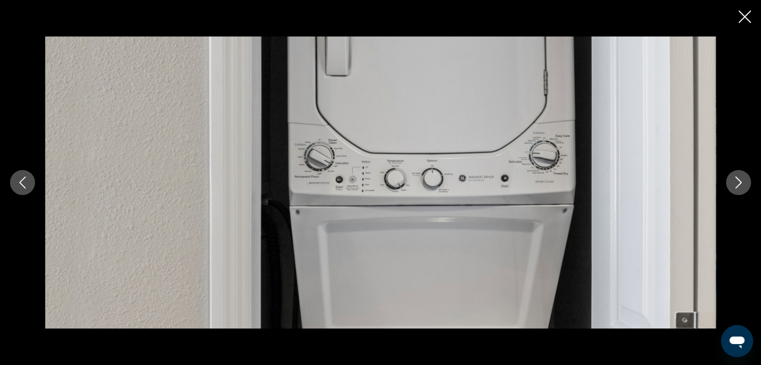
click at [733, 185] on icon "Next image" at bounding box center [738, 183] width 12 height 12
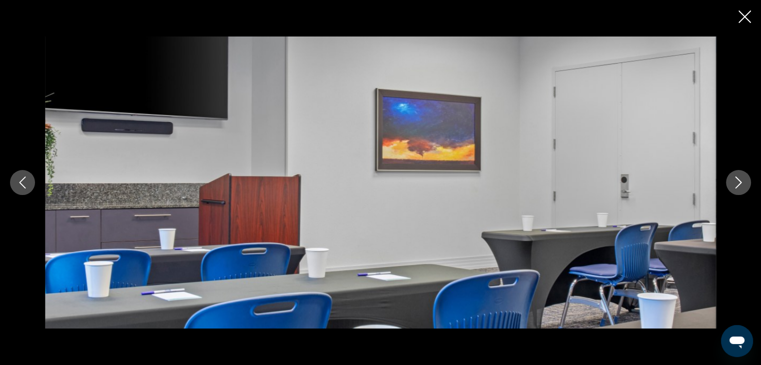
click at [733, 185] on icon "Next image" at bounding box center [738, 183] width 12 height 12
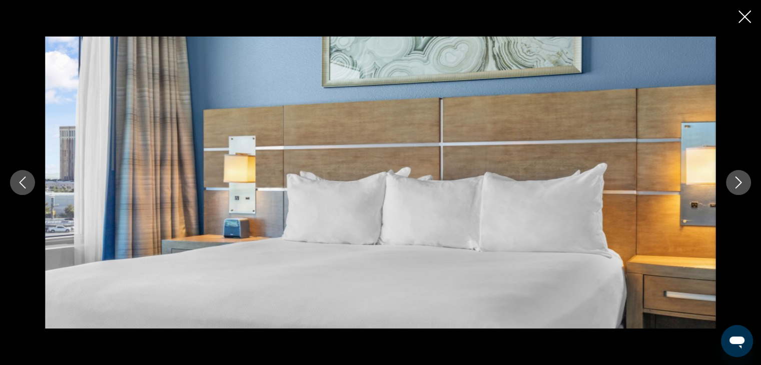
click at [733, 185] on icon "Next image" at bounding box center [738, 183] width 12 height 12
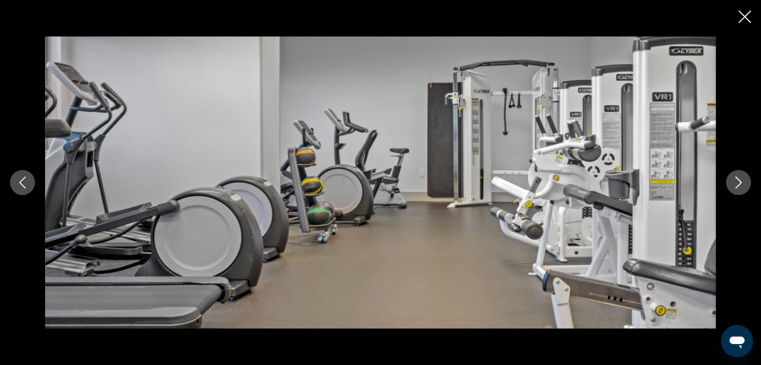
click at [733, 185] on icon "Next image" at bounding box center [738, 183] width 12 height 12
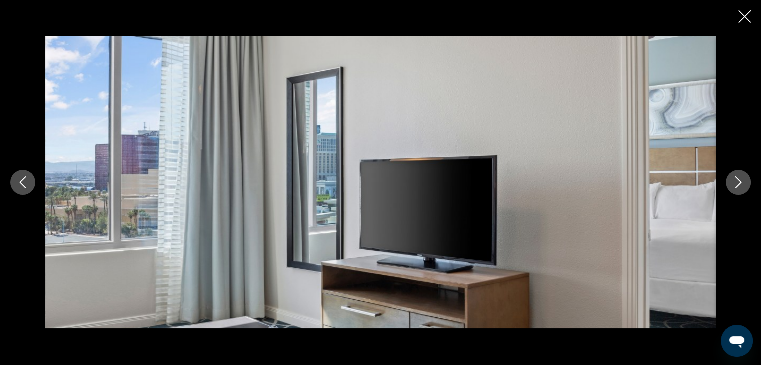
click at [733, 185] on icon "Next image" at bounding box center [738, 183] width 12 height 12
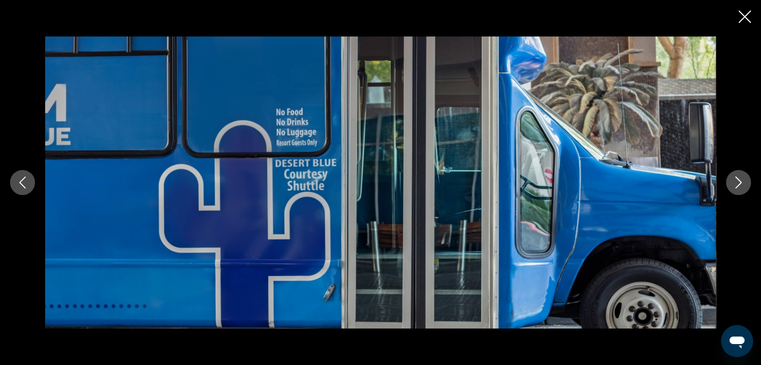
click at [733, 185] on icon "Next image" at bounding box center [738, 183] width 12 height 12
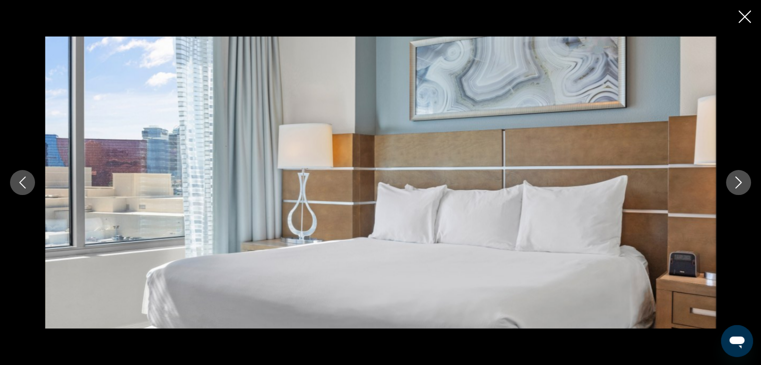
click at [733, 187] on icon "Next image" at bounding box center [738, 183] width 12 height 12
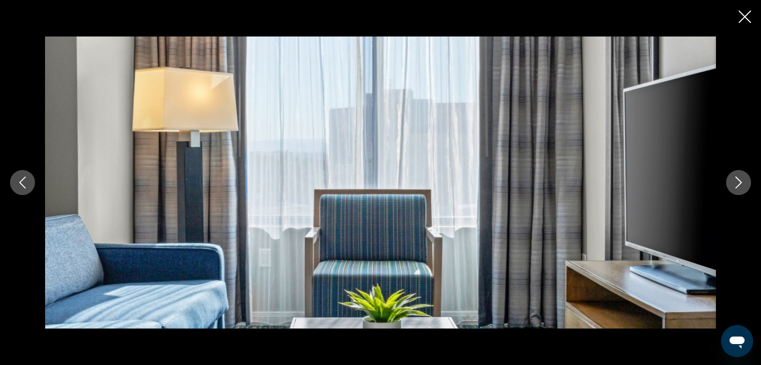
click at [733, 187] on icon "Next image" at bounding box center [738, 183] width 12 height 12
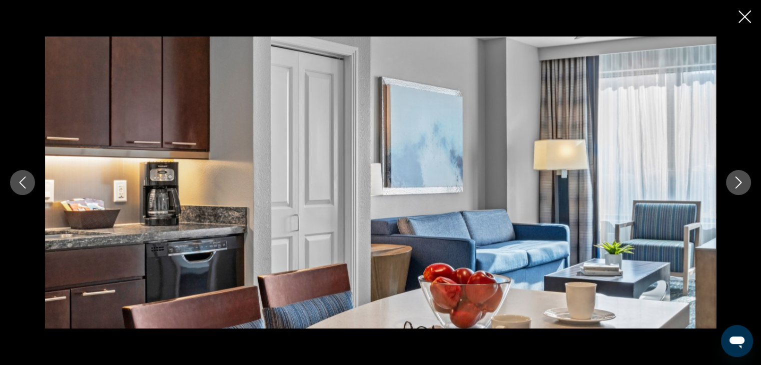
click at [733, 187] on icon "Next image" at bounding box center [738, 183] width 12 height 12
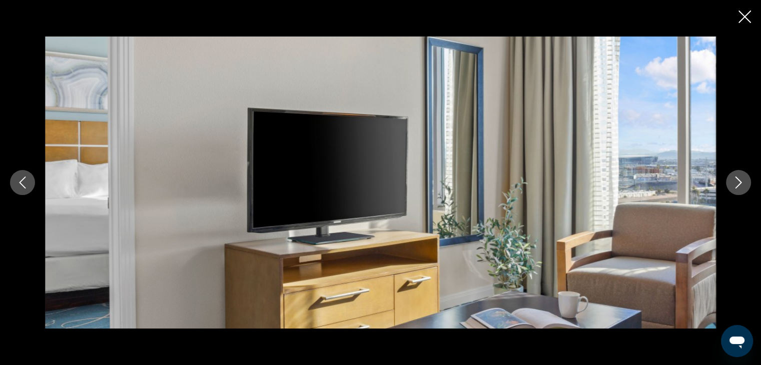
click at [733, 187] on icon "Next image" at bounding box center [738, 183] width 12 height 12
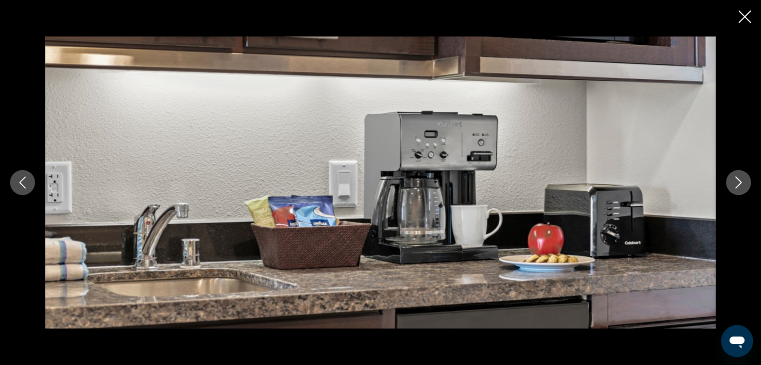
click at [735, 183] on icon "Next image" at bounding box center [738, 183] width 12 height 12
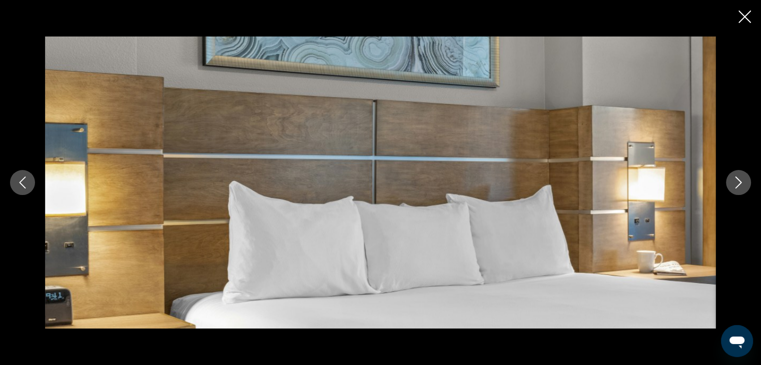
click at [736, 181] on icon "Next image" at bounding box center [738, 183] width 12 height 12
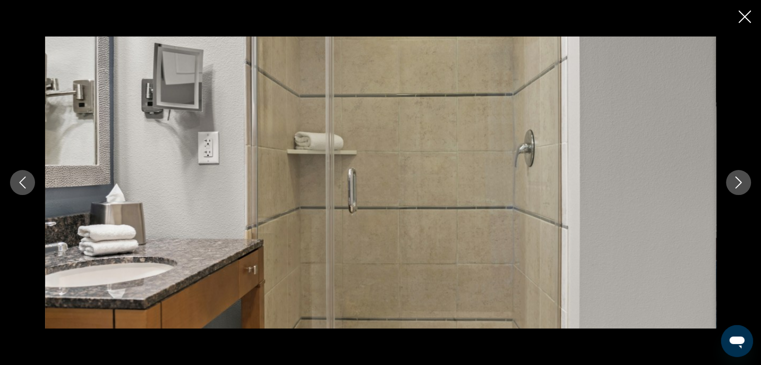
click at [736, 181] on icon "Next image" at bounding box center [738, 183] width 12 height 12
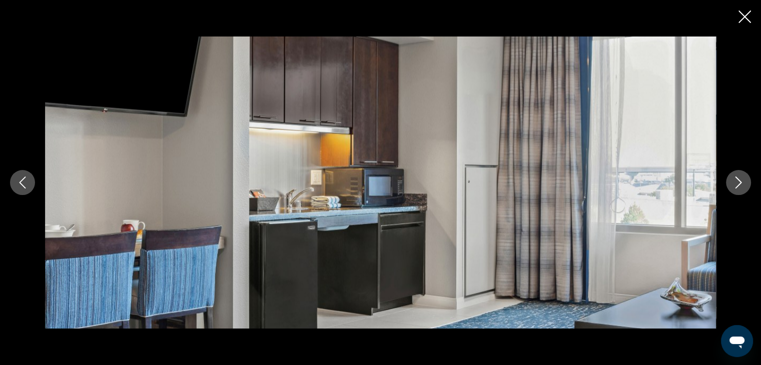
click at [733, 181] on icon "Next image" at bounding box center [738, 183] width 12 height 12
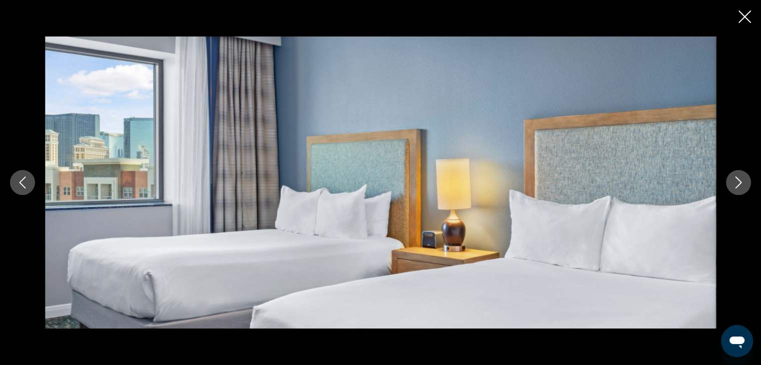
click at [742, 180] on icon "Next image" at bounding box center [738, 183] width 12 height 12
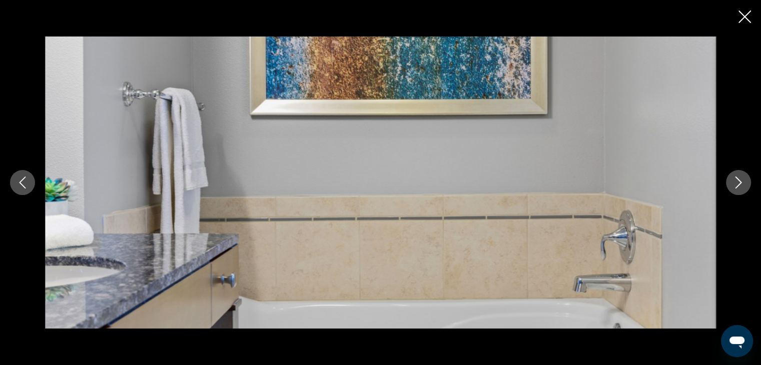
scroll to position [746, 0]
click at [730, 182] on button "Next image" at bounding box center [738, 182] width 25 height 25
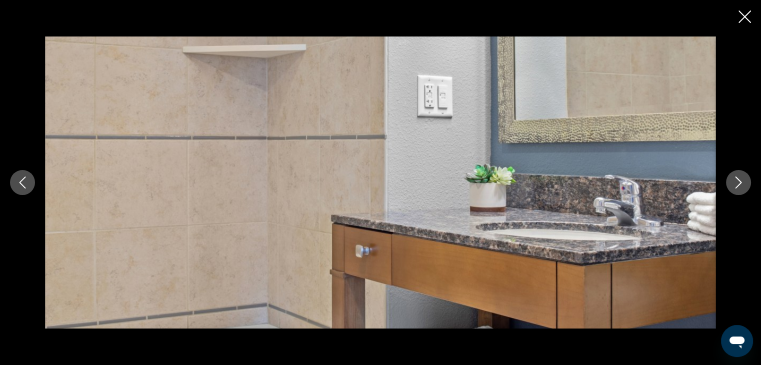
click at [736, 181] on icon "Next image" at bounding box center [738, 183] width 12 height 12
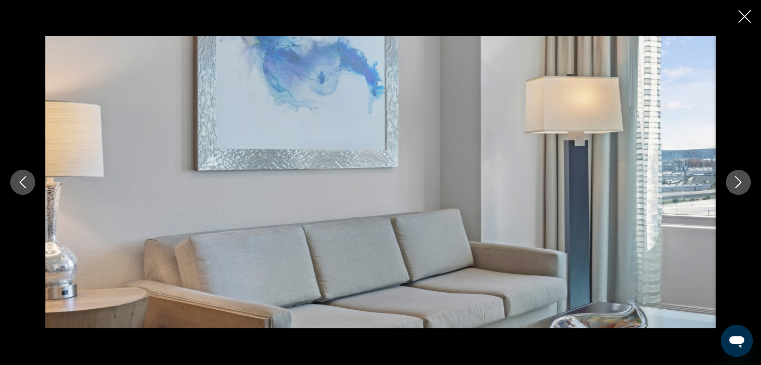
click at [738, 181] on icon "Next image" at bounding box center [738, 183] width 12 height 12
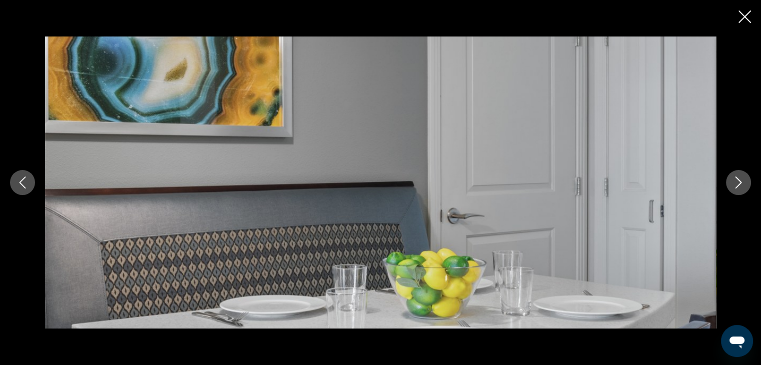
click at [735, 181] on icon "Next image" at bounding box center [738, 183] width 12 height 12
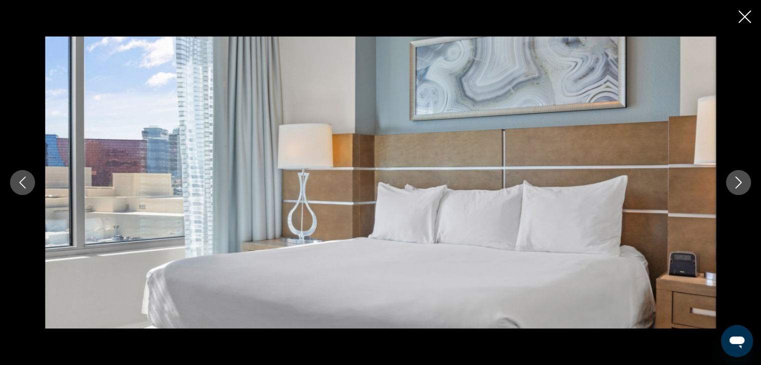
click at [735, 181] on icon "Next image" at bounding box center [738, 183] width 12 height 12
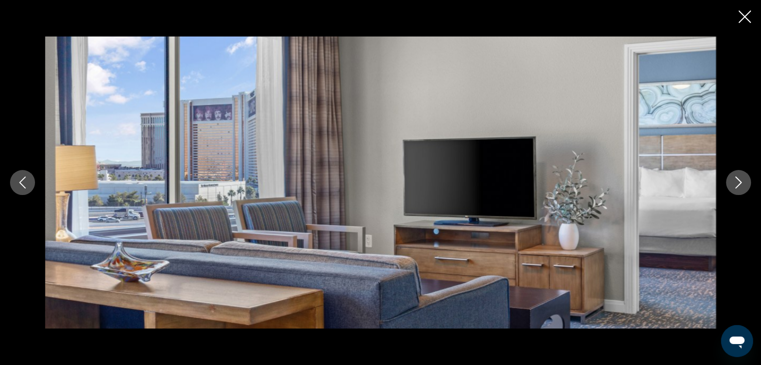
scroll to position [996, 0]
click at [744, 13] on icon "Close slideshow" at bounding box center [744, 17] width 13 height 13
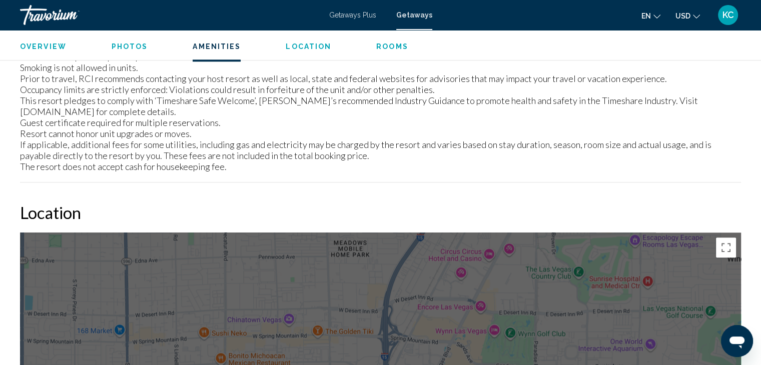
scroll to position [1046, 0]
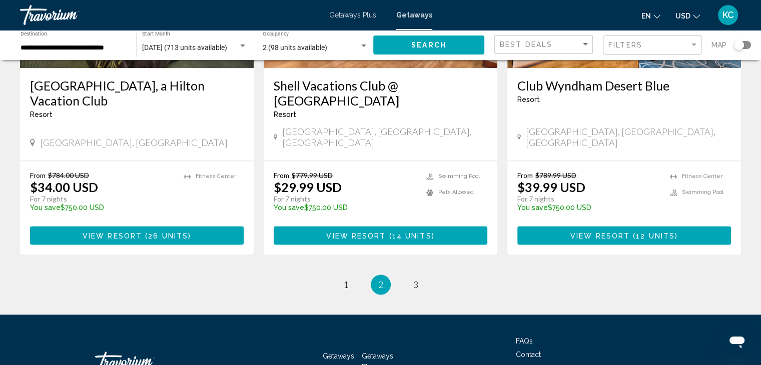
scroll to position [1274, 0]
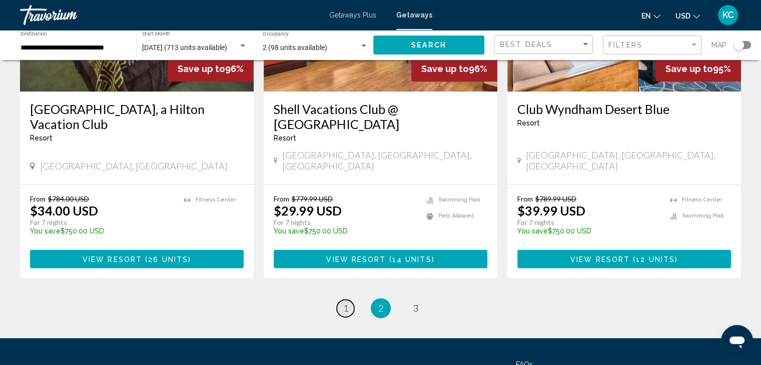
click at [345, 303] on span "1" at bounding box center [345, 308] width 5 height 11
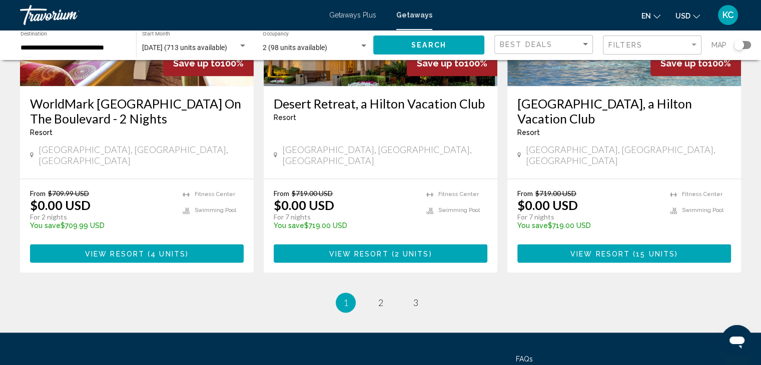
scroll to position [1324, 0]
